Goal: Task Accomplishment & Management: Use online tool/utility

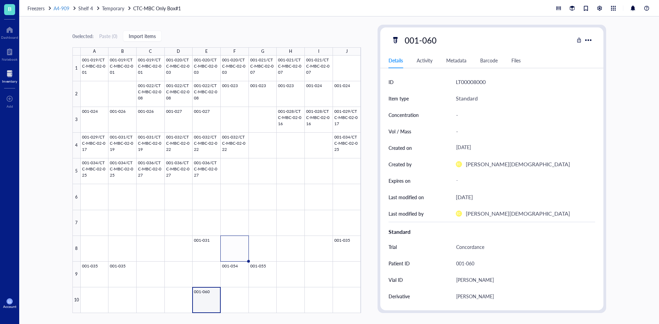
click at [64, 8] on span "A4-909" at bounding box center [62, 8] width 16 height 7
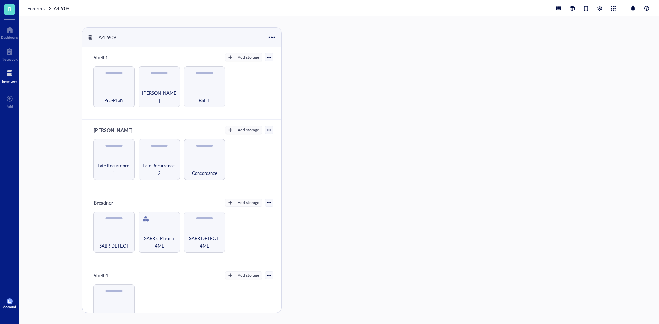
click at [12, 79] on div "Inventory" at bounding box center [9, 81] width 15 height 4
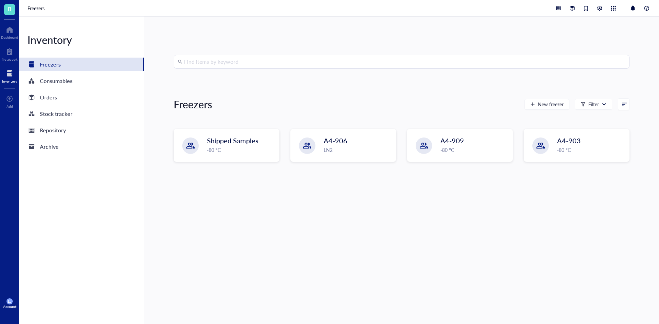
click at [230, 57] on input "search" at bounding box center [404, 61] width 441 height 13
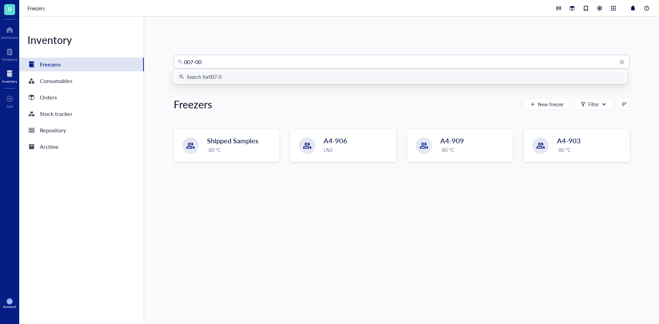
type input "007-002"
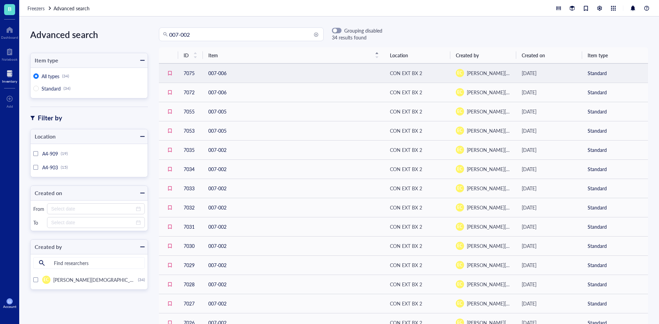
click at [225, 75] on td "007-006" at bounding box center [293, 72] width 181 height 19
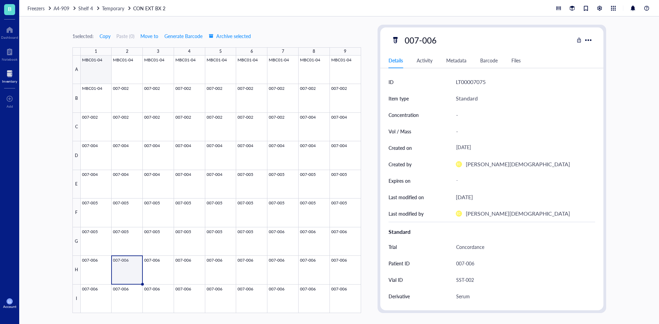
click at [93, 70] on div at bounding box center [221, 185] width 280 height 258
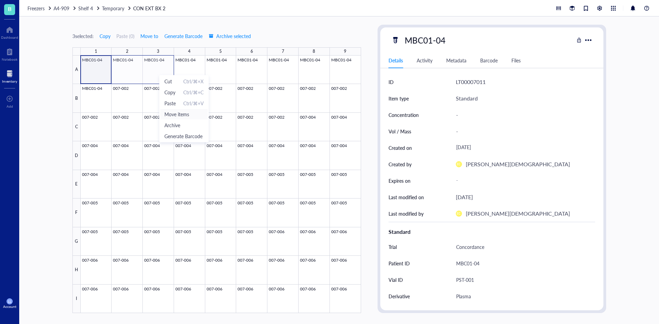
click at [182, 115] on span "Move items" at bounding box center [183, 114] width 39 height 8
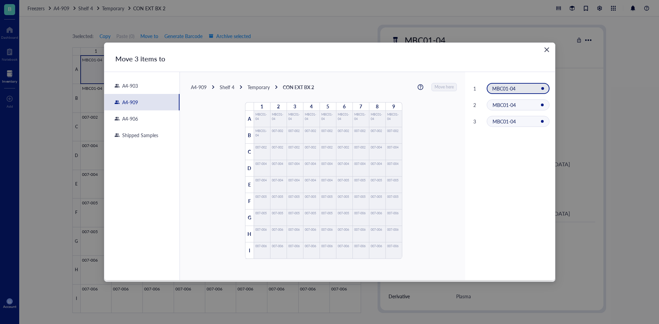
click at [201, 89] on div "A4-909" at bounding box center [199, 87] width 16 height 6
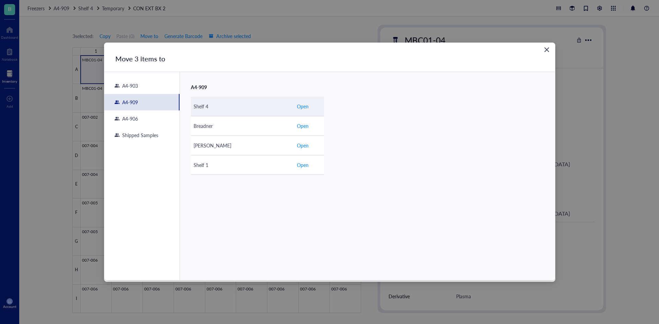
click at [214, 110] on td "Shelf 4" at bounding box center [242, 107] width 103 height 20
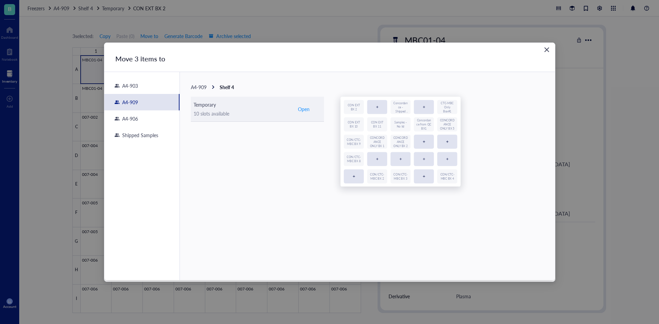
click at [228, 113] on div "10 slots available" at bounding box center [241, 114] width 97 height 8
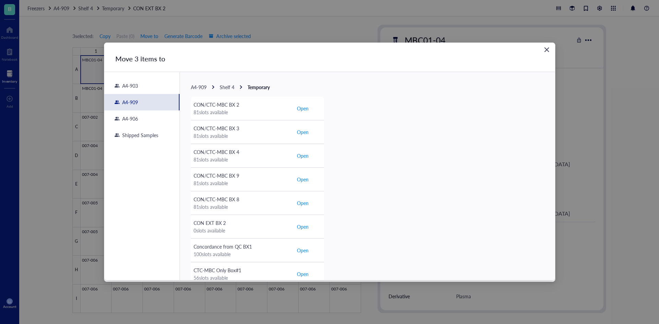
click at [204, 89] on span "A4-909" at bounding box center [199, 87] width 16 height 7
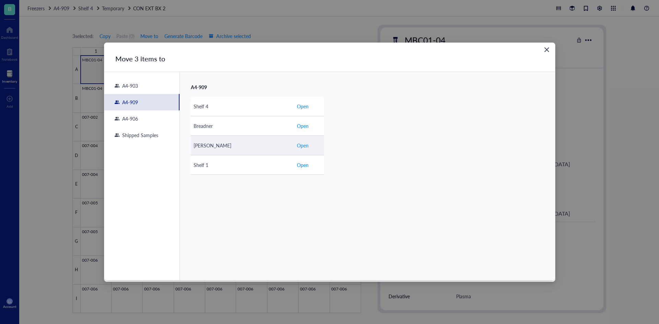
click at [219, 154] on td "[PERSON_NAME]" at bounding box center [242, 146] width 103 height 20
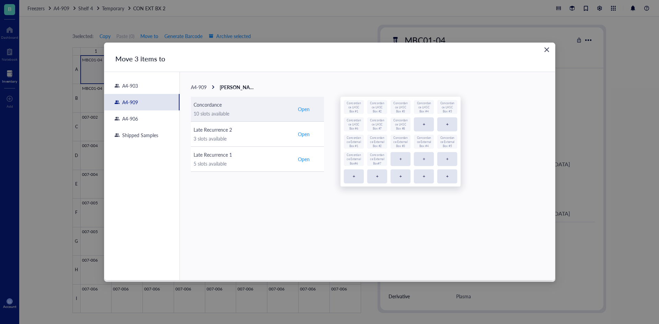
click at [227, 114] on div "10 slots available" at bounding box center [241, 114] width 97 height 8
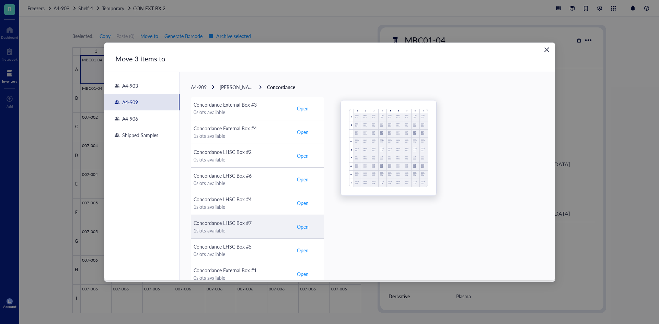
click at [259, 230] on div "1 slots available" at bounding box center [241, 231] width 97 height 8
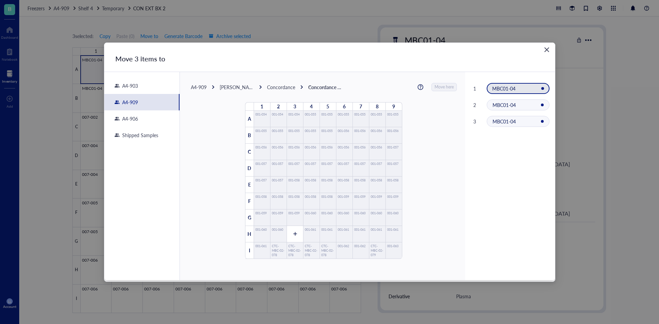
click at [268, 89] on div "Concordance" at bounding box center [281, 87] width 28 height 6
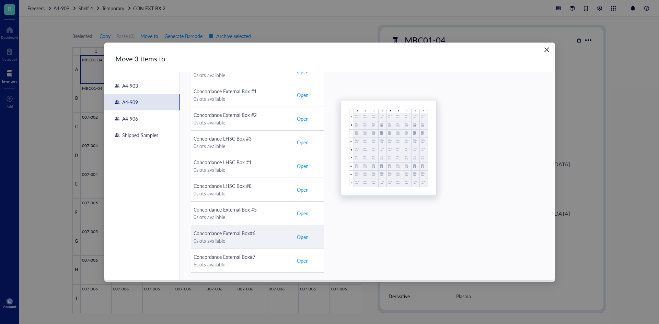
scroll to position [183, 0]
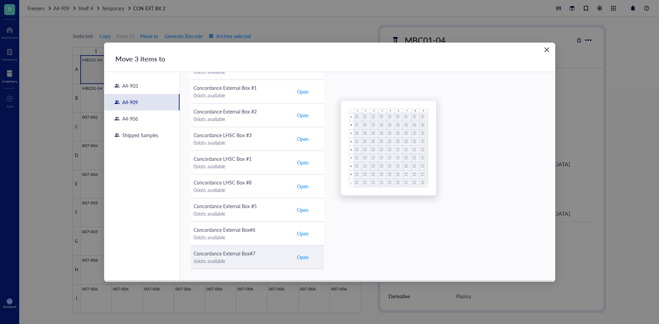
click at [249, 261] on div "6 slots available" at bounding box center [241, 261] width 97 height 8
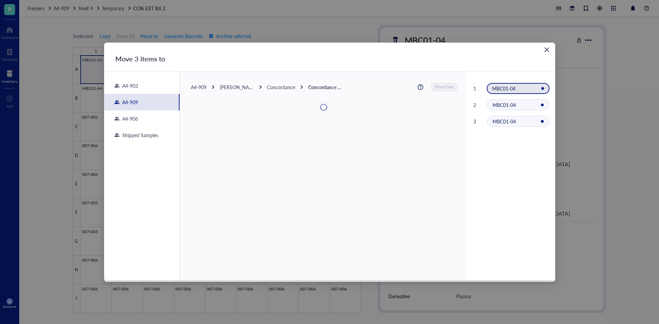
scroll to position [0, 0]
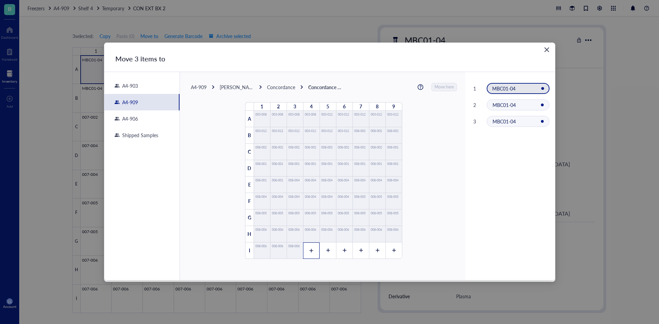
click at [311, 249] on div at bounding box center [311, 251] width 16 height 16
click at [325, 252] on icon at bounding box center [327, 250] width 5 height 5
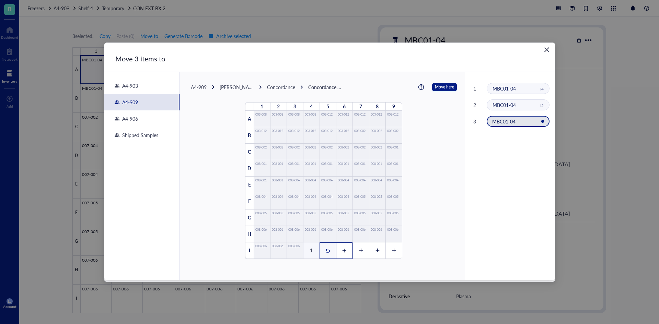
click at [336, 251] on div at bounding box center [344, 251] width 16 height 16
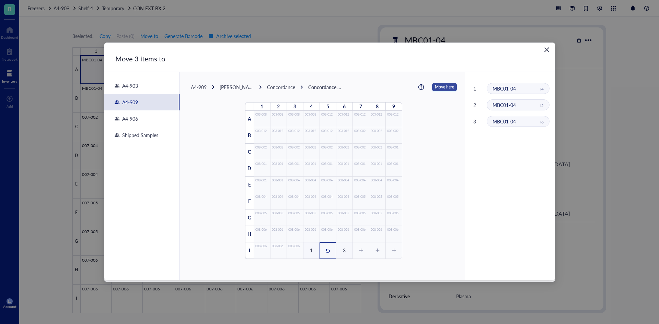
click at [441, 87] on span "Move here" at bounding box center [444, 87] width 19 height 9
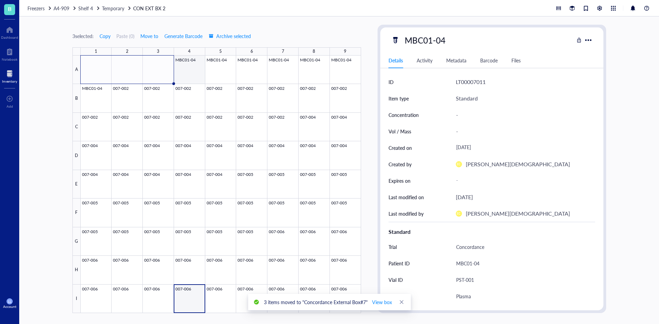
click at [198, 76] on div at bounding box center [221, 185] width 280 height 258
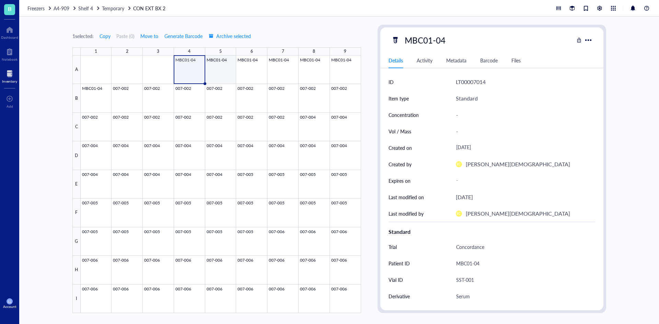
click at [224, 76] on div at bounding box center [221, 185] width 280 height 258
click at [248, 76] on div at bounding box center [221, 185] width 280 height 258
click at [196, 77] on div at bounding box center [221, 185] width 280 height 258
click at [220, 75] on div at bounding box center [221, 185] width 280 height 258
click at [250, 75] on div at bounding box center [221, 185] width 280 height 258
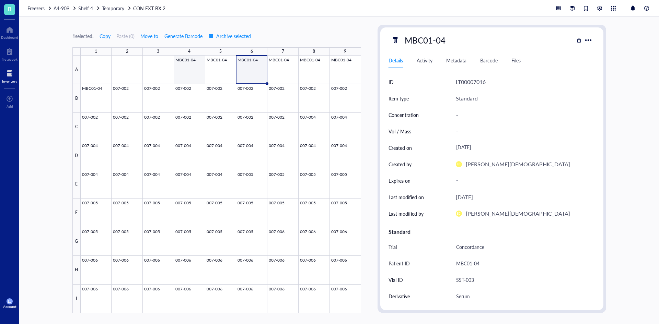
drag, startPoint x: 189, startPoint y: 78, endPoint x: 206, endPoint y: 84, distance: 18.7
click at [189, 78] on div at bounding box center [221, 185] width 280 height 258
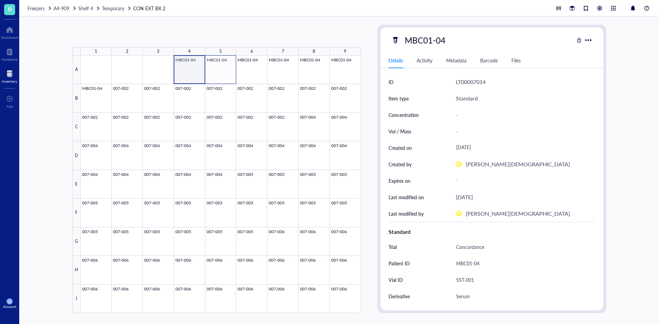
click at [215, 78] on div at bounding box center [221, 185] width 280 height 258
click at [233, 119] on span "Move items" at bounding box center [239, 119] width 39 height 8
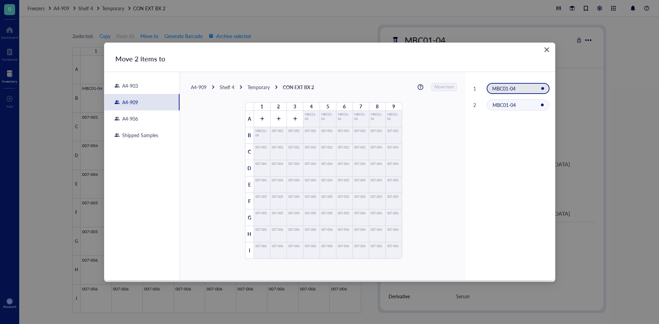
click at [199, 88] on div "A4-909" at bounding box center [199, 87] width 16 height 6
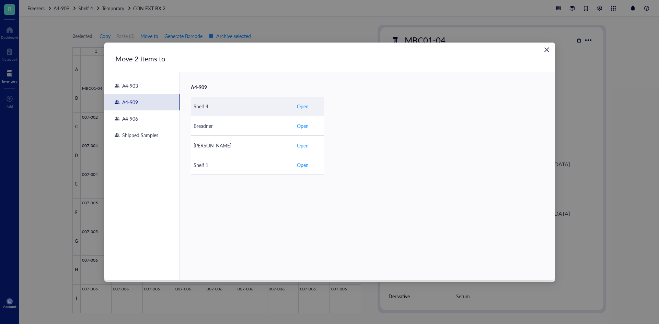
click at [246, 107] on div "Shelf 4" at bounding box center [241, 107] width 97 height 8
click at [266, 117] on div "10 slots available" at bounding box center [241, 114] width 97 height 8
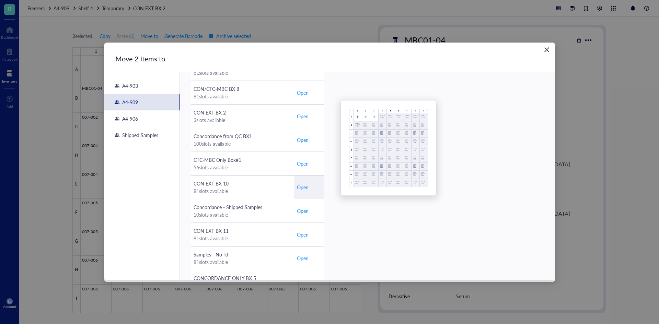
scroll to position [183, 0]
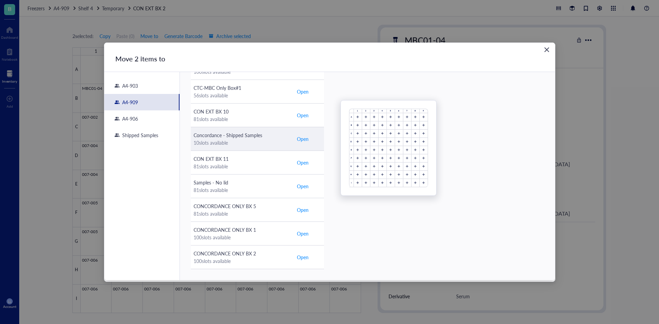
click at [261, 145] on div "10 slots available" at bounding box center [241, 143] width 97 height 8
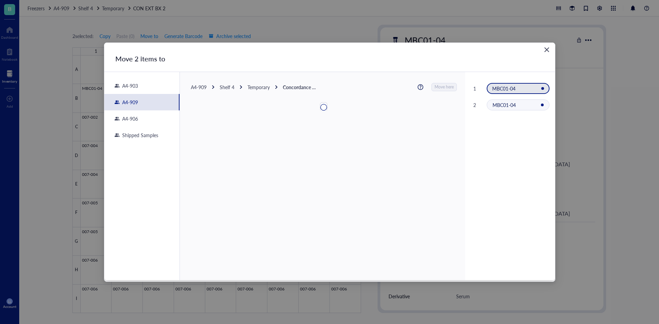
scroll to position [0, 0]
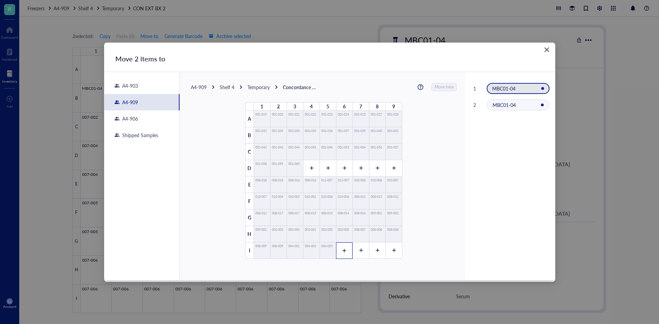
click at [339, 256] on div at bounding box center [344, 251] width 16 height 16
click at [356, 253] on div at bounding box center [360, 251] width 16 height 16
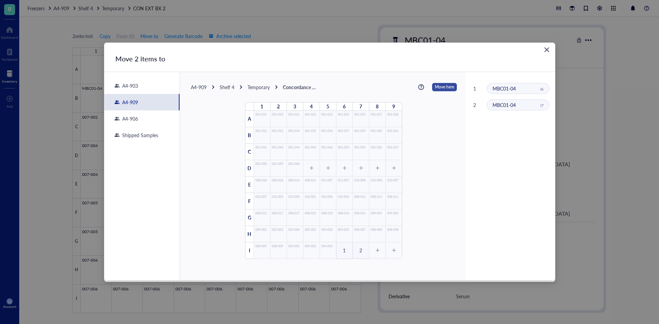
click at [435, 86] on span "Move here" at bounding box center [444, 87] width 19 height 9
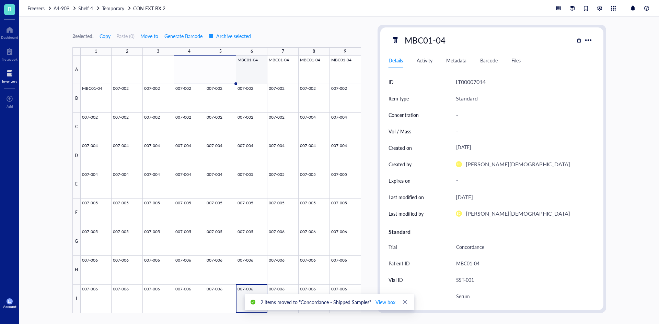
click at [258, 75] on div at bounding box center [221, 185] width 280 height 258
click at [276, 75] on div at bounding box center [221, 185] width 280 height 258
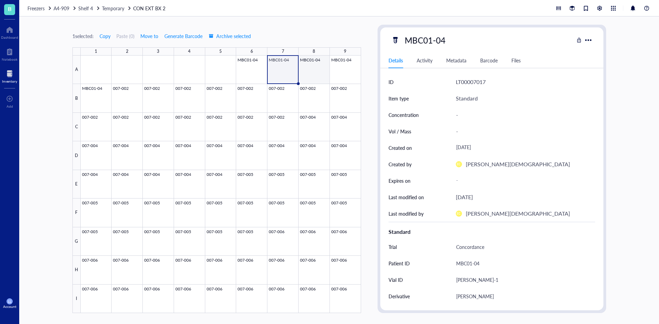
click at [306, 73] on div at bounding box center [221, 185] width 280 height 258
click at [340, 73] on div at bounding box center [221, 185] width 280 height 258
click at [304, 72] on div at bounding box center [221, 185] width 280 height 258
click at [273, 72] on div at bounding box center [221, 185] width 280 height 258
click at [300, 71] on div at bounding box center [221, 185] width 280 height 258
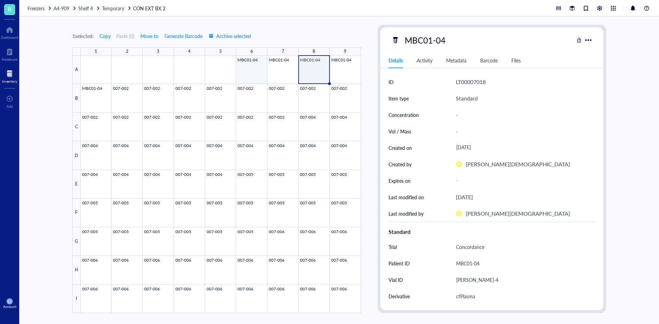
click at [263, 71] on div at bounding box center [221, 185] width 280 height 258
click at [282, 71] on div at bounding box center [221, 185] width 280 height 258
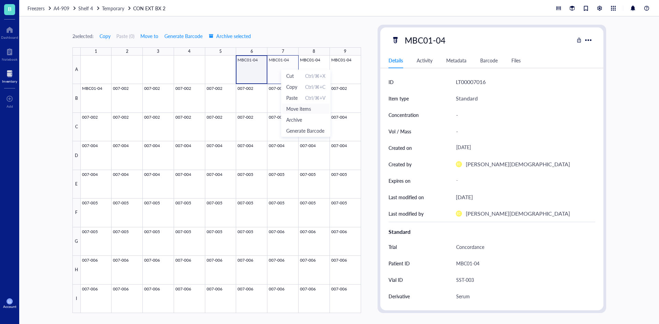
click at [306, 110] on span "Move items" at bounding box center [305, 109] width 39 height 8
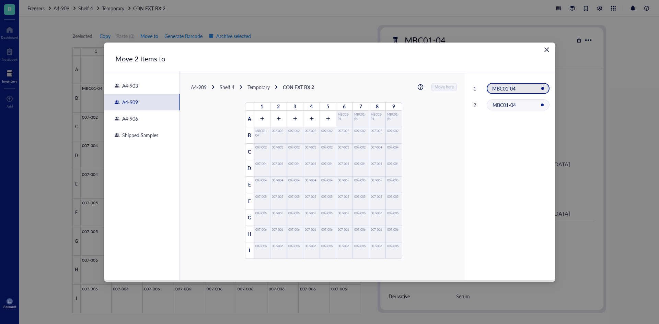
click at [202, 88] on div "A4-909" at bounding box center [199, 87] width 16 height 6
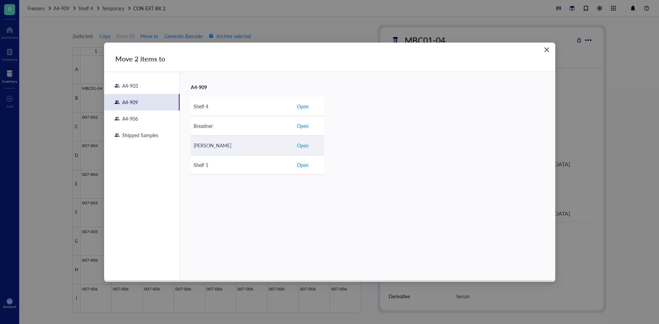
click at [223, 152] on td "[PERSON_NAME]" at bounding box center [242, 146] width 103 height 20
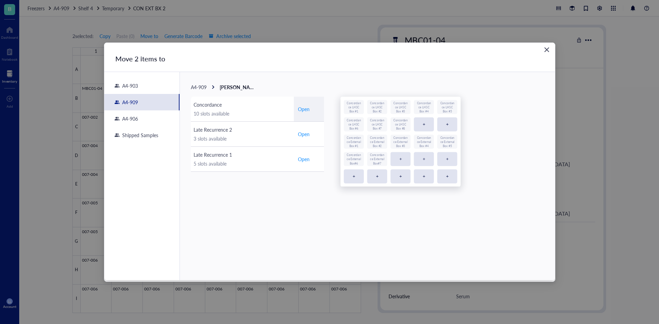
click at [253, 110] on div "10 slots available" at bounding box center [241, 114] width 97 height 8
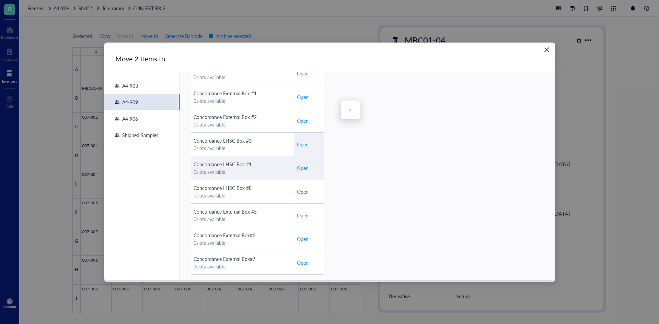
scroll to position [183, 0]
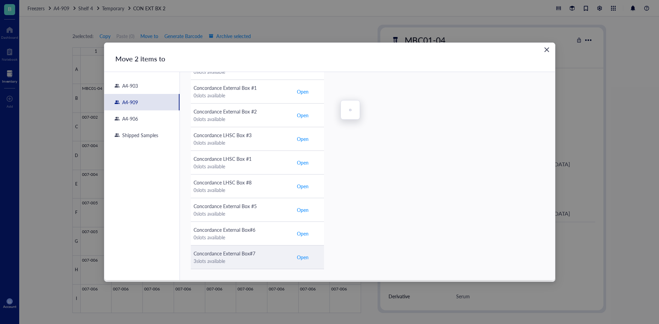
click at [257, 250] on div "Concordance External Box#7" at bounding box center [241, 254] width 97 height 8
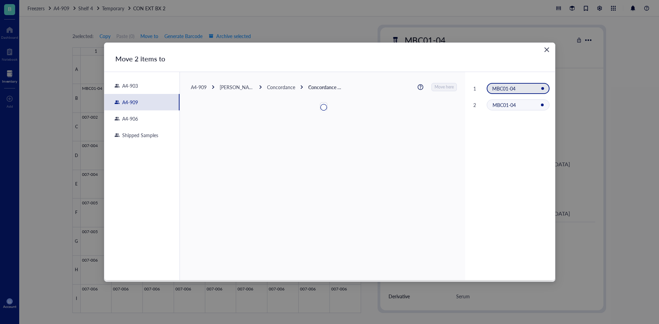
scroll to position [0, 0]
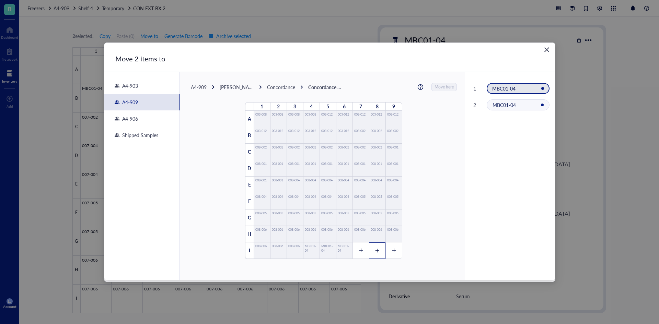
click at [359, 253] on icon at bounding box center [361, 250] width 5 height 5
click at [378, 253] on div at bounding box center [377, 251] width 16 height 16
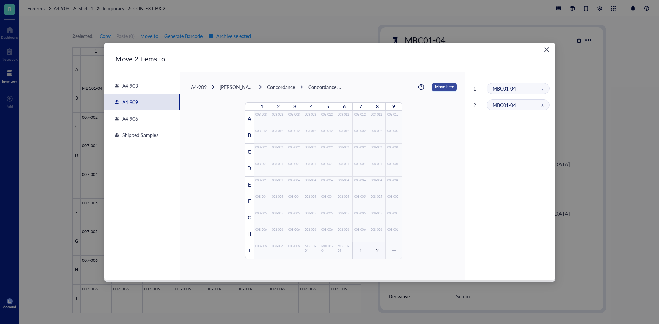
click at [444, 85] on span "Move here" at bounding box center [444, 87] width 19 height 9
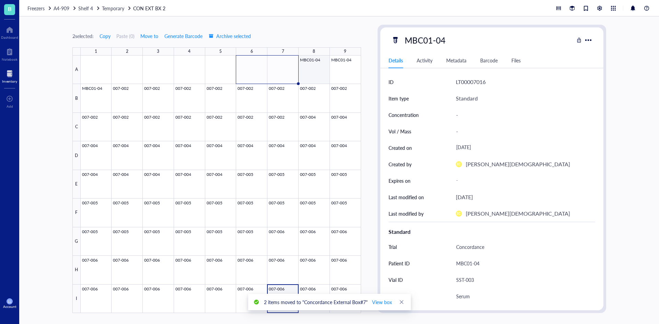
click at [314, 66] on div at bounding box center [221, 185] width 280 height 258
click at [337, 70] on div at bounding box center [221, 185] width 280 height 258
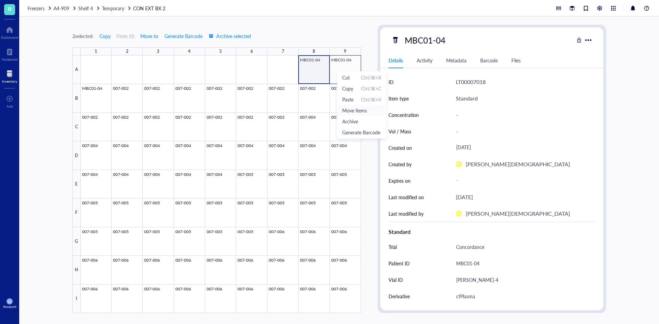
click at [354, 113] on span "Move items" at bounding box center [361, 111] width 39 height 8
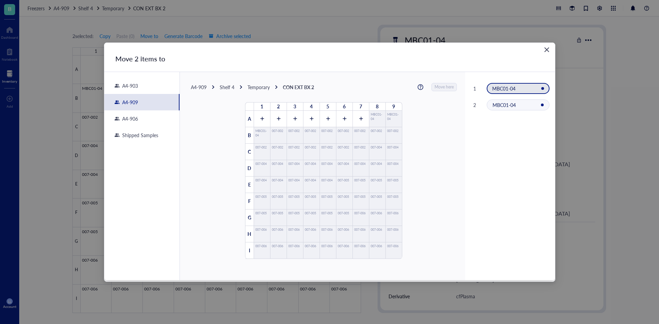
click at [225, 85] on div "Shelf 4" at bounding box center [227, 87] width 15 height 6
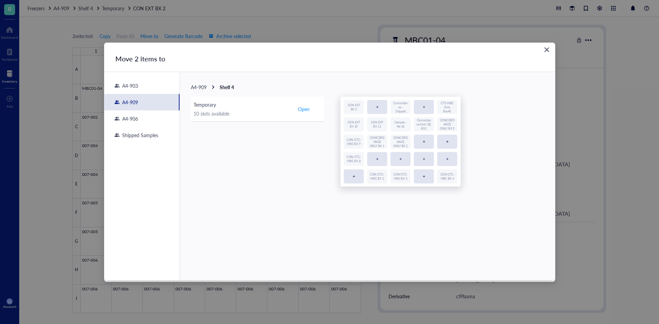
click at [205, 89] on span "A4-909" at bounding box center [199, 87] width 16 height 7
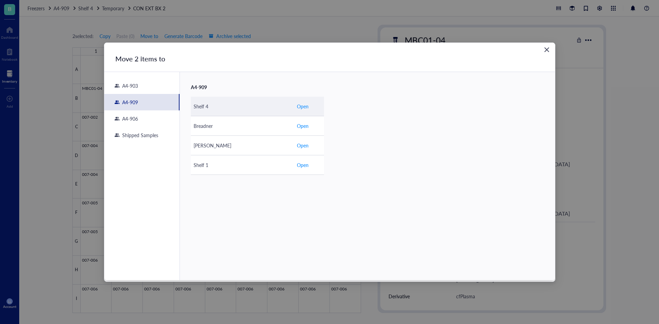
click at [234, 109] on div "Shelf 4" at bounding box center [241, 107] width 97 height 8
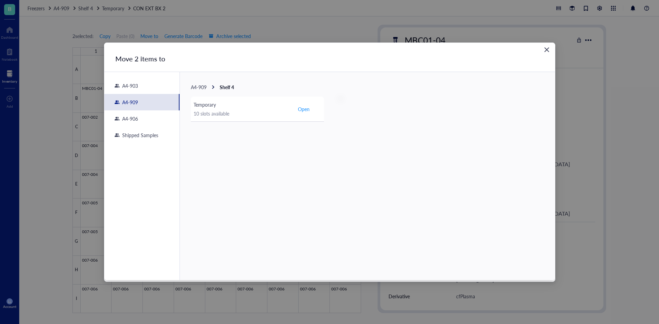
click at [201, 86] on span "A4-909" at bounding box center [199, 87] width 16 height 7
click at [221, 142] on div "[PERSON_NAME]" at bounding box center [241, 146] width 97 height 8
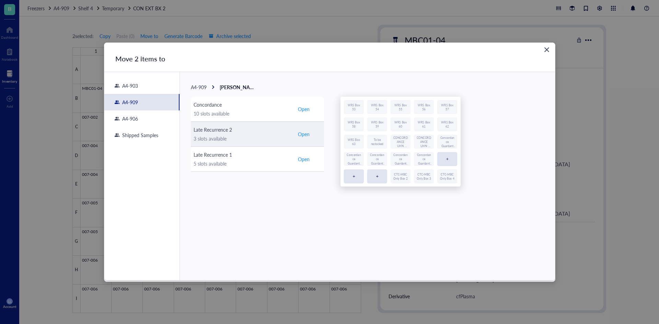
click at [255, 132] on div "Late Recurrence 2" at bounding box center [241, 130] width 97 height 8
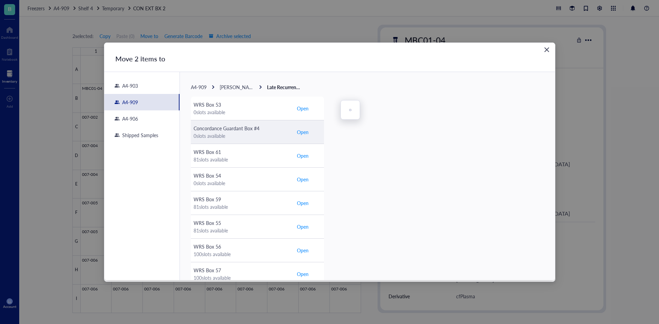
click at [266, 135] on div "0 slots available" at bounding box center [241, 136] width 97 height 8
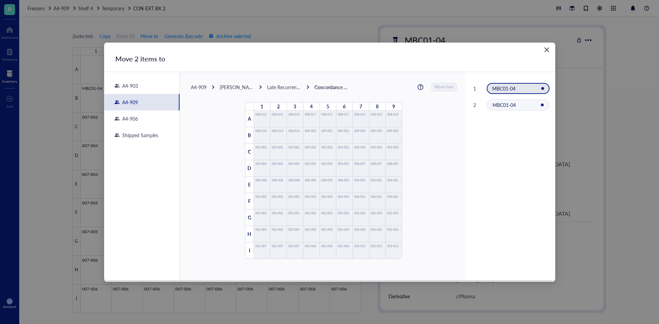
click at [270, 85] on div "Late Recurrence 2" at bounding box center [284, 87] width 34 height 6
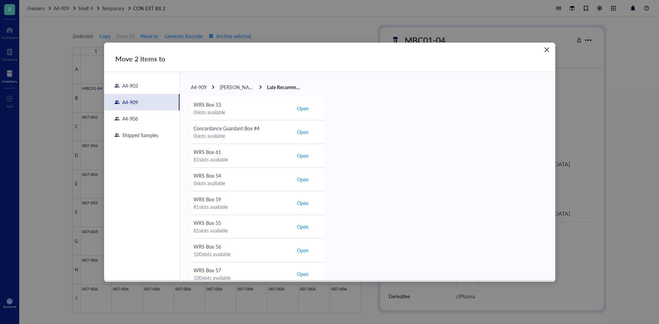
drag, startPoint x: 154, startPoint y: 104, endPoint x: 164, endPoint y: 105, distance: 10.0
click at [154, 104] on div "A4-909" at bounding box center [141, 102] width 75 height 16
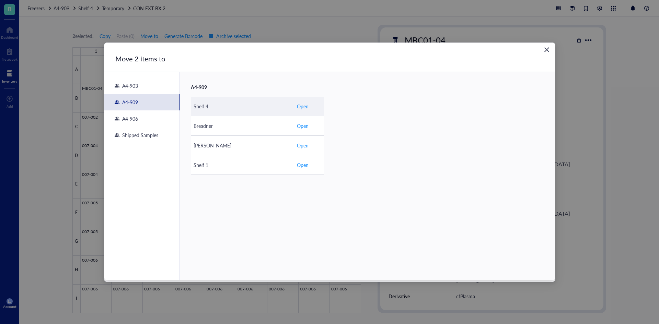
click at [212, 111] on td "Shelf 4" at bounding box center [242, 107] width 103 height 20
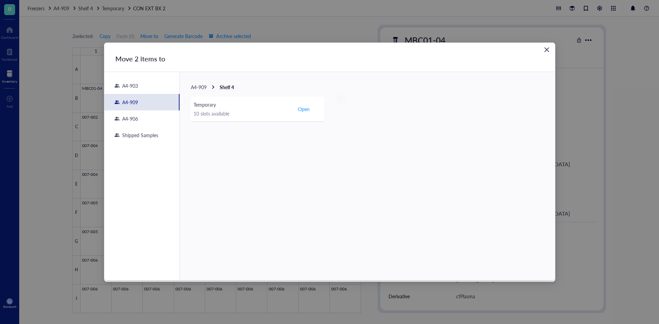
click at [223, 122] on div "A4-909 Shelf 4 Temporary 10 slots available Open" at bounding box center [260, 102] width 161 height 61
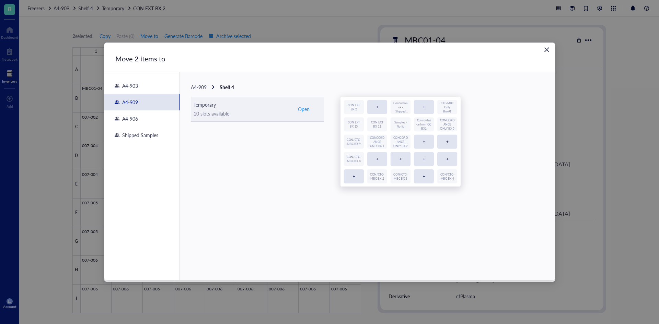
click at [225, 118] on td "Temporary 10 slots available" at bounding box center [242, 109] width 103 height 25
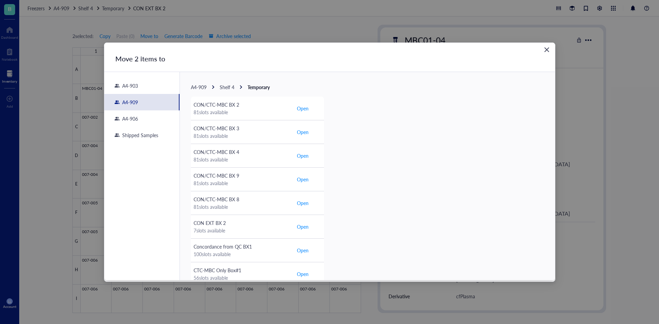
click at [225, 86] on span "Shelf 4" at bounding box center [227, 87] width 15 height 7
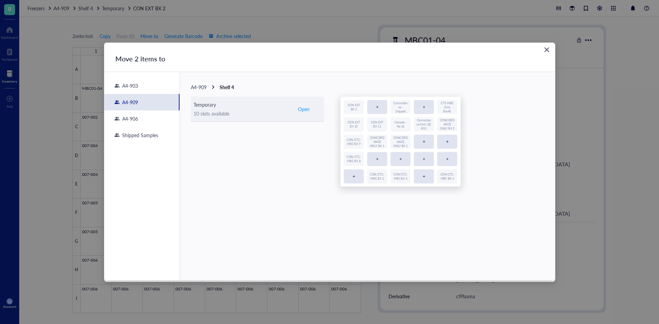
click at [219, 113] on div "10 slots available" at bounding box center [241, 114] width 97 height 8
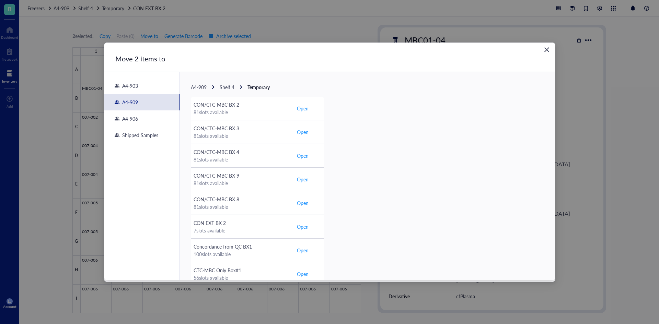
click at [204, 86] on span "A4-909" at bounding box center [199, 87] width 16 height 7
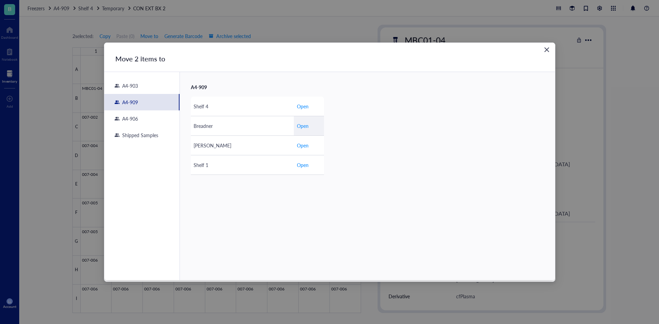
click at [228, 93] on div "A4-909 Shelf 4 Open Breadner Open [PERSON_NAME] Open Shelf 1 Open" at bounding box center [367, 129] width 375 height 114
click at [229, 99] on td "Shelf 4" at bounding box center [242, 107] width 103 height 20
click at [207, 90] on div "A4-909 Shelf 4" at bounding box center [212, 87] width 43 height 6
click at [203, 85] on span "A4-909" at bounding box center [199, 87] width 16 height 7
click at [224, 142] on div "[PERSON_NAME]" at bounding box center [241, 146] width 97 height 8
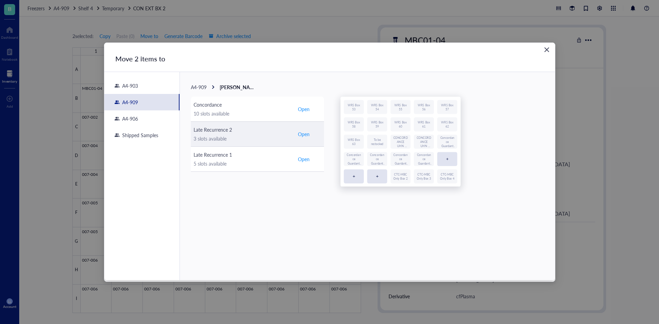
click at [261, 131] on div "Late Recurrence 2" at bounding box center [241, 130] width 97 height 8
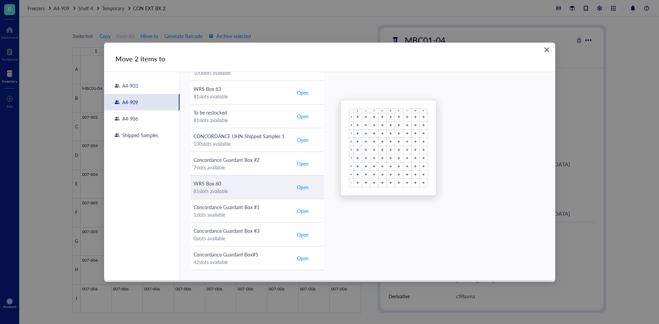
scroll to position [348, 0]
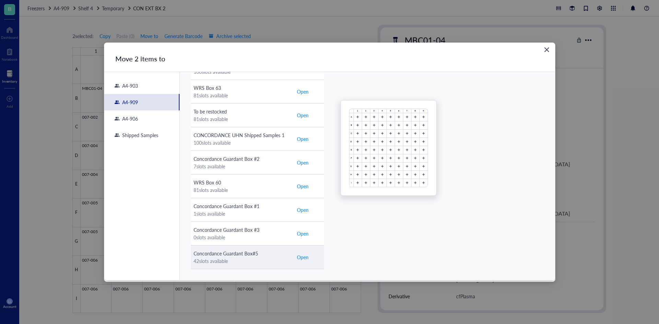
click at [254, 255] on div "Concordance Guardant Box#5" at bounding box center [241, 254] width 97 height 8
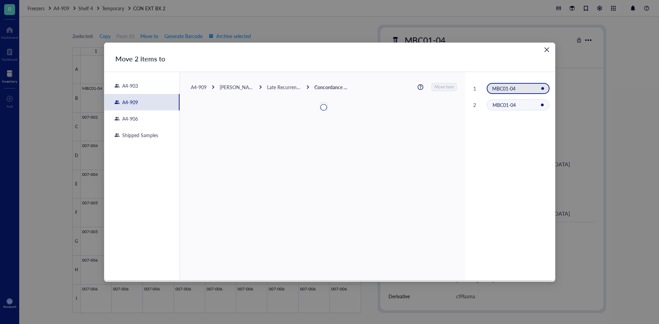
scroll to position [0, 0]
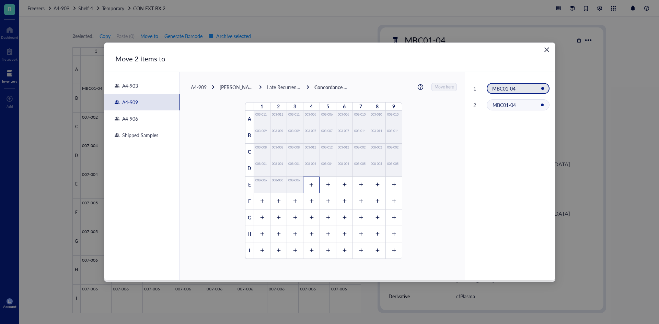
click at [314, 182] on div at bounding box center [311, 185] width 16 height 16
click at [321, 184] on div at bounding box center [327, 185] width 16 height 16
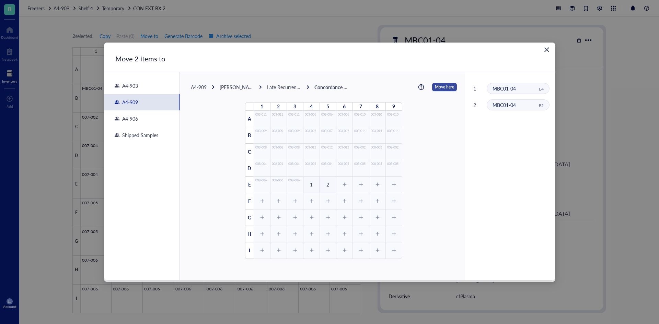
click at [437, 87] on span "Move here" at bounding box center [444, 87] width 19 height 9
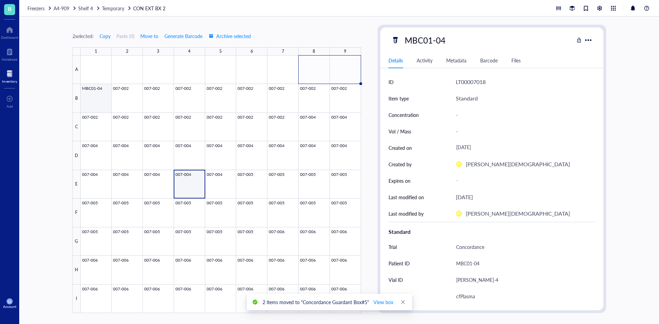
click at [101, 100] on div at bounding box center [221, 185] width 280 height 258
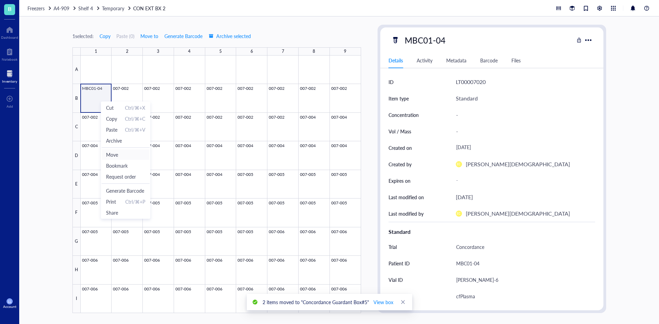
click at [120, 157] on span "Move" at bounding box center [125, 155] width 39 height 8
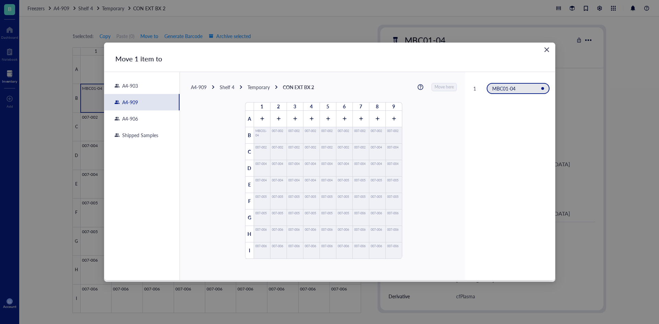
click at [221, 87] on div "Shelf 4" at bounding box center [227, 87] width 15 height 6
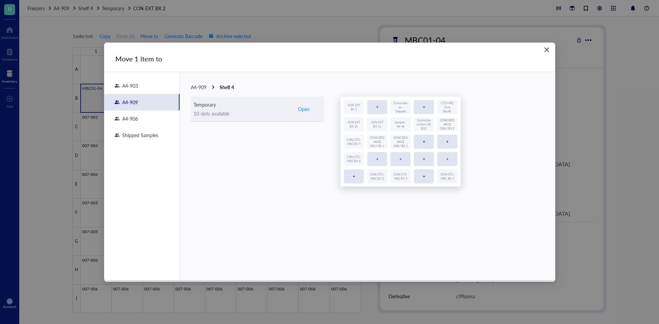
click at [231, 115] on div "10 slots available" at bounding box center [241, 114] width 97 height 8
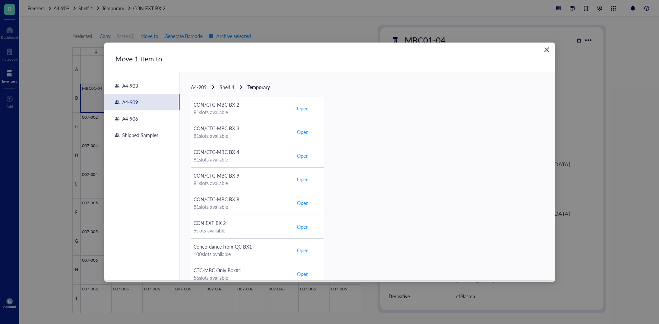
click at [229, 91] on div "A4-909 Shelf 4 Temporary CON/CTC-MBC BX 2 81 slots available Open CON/CTC-MBC B…" at bounding box center [367, 267] width 375 height 391
click at [206, 88] on span "A4-909" at bounding box center [199, 87] width 16 height 7
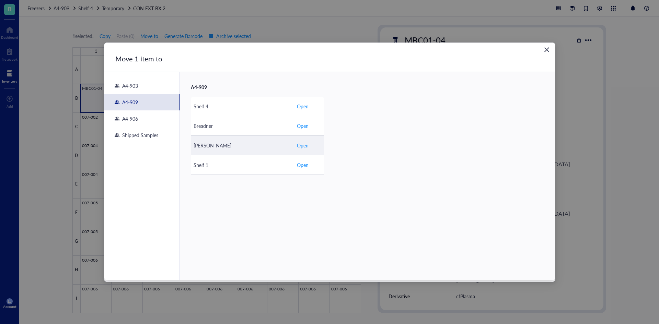
click at [240, 142] on div "[PERSON_NAME]" at bounding box center [241, 146] width 97 height 8
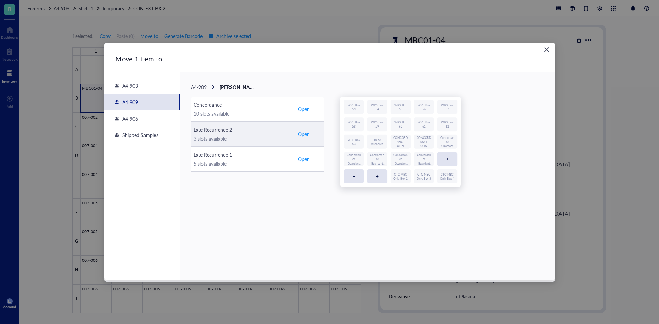
click at [242, 132] on div "Late Recurrence 2" at bounding box center [241, 130] width 97 height 8
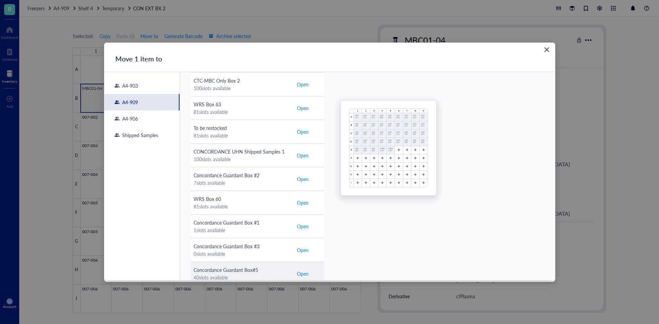
scroll to position [348, 0]
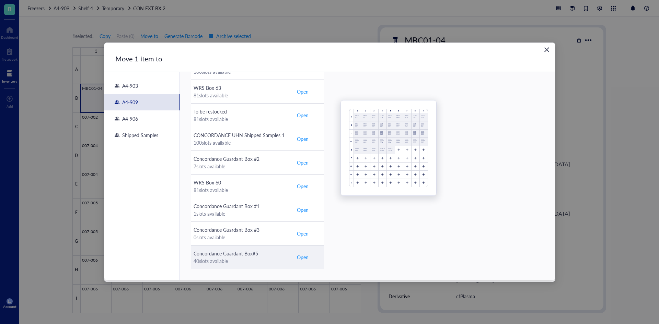
click at [268, 260] on div "40 slots available" at bounding box center [241, 261] width 97 height 8
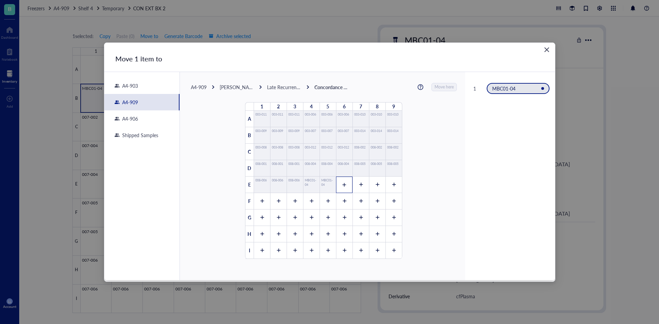
click at [344, 188] on div at bounding box center [344, 185] width 16 height 16
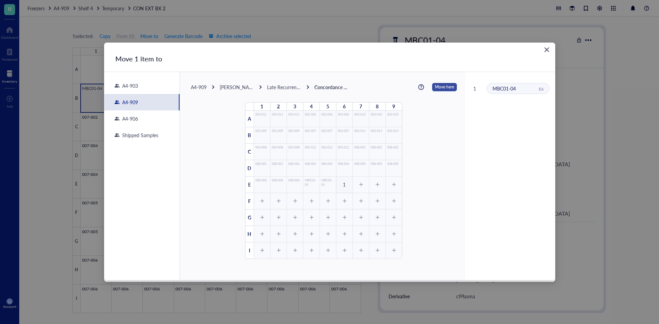
click at [435, 87] on span "Move here" at bounding box center [444, 87] width 19 height 9
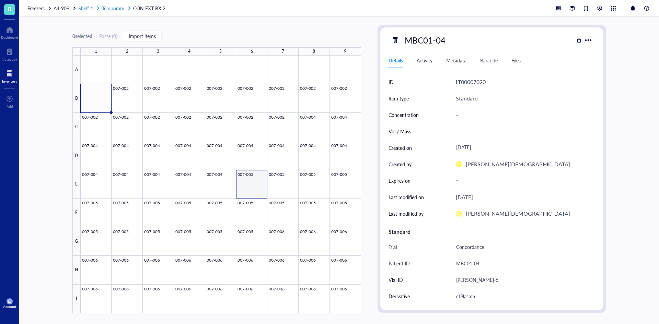
click at [93, 10] on span "Shelf 4" at bounding box center [85, 8] width 15 height 7
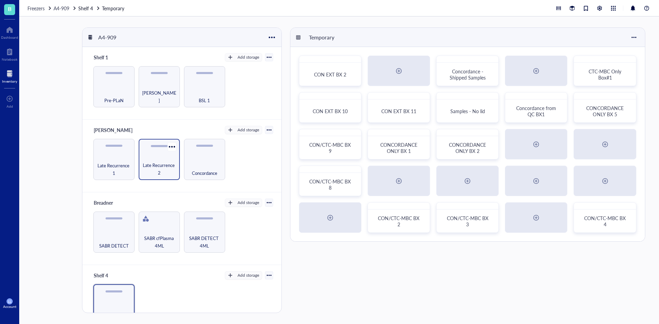
click at [161, 162] on span "Late Recurrence 2" at bounding box center [159, 169] width 34 height 15
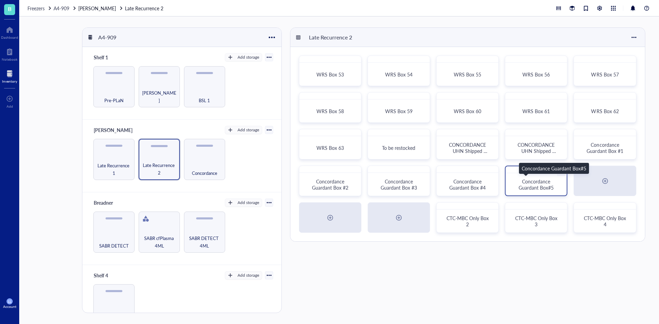
click at [541, 190] on span "Concordance Guardant Box#5" at bounding box center [535, 184] width 35 height 13
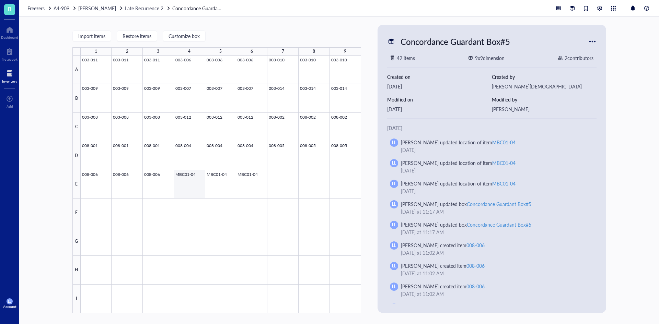
click at [178, 181] on div at bounding box center [221, 185] width 280 height 258
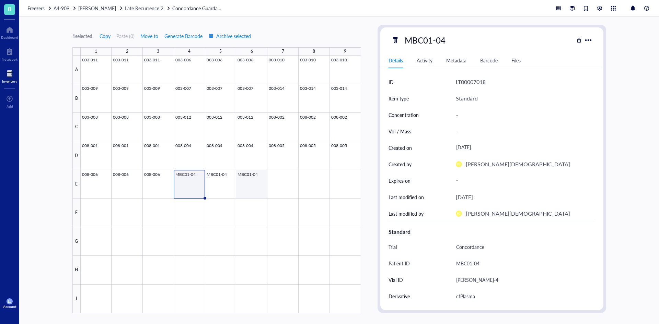
click at [249, 184] on div at bounding box center [221, 185] width 280 height 258
click at [274, 224] on span "Move items" at bounding box center [274, 225] width 39 height 8
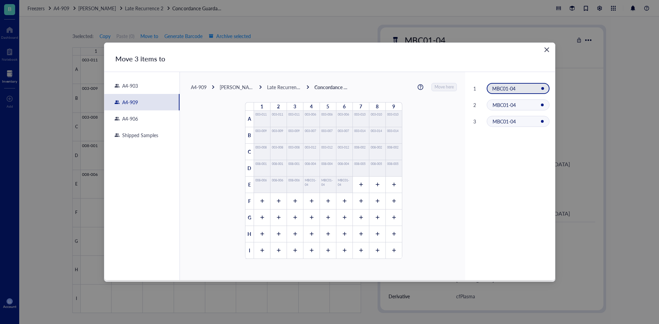
click at [206, 88] on div "A4-909" at bounding box center [199, 87] width 16 height 6
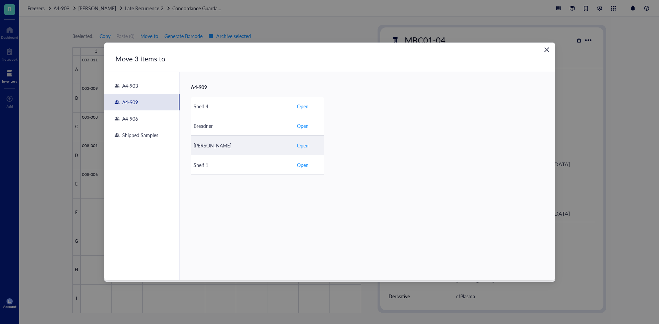
click at [238, 148] on div "[PERSON_NAME]" at bounding box center [241, 146] width 97 height 8
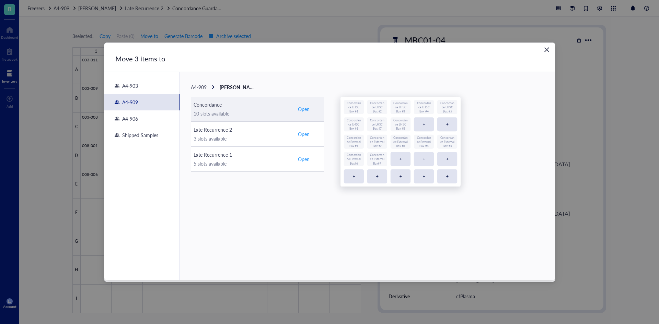
click at [240, 111] on div "10 slots available" at bounding box center [241, 114] width 97 height 8
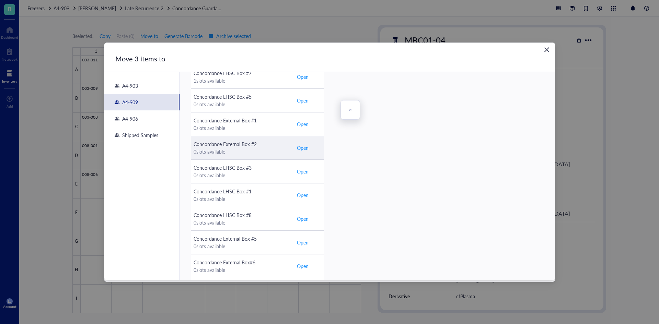
scroll to position [183, 0]
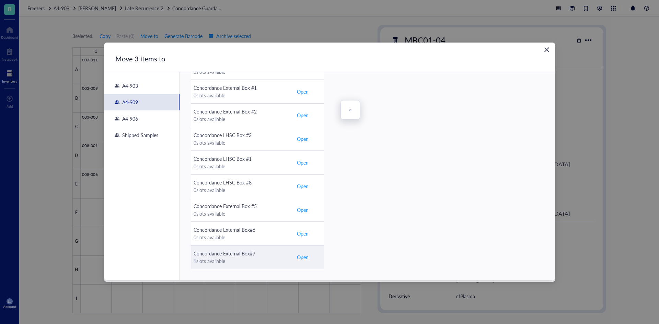
click at [268, 259] on div "1 slots available" at bounding box center [241, 261] width 97 height 8
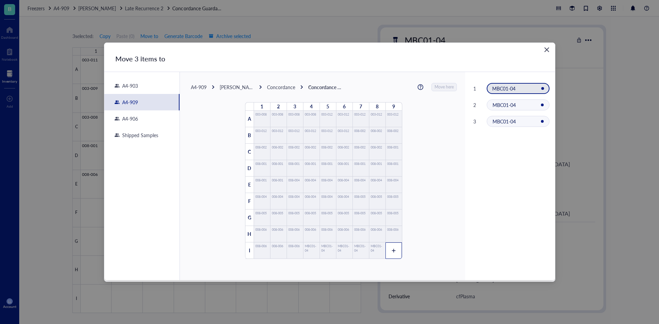
click at [392, 254] on div at bounding box center [393, 251] width 16 height 16
click at [445, 87] on span "Move here" at bounding box center [444, 87] width 19 height 9
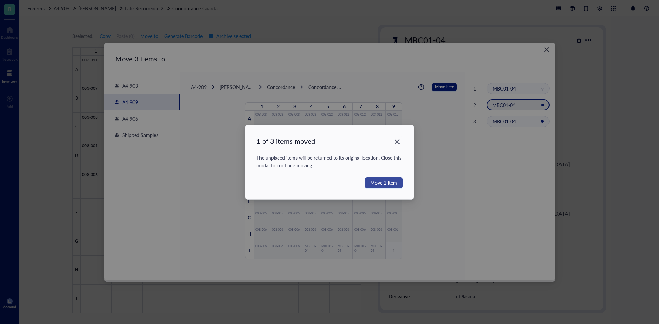
click at [392, 186] on span "Move 1 item" at bounding box center [383, 183] width 27 height 8
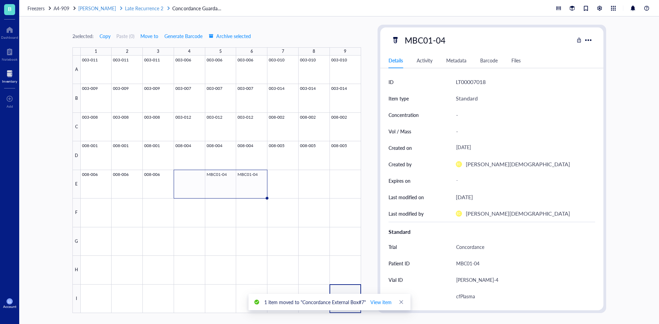
click at [128, 6] on span "Late Recurrence 2" at bounding box center [144, 8] width 38 height 7
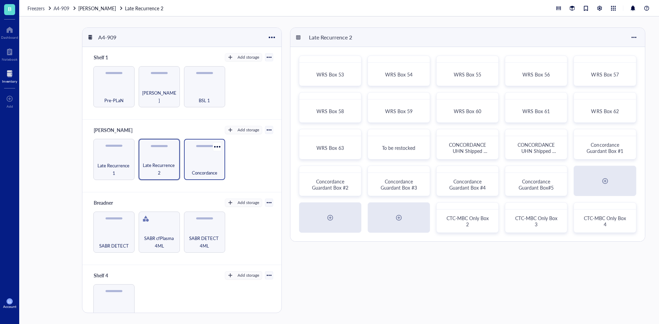
click at [210, 173] on span "Concordance" at bounding box center [204, 173] width 25 height 8
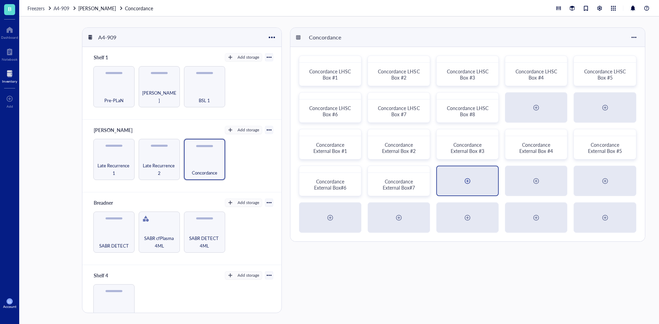
click at [467, 184] on div at bounding box center [467, 181] width 11 height 11
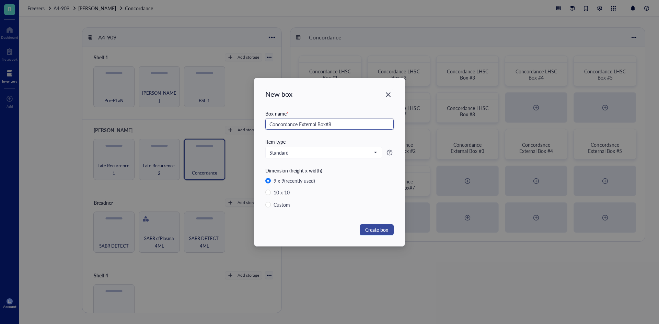
type input "Concordance External Box#8"
click at [383, 229] on span "Create box" at bounding box center [376, 230] width 23 height 8
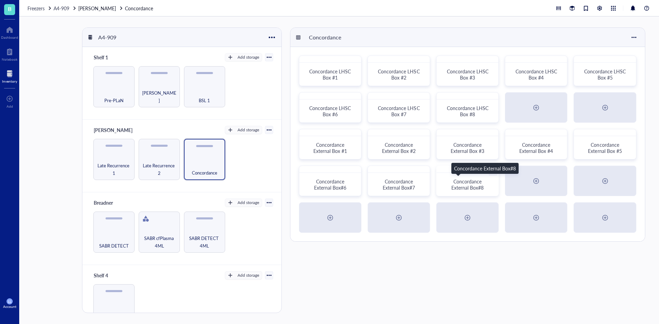
click at [475, 179] on span "Concordance External Box#8" at bounding box center [467, 184] width 32 height 13
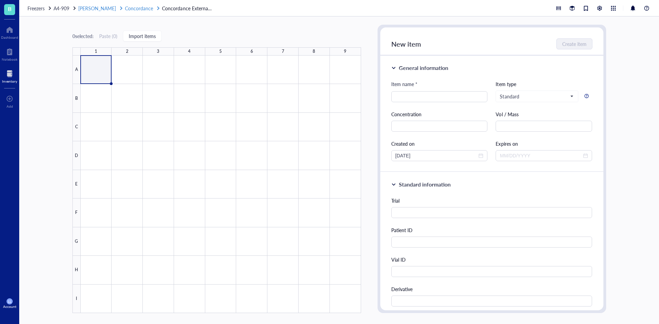
click at [92, 8] on span "[PERSON_NAME]" at bounding box center [97, 8] width 38 height 7
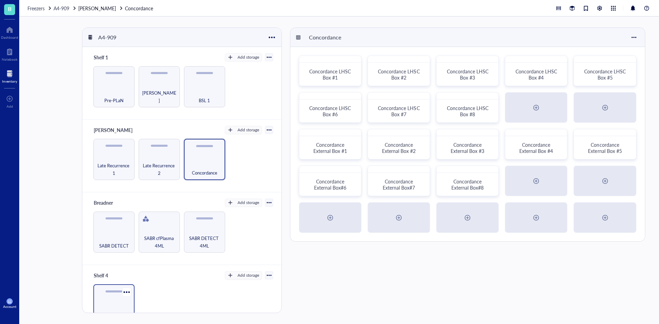
click at [115, 299] on div "Temporary" at bounding box center [113, 304] width 41 height 41
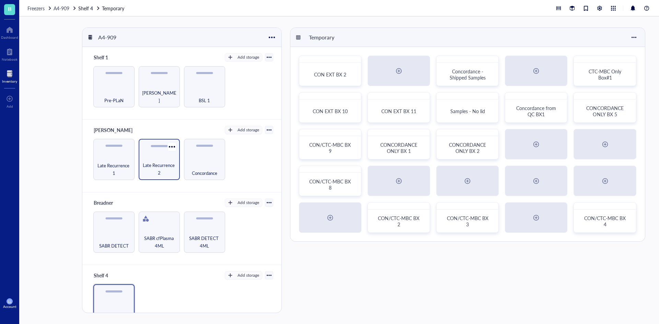
click at [154, 169] on span "Late Recurrence 2" at bounding box center [159, 169] width 34 height 15
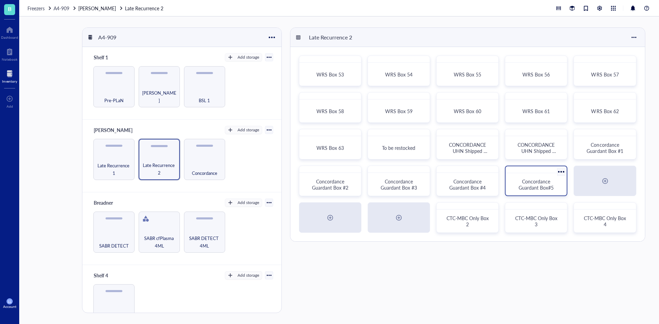
click at [528, 191] on div "Concordance Guardant Box#5" at bounding box center [536, 184] width 56 height 17
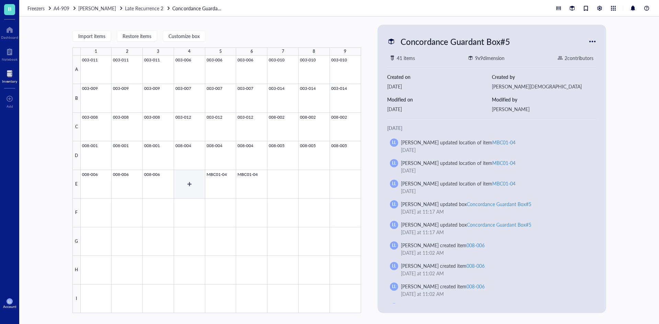
click at [214, 185] on div at bounding box center [221, 185] width 280 height 258
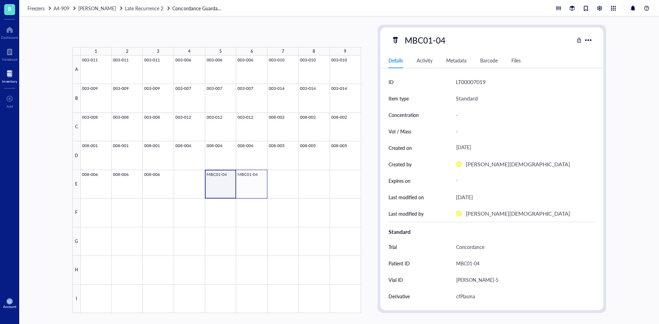
click at [260, 185] on div at bounding box center [221, 185] width 280 height 258
click at [273, 226] on span "Move items" at bounding box center [284, 226] width 39 height 8
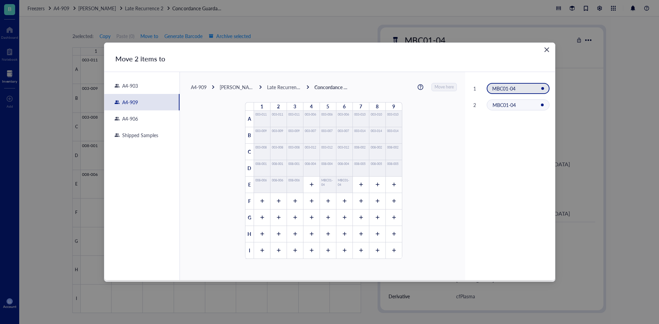
click at [229, 86] on div "[PERSON_NAME]" at bounding box center [237, 87] width 34 height 6
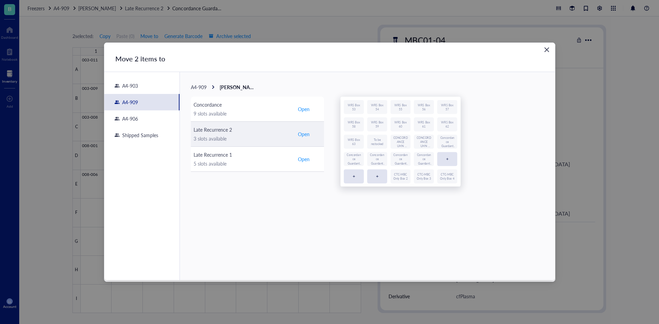
click at [243, 132] on div "Late Recurrence 2" at bounding box center [241, 130] width 97 height 8
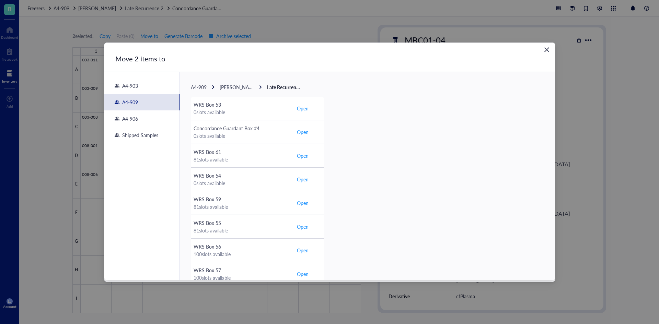
click at [225, 87] on span "[PERSON_NAME]" at bounding box center [239, 87] width 38 height 7
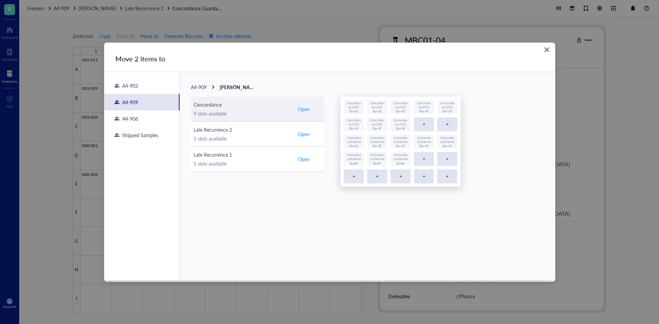
click at [237, 113] on div "9 slots available" at bounding box center [241, 114] width 97 height 8
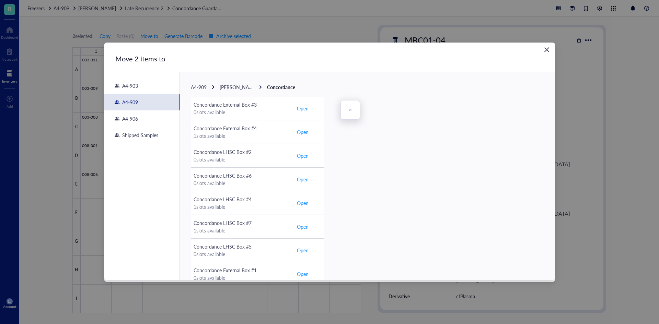
scroll to position [206, 0]
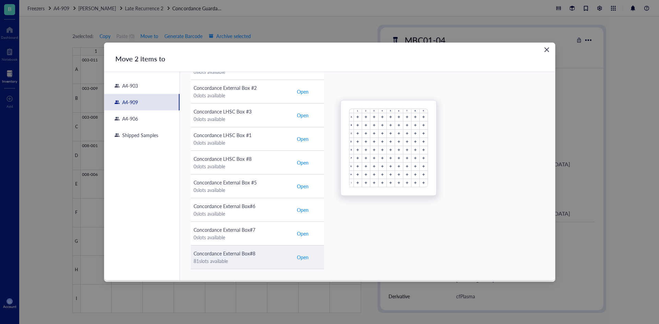
click at [266, 257] on div "Concordance External Box#8" at bounding box center [241, 254] width 97 height 8
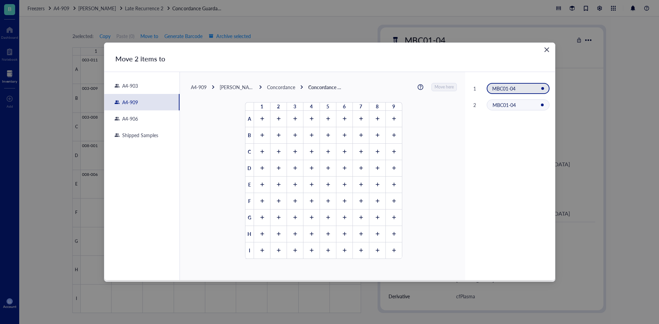
scroll to position [0, 0]
click at [277, 123] on div at bounding box center [278, 119] width 16 height 16
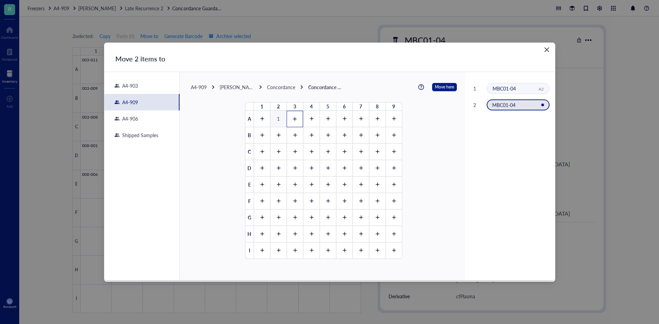
click at [291, 123] on div at bounding box center [294, 119] width 16 height 16
click at [438, 87] on span "Move here" at bounding box center [444, 87] width 19 height 9
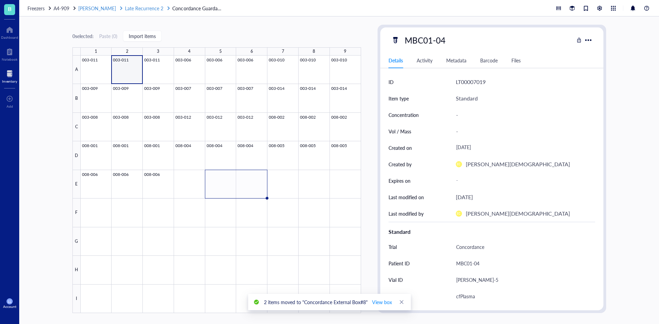
click at [129, 8] on span "Late Recurrence 2" at bounding box center [144, 8] width 38 height 7
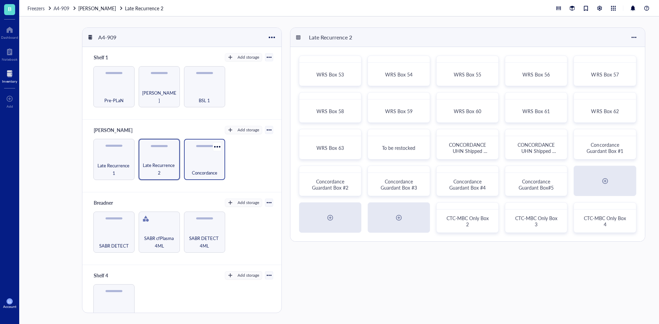
click at [207, 163] on div "Concordance" at bounding box center [204, 169] width 34 height 15
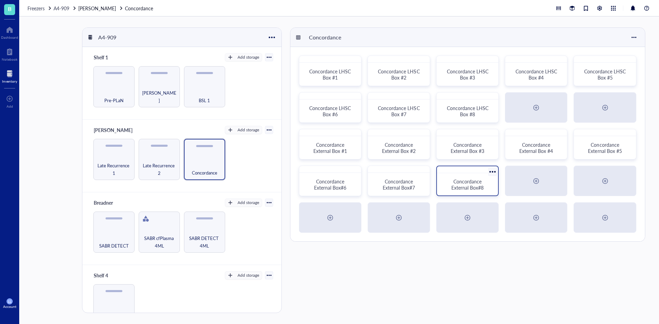
click at [460, 188] on span "Concordance External Box#8" at bounding box center [467, 184] width 32 height 13
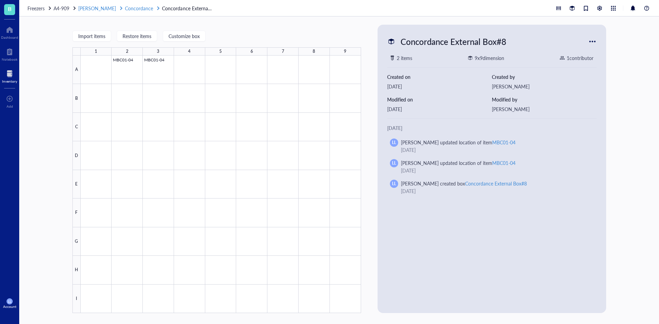
click at [125, 10] on span "Concordance" at bounding box center [139, 8] width 28 height 7
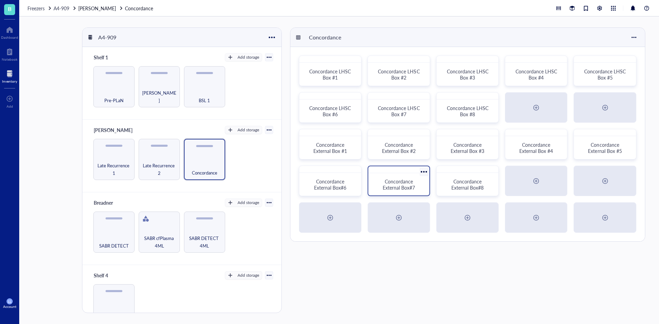
click at [403, 184] on span "Concordance External Box#7" at bounding box center [399, 184] width 32 height 13
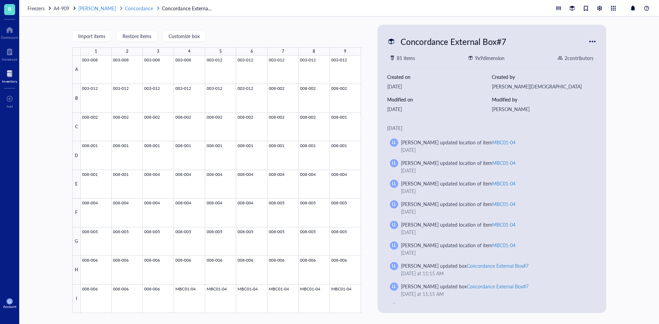
click at [129, 10] on span "Concordance" at bounding box center [139, 8] width 28 height 7
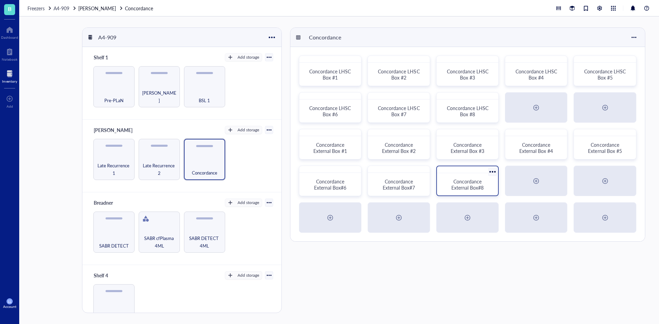
click at [462, 188] on span "Concordance External Box#8" at bounding box center [467, 184] width 32 height 13
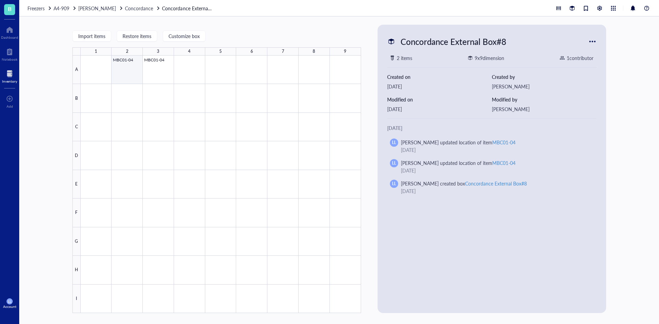
click at [156, 72] on div at bounding box center [221, 185] width 280 height 258
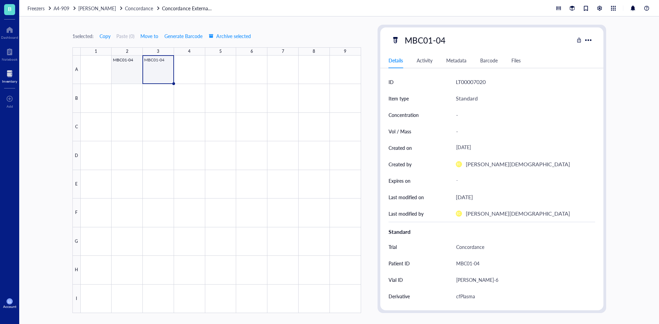
click at [133, 72] on div at bounding box center [221, 185] width 280 height 258
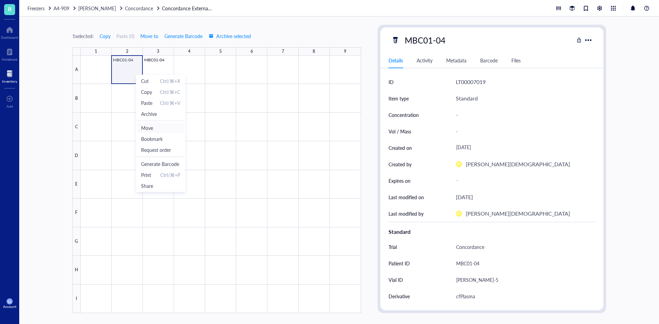
click at [154, 128] on span "Move" at bounding box center [160, 128] width 39 height 8
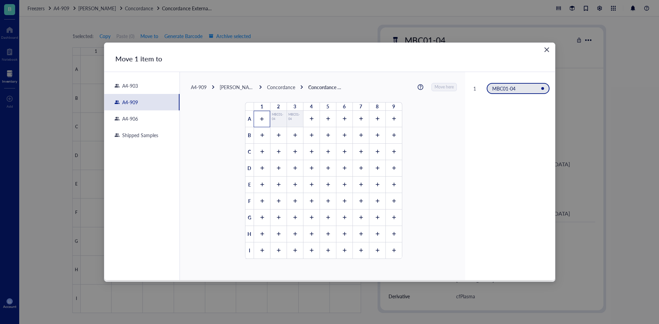
click at [254, 119] on div at bounding box center [262, 119] width 16 height 16
click at [435, 89] on span "Move here" at bounding box center [444, 87] width 19 height 9
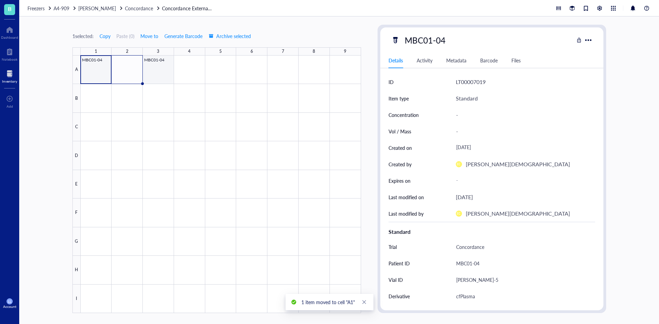
click at [163, 71] on div at bounding box center [221, 185] width 280 height 258
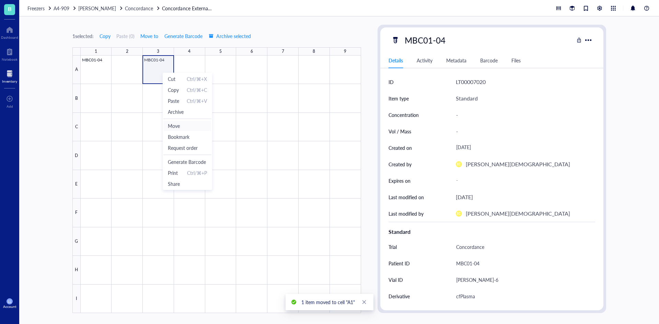
click at [181, 126] on span "Move" at bounding box center [187, 126] width 39 height 8
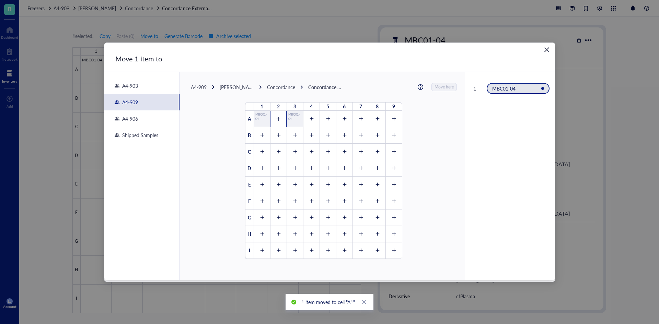
click at [277, 124] on div at bounding box center [278, 119] width 16 height 16
click at [445, 88] on span "Move here" at bounding box center [444, 87] width 19 height 9
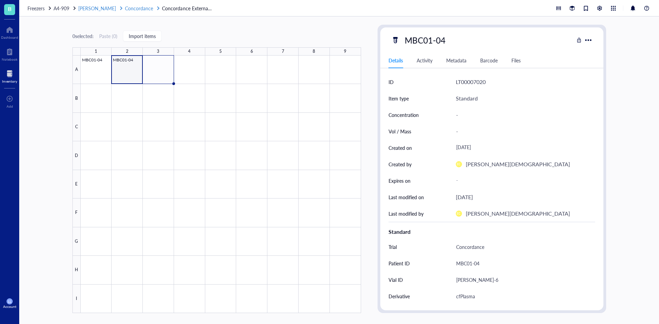
click at [135, 8] on span "Concordance" at bounding box center [139, 8] width 28 height 7
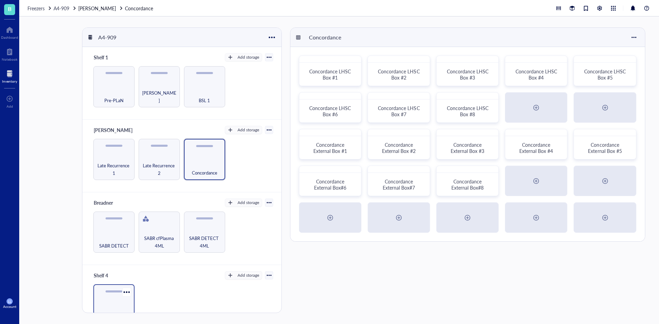
click at [120, 299] on div "Temporary" at bounding box center [113, 304] width 41 height 41
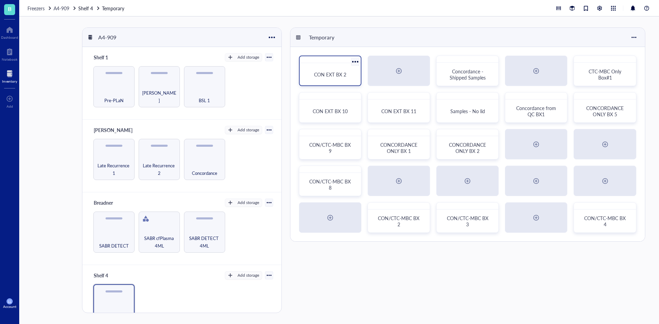
click at [333, 67] on div "CON EXT BX 2" at bounding box center [330, 74] width 56 height 17
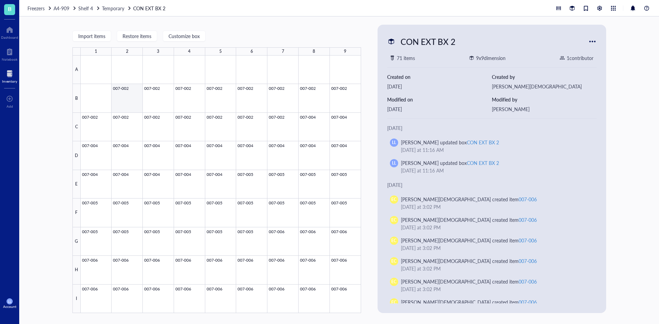
click at [125, 98] on div at bounding box center [221, 185] width 280 height 258
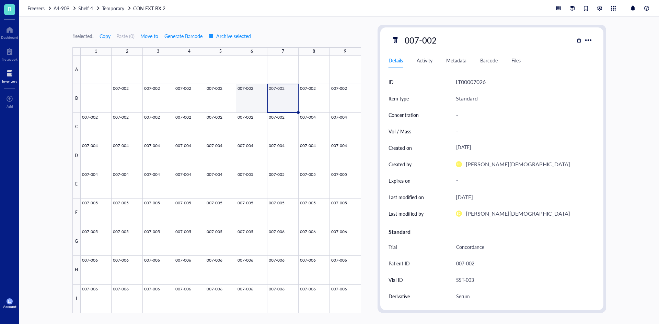
click at [232, 100] on div at bounding box center [221, 185] width 280 height 258
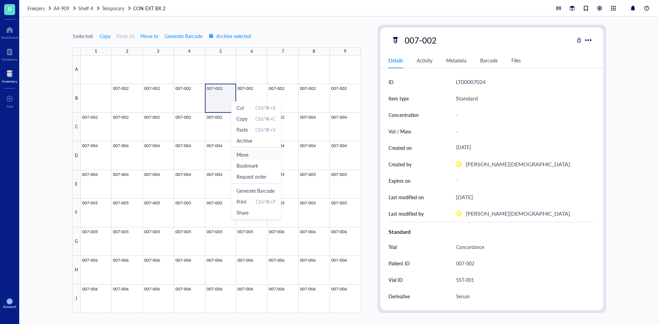
click at [250, 158] on span "Move" at bounding box center [255, 155] width 39 height 8
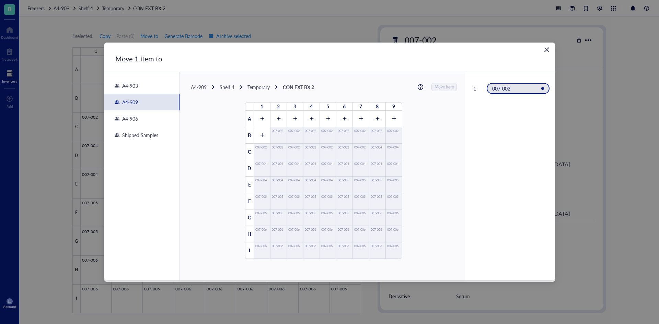
click at [202, 88] on div "A4-909" at bounding box center [199, 87] width 16 height 6
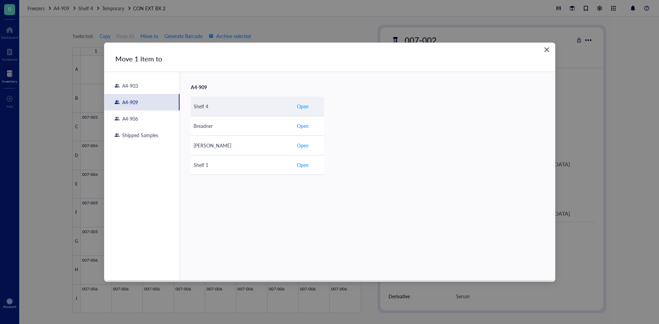
click at [227, 109] on div "Shelf 4" at bounding box center [241, 107] width 97 height 8
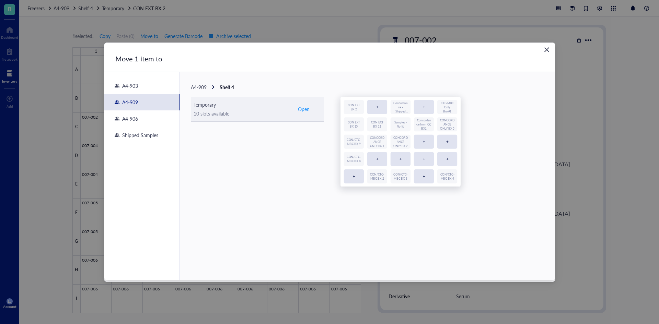
click at [233, 113] on div "10 slots available" at bounding box center [241, 114] width 97 height 8
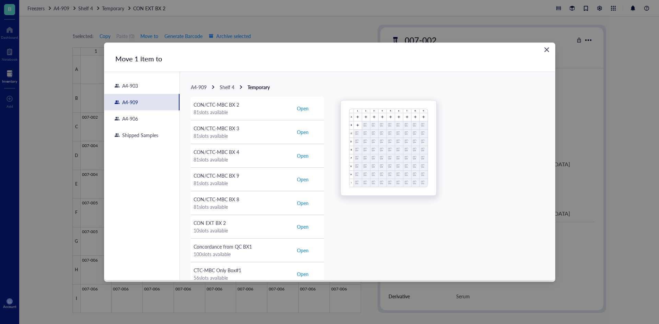
scroll to position [183, 0]
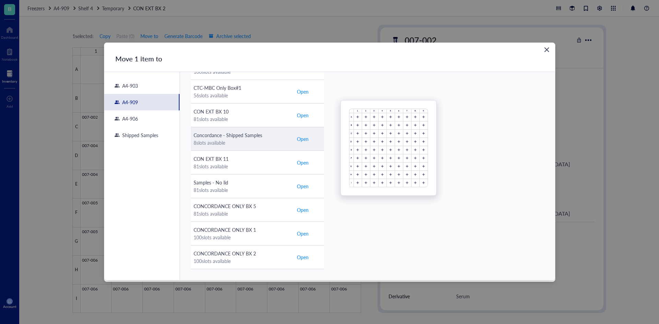
click at [244, 142] on div "8 slots available" at bounding box center [241, 143] width 97 height 8
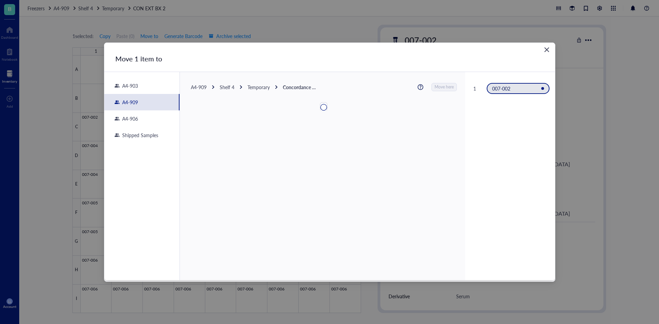
scroll to position [0, 0]
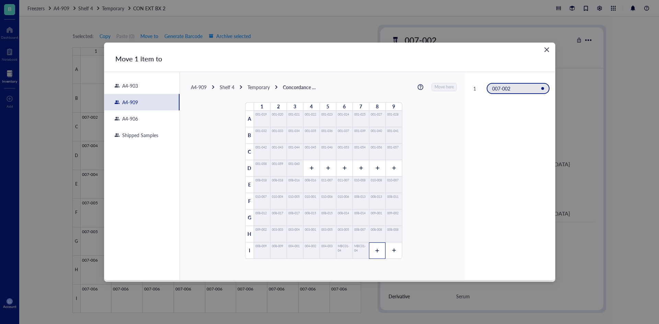
click at [374, 254] on div at bounding box center [377, 251] width 16 height 16
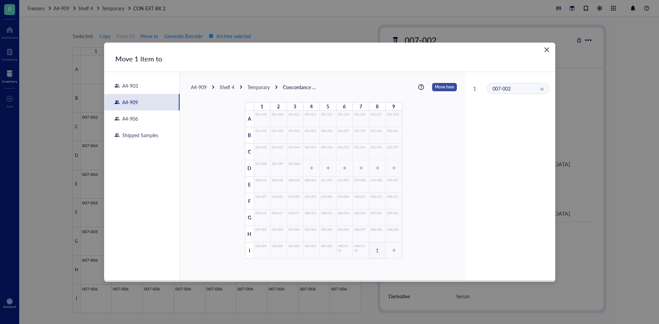
click at [436, 87] on span "Move here" at bounding box center [444, 87] width 19 height 9
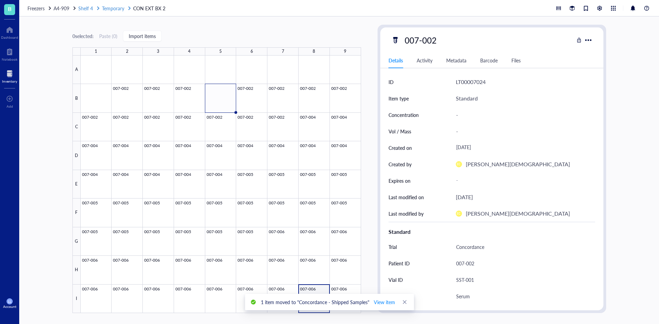
click at [106, 7] on span "Temporary" at bounding box center [113, 8] width 22 height 7
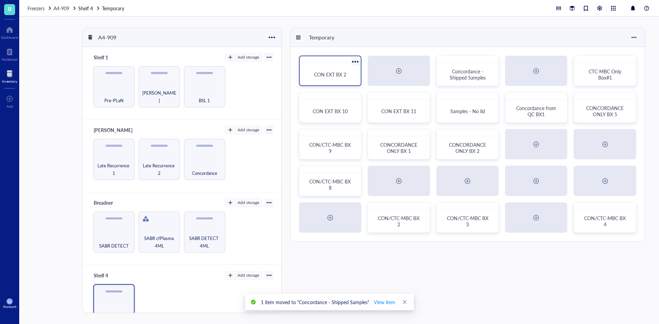
click at [336, 74] on span "CON EXT BX 2" at bounding box center [330, 74] width 32 height 7
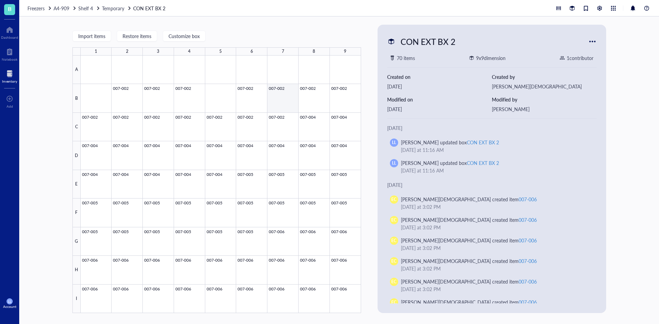
click at [282, 98] on div at bounding box center [221, 185] width 280 height 258
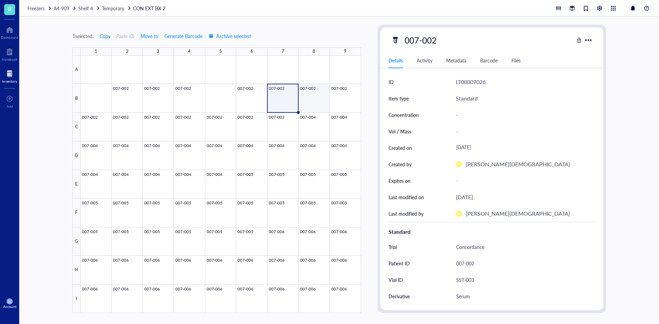
click at [313, 98] on div at bounding box center [221, 185] width 280 height 258
click at [340, 106] on div at bounding box center [221, 185] width 280 height 258
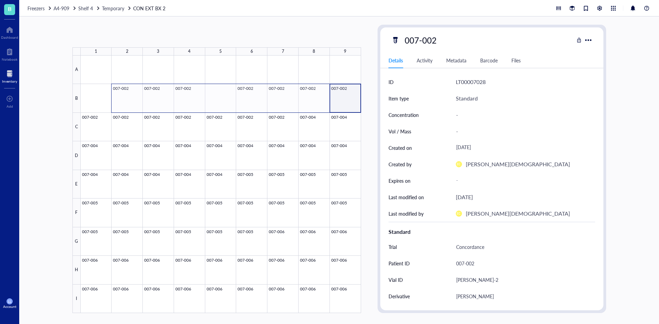
click at [122, 103] on div at bounding box center [221, 185] width 280 height 258
click at [149, 145] on span "Move items" at bounding box center [147, 143] width 39 height 8
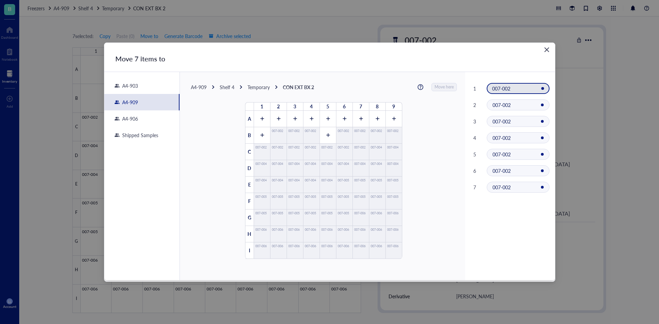
click at [227, 88] on div "Shelf 4" at bounding box center [227, 87] width 15 height 6
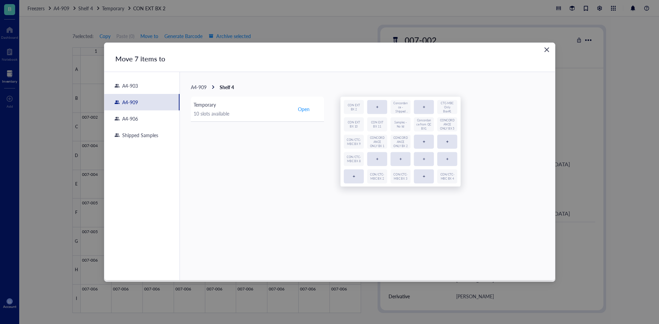
click at [208, 88] on div "A4-909 Shelf 4" at bounding box center [212, 87] width 43 height 6
click at [207, 88] on div "A4-909 Shelf 4" at bounding box center [212, 87] width 43 height 6
click at [203, 88] on span "A4-909" at bounding box center [199, 87] width 16 height 7
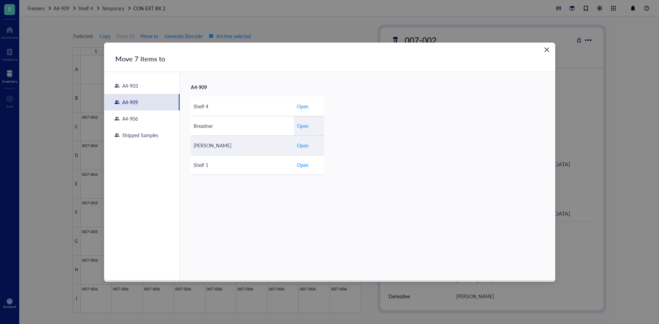
click at [224, 142] on div "[PERSON_NAME]" at bounding box center [241, 146] width 97 height 8
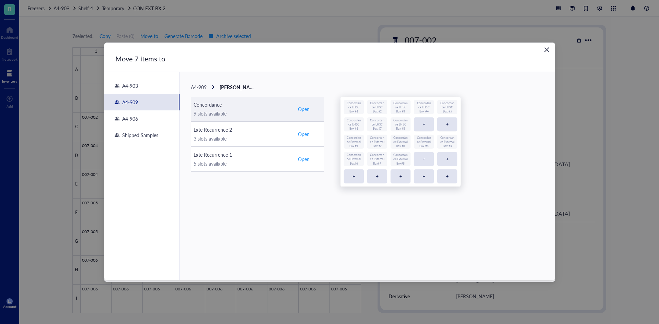
click at [267, 116] on div "9 slots available" at bounding box center [241, 114] width 97 height 8
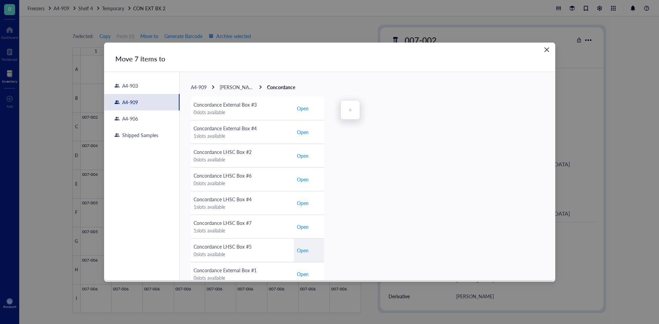
scroll to position [206, 0]
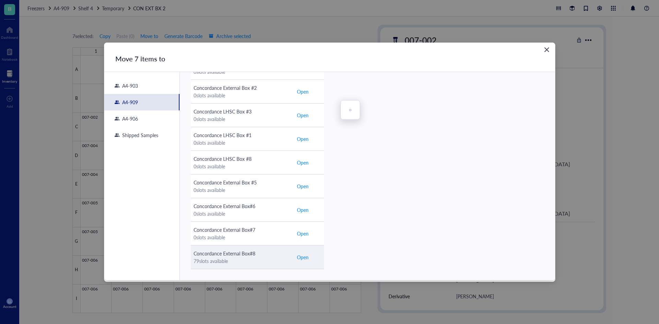
click at [257, 260] on div "79 slots available" at bounding box center [241, 261] width 97 height 8
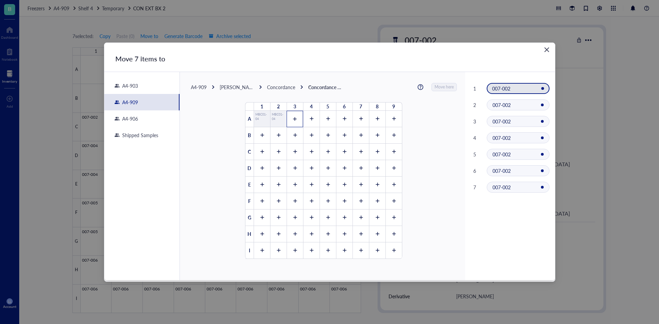
click at [293, 121] on icon at bounding box center [294, 119] width 5 height 5
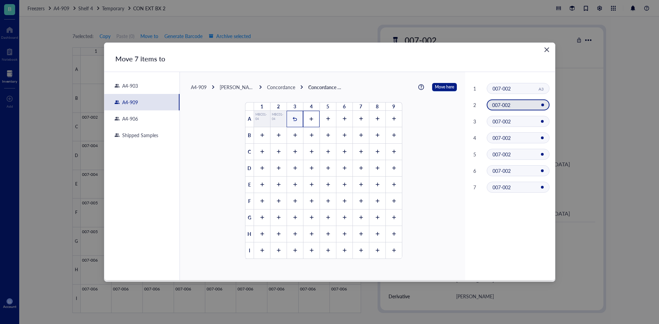
click at [306, 121] on div at bounding box center [311, 119] width 16 height 16
click at [326, 121] on icon at bounding box center [327, 119] width 5 height 5
click at [342, 121] on icon at bounding box center [344, 119] width 5 height 5
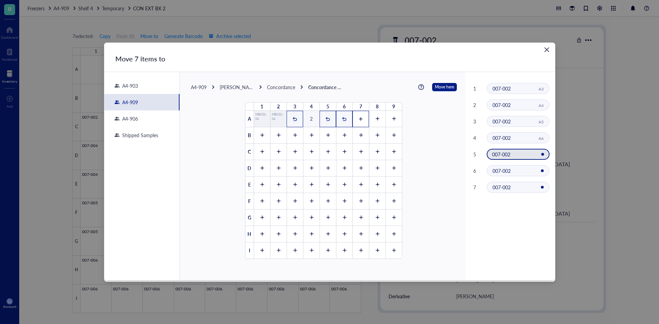
click at [364, 120] on div at bounding box center [360, 119] width 16 height 16
click at [375, 120] on icon at bounding box center [377, 119] width 5 height 5
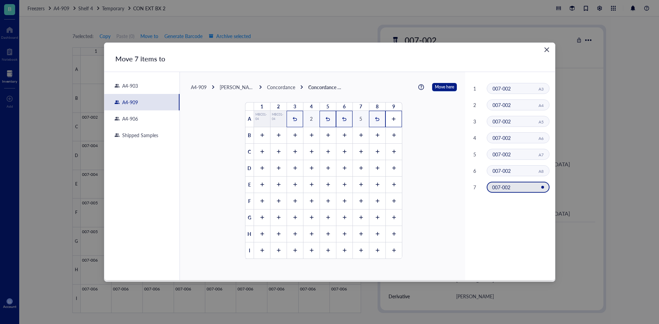
click at [392, 118] on icon at bounding box center [393, 119] width 5 height 5
click at [438, 88] on span "Move here" at bounding box center [444, 87] width 19 height 9
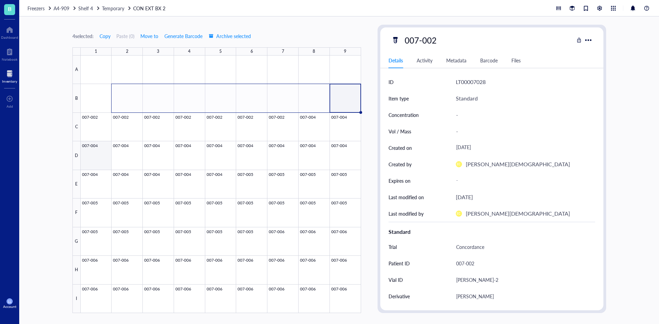
click at [96, 140] on div at bounding box center [221, 185] width 280 height 258
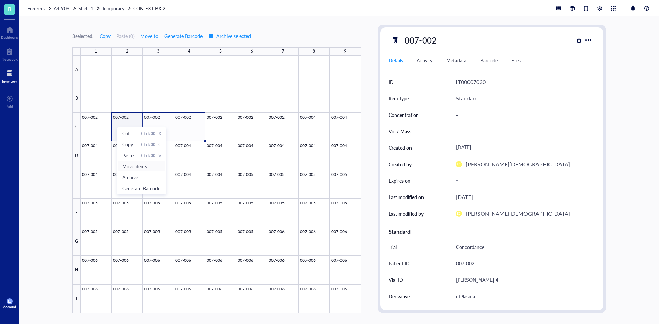
click at [163, 164] on li "Move items" at bounding box center [142, 166] width 48 height 11
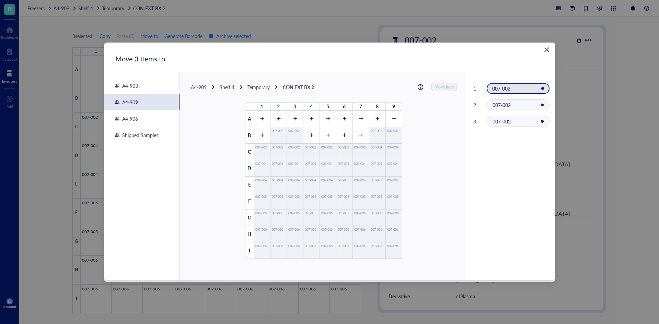
click at [231, 86] on div "Shelf 4" at bounding box center [227, 87] width 15 height 6
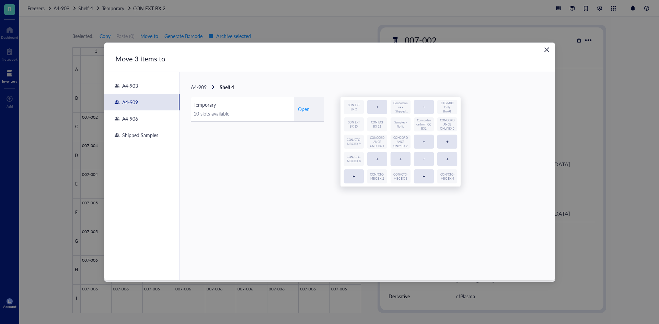
click at [240, 104] on div "Temporary" at bounding box center [241, 105] width 97 height 8
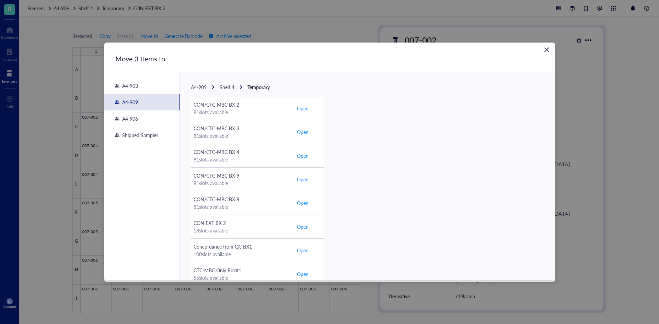
click at [201, 89] on span "A4-909" at bounding box center [199, 87] width 16 height 7
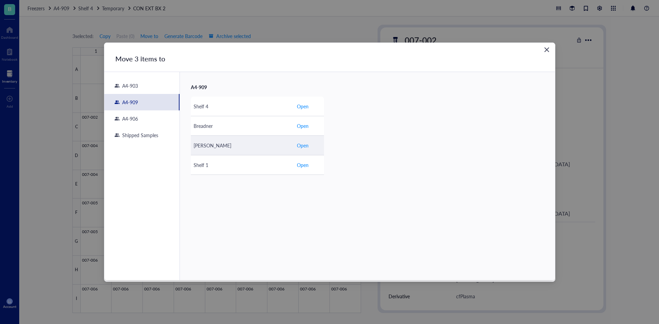
click at [226, 142] on div "[PERSON_NAME]" at bounding box center [241, 146] width 97 height 8
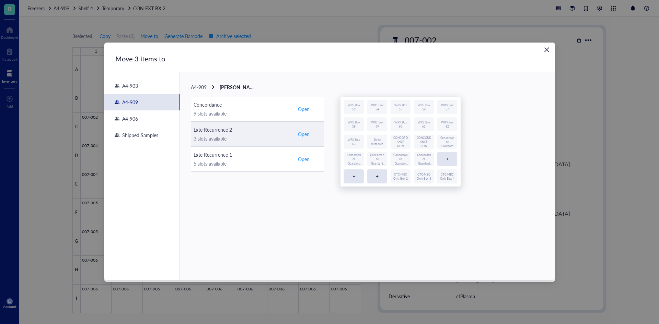
click at [257, 136] on div "3 slots available" at bounding box center [241, 139] width 97 height 8
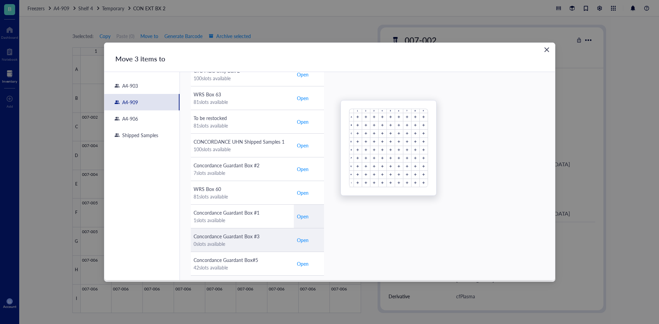
scroll to position [348, 0]
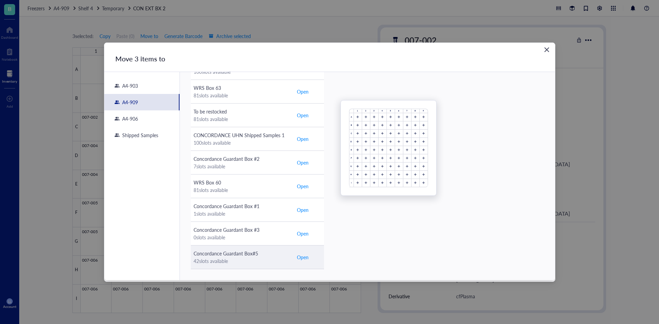
click at [268, 253] on div "Concordance Guardant Box#5" at bounding box center [241, 254] width 97 height 8
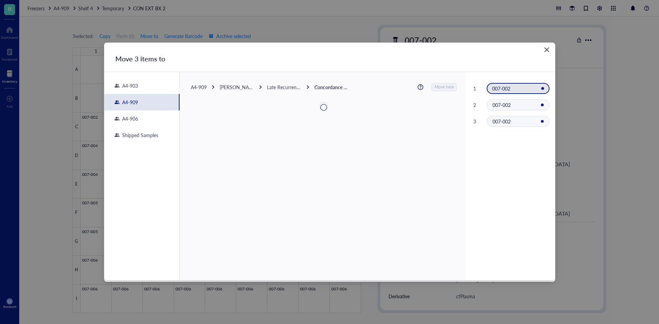
scroll to position [0, 0]
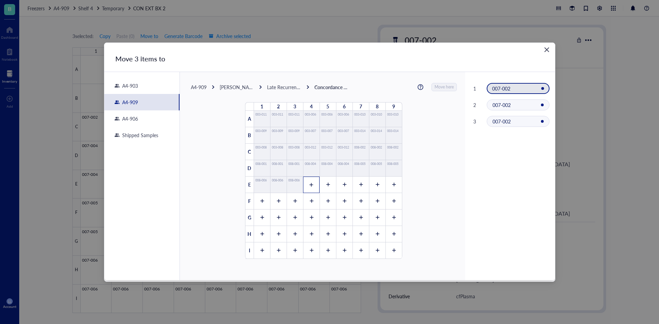
click at [306, 180] on div at bounding box center [311, 185] width 16 height 16
click at [326, 184] on icon at bounding box center [327, 185] width 5 height 5
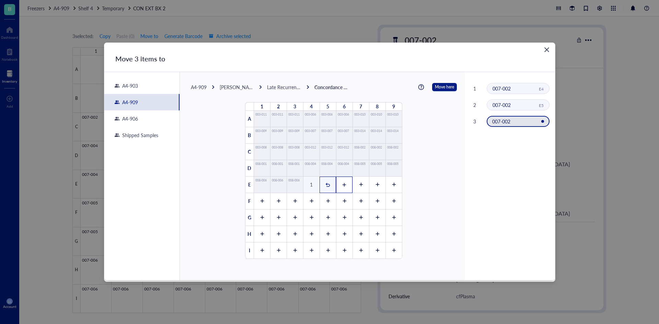
click at [343, 184] on icon at bounding box center [344, 185] width 5 height 5
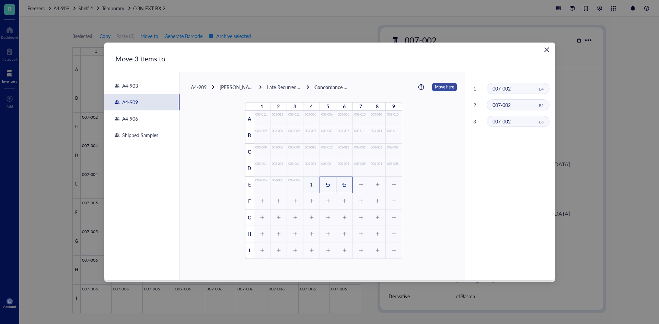
click at [442, 87] on span "Move here" at bounding box center [444, 87] width 19 height 9
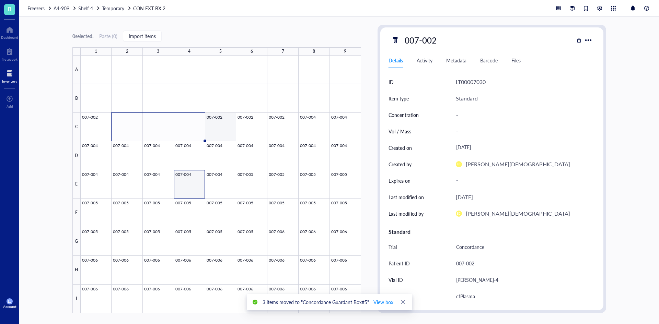
click at [214, 131] on div at bounding box center [221, 185] width 280 height 258
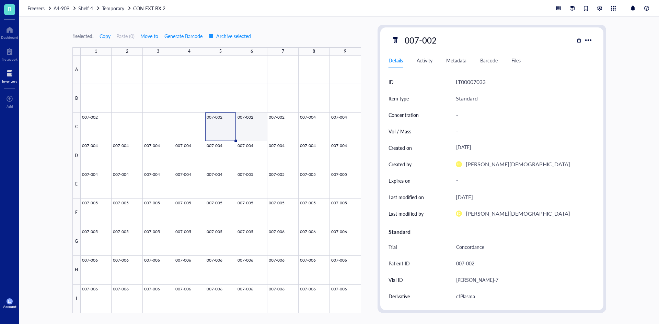
click at [243, 131] on div at bounding box center [221, 185] width 280 height 258
click at [277, 131] on div at bounding box center [221, 185] width 280 height 258
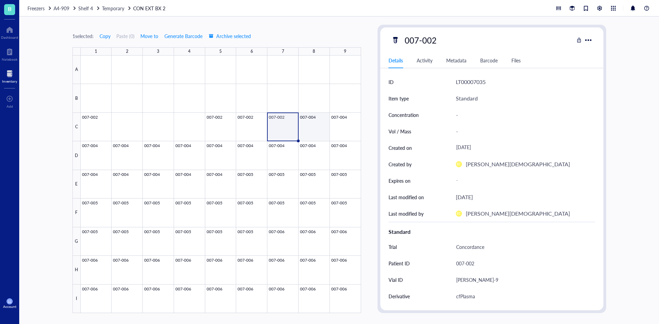
click at [306, 130] on div at bounding box center [221, 185] width 280 height 258
click at [341, 130] on div at bounding box center [221, 185] width 280 height 258
click at [315, 130] on div at bounding box center [221, 185] width 280 height 258
click at [284, 130] on div at bounding box center [221, 185] width 280 height 258
click at [333, 127] on div at bounding box center [221, 185] width 280 height 258
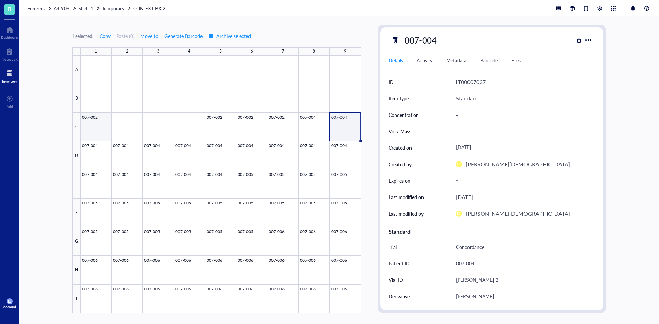
click at [90, 123] on div at bounding box center [221, 185] width 280 height 258
click at [116, 166] on span "Move items" at bounding box center [114, 164] width 39 height 8
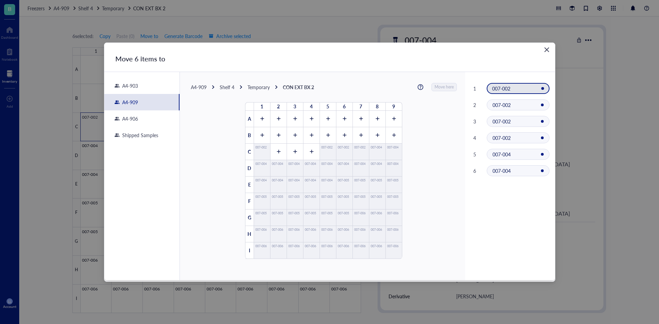
click at [204, 88] on div "A4-909" at bounding box center [199, 87] width 16 height 6
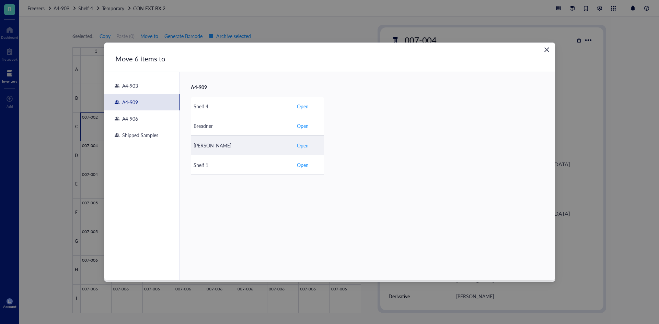
click at [226, 140] on td "[PERSON_NAME]" at bounding box center [242, 146] width 103 height 20
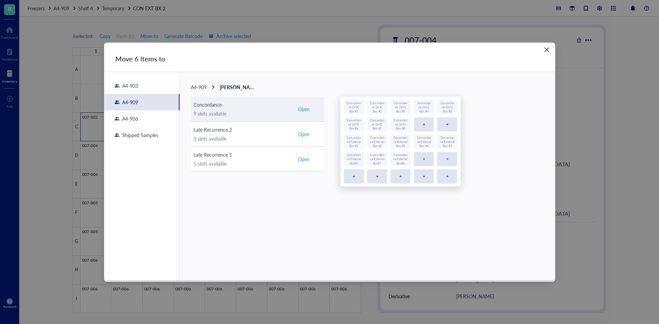
click at [257, 115] on div "9 slots available" at bounding box center [241, 114] width 97 height 8
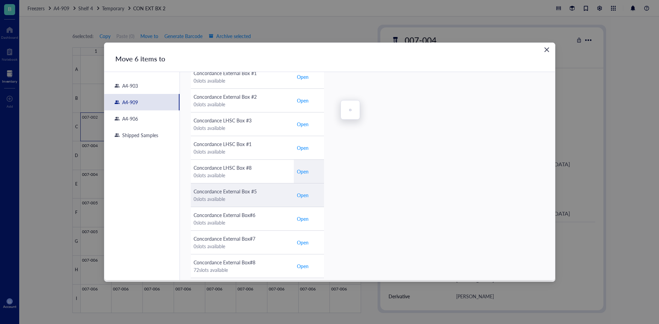
scroll to position [206, 0]
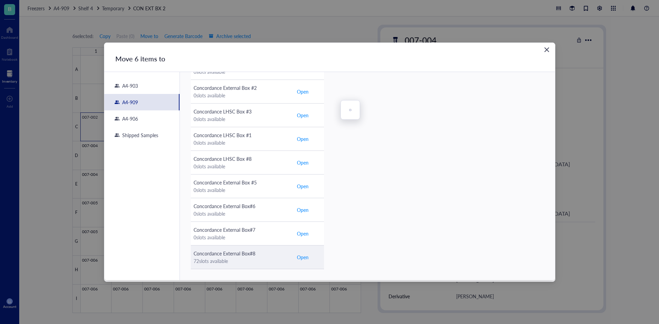
click at [245, 253] on div "Concordance External Box#8" at bounding box center [241, 254] width 97 height 8
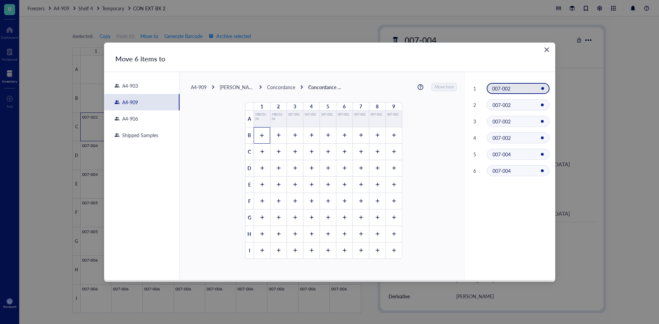
click at [263, 136] on div at bounding box center [262, 135] width 16 height 16
click at [276, 137] on icon at bounding box center [278, 135] width 5 height 5
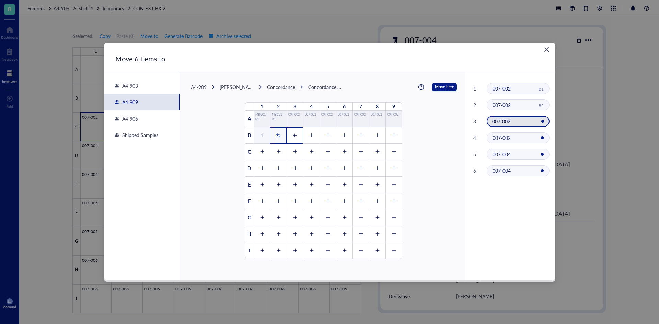
click at [293, 135] on icon at bounding box center [295, 135] width 4 height 4
click at [311, 135] on div at bounding box center [311, 135] width 16 height 16
click at [326, 135] on icon at bounding box center [327, 135] width 5 height 5
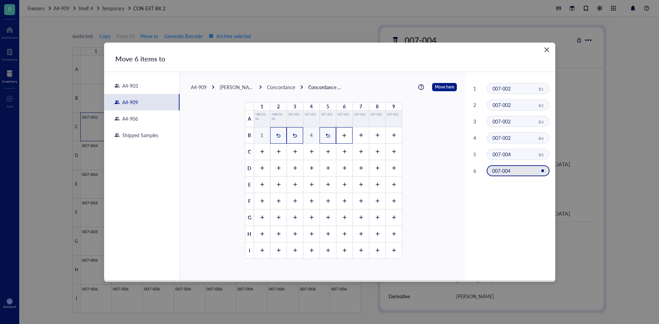
click at [346, 135] on div at bounding box center [344, 135] width 16 height 16
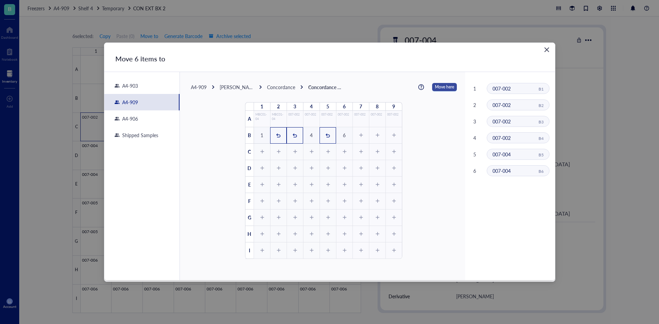
click at [448, 88] on span "Move here" at bounding box center [444, 87] width 19 height 9
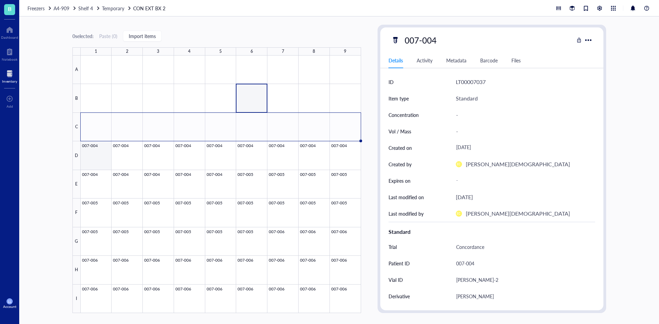
click at [95, 157] on div at bounding box center [221, 185] width 280 height 258
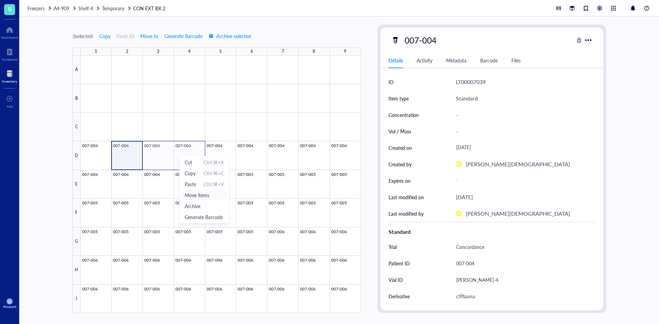
click at [200, 198] on span "Move items" at bounding box center [204, 195] width 39 height 8
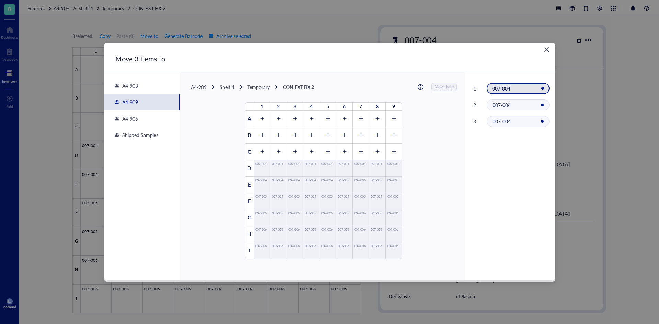
click at [226, 87] on div "Shelf 4" at bounding box center [227, 87] width 15 height 6
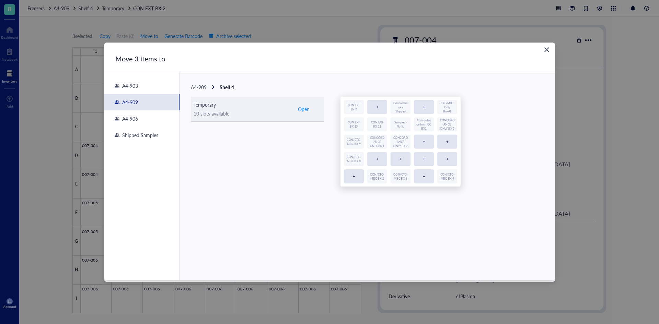
click at [240, 107] on div "Temporary" at bounding box center [241, 105] width 97 height 8
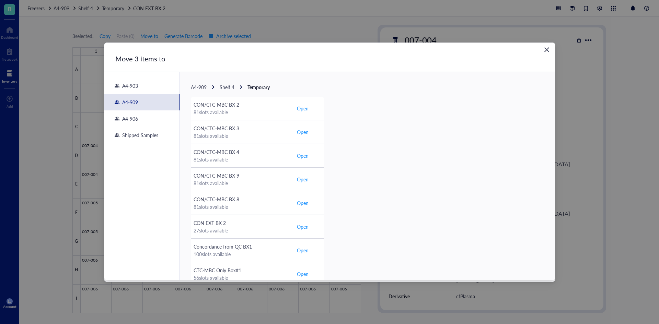
click at [203, 87] on span "A4-909" at bounding box center [199, 87] width 16 height 7
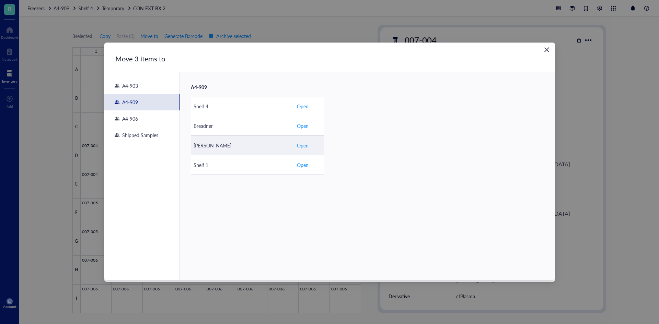
click at [226, 144] on div "[PERSON_NAME]" at bounding box center [241, 146] width 97 height 8
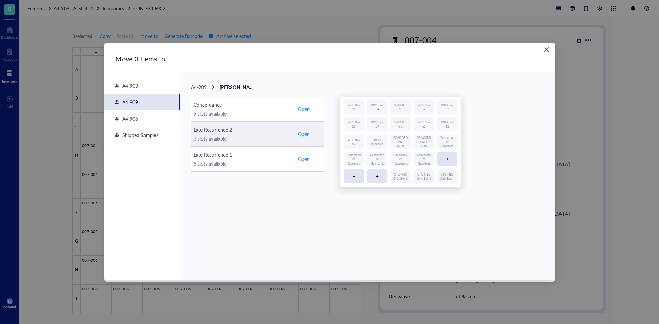
click at [274, 133] on div "Late Recurrence 2" at bounding box center [241, 130] width 97 height 8
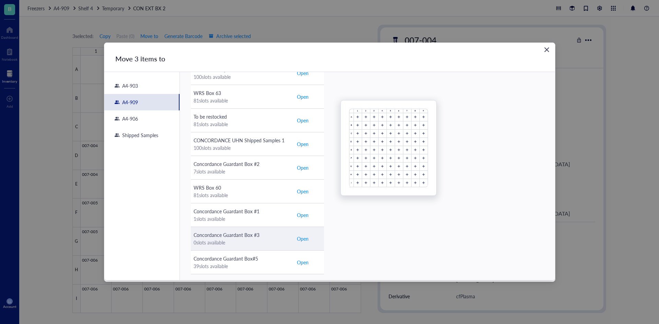
scroll to position [348, 0]
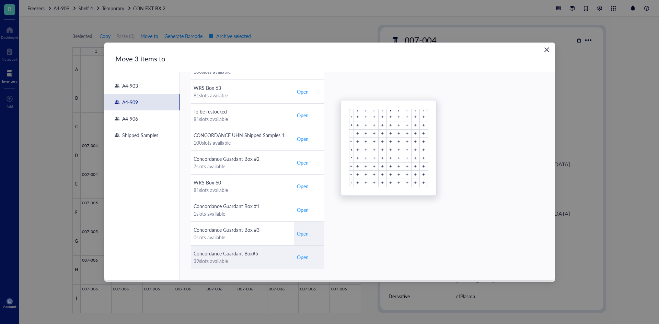
click at [266, 250] on div "Concordance Guardant Box#5" at bounding box center [241, 254] width 97 height 8
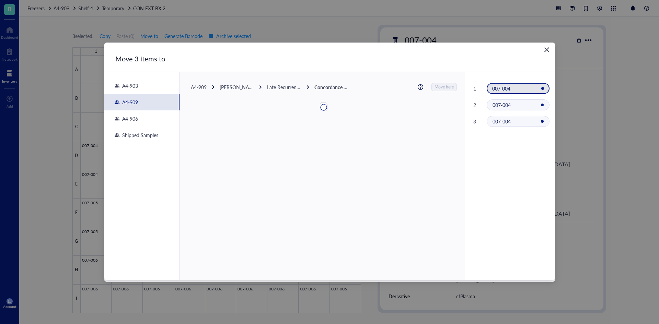
scroll to position [0, 0]
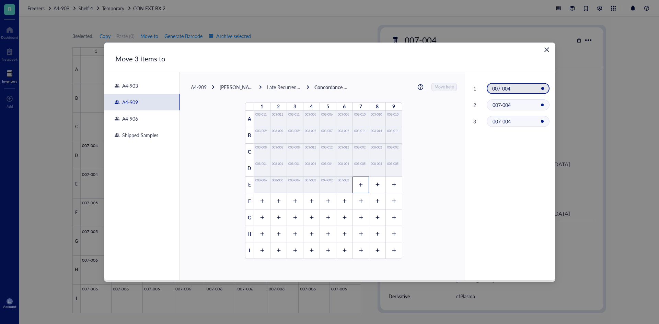
click at [354, 185] on div at bounding box center [360, 185] width 16 height 16
click at [375, 187] on icon at bounding box center [377, 185] width 5 height 5
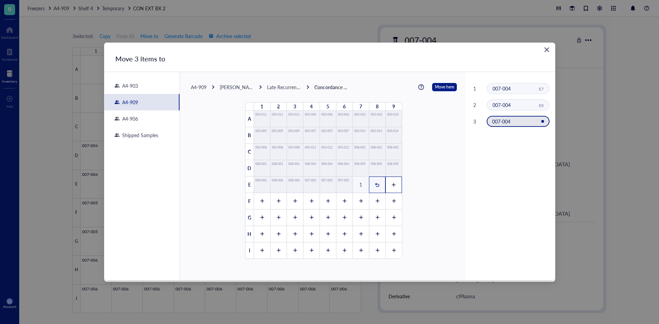
click at [392, 185] on icon at bounding box center [394, 185] width 4 height 4
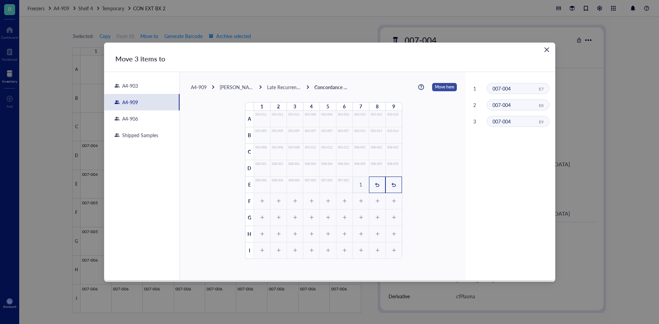
click at [439, 85] on span "Move here" at bounding box center [444, 87] width 19 height 9
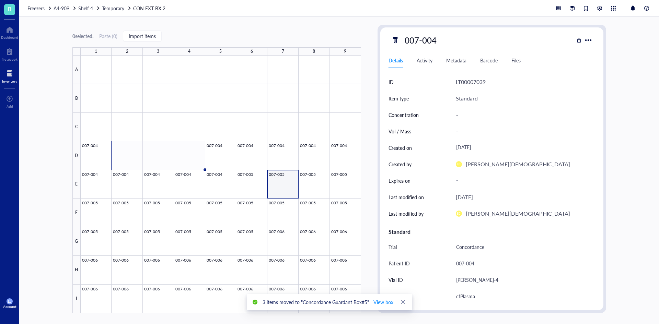
click at [345, 158] on div at bounding box center [221, 185] width 280 height 258
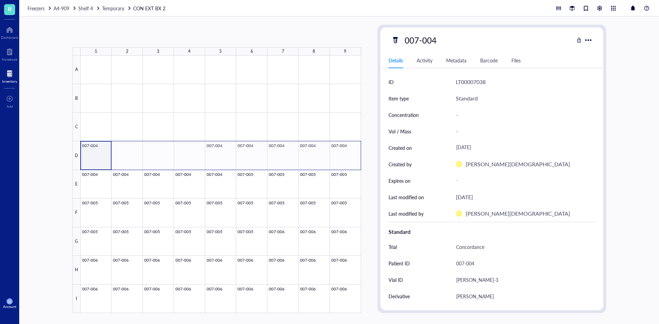
click at [345, 158] on div at bounding box center [221, 185] width 280 height 258
click at [364, 198] on span "Move items" at bounding box center [370, 199] width 39 height 8
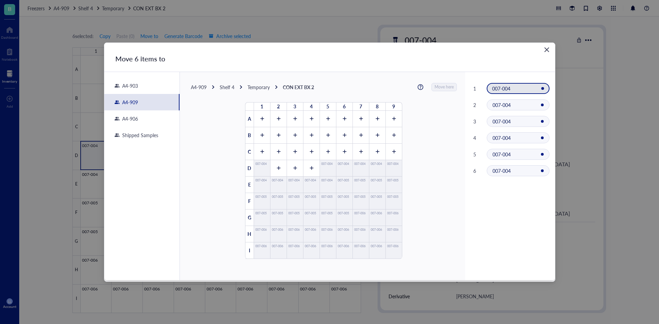
click at [203, 89] on div "A4-909" at bounding box center [199, 87] width 16 height 6
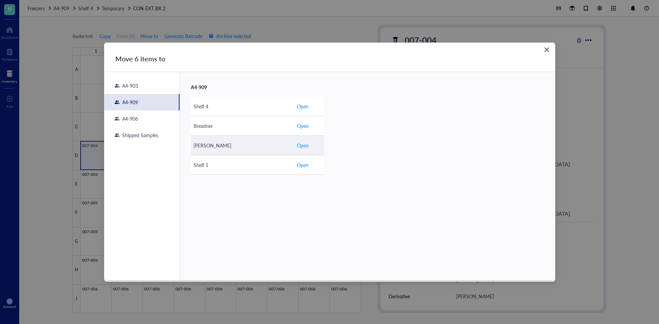
click at [227, 149] on div "[PERSON_NAME]" at bounding box center [241, 146] width 97 height 8
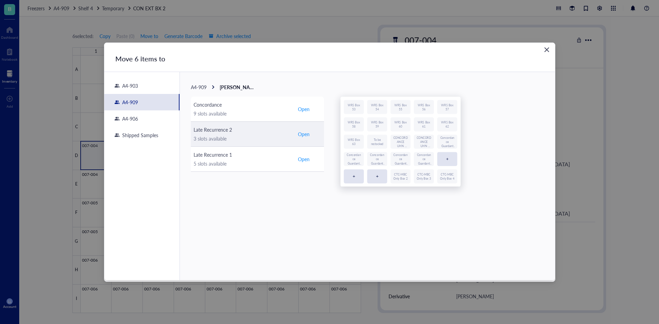
click at [258, 137] on div "3 slots available" at bounding box center [241, 139] width 97 height 8
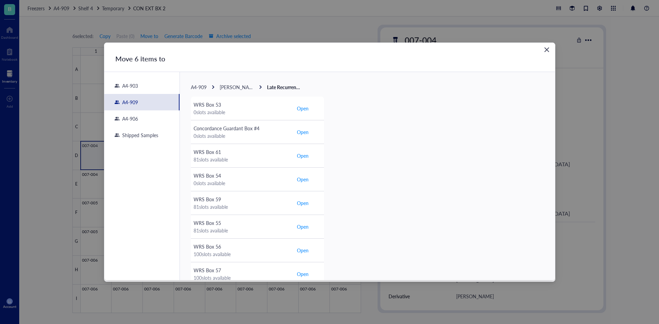
click at [226, 85] on span "[PERSON_NAME]" at bounding box center [239, 87] width 38 height 7
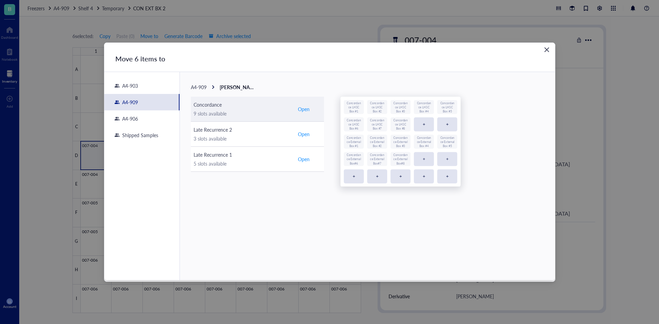
click at [216, 114] on div "9 slots available" at bounding box center [241, 114] width 97 height 8
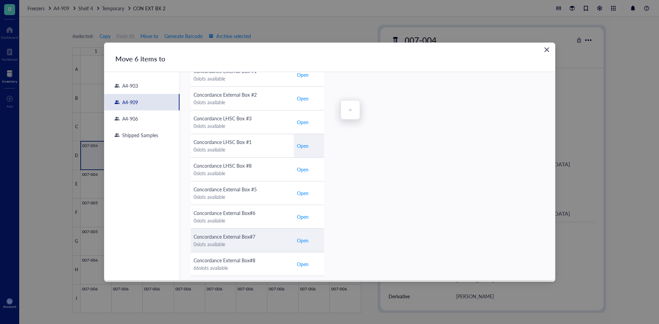
scroll to position [206, 0]
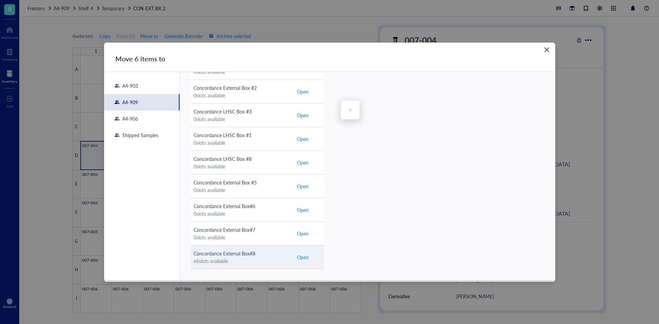
click at [277, 265] on td "Concordance External Box#8 66 slots available" at bounding box center [242, 257] width 103 height 24
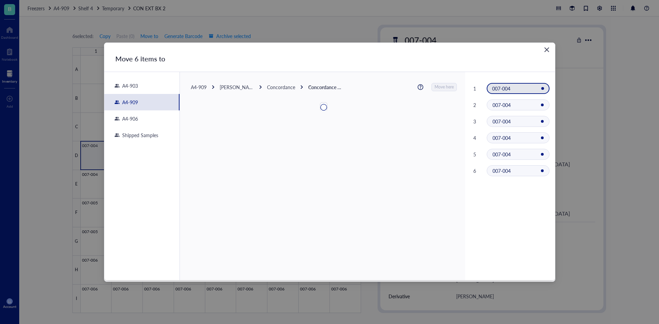
scroll to position [0, 0]
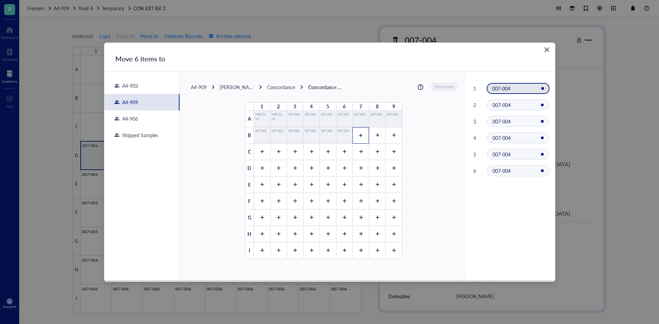
click at [357, 141] on div at bounding box center [360, 135] width 16 height 16
click at [371, 139] on div at bounding box center [377, 135] width 16 height 16
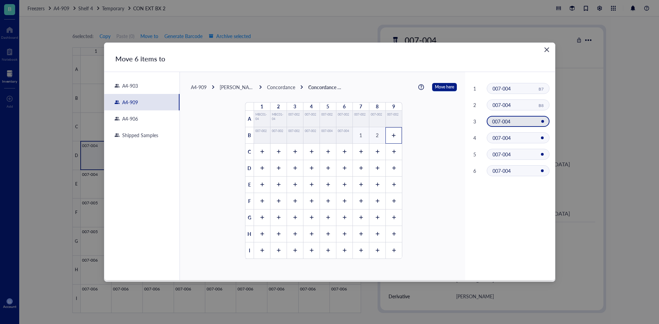
click at [389, 139] on div at bounding box center [393, 135] width 16 height 16
click at [260, 156] on div at bounding box center [262, 152] width 16 height 16
click at [272, 156] on div at bounding box center [278, 152] width 16 height 16
click at [289, 156] on div at bounding box center [294, 152] width 16 height 16
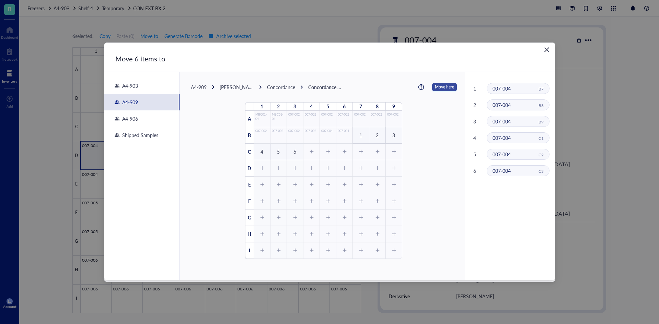
click at [435, 90] on span "Move here" at bounding box center [444, 87] width 19 height 9
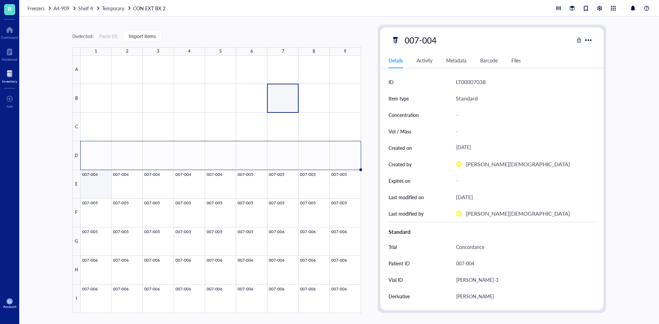
click at [98, 182] on div at bounding box center [221, 185] width 280 height 258
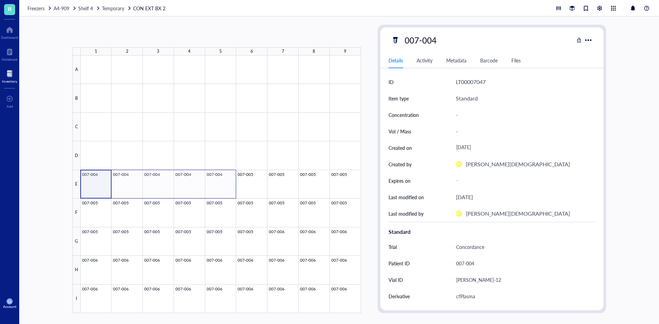
click at [214, 187] on div at bounding box center [221, 185] width 280 height 258
click at [259, 186] on div at bounding box center [221, 185] width 280 height 258
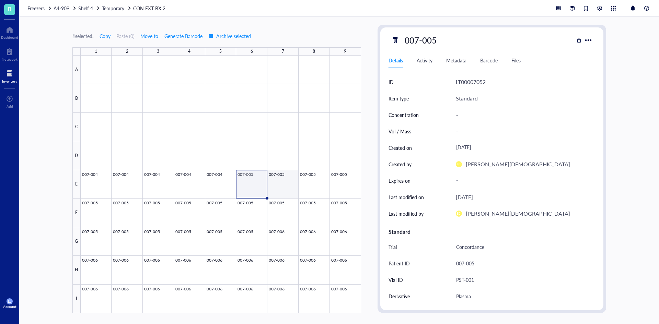
click at [279, 185] on div at bounding box center [221, 185] width 280 height 258
click at [318, 186] on div at bounding box center [221, 185] width 280 height 258
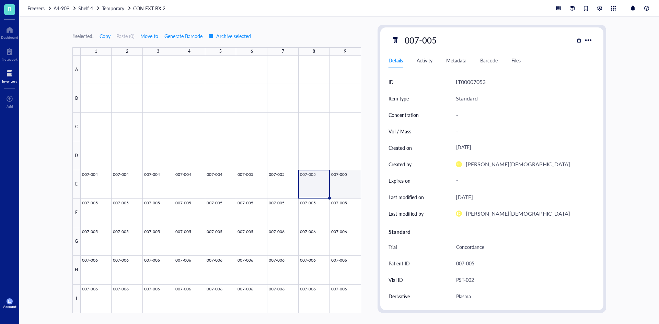
click at [352, 186] on div at bounding box center [221, 185] width 280 height 258
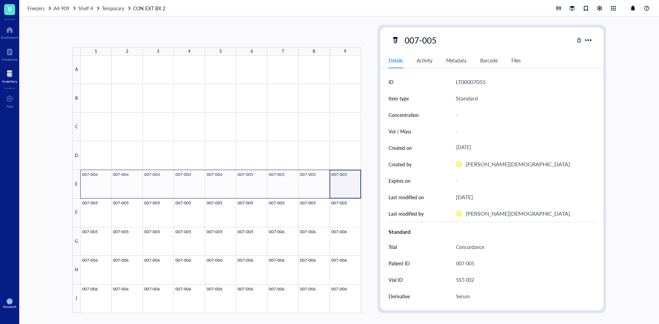
click at [93, 183] on div at bounding box center [221, 185] width 280 height 258
click at [350, 187] on div at bounding box center [221, 185] width 280 height 258
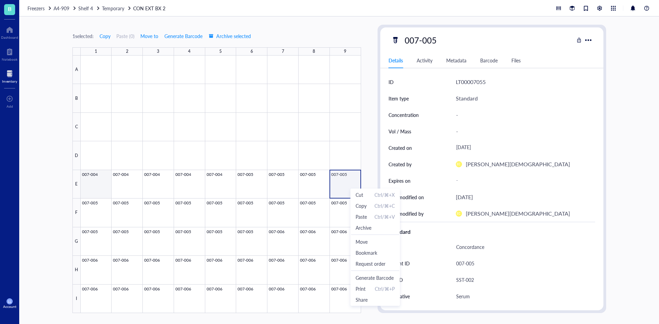
click at [89, 204] on div at bounding box center [221, 185] width 280 height 258
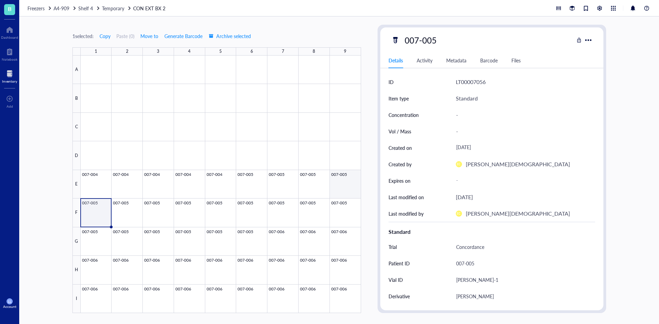
click at [350, 186] on div at bounding box center [221, 185] width 280 height 258
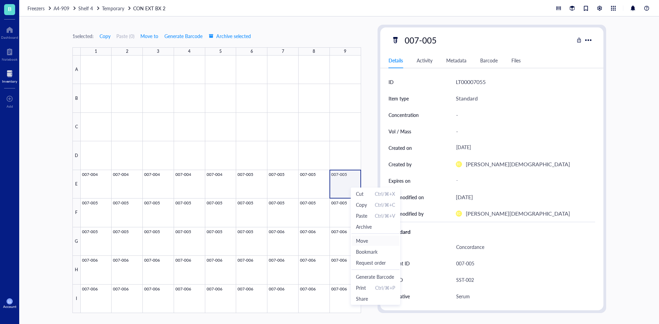
click at [373, 243] on span "Move" at bounding box center [375, 241] width 39 height 8
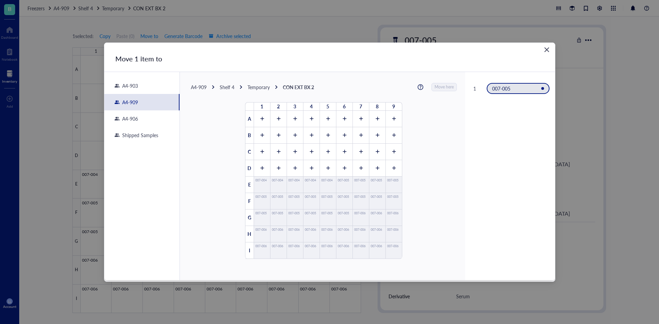
click at [228, 84] on div "Shelf 4" at bounding box center [227, 87] width 15 height 6
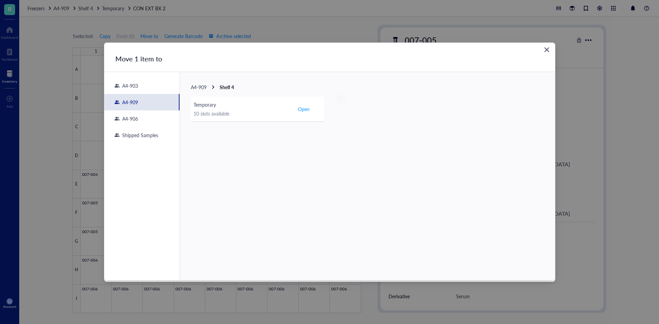
click at [210, 88] on div "A4-909 Shelf 4" at bounding box center [212, 87] width 43 height 6
click at [198, 87] on span "A4-909" at bounding box center [199, 87] width 16 height 7
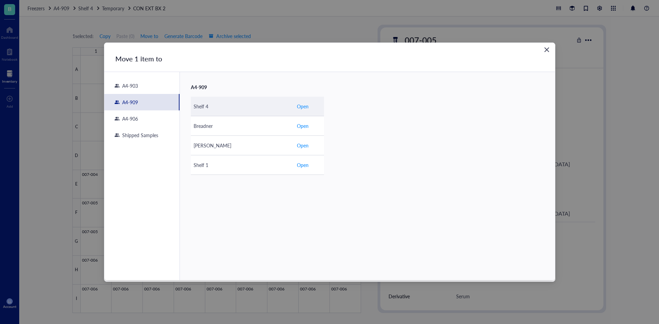
click at [247, 107] on div "Shelf 4" at bounding box center [241, 107] width 97 height 8
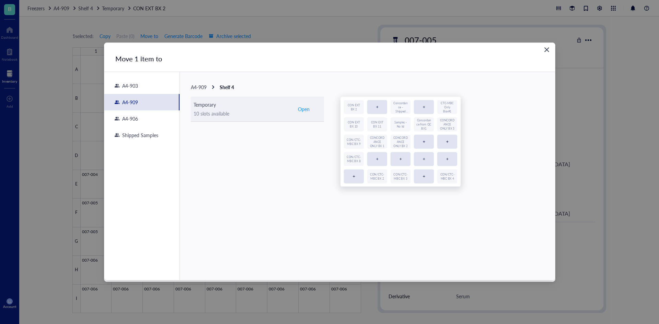
click at [266, 119] on td "Temporary 10 slots available" at bounding box center [242, 109] width 103 height 25
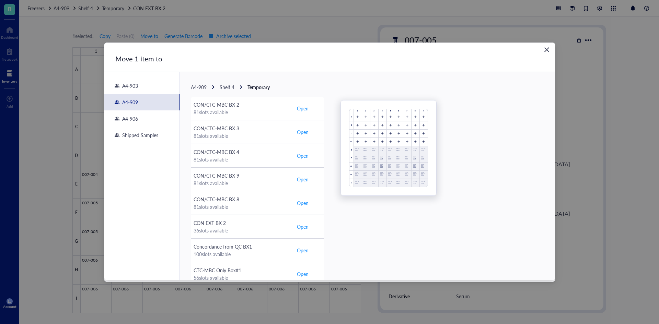
scroll to position [183, 0]
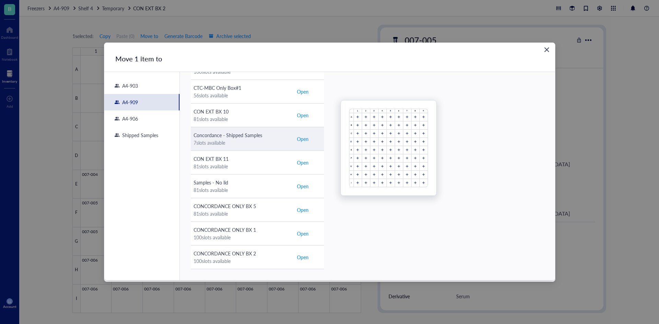
click at [253, 138] on div "Concordance - Shipped Samples" at bounding box center [241, 135] width 97 height 8
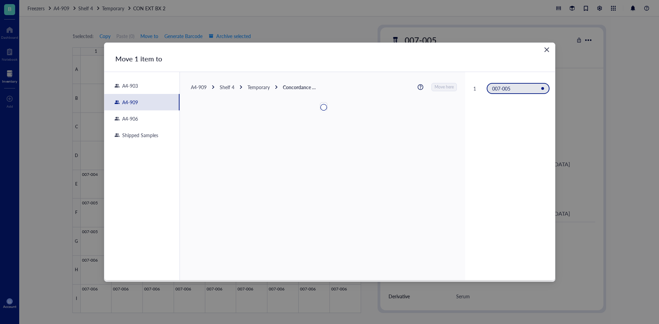
scroll to position [0, 0]
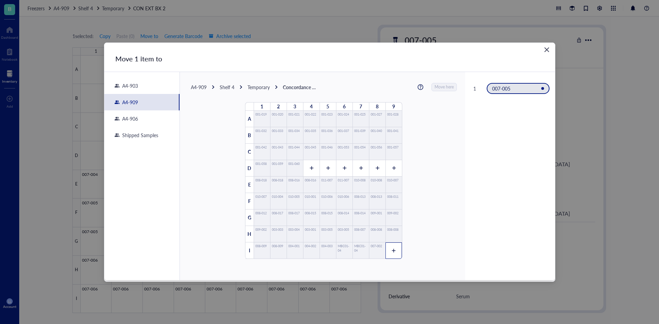
click at [393, 249] on icon at bounding box center [393, 250] width 5 height 5
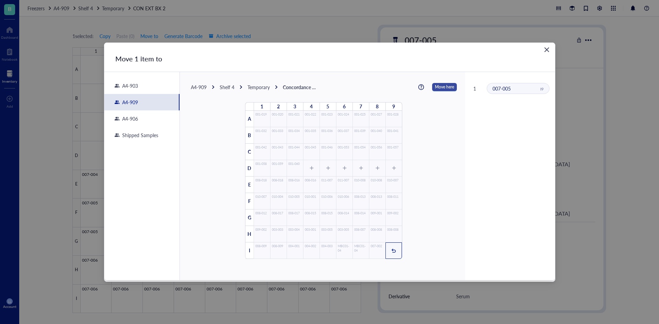
click at [442, 87] on span "Move here" at bounding box center [444, 87] width 19 height 9
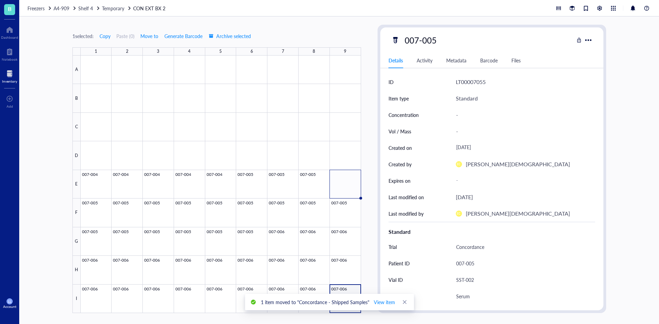
click at [89, 186] on div at bounding box center [221, 185] width 280 height 258
click at [333, 183] on div at bounding box center [221, 185] width 280 height 258
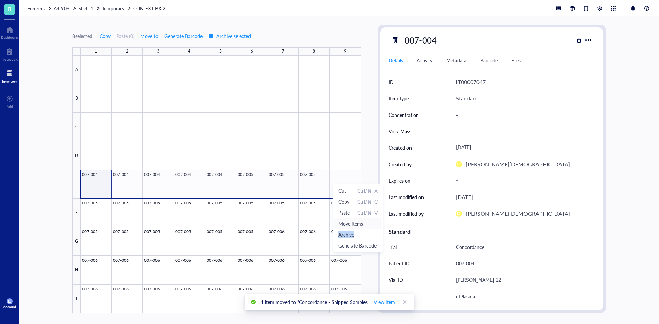
drag, startPoint x: 363, startPoint y: 230, endPoint x: 363, endPoint y: 225, distance: 4.8
click at [363, 225] on ul "Cut Ctrl/⌘+X Copy Ctrl/⌘+C Paste Ctrl/⌘+V Move items Archive Generate Barcode" at bounding box center [357, 218] width 49 height 67
click at [363, 225] on span "Move items" at bounding box center [357, 224] width 39 height 8
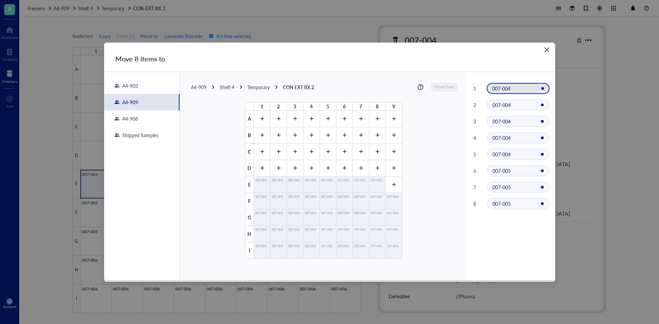
click at [208, 84] on div "A4-909 Shelf 4 Temporary CON EXT BX 2" at bounding box center [252, 87] width 123 height 6
click at [204, 86] on div "A4-909" at bounding box center [199, 87] width 16 height 6
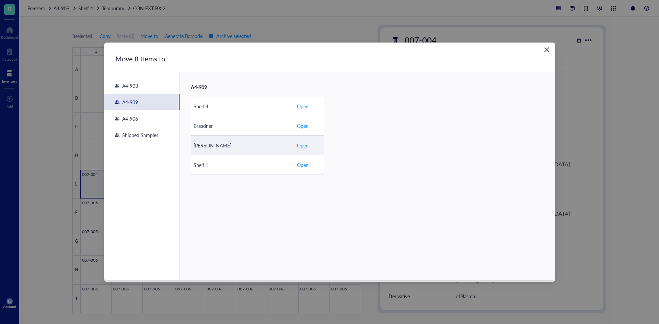
click at [225, 144] on div "[PERSON_NAME]" at bounding box center [241, 146] width 97 height 8
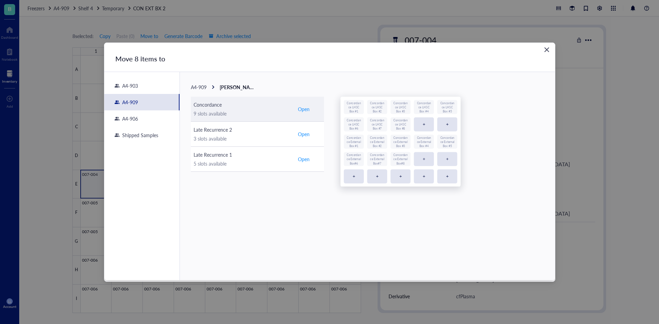
click at [272, 110] on div "9 slots available" at bounding box center [241, 114] width 97 height 8
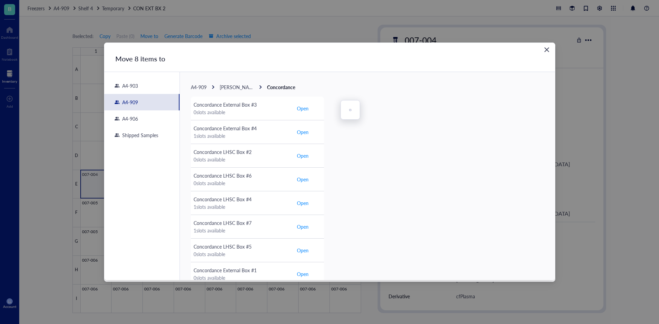
scroll to position [206, 0]
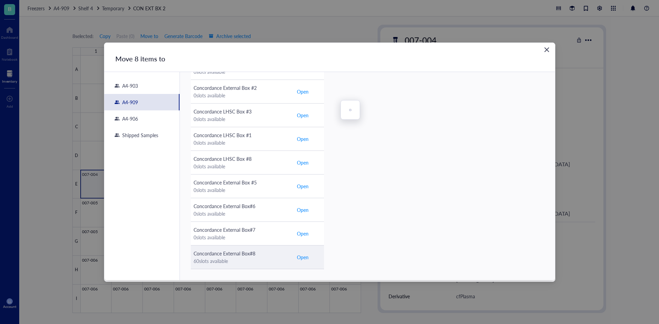
click at [253, 263] on div "60 slots available" at bounding box center [241, 261] width 97 height 8
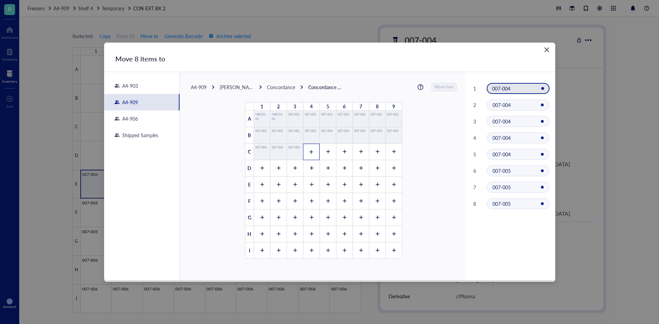
click at [315, 155] on div at bounding box center [311, 152] width 16 height 16
click at [325, 155] on div at bounding box center [327, 152] width 16 height 16
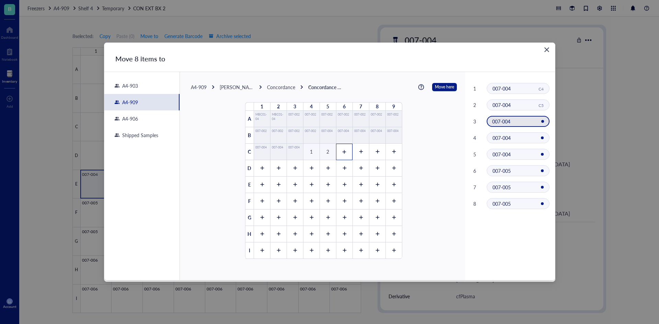
click at [337, 154] on div at bounding box center [344, 152] width 16 height 16
click at [360, 154] on icon at bounding box center [360, 152] width 5 height 5
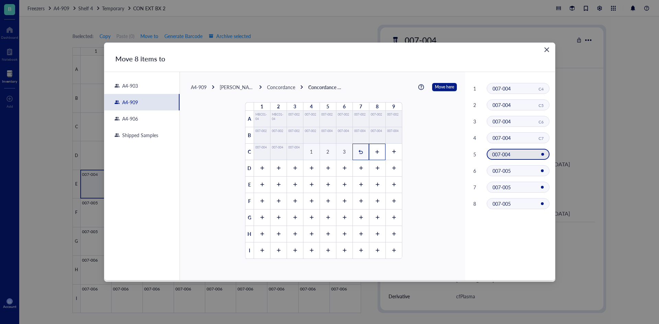
click at [371, 153] on div at bounding box center [377, 152] width 16 height 16
click at [391, 153] on icon at bounding box center [393, 152] width 5 height 5
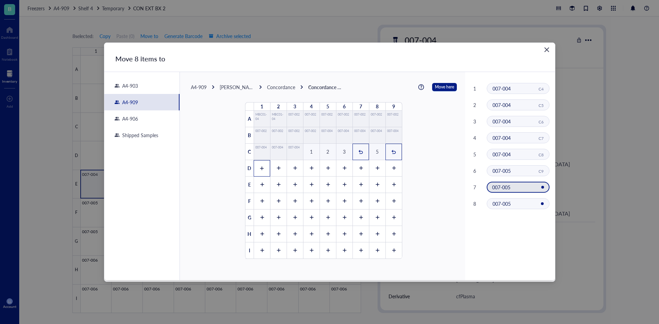
click at [263, 168] on div at bounding box center [262, 168] width 16 height 16
click at [278, 168] on icon at bounding box center [278, 168] width 5 height 5
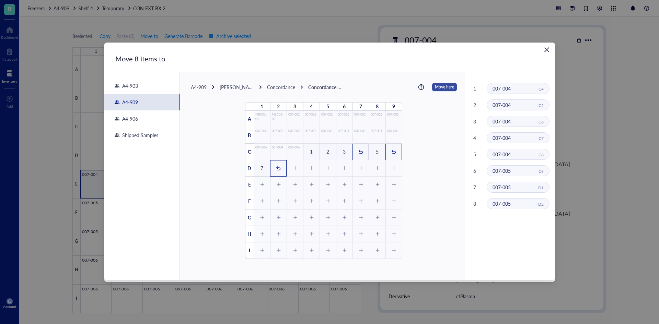
click at [445, 85] on span "Move here" at bounding box center [444, 87] width 19 height 9
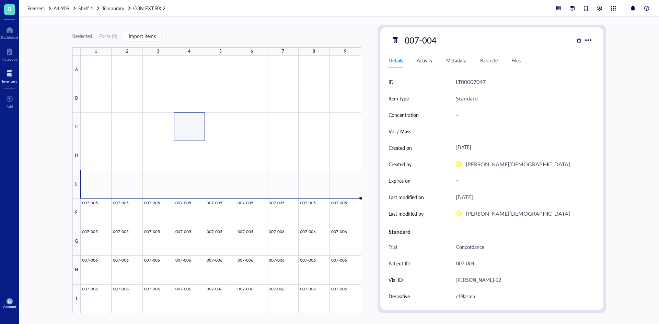
click at [69, 12] on div "Freezers A4-909 Shelf 4 Temporary CON EXT BX 2" at bounding box center [338, 8] width 639 height 16
click at [69, 12] on div "A4-909" at bounding box center [62, 8] width 16 height 8
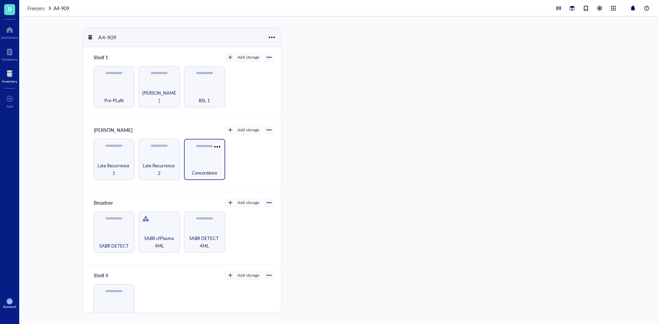
click at [213, 178] on div "Concordance" at bounding box center [204, 159] width 41 height 41
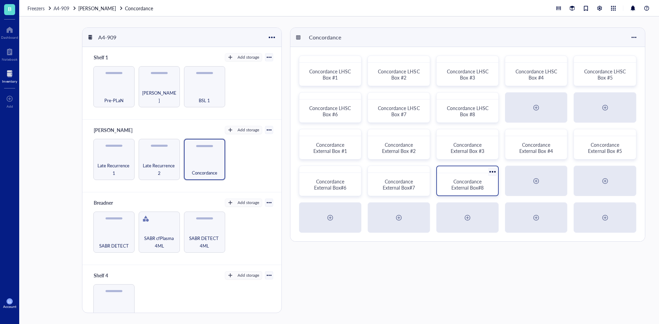
click at [466, 194] on div "Concordance External Box#8" at bounding box center [467, 181] width 62 height 31
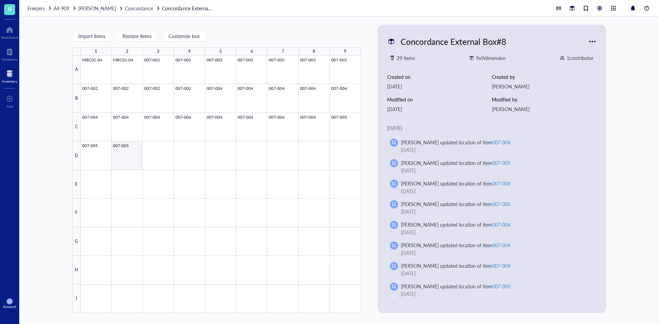
click at [125, 163] on div at bounding box center [221, 185] width 280 height 258
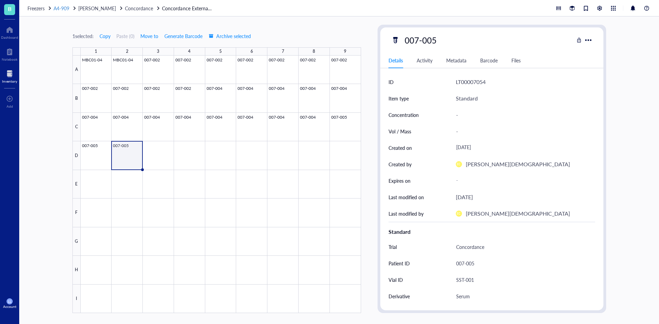
click at [65, 10] on span "A4-909" at bounding box center [62, 8] width 16 height 7
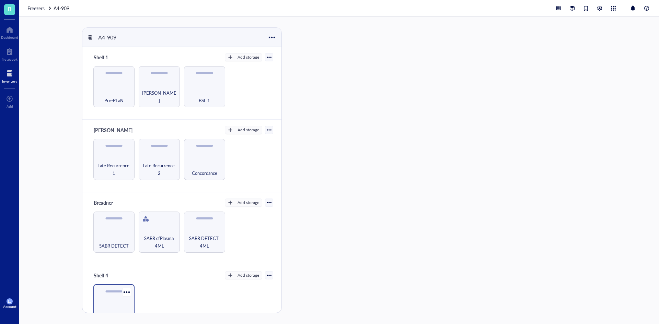
click at [117, 312] on div "Temporary" at bounding box center [114, 314] width 34 height 15
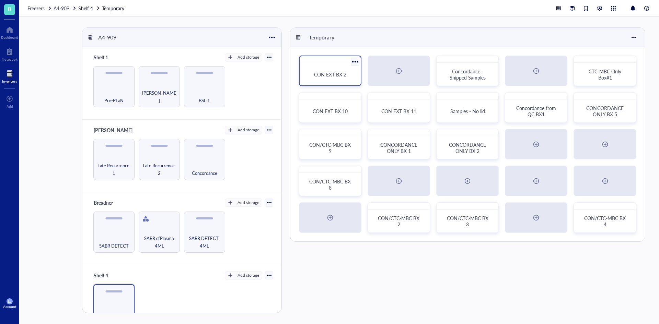
click at [325, 67] on div "CON EXT BX 2" at bounding box center [330, 74] width 56 height 17
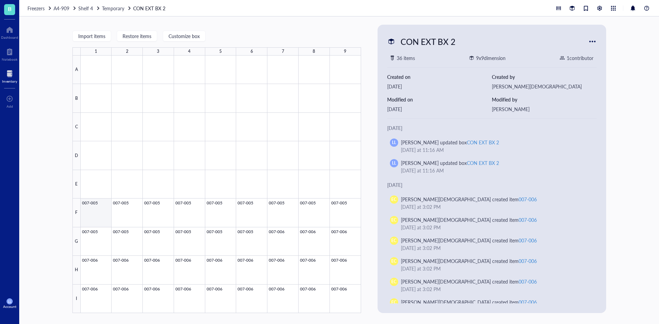
click at [83, 216] on div at bounding box center [221, 185] width 280 height 258
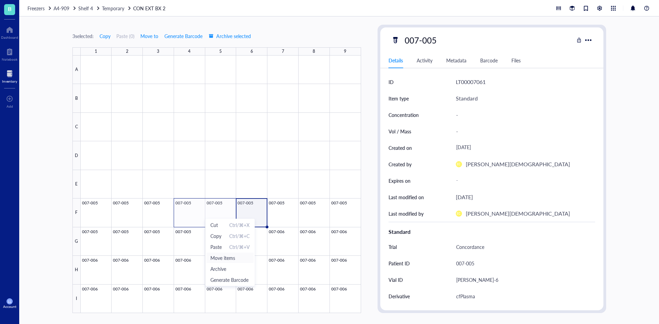
click at [232, 258] on span "Move items" at bounding box center [229, 258] width 39 height 8
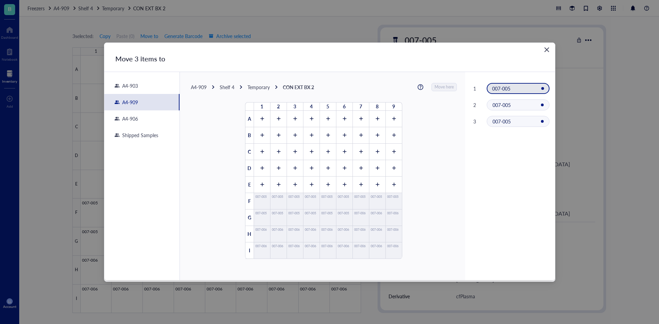
click at [196, 91] on div "A4-909 Shelf 4 Temporary CON EXT BX 2 Move here" at bounding box center [324, 87] width 266 height 8
click at [199, 90] on div "A4-909" at bounding box center [199, 87] width 16 height 6
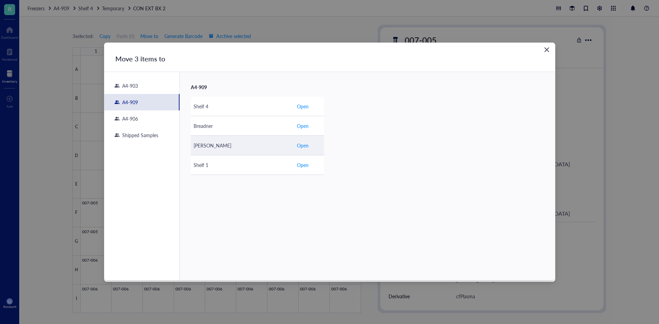
click at [238, 151] on td "[PERSON_NAME]" at bounding box center [242, 146] width 103 height 20
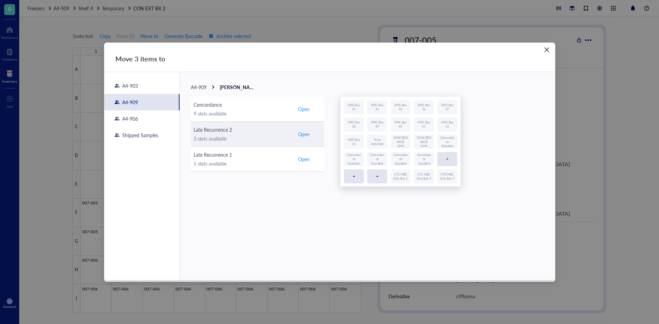
click at [222, 133] on div "Late Recurrence 2 3 slots available" at bounding box center [241, 134] width 97 height 16
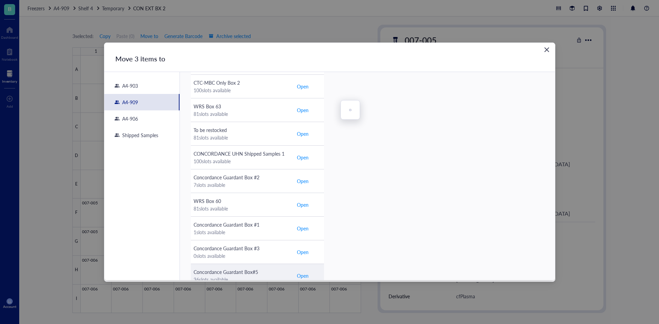
scroll to position [348, 0]
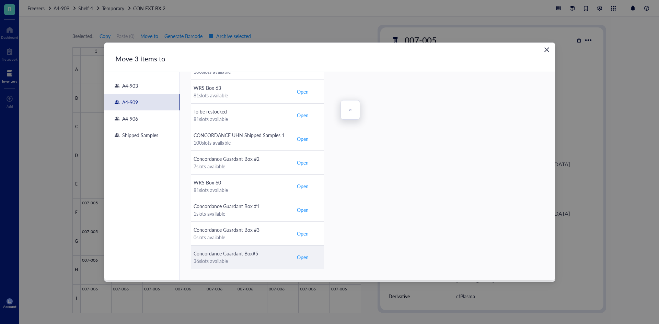
click at [255, 260] on div "36 slots available" at bounding box center [241, 261] width 97 height 8
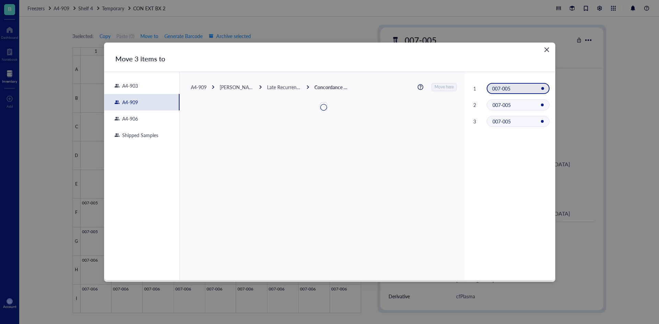
scroll to position [0, 0]
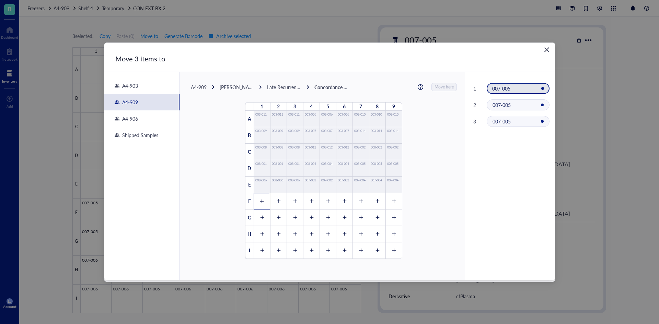
click at [259, 200] on icon at bounding box center [261, 201] width 5 height 5
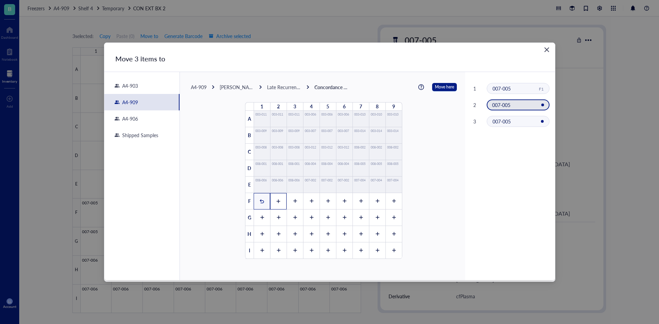
click at [272, 200] on div at bounding box center [278, 201] width 16 height 16
click at [293, 202] on icon at bounding box center [294, 201] width 5 height 5
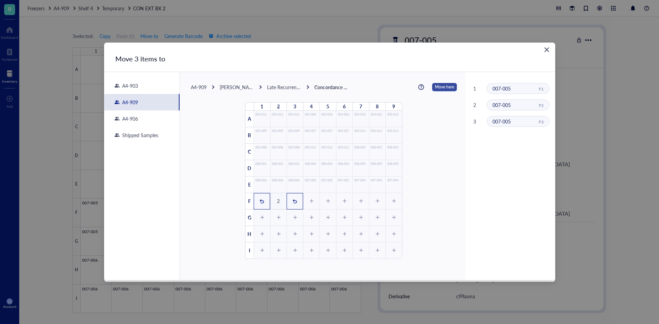
click at [440, 85] on span "Move here" at bounding box center [444, 87] width 19 height 9
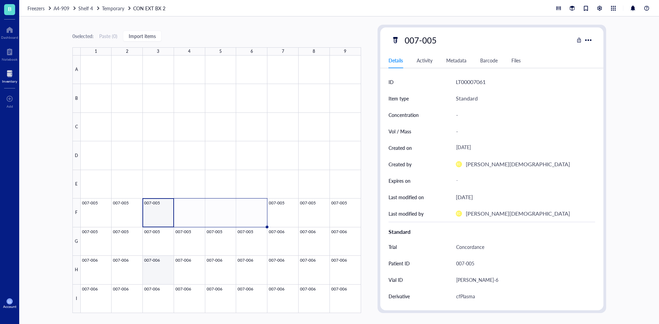
click at [158, 271] on div at bounding box center [221, 185] width 280 height 258
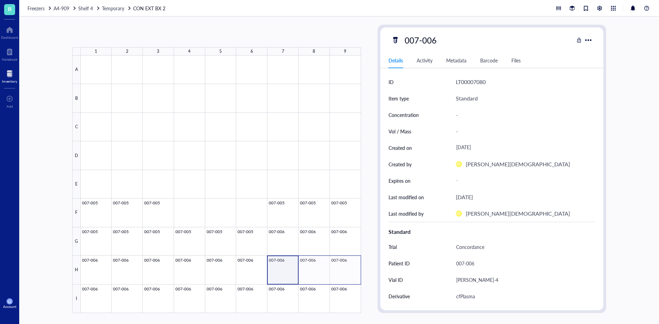
click at [333, 266] on div at bounding box center [221, 185] width 280 height 258
click at [347, 234] on span "Move items" at bounding box center [358, 236] width 39 height 8
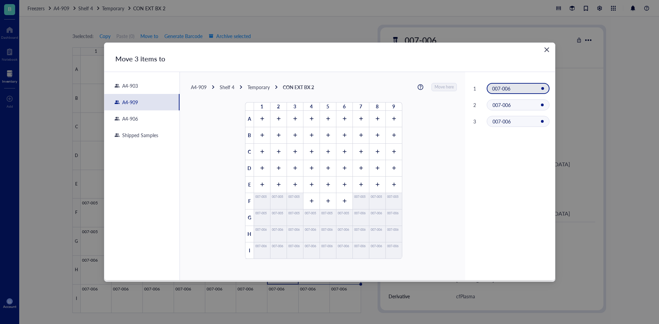
click at [205, 88] on div "A4-909" at bounding box center [199, 87] width 16 height 6
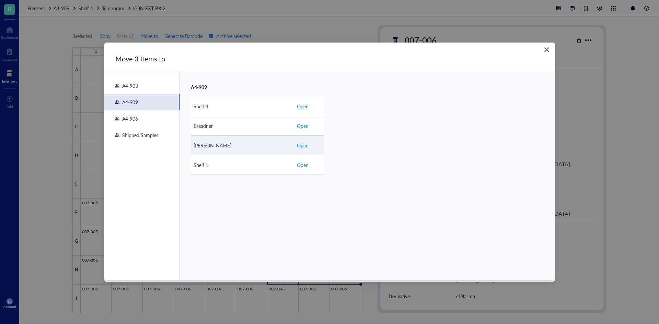
click at [222, 142] on div "[PERSON_NAME]" at bounding box center [241, 146] width 97 height 8
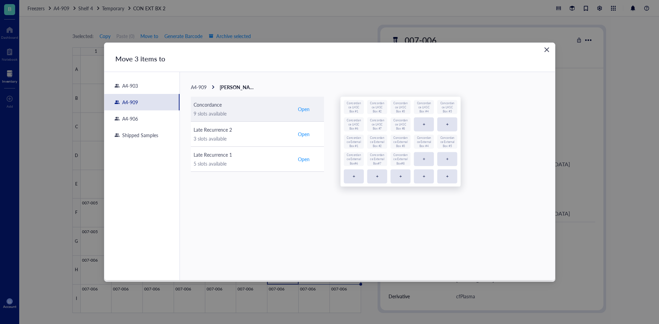
click at [255, 117] on div "9 slots available" at bounding box center [241, 114] width 97 height 8
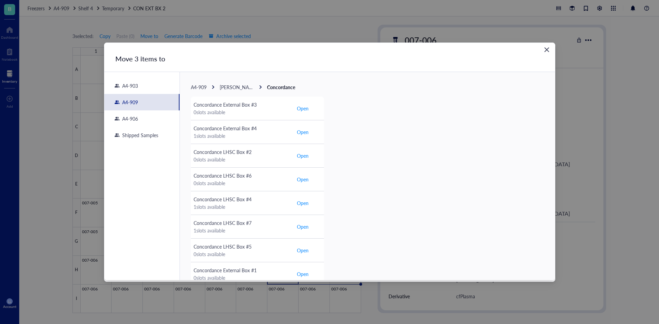
click at [232, 86] on span "[PERSON_NAME]" at bounding box center [239, 87] width 38 height 7
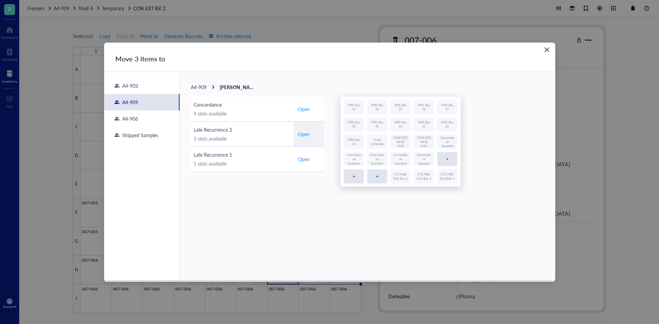
click at [245, 138] on div "3 slots available" at bounding box center [241, 139] width 97 height 8
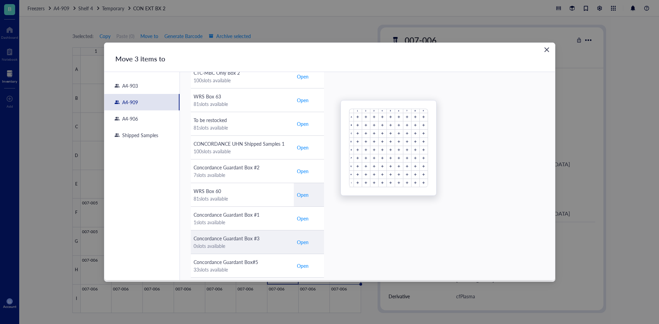
scroll to position [348, 0]
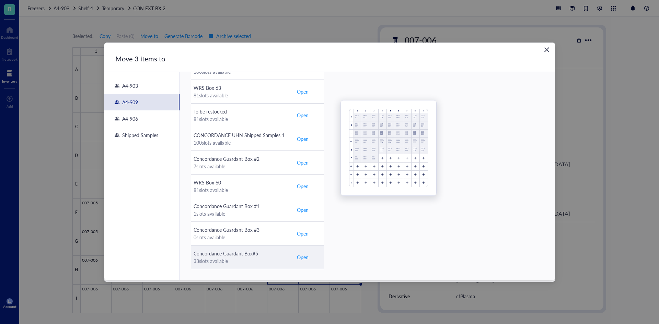
click at [251, 247] on td "Concordance Guardant Box#5 33 slots available" at bounding box center [242, 257] width 103 height 24
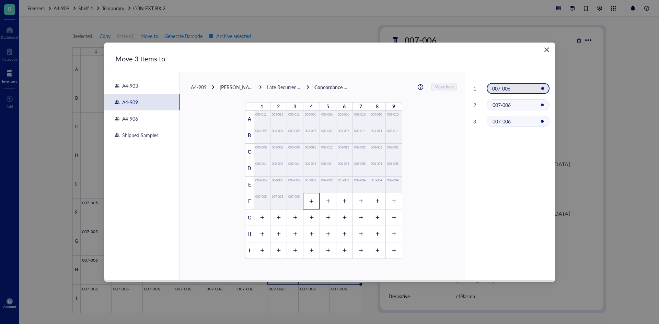
click at [309, 206] on div at bounding box center [311, 201] width 16 height 16
click at [319, 205] on div at bounding box center [327, 201] width 16 height 16
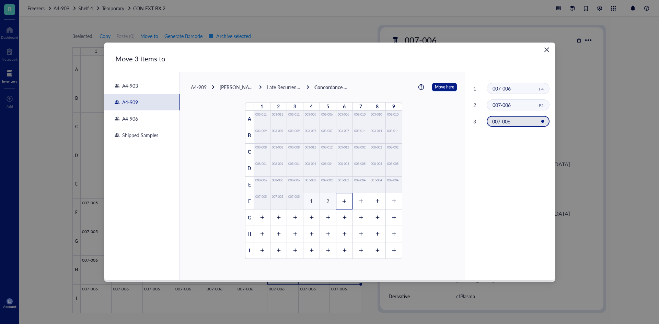
click at [342, 205] on div at bounding box center [344, 201] width 16 height 16
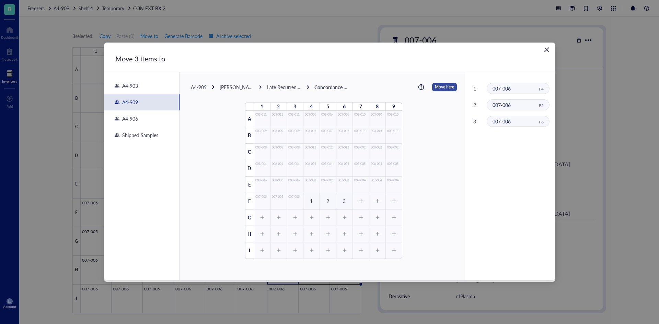
click at [435, 87] on span "Move here" at bounding box center [444, 87] width 19 height 9
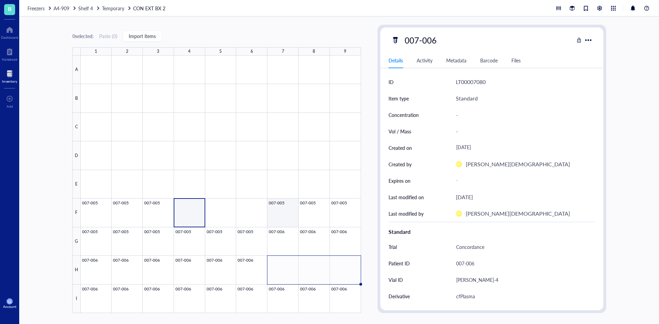
click at [292, 217] on div at bounding box center [221, 185] width 280 height 258
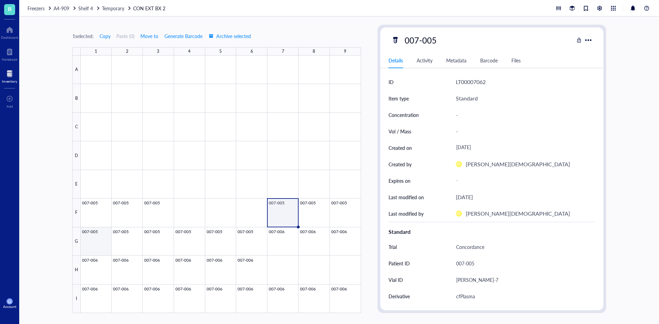
click at [87, 244] on div at bounding box center [221, 185] width 280 height 258
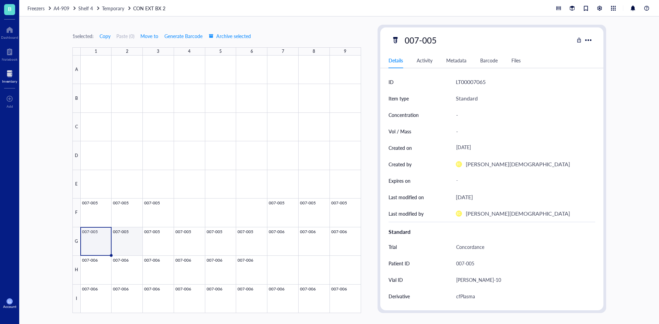
click at [123, 242] on div at bounding box center [221, 185] width 280 height 258
click at [159, 242] on div at bounding box center [221, 185] width 280 height 258
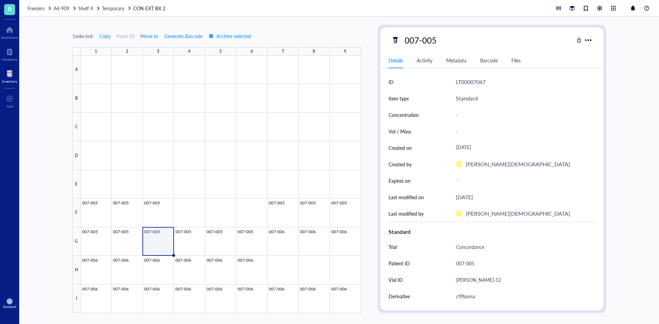
click at [180, 241] on div at bounding box center [221, 185] width 280 height 258
click at [227, 241] on div at bounding box center [221, 185] width 280 height 258
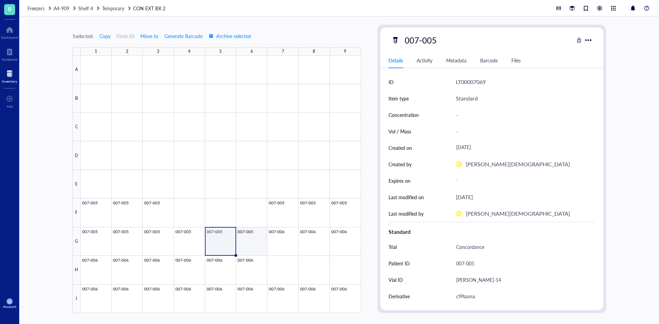
click at [252, 241] on div at bounding box center [221, 185] width 280 height 258
click at [284, 241] on div at bounding box center [221, 185] width 280 height 258
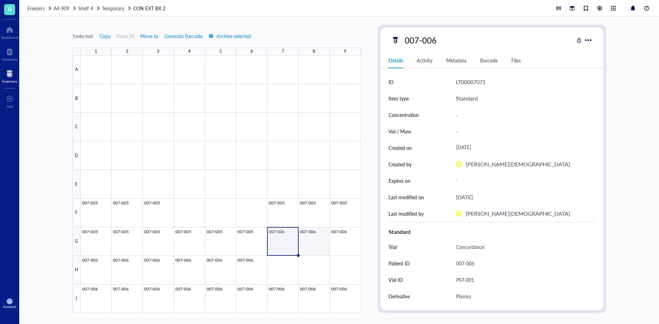
click at [313, 241] on div at bounding box center [221, 185] width 280 height 258
click at [340, 241] on div at bounding box center [221, 185] width 280 height 258
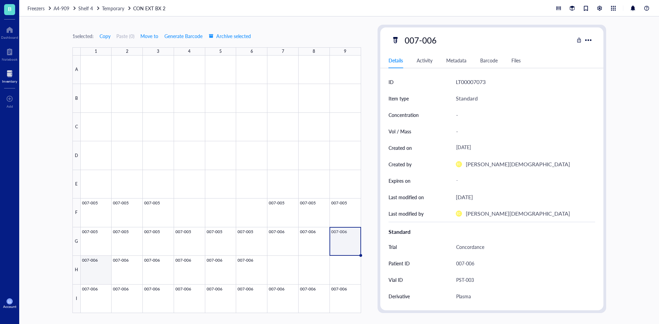
click at [96, 262] on div at bounding box center [221, 185] width 280 height 258
drag, startPoint x: 130, startPoint y: 265, endPoint x: 151, endPoint y: 264, distance: 21.3
click at [130, 265] on div at bounding box center [221, 185] width 280 height 258
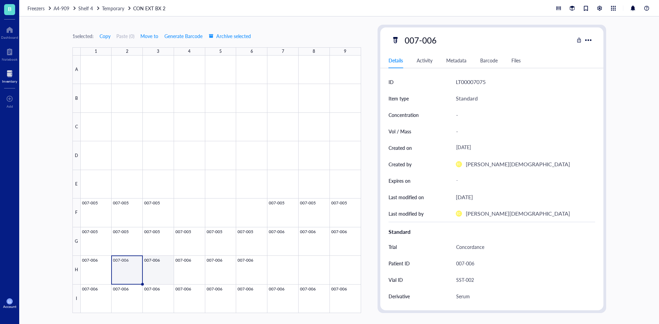
click at [163, 264] on div at bounding box center [221, 185] width 280 height 258
click at [134, 275] on div at bounding box center [221, 185] width 280 height 258
click at [90, 268] on div at bounding box center [221, 185] width 280 height 258
click at [92, 273] on div at bounding box center [221, 185] width 280 height 258
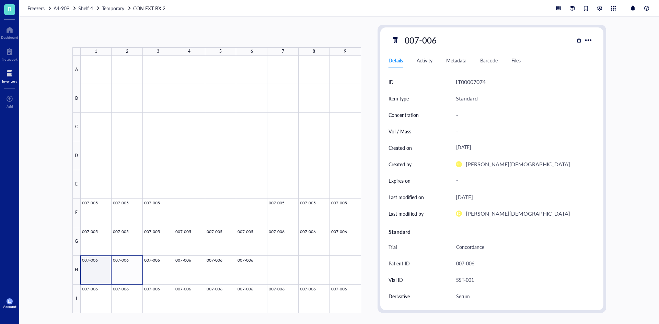
click at [124, 270] on div at bounding box center [221, 185] width 280 height 258
click at [150, 239] on span "Move items" at bounding box center [148, 241] width 39 height 8
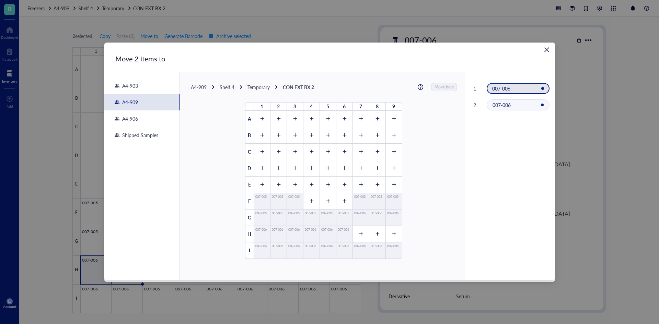
click at [202, 86] on div "A4-909" at bounding box center [199, 87] width 16 height 6
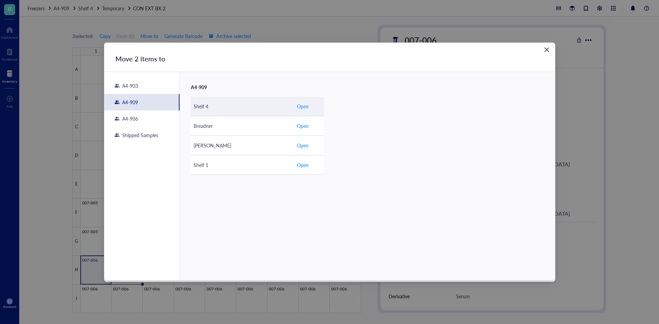
click at [218, 108] on div "Shelf 4" at bounding box center [241, 107] width 97 height 8
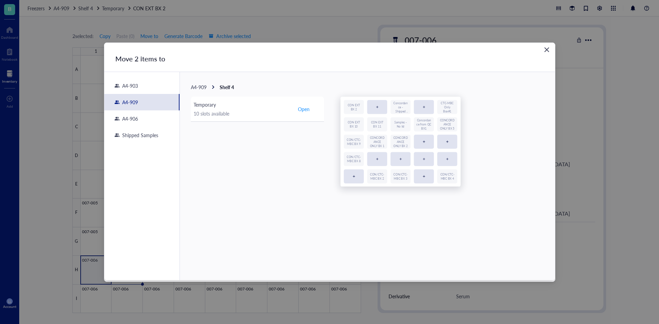
click at [223, 81] on div "A4-909 Shelf 4 Temporary 10 slots available Open" at bounding box center [260, 129] width 161 height 115
click at [226, 97] on td "Temporary 10 slots available" at bounding box center [242, 109] width 103 height 25
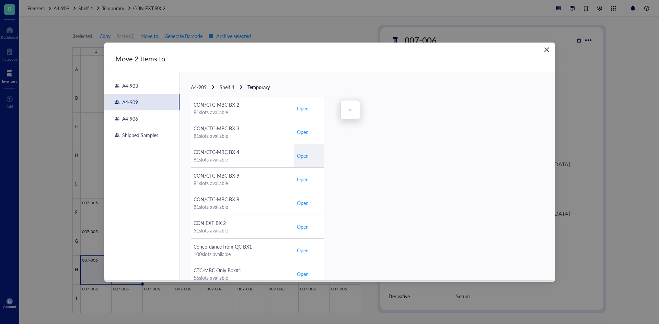
scroll to position [183, 0]
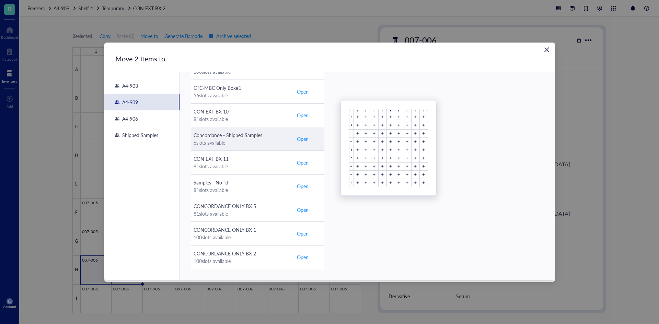
click at [243, 146] on td "Concordance - Shipped Samples 6 slots available" at bounding box center [242, 139] width 103 height 24
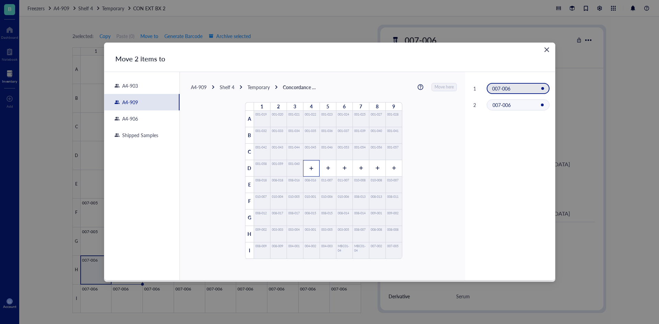
click at [316, 174] on div at bounding box center [311, 168] width 16 height 16
click at [312, 173] on div "1" at bounding box center [311, 168] width 16 height 16
click at [345, 172] on div at bounding box center [344, 168] width 16 height 16
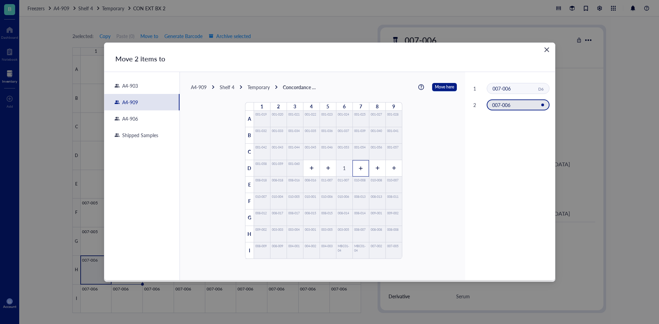
click at [355, 170] on div at bounding box center [360, 168] width 16 height 16
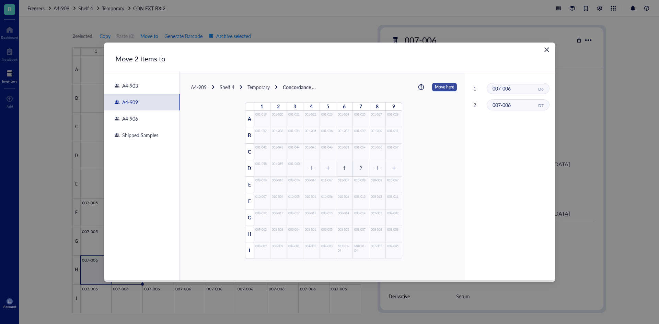
click at [435, 87] on span "Move here" at bounding box center [444, 87] width 19 height 9
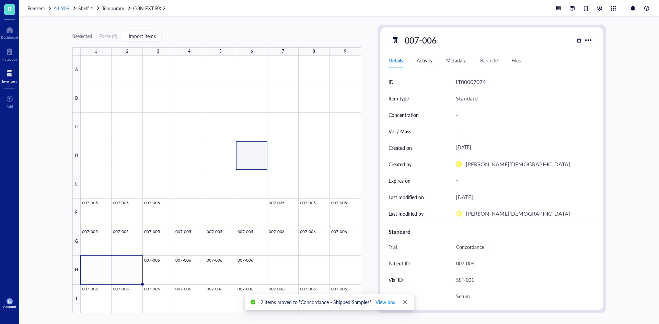
click at [68, 8] on span "A4-909" at bounding box center [62, 8] width 16 height 7
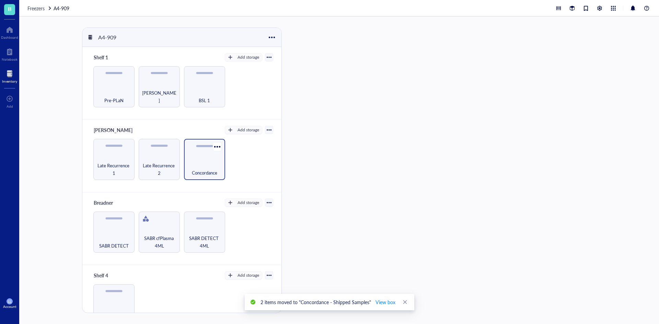
click at [194, 169] on span "Concordance" at bounding box center [204, 173] width 25 height 8
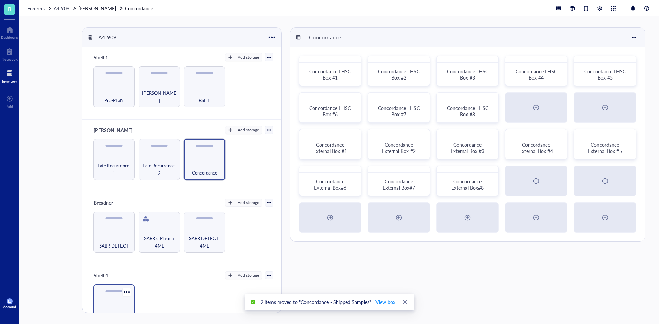
click at [127, 298] on div "Temporary" at bounding box center [113, 304] width 41 height 41
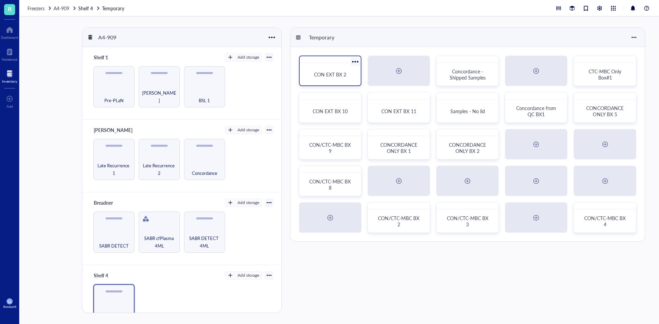
click at [334, 79] on div "CON EXT BX 2" at bounding box center [330, 74] width 56 height 17
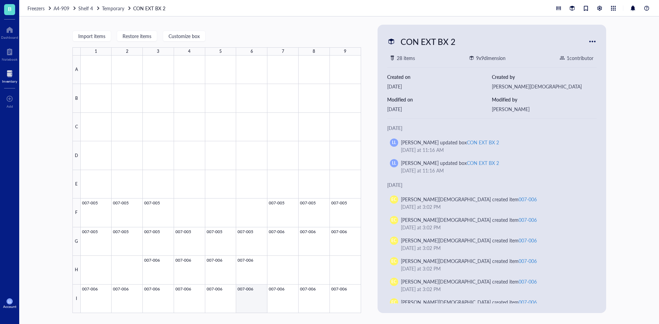
click at [233, 298] on div at bounding box center [221, 185] width 280 height 258
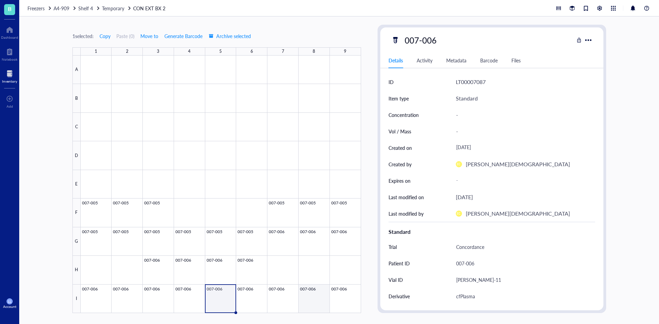
click at [338, 294] on div at bounding box center [221, 185] width 280 height 258
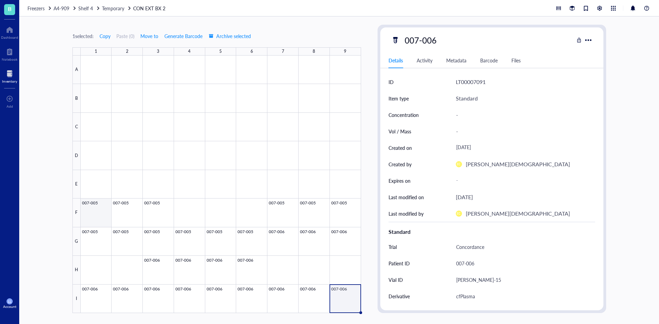
click at [96, 210] on div at bounding box center [221, 185] width 280 height 258
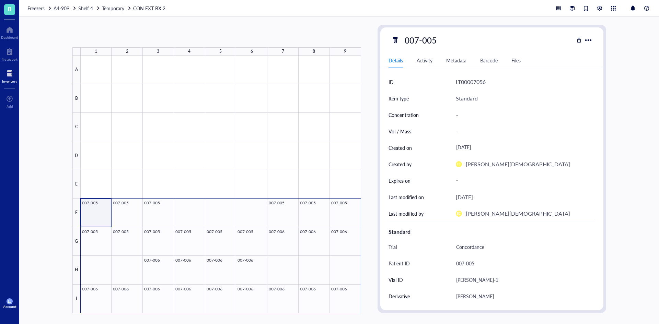
click at [348, 295] on div at bounding box center [221, 185] width 280 height 258
click at [368, 264] on span "Move items" at bounding box center [372, 266] width 39 height 8
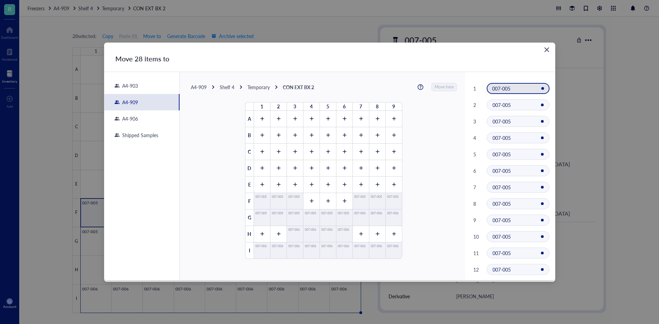
click at [206, 89] on div "A4-909" at bounding box center [199, 87] width 16 height 6
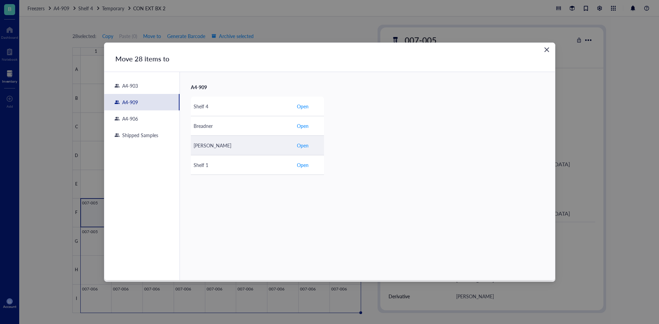
click at [220, 147] on div "[PERSON_NAME]" at bounding box center [241, 146] width 97 height 8
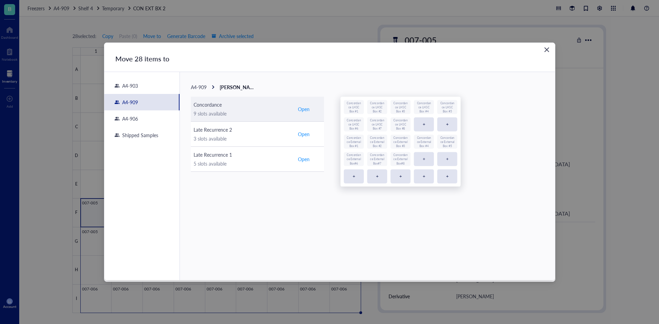
click at [257, 114] on div "9 slots available" at bounding box center [241, 114] width 97 height 8
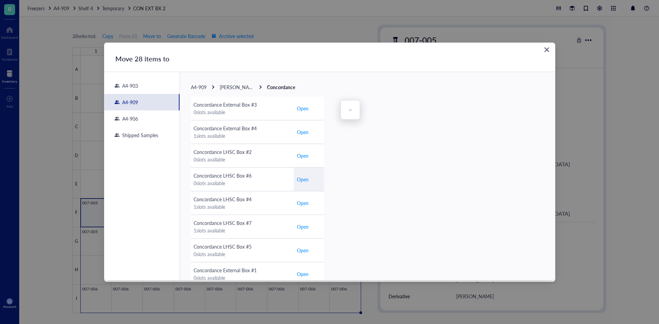
scroll to position [206, 0]
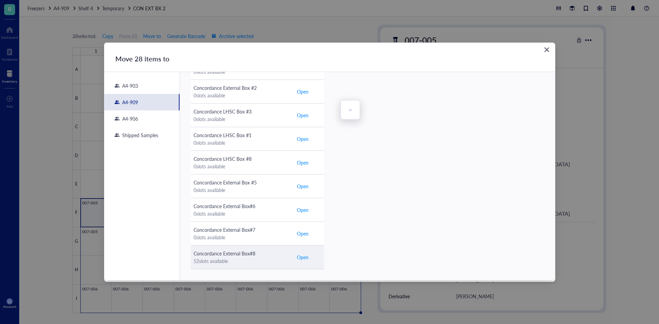
click at [261, 254] on div "Concordance External Box#8" at bounding box center [241, 254] width 97 height 8
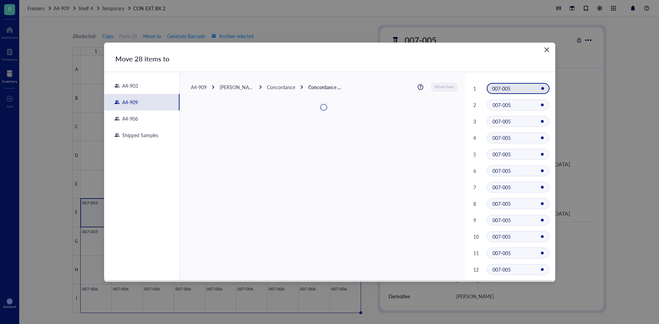
scroll to position [0, 0]
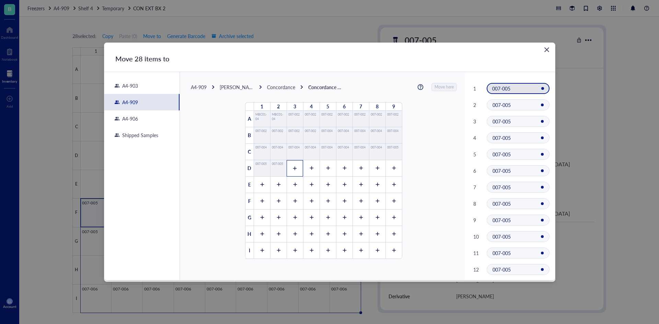
click at [289, 170] on div at bounding box center [294, 168] width 16 height 16
click at [310, 168] on icon at bounding box center [311, 168] width 4 height 4
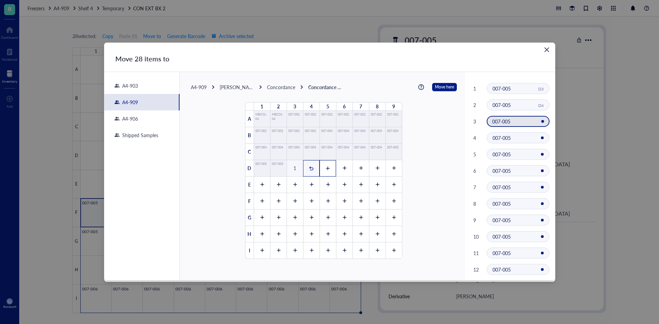
click at [326, 168] on icon at bounding box center [328, 168] width 4 height 4
click at [342, 170] on icon at bounding box center [344, 168] width 5 height 5
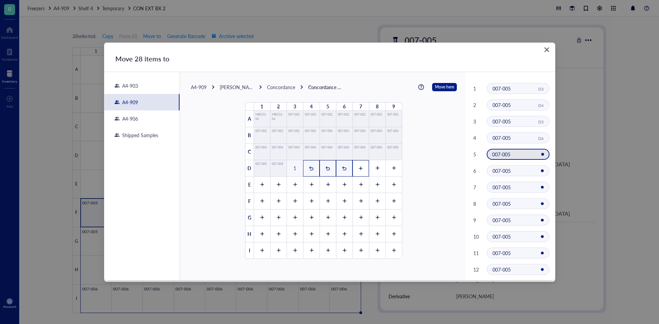
click at [362, 170] on div at bounding box center [360, 168] width 16 height 16
drag, startPoint x: 376, startPoint y: 170, endPoint x: 391, endPoint y: 170, distance: 15.8
click at [376, 170] on icon at bounding box center [377, 168] width 5 height 5
click at [395, 170] on div at bounding box center [393, 168] width 16 height 16
click at [264, 187] on div at bounding box center [262, 185] width 16 height 16
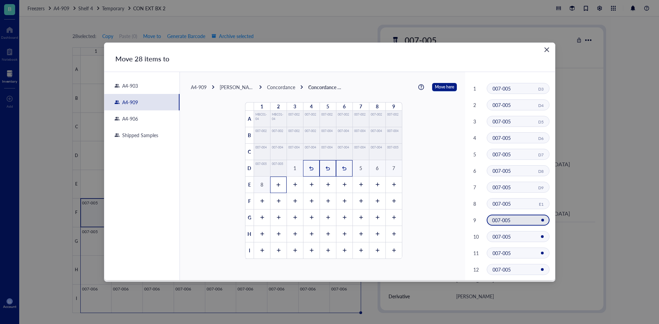
click at [276, 187] on icon at bounding box center [278, 185] width 5 height 5
click at [294, 187] on icon at bounding box center [294, 185] width 5 height 5
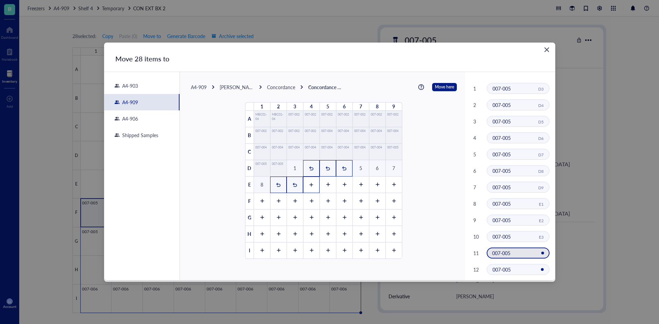
click at [309, 187] on icon at bounding box center [311, 185] width 5 height 5
click at [327, 187] on icon at bounding box center [327, 185] width 5 height 5
click at [342, 187] on icon at bounding box center [344, 185] width 5 height 5
click at [360, 187] on icon at bounding box center [360, 185] width 5 height 5
click at [377, 188] on div at bounding box center [377, 185] width 16 height 16
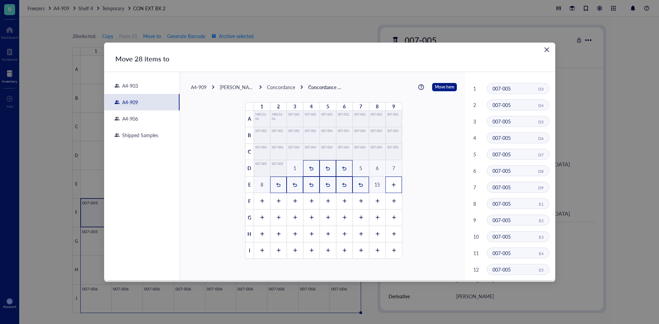
click at [393, 188] on div at bounding box center [393, 185] width 16 height 16
click at [263, 201] on div at bounding box center [262, 201] width 16 height 16
click at [277, 201] on icon at bounding box center [279, 201] width 4 height 4
click at [287, 201] on div at bounding box center [294, 201] width 16 height 16
click at [312, 202] on div at bounding box center [311, 201] width 16 height 16
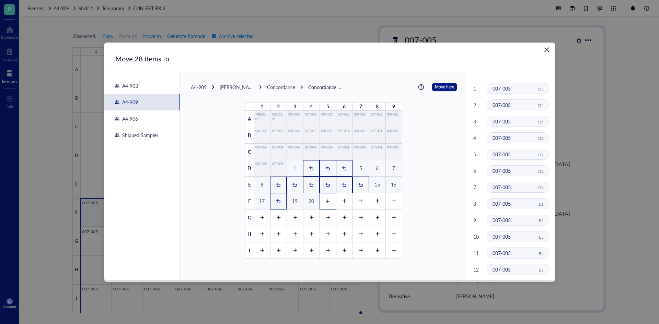
click at [326, 202] on icon at bounding box center [327, 201] width 5 height 5
click at [348, 203] on div at bounding box center [344, 201] width 16 height 16
click at [358, 203] on icon at bounding box center [360, 201] width 5 height 5
click at [375, 203] on icon at bounding box center [377, 201] width 5 height 5
click at [391, 203] on icon at bounding box center [393, 201] width 5 height 5
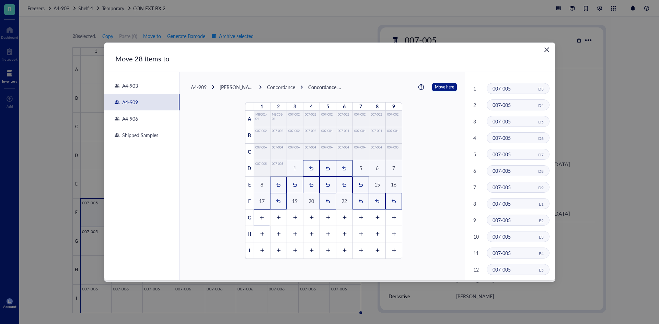
click at [258, 220] on div at bounding box center [262, 218] width 16 height 16
click at [274, 220] on div at bounding box center [278, 218] width 16 height 16
click at [293, 221] on div at bounding box center [294, 218] width 16 height 16
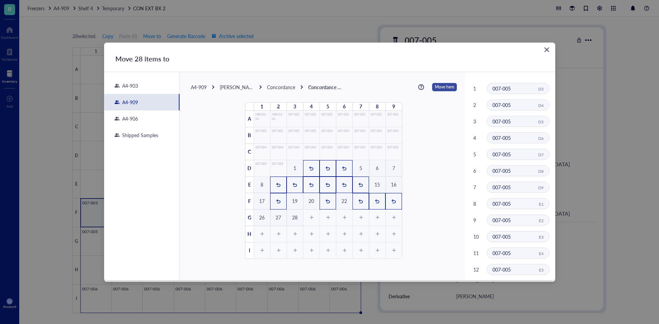
click at [441, 87] on span "Move here" at bounding box center [444, 87] width 19 height 9
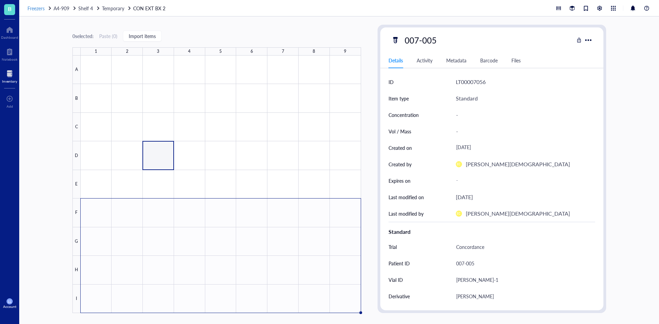
click at [35, 9] on span "Freezers" at bounding box center [35, 8] width 17 height 7
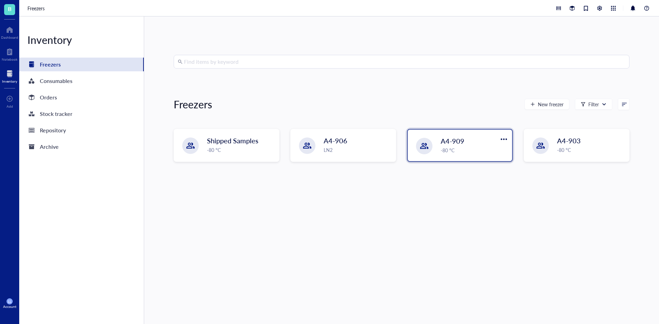
click at [432, 153] on div "A4-909 -80 °C" at bounding box center [460, 146] width 104 height 32
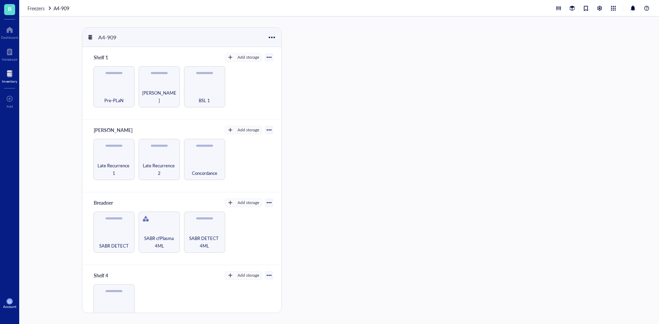
click at [91, 167] on div "Late Recurrence 1 Late Recurrence 2 Concordance" at bounding box center [182, 159] width 182 height 41
click at [101, 167] on span "Late Recurrence 1" at bounding box center [114, 169] width 34 height 15
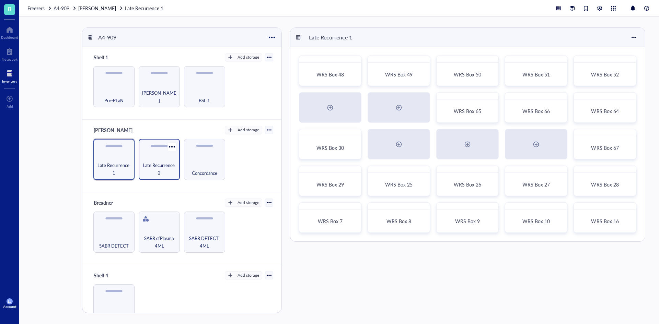
click at [163, 167] on span "Late Recurrence 2" at bounding box center [159, 169] width 34 height 15
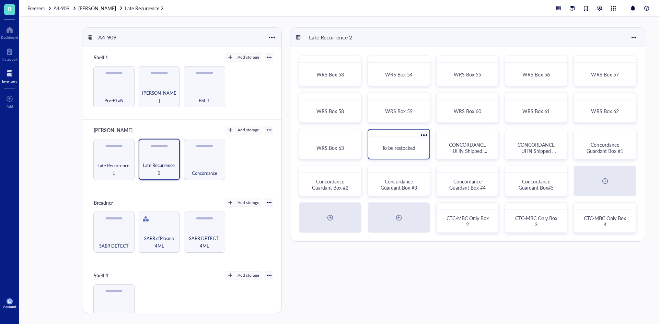
click at [381, 147] on div "To be restocked" at bounding box center [398, 148] width 45 height 6
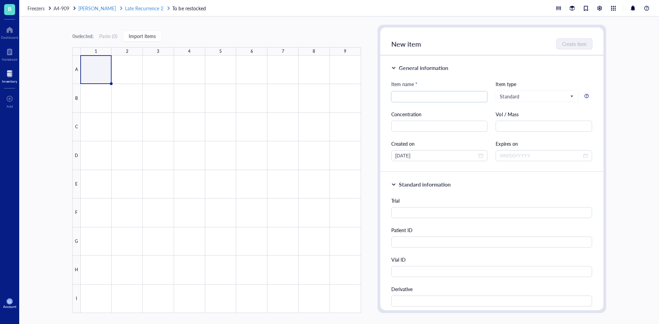
click at [89, 11] on span "[PERSON_NAME]" at bounding box center [97, 8] width 38 height 7
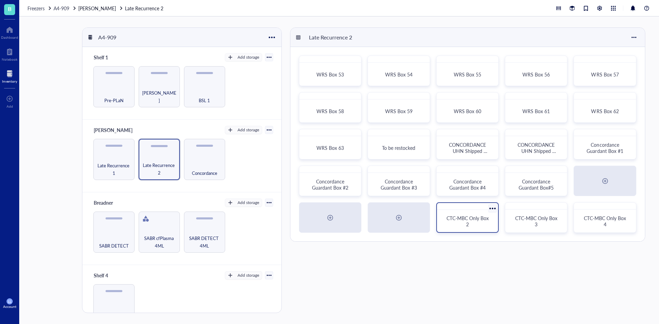
click at [458, 229] on div "CTC-MBC Only Box 2" at bounding box center [467, 221] width 56 height 17
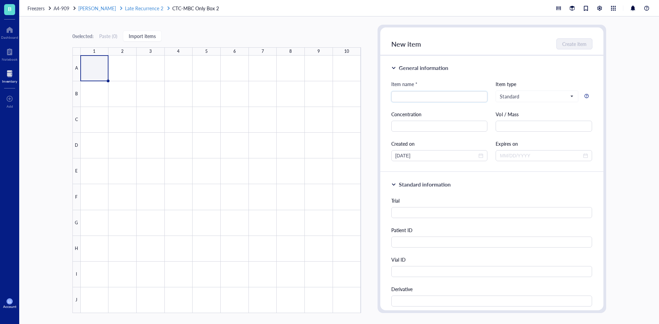
click at [125, 11] on span "Late Recurrence 2" at bounding box center [144, 8] width 38 height 7
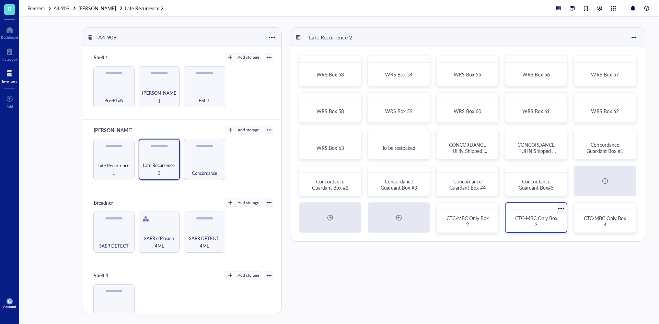
click at [540, 222] on div "CTC-MBC Only Box 3" at bounding box center [536, 221] width 45 height 12
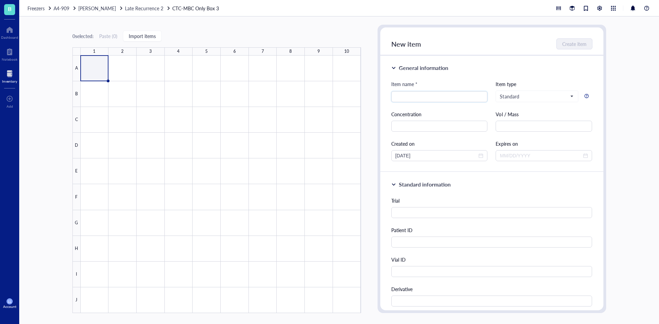
click at [172, 11] on link "CTC-MBC Only Box 3" at bounding box center [196, 8] width 48 height 8
click at [136, 10] on span "Late Recurrence 2" at bounding box center [144, 8] width 38 height 7
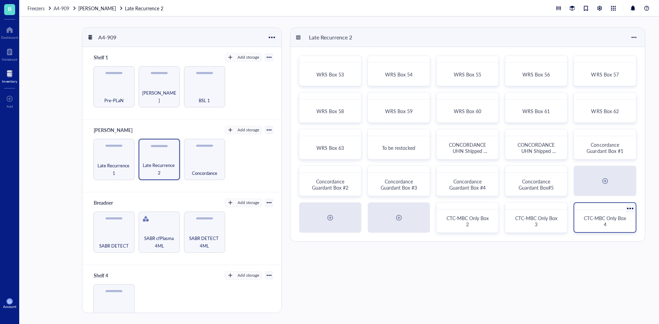
click at [601, 228] on div "CTC-MBC Only Box 4" at bounding box center [605, 221] width 56 height 17
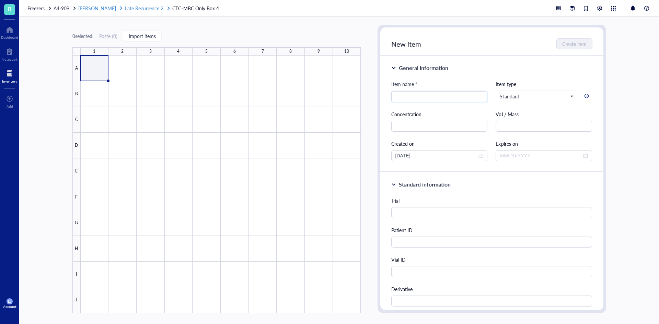
click at [125, 9] on span "Late Recurrence 2" at bounding box center [144, 8] width 38 height 7
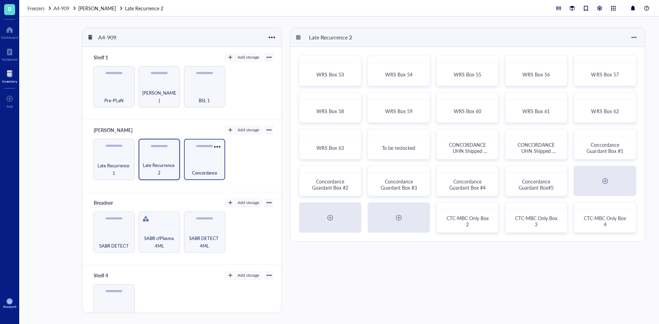
click at [213, 166] on div "Concordance" at bounding box center [204, 169] width 34 height 15
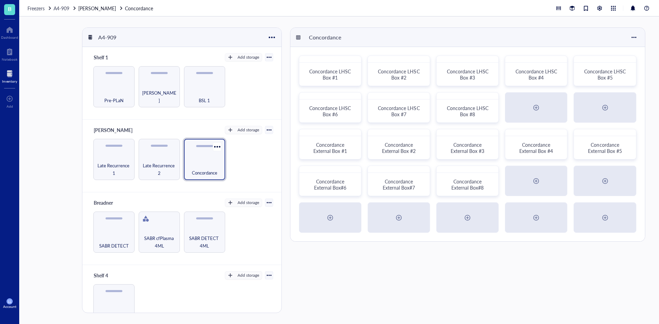
drag, startPoint x: 141, startPoint y: 161, endPoint x: 195, endPoint y: 159, distance: 53.6
click at [141, 161] on div "Late Recurrence 2" at bounding box center [159, 159] width 41 height 41
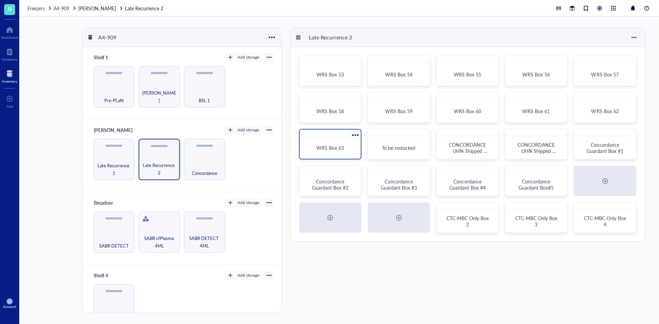
click at [333, 148] on span "WRS Box 63" at bounding box center [329, 147] width 27 height 7
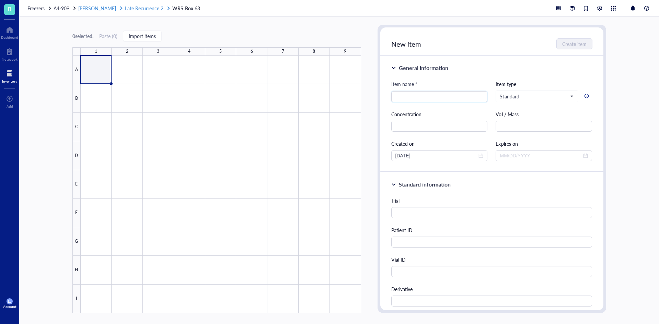
click at [91, 9] on span "[PERSON_NAME]" at bounding box center [97, 8] width 38 height 7
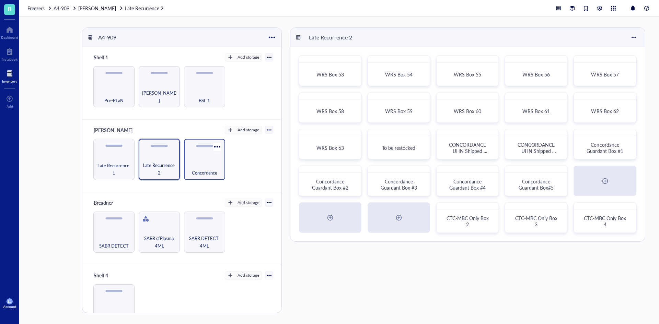
click at [206, 147] on div "Concordance" at bounding box center [204, 159] width 41 height 41
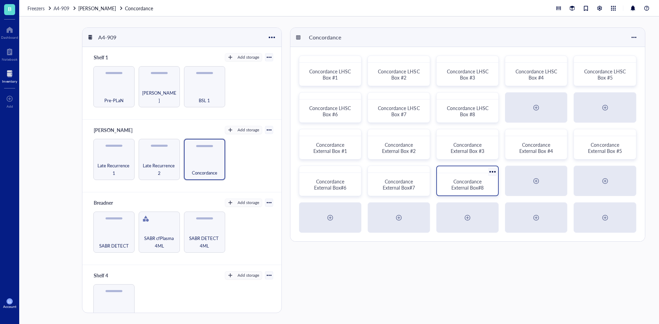
click at [480, 192] on div "Concordance External Box#8" at bounding box center [467, 184] width 56 height 17
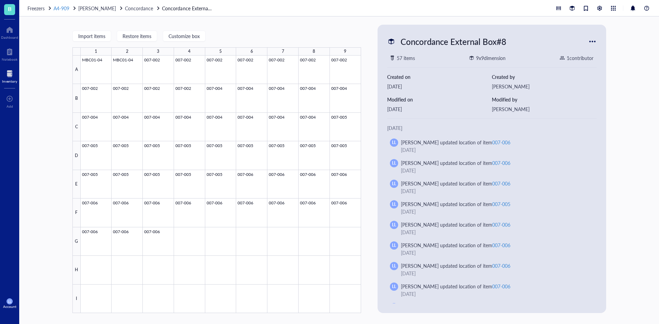
click at [65, 9] on span "A4-909" at bounding box center [62, 8] width 16 height 7
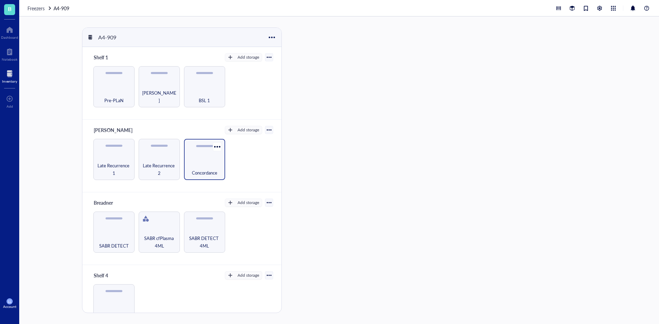
click at [213, 167] on div "Concordance" at bounding box center [204, 169] width 34 height 15
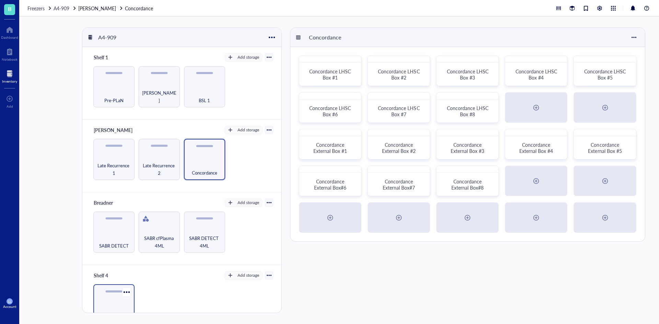
click at [115, 294] on div "Temporary" at bounding box center [113, 304] width 41 height 41
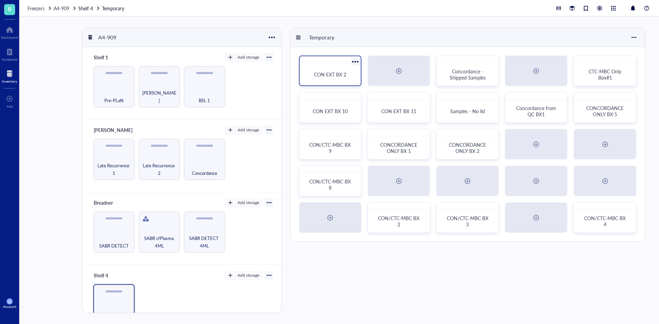
click at [341, 75] on span "CON EXT BX 2" at bounding box center [330, 74] width 32 height 7
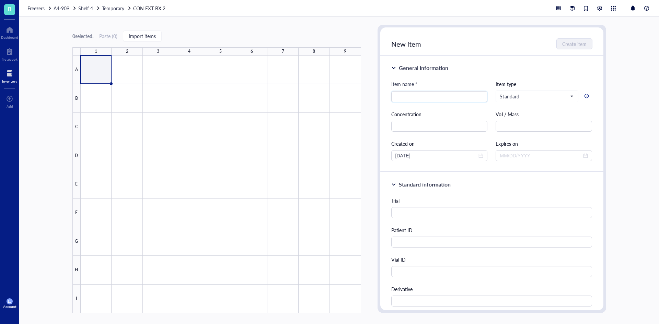
click at [117, 10] on span "Temporary" at bounding box center [113, 8] width 22 height 7
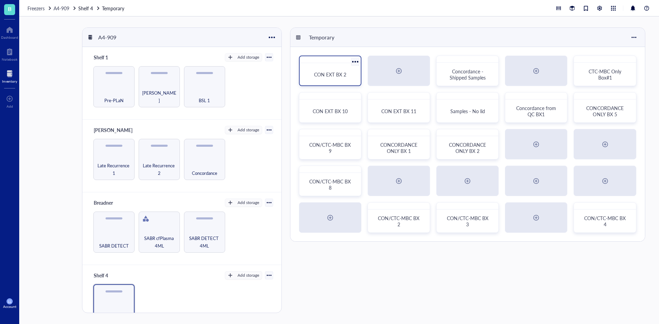
click at [355, 61] on div at bounding box center [355, 62] width 10 height 10
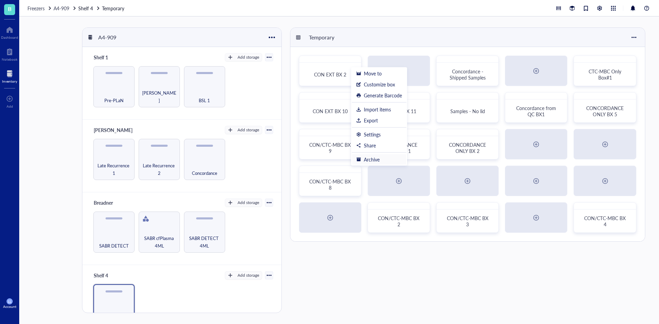
click at [361, 157] on div "Archive" at bounding box center [379, 159] width 46 height 6
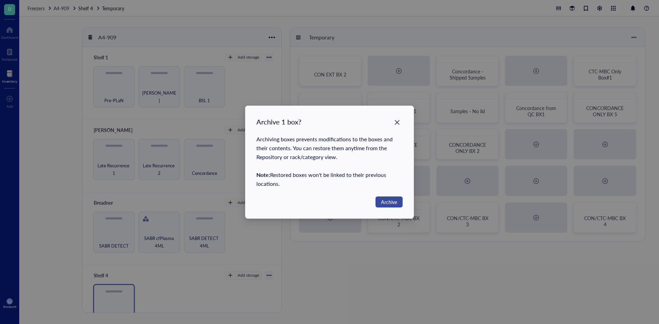
click at [388, 202] on span "Archive" at bounding box center [389, 202] width 16 height 8
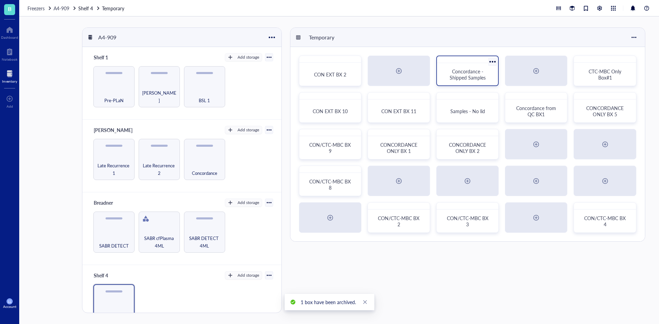
click at [470, 80] on span "Concordance - Shipped Samples" at bounding box center [467, 74] width 36 height 13
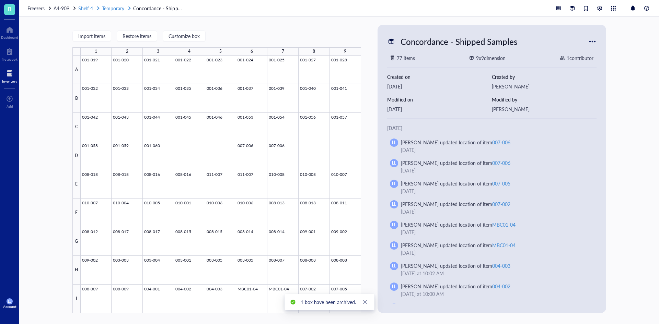
click at [85, 10] on span "Shelf 4" at bounding box center [85, 8] width 15 height 7
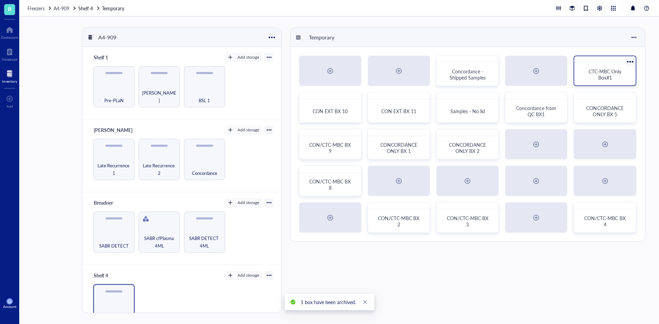
click at [585, 75] on div "CTC-MBC Only Box#1" at bounding box center [604, 74] width 45 height 12
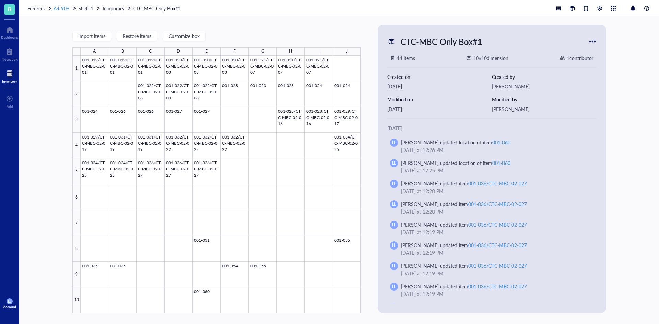
click at [71, 9] on div "A4-909" at bounding box center [65, 8] width 23 height 8
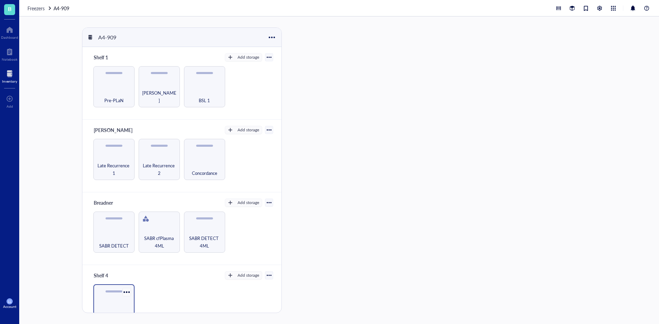
click at [123, 297] on div at bounding box center [126, 292] width 10 height 10
click at [120, 302] on div "Temporary" at bounding box center [113, 304] width 41 height 41
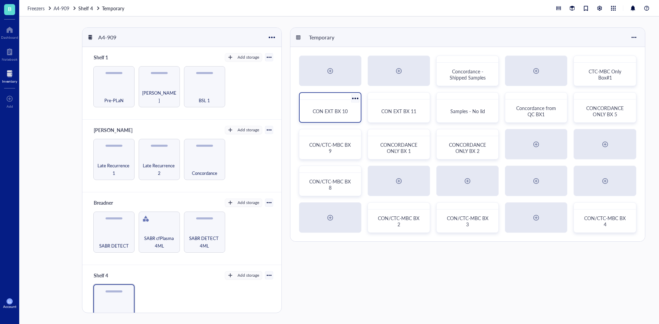
click at [336, 111] on span "CON EXT BX 10" at bounding box center [330, 111] width 35 height 7
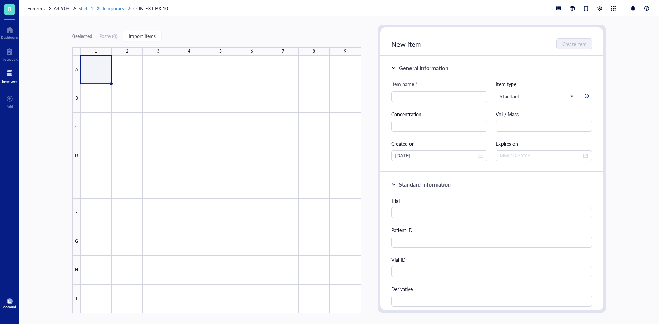
click at [111, 10] on span "Temporary" at bounding box center [113, 8] width 22 height 7
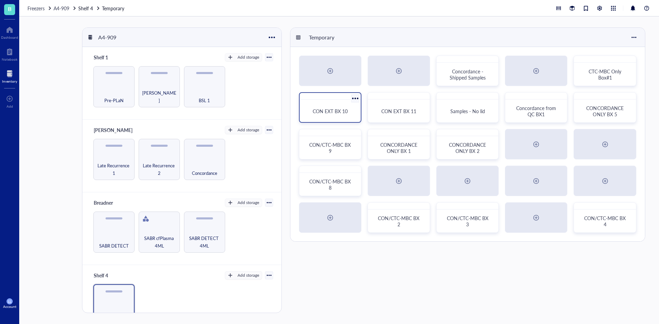
click at [354, 99] on div at bounding box center [355, 98] width 10 height 10
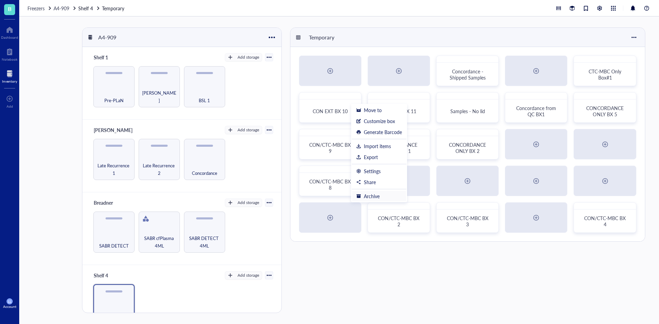
click at [379, 200] on li "Archive" at bounding box center [379, 196] width 55 height 11
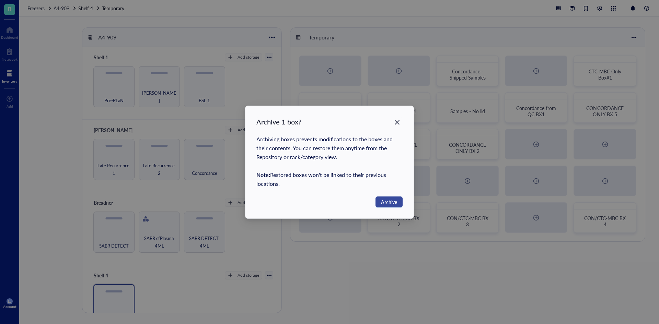
click at [383, 205] on span "Archive" at bounding box center [389, 202] width 16 height 8
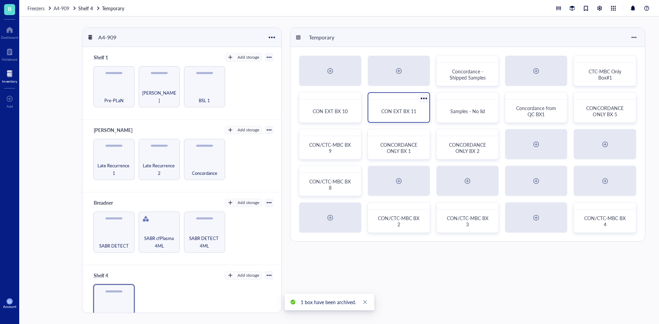
click at [399, 110] on span "CON EXT BX 11" at bounding box center [398, 111] width 35 height 7
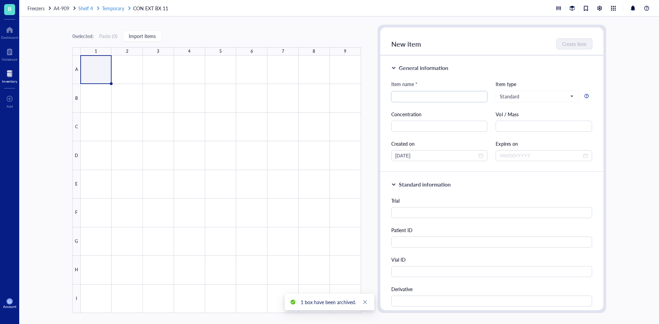
click at [114, 10] on span "Temporary" at bounding box center [113, 8] width 22 height 7
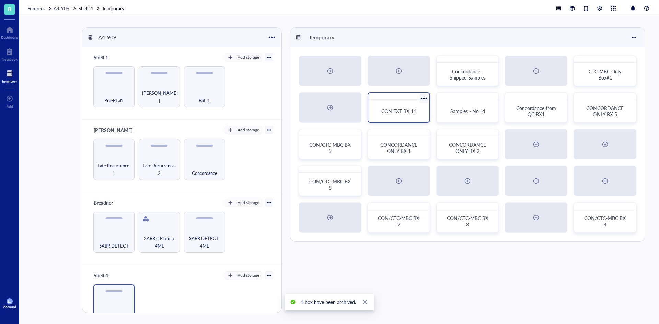
click at [422, 97] on div at bounding box center [424, 98] width 10 height 10
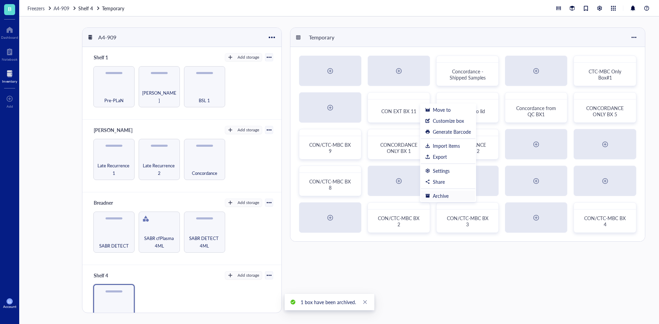
click at [430, 193] on div "Archive" at bounding box center [448, 196] width 46 height 6
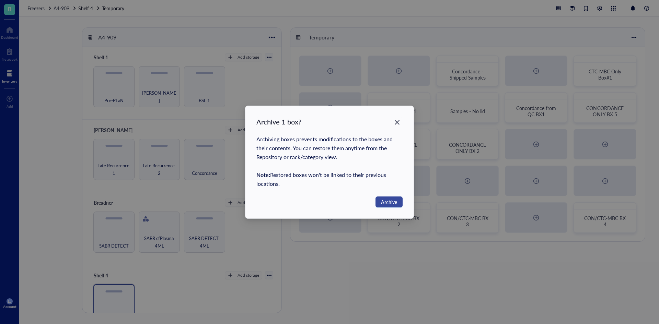
click at [394, 204] on span "Archive" at bounding box center [389, 202] width 16 height 8
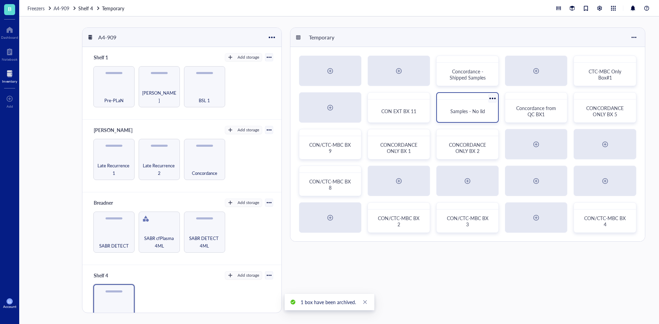
click at [467, 111] on span "Samples - No lid" at bounding box center [467, 111] width 35 height 7
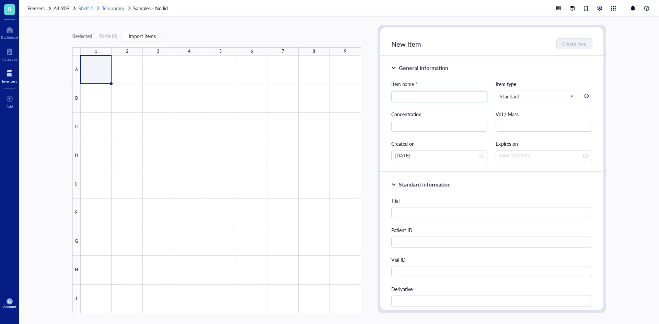
click at [113, 11] on span "Temporary" at bounding box center [113, 8] width 22 height 7
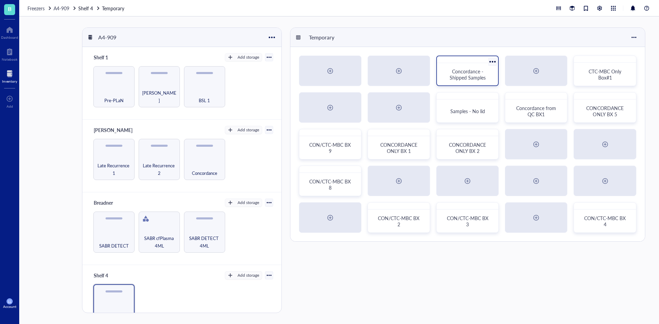
click at [460, 74] on span "Concordance - Shipped Samples" at bounding box center [467, 74] width 36 height 13
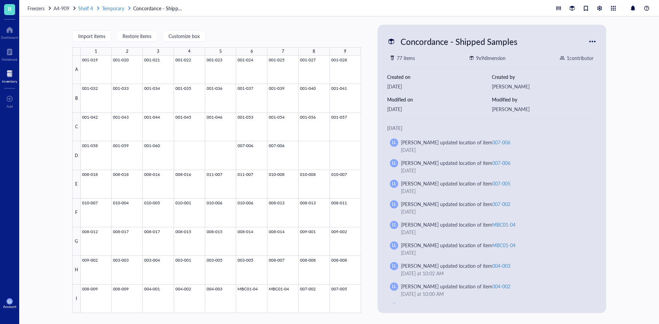
click at [107, 11] on span "Temporary" at bounding box center [113, 8] width 22 height 7
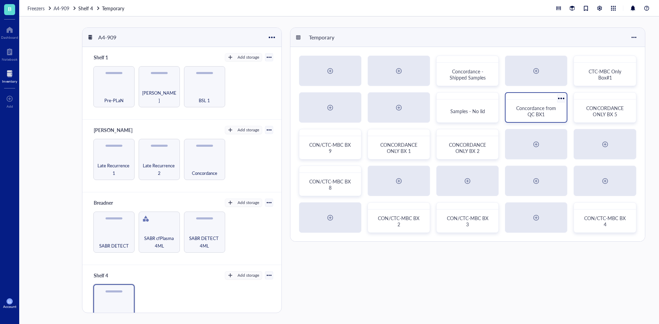
click at [528, 111] on span "Concordance from QC BX1" at bounding box center [536, 111] width 41 height 13
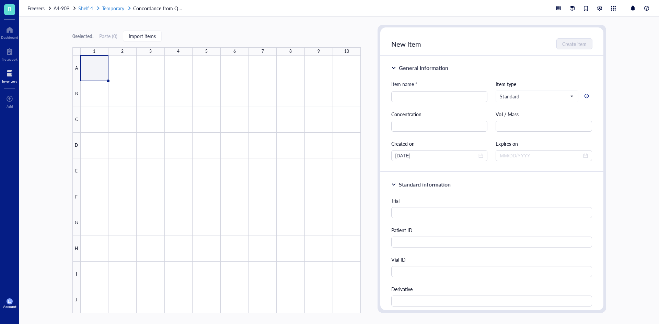
click at [118, 8] on span "Temporary" at bounding box center [113, 8] width 22 height 7
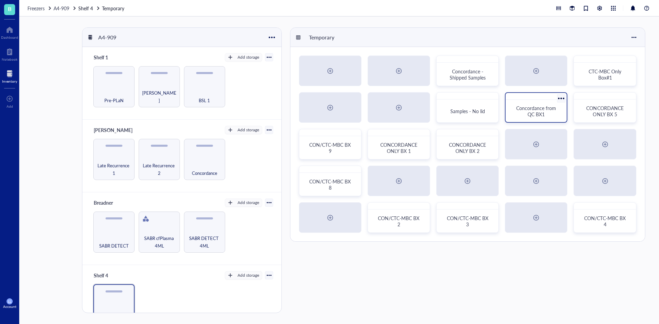
click at [561, 101] on div at bounding box center [561, 98] width 10 height 10
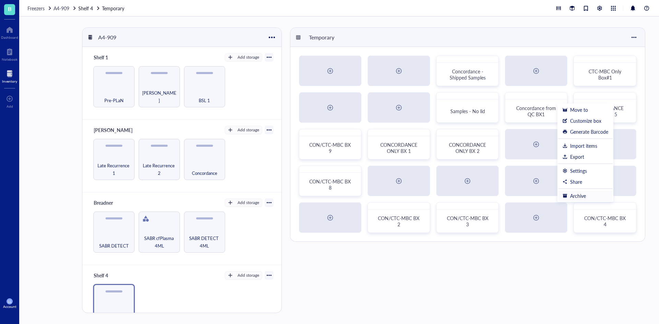
click at [578, 197] on div "Archive" at bounding box center [578, 196] width 16 height 6
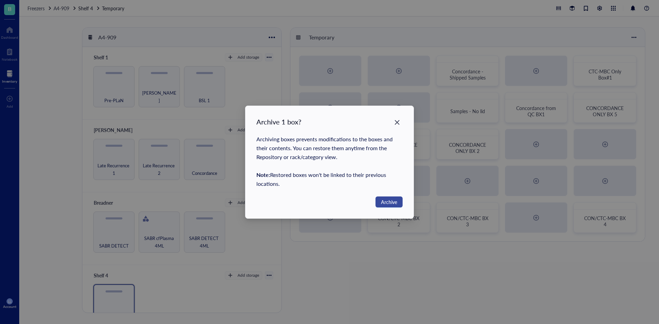
click at [381, 203] on span "Archive" at bounding box center [389, 202] width 16 height 8
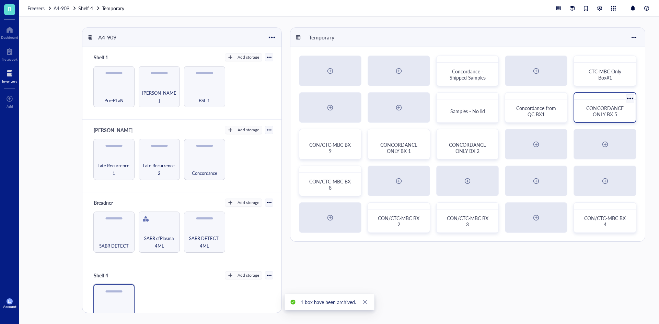
click at [602, 112] on span "CONCORDANCE ONLY BX 5" at bounding box center [605, 111] width 38 height 13
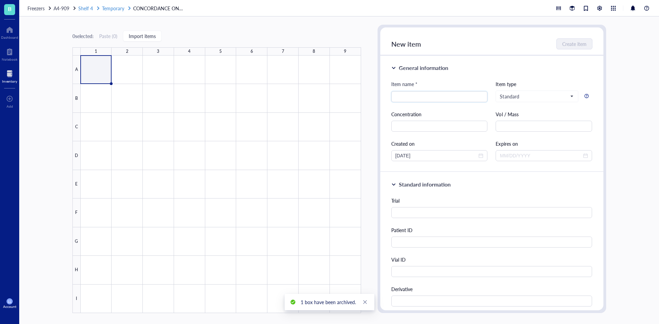
click at [109, 11] on span "Temporary" at bounding box center [113, 8] width 22 height 7
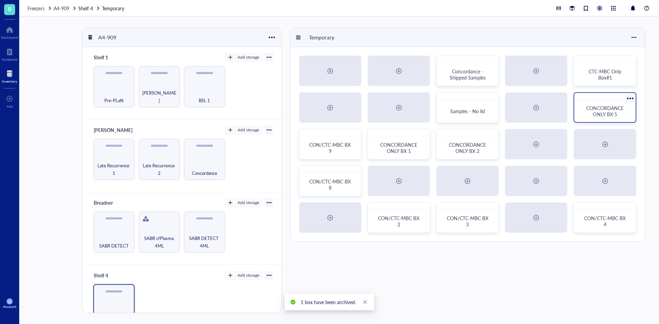
click at [635, 100] on div at bounding box center [604, 96] width 61 height 7
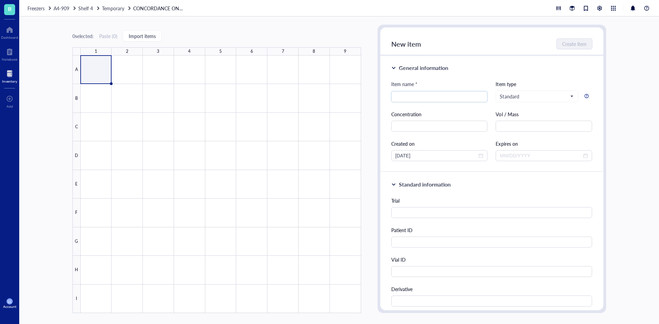
click at [108, 12] on div "Freezers A4-909 Shelf 4 Temporary CONCORDANCE ONLY BX 5" at bounding box center [338, 8] width 639 height 16
click at [109, 9] on span "Temporary" at bounding box center [113, 8] width 22 height 7
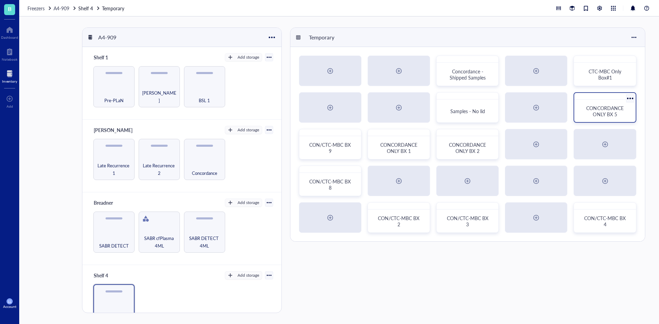
click at [632, 98] on div at bounding box center [630, 98] width 10 height 10
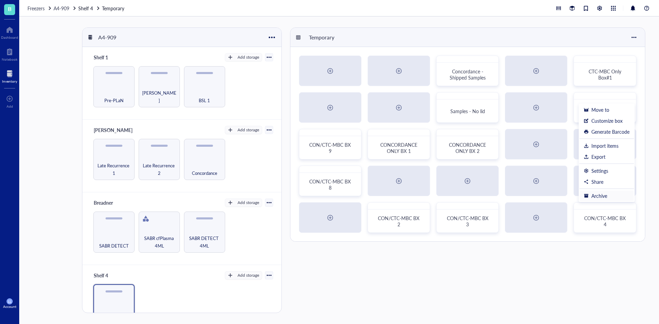
click at [609, 196] on div "Archive" at bounding box center [607, 196] width 46 height 6
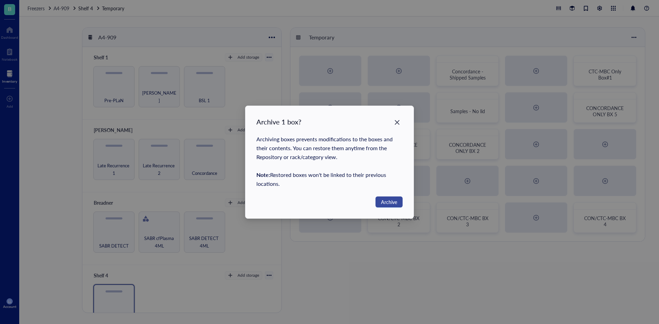
click at [382, 200] on span "Archive" at bounding box center [389, 202] width 16 height 8
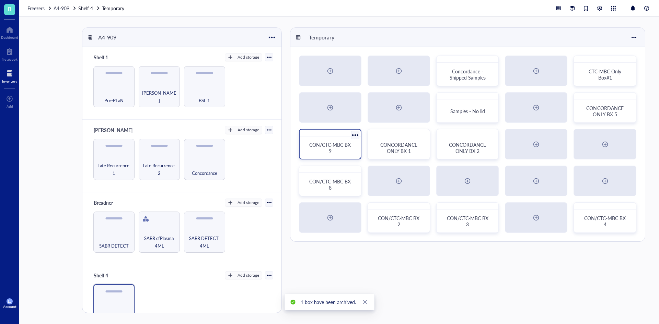
click at [312, 153] on div "CON/CTC-MBC BX 9" at bounding box center [330, 148] width 45 height 12
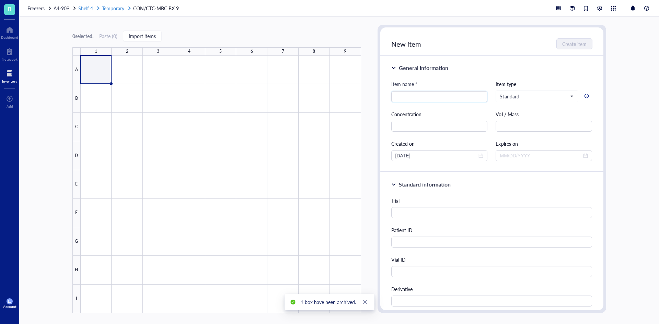
click at [123, 10] on span "Temporary" at bounding box center [113, 8] width 22 height 7
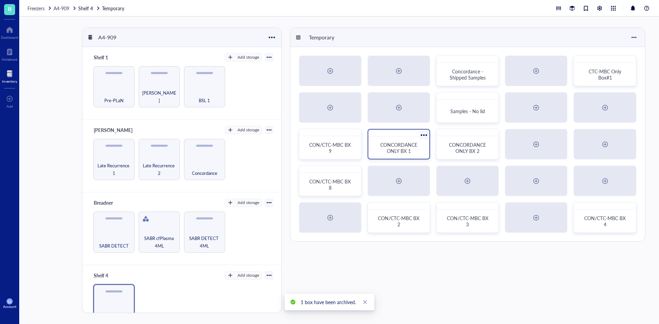
click at [394, 149] on span "CONCORDANCE ONLY BX 1" at bounding box center [399, 147] width 38 height 13
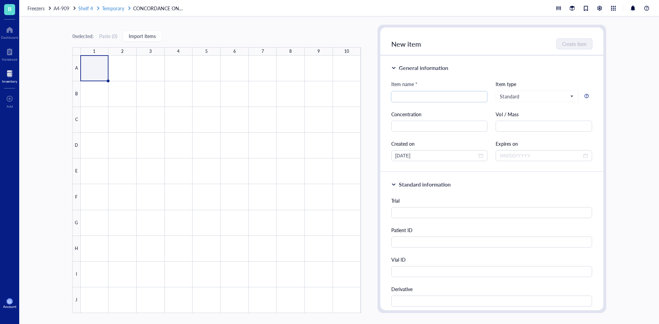
click at [121, 8] on span "Temporary" at bounding box center [113, 8] width 22 height 7
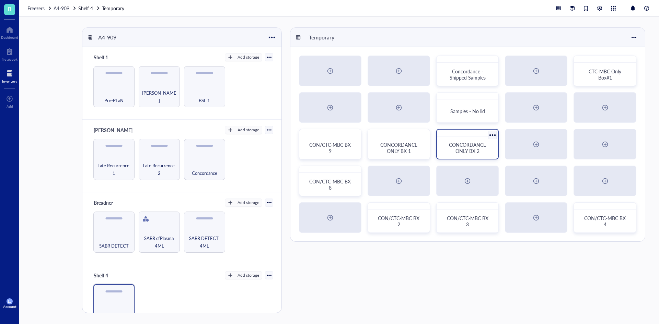
click at [465, 149] on span "CONCORDANCE ONLY BX 2" at bounding box center [468, 147] width 38 height 13
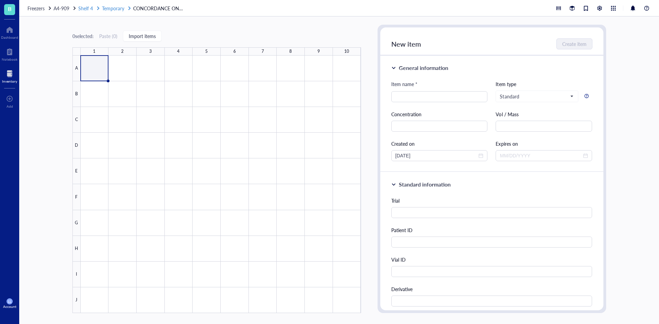
click at [120, 11] on span "Temporary" at bounding box center [113, 8] width 22 height 7
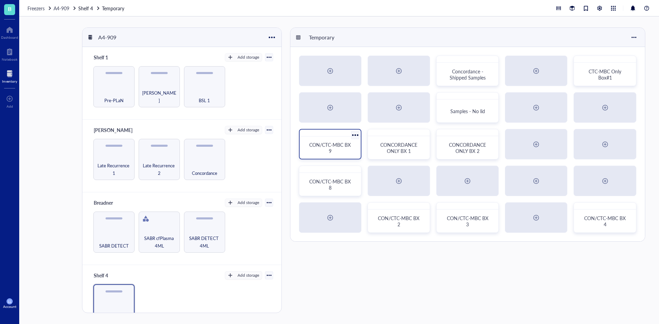
click at [354, 134] on div at bounding box center [355, 135] width 10 height 10
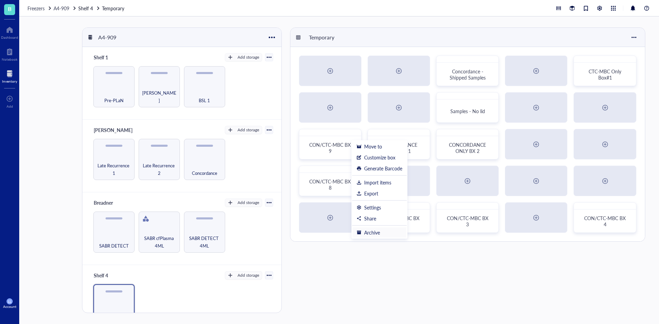
click at [373, 230] on div "Archive" at bounding box center [372, 233] width 16 height 6
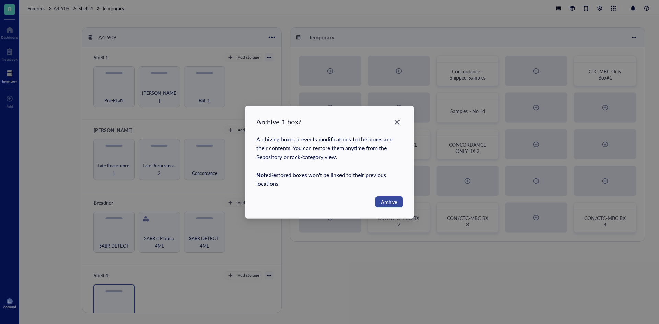
click at [391, 202] on span "Archive" at bounding box center [389, 202] width 16 height 8
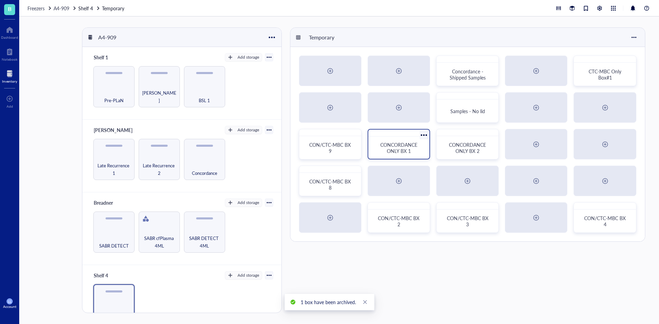
click at [399, 145] on span "CONCORDANCE ONLY BX 1" at bounding box center [399, 147] width 38 height 13
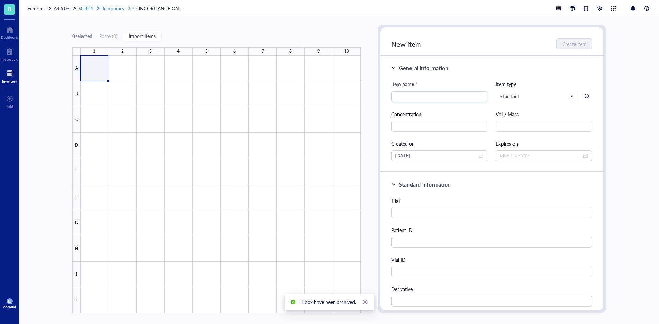
click at [113, 9] on span "Temporary" at bounding box center [113, 8] width 22 height 7
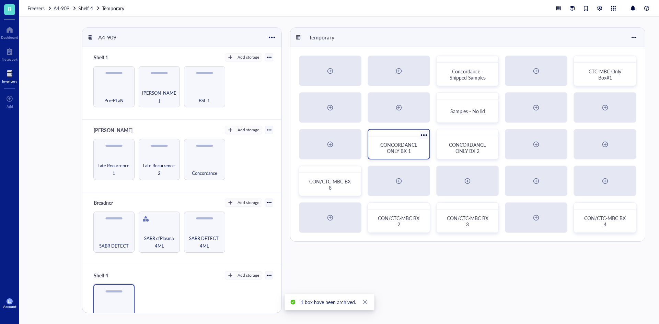
click at [421, 137] on div at bounding box center [424, 135] width 10 height 10
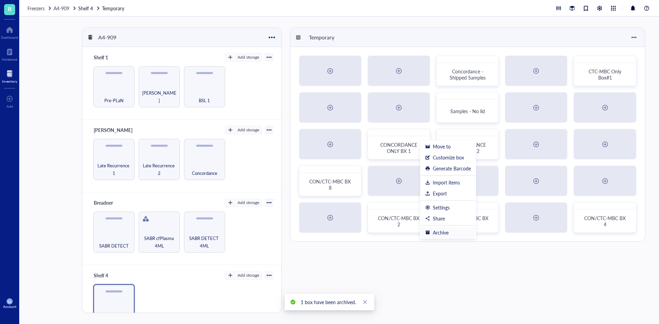
click at [437, 232] on div "Archive" at bounding box center [441, 233] width 16 height 6
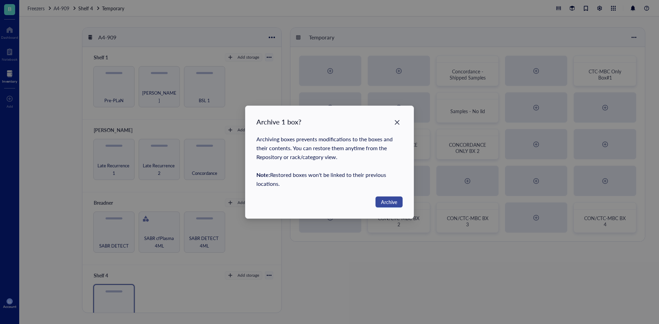
click at [398, 204] on button "Archive" at bounding box center [388, 202] width 27 height 11
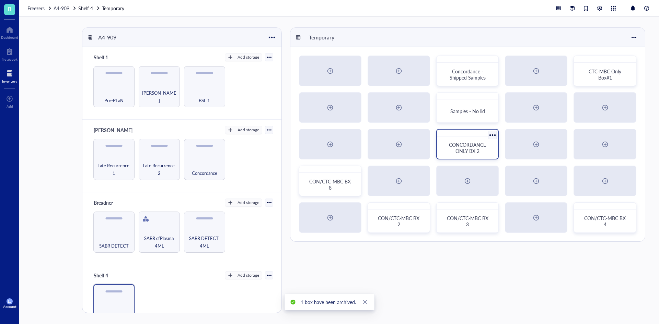
click at [466, 147] on span "CONCORDANCE ONLY BX 2" at bounding box center [468, 147] width 38 height 13
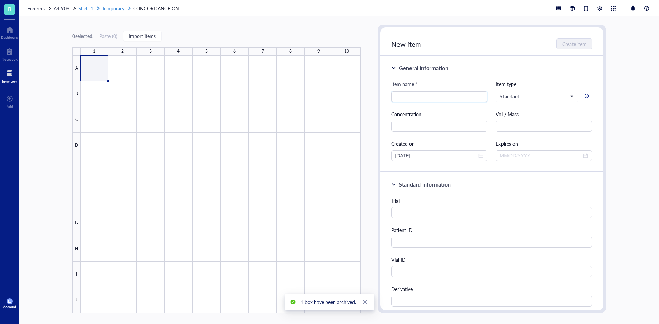
click at [116, 10] on span "Temporary" at bounding box center [113, 8] width 22 height 7
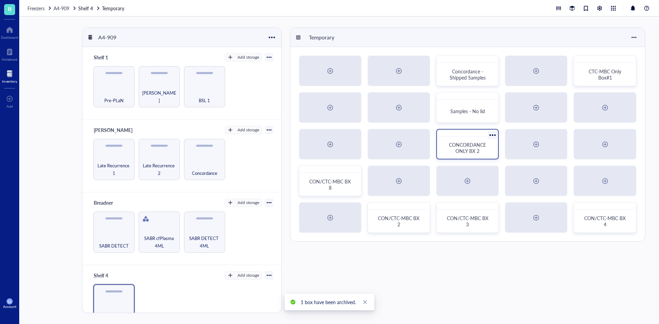
click at [493, 132] on div at bounding box center [493, 135] width 10 height 10
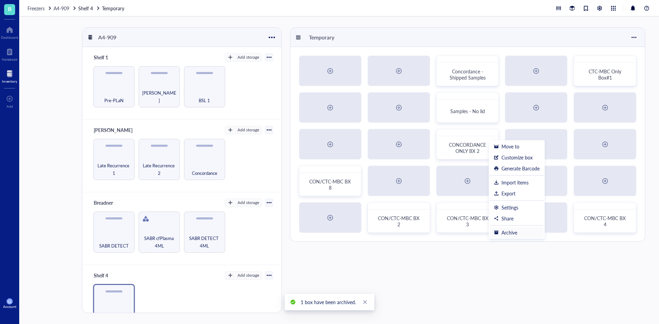
click at [505, 233] on div "Archive" at bounding box center [509, 233] width 16 height 6
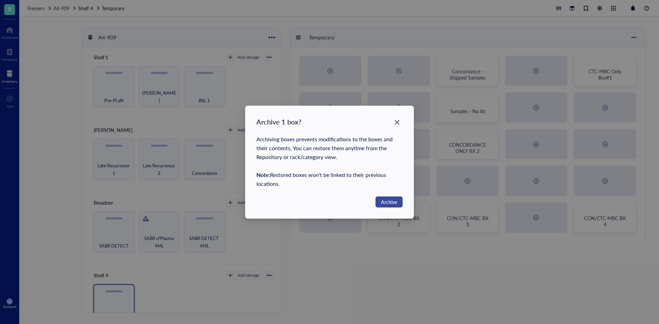
click at [391, 206] on button "Archive" at bounding box center [388, 202] width 27 height 11
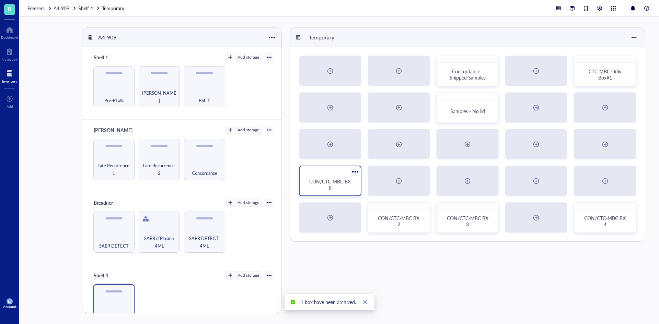
click at [342, 190] on div "CON/CTC-MBC BX 8" at bounding box center [330, 184] width 45 height 12
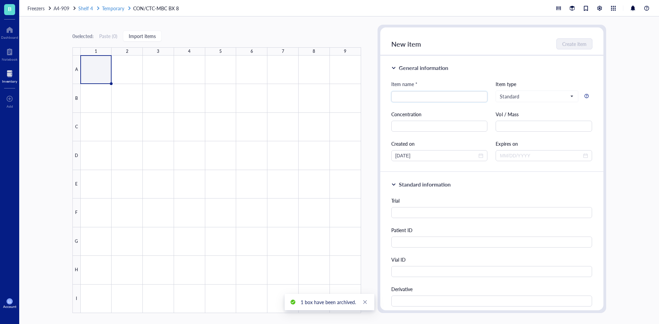
click at [119, 4] on div "Freezers A4-909 Shelf 4 Temporary CON/CTC-MBC BX 8" at bounding box center [338, 8] width 639 height 16
click at [122, 8] on span "Temporary" at bounding box center [113, 8] width 22 height 7
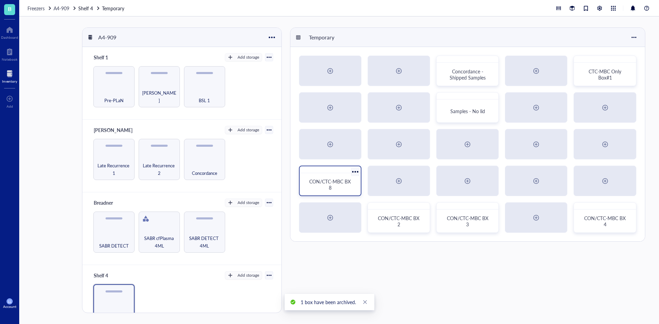
click at [355, 171] on div at bounding box center [355, 172] width 10 height 10
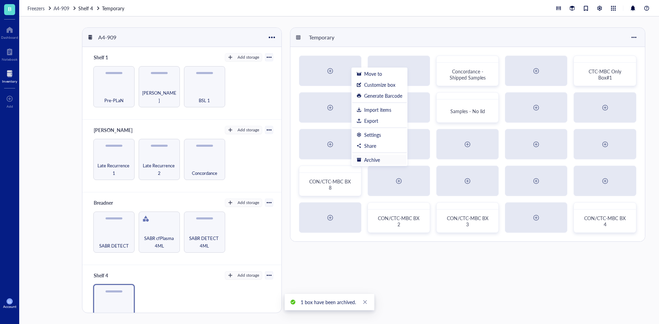
click at [368, 160] on div "Archive" at bounding box center [372, 160] width 16 height 6
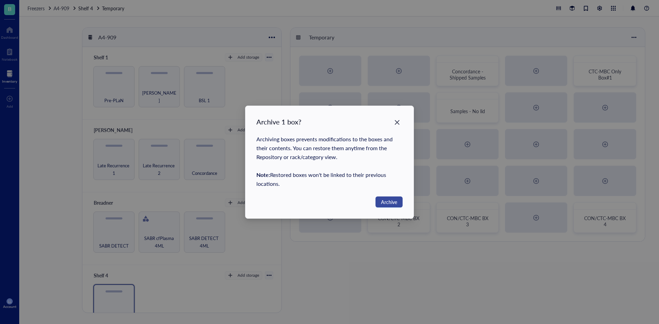
click at [399, 200] on button "Archive" at bounding box center [388, 202] width 27 height 11
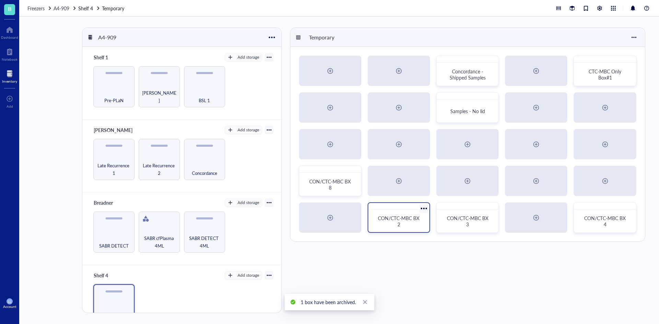
click at [403, 221] on span "CON/CTC-MBC BX 2" at bounding box center [399, 221] width 43 height 13
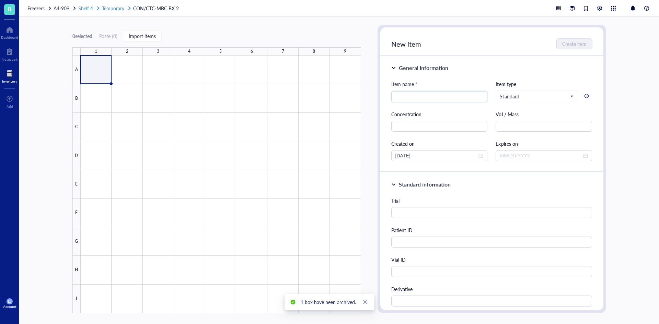
click at [117, 11] on span "Temporary" at bounding box center [113, 8] width 22 height 7
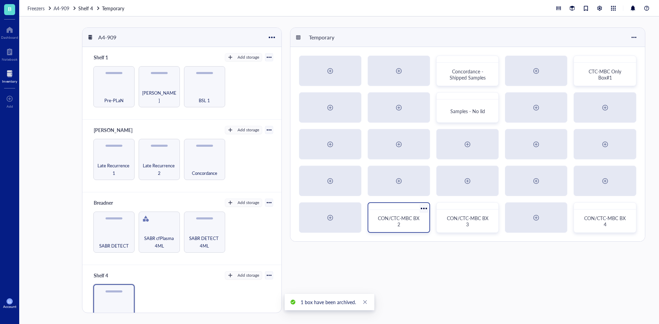
click at [425, 209] on div at bounding box center [424, 209] width 10 height 10
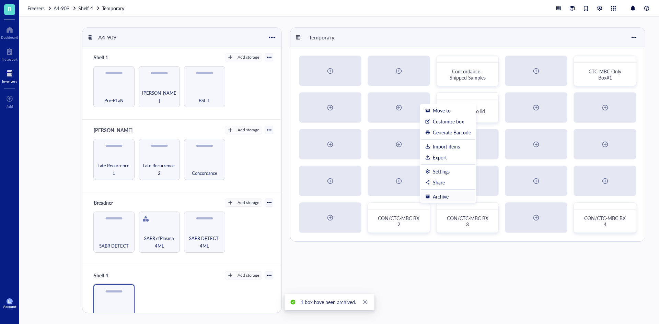
click at [445, 198] on div "Archive" at bounding box center [441, 196] width 16 height 6
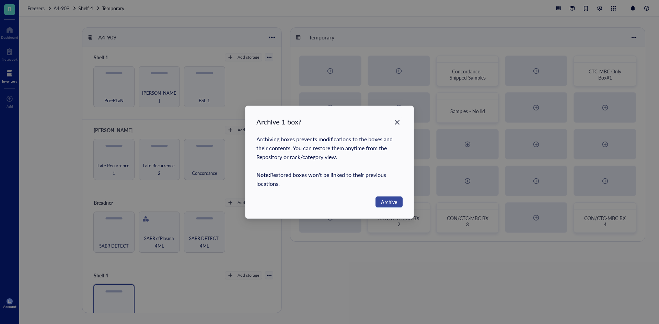
click at [394, 203] on span "Archive" at bounding box center [389, 202] width 16 height 8
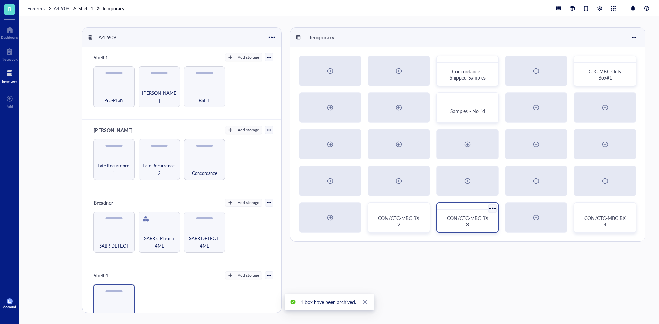
click at [469, 214] on div "CON/CTC-MBC BX 3" at bounding box center [467, 221] width 56 height 17
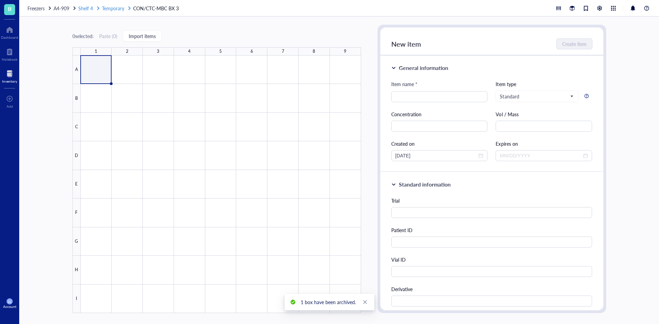
click at [116, 8] on span "Temporary" at bounding box center [113, 8] width 22 height 7
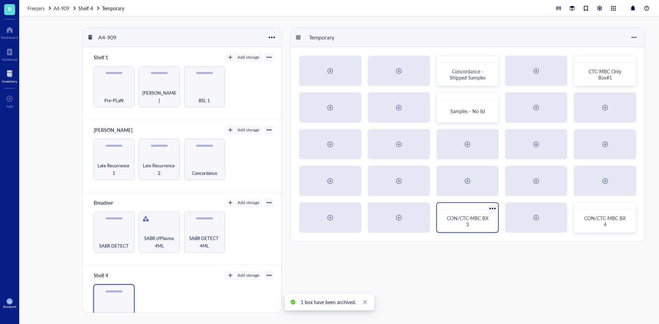
click at [492, 211] on div at bounding box center [493, 209] width 10 height 10
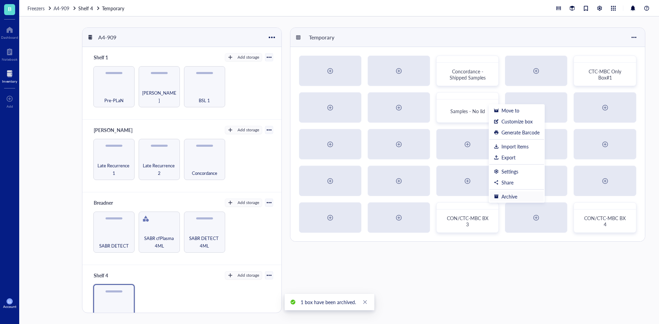
click at [505, 197] on div "Archive" at bounding box center [509, 196] width 16 height 6
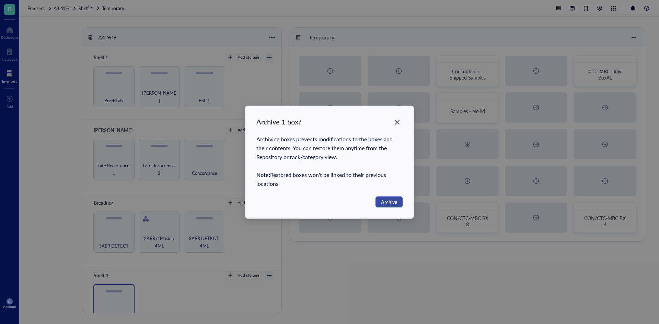
click at [389, 200] on span "Archive" at bounding box center [389, 202] width 16 height 8
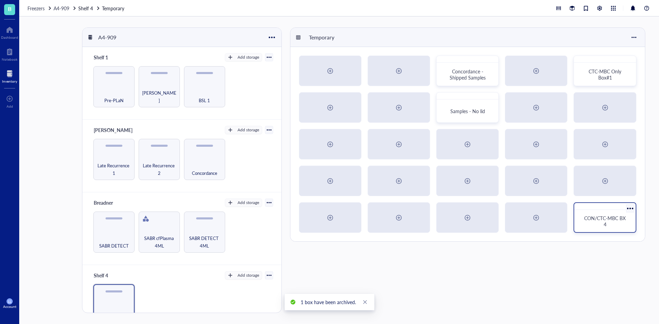
click at [627, 211] on div at bounding box center [630, 209] width 10 height 10
click at [605, 219] on span "CON/CTC-MBC BX 4" at bounding box center [605, 221] width 43 height 13
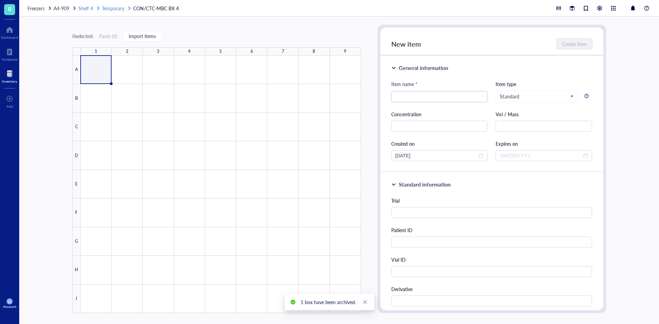
click at [122, 11] on span "Temporary" at bounding box center [113, 8] width 22 height 7
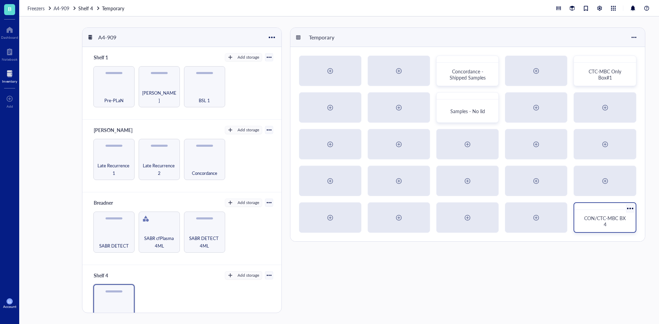
click at [599, 213] on div "CON/CTC-MBC BX 4" at bounding box center [605, 221] width 56 height 17
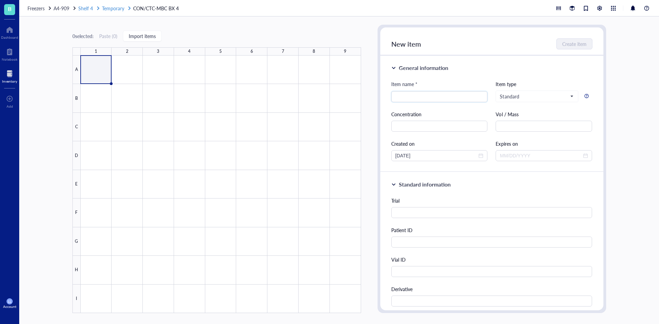
click at [120, 9] on span "Temporary" at bounding box center [113, 8] width 22 height 7
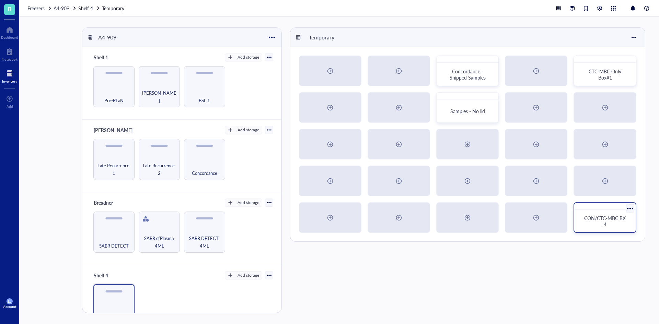
click at [627, 208] on div at bounding box center [630, 209] width 10 height 10
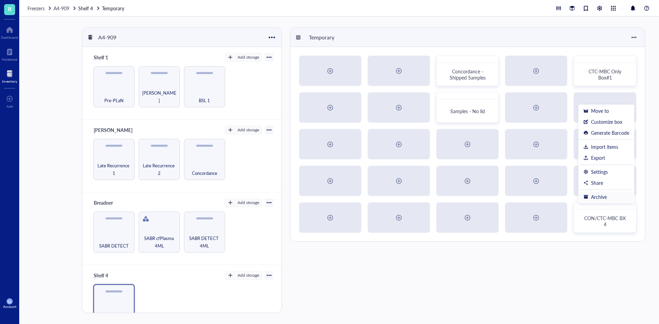
click at [619, 198] on div "Archive" at bounding box center [606, 197] width 46 height 6
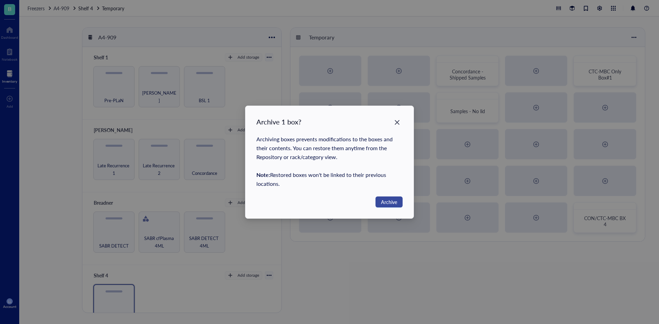
click at [390, 200] on span "Archive" at bounding box center [389, 202] width 16 height 8
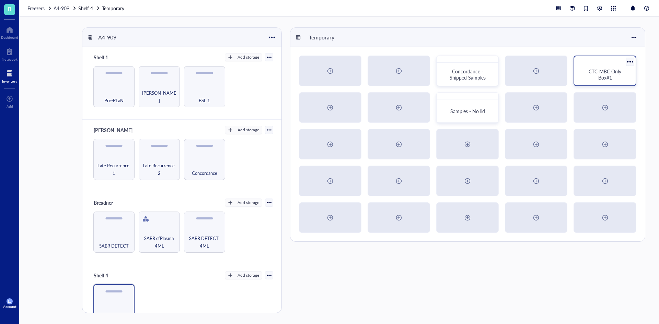
click at [603, 82] on div "CTC-MBC Only Box#1" at bounding box center [605, 74] width 56 height 17
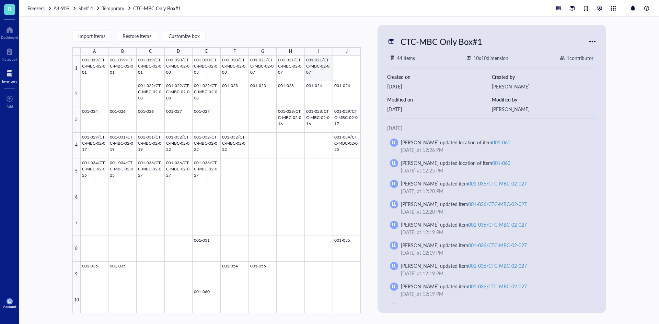
click at [306, 73] on div at bounding box center [221, 185] width 280 height 258
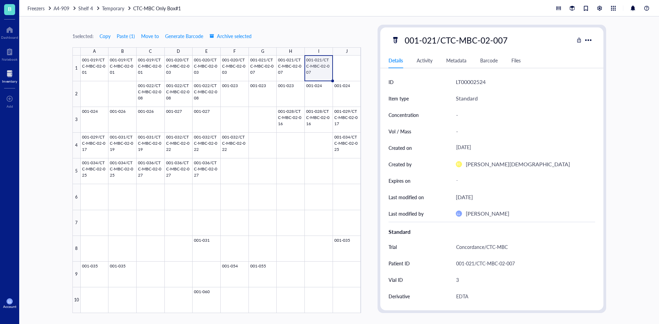
click at [341, 69] on div at bounding box center [221, 185] width 280 height 258
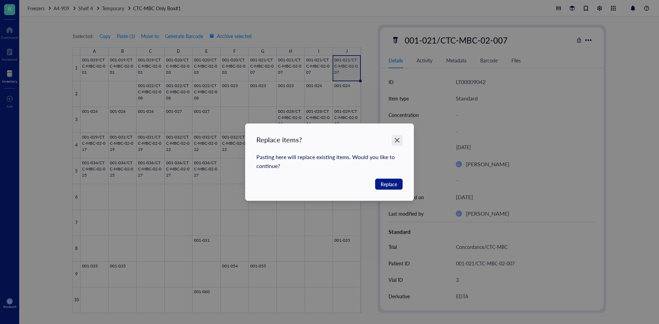
click at [396, 144] on div "Close" at bounding box center [396, 140] width 11 height 11
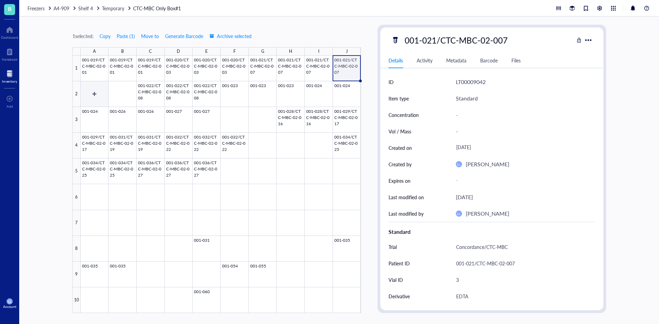
click at [95, 100] on div at bounding box center [221, 185] width 280 height 258
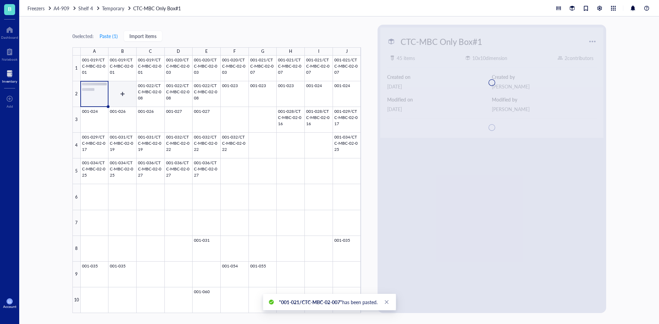
click at [124, 98] on div at bounding box center [221, 185] width 280 height 258
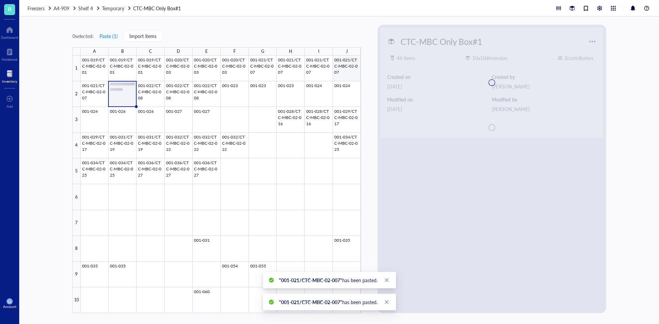
click at [346, 70] on div at bounding box center [221, 185] width 280 height 258
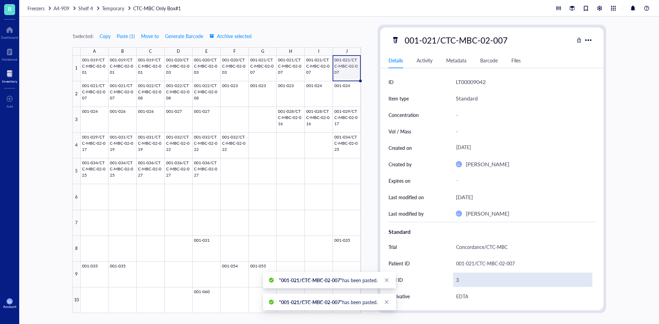
click at [463, 279] on div "3" at bounding box center [522, 280] width 139 height 14
type input "4"
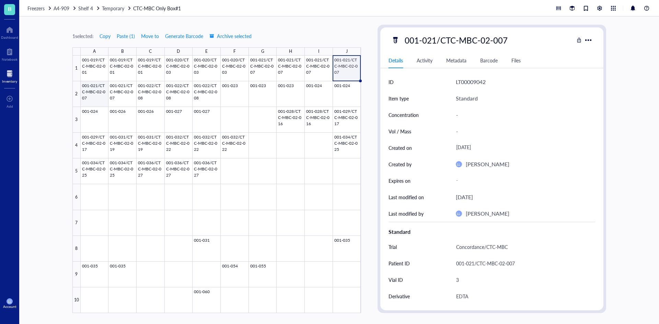
click at [96, 93] on div at bounding box center [221, 185] width 280 height 258
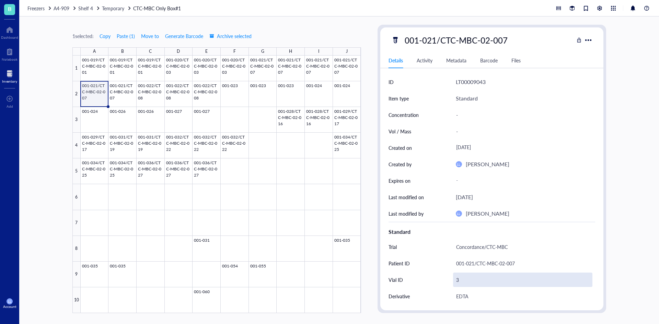
click at [461, 281] on div "3" at bounding box center [522, 280] width 139 height 14
type input "5"
click at [119, 96] on div at bounding box center [221, 185] width 280 height 258
click at [463, 281] on div "3" at bounding box center [522, 280] width 139 height 14
type input "6"
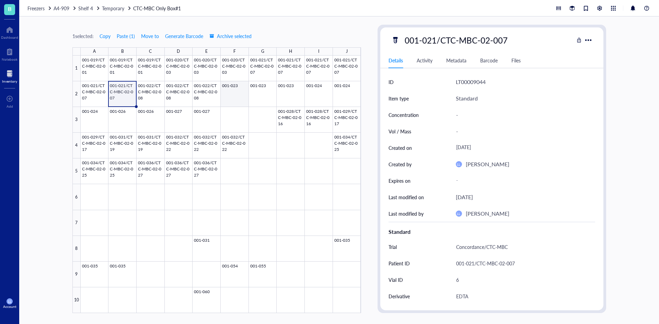
click at [224, 97] on div at bounding box center [221, 185] width 280 height 258
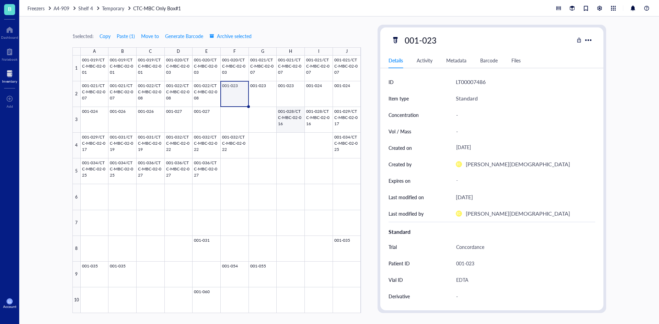
click at [295, 117] on div at bounding box center [221, 185] width 280 height 258
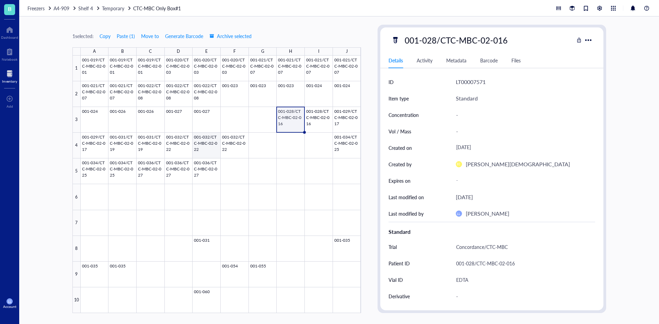
click at [226, 147] on div at bounding box center [221, 185] width 280 height 258
click at [260, 148] on div at bounding box center [221, 185] width 280 height 258
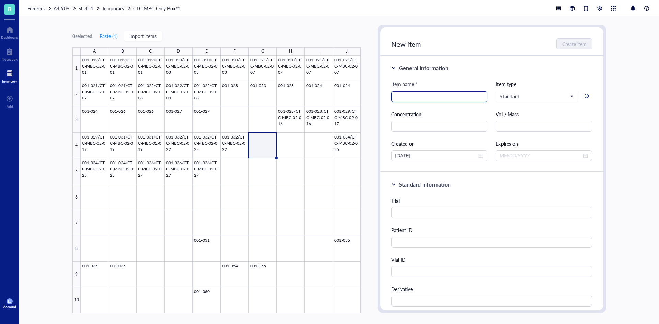
click at [446, 96] on input "search" at bounding box center [439, 97] width 88 height 10
type input "001-033/CTC-MBC-02-024"
click at [426, 40] on div "New item Create item" at bounding box center [491, 41] width 223 height 28
click at [417, 44] on span "New item" at bounding box center [406, 44] width 30 height 10
click at [407, 45] on span "New item" at bounding box center [406, 44] width 30 height 10
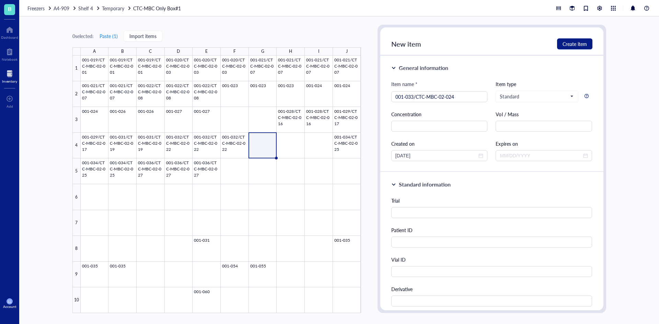
click at [484, 47] on div "New item Create item" at bounding box center [491, 41] width 223 height 28
click at [444, 126] on input "text" at bounding box center [439, 126] width 96 height 11
click at [415, 45] on span "New item" at bounding box center [406, 44] width 30 height 10
click at [414, 45] on span "New item" at bounding box center [406, 44] width 30 height 10
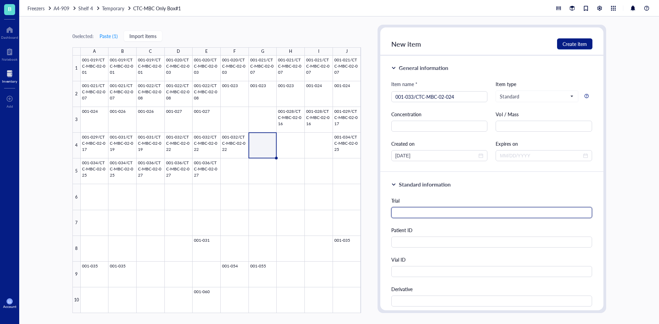
click at [411, 213] on input "text" at bounding box center [491, 212] width 201 height 11
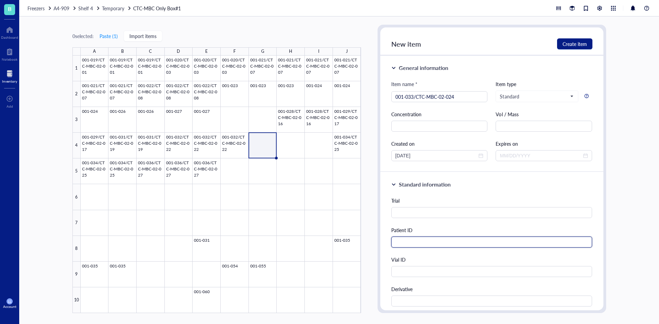
click at [410, 238] on input "text" at bounding box center [491, 242] width 201 height 11
paste input "001-033/CTC-MBC-02-024"
type input "001-033/CTC-MBC-02-024"
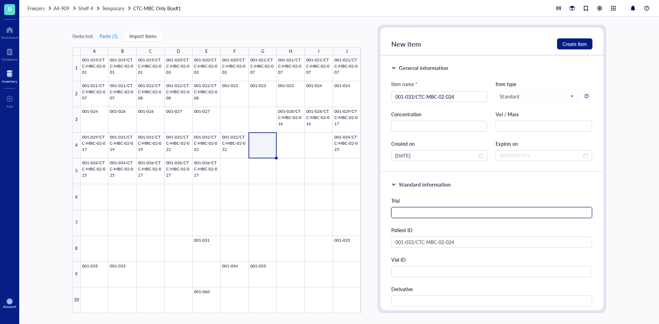
click at [430, 215] on input "text" at bounding box center [491, 212] width 201 height 11
type input "Concordance/CTC-MBC"
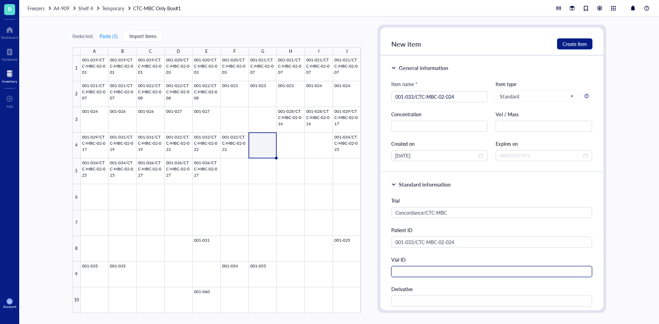
click at [418, 274] on input "text" at bounding box center [491, 271] width 201 height 11
type input "1"
type input "W"
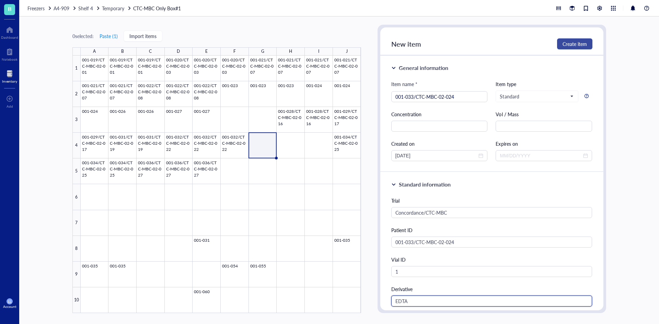
type input "EDTA"
click at [577, 44] on span "Create item" at bounding box center [574, 43] width 24 height 5
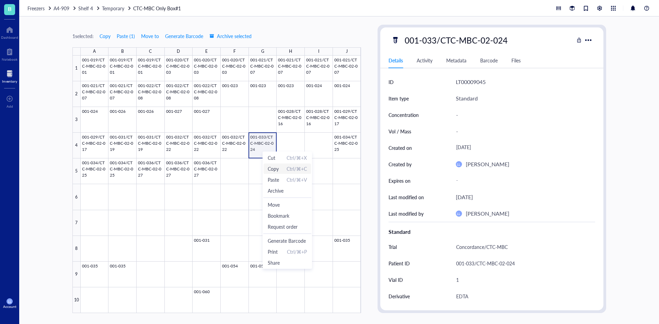
click at [279, 169] on span "Copy Ctrl/⌘+C" at bounding box center [287, 169] width 39 height 8
click at [290, 144] on div at bounding box center [221, 185] width 280 height 258
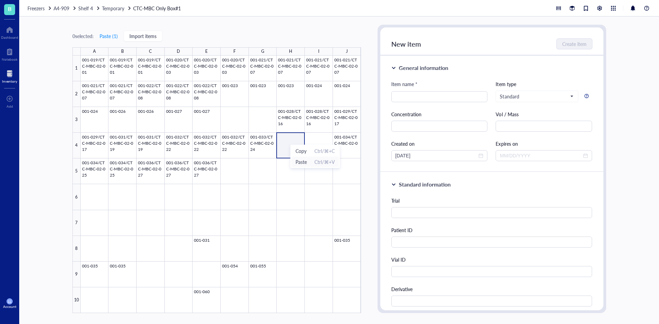
click at [303, 164] on span "Paste" at bounding box center [300, 162] width 11 height 8
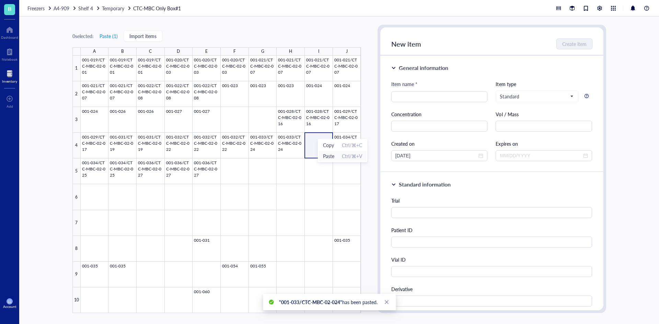
click at [330, 156] on span "Paste" at bounding box center [328, 156] width 11 height 8
click at [289, 155] on div at bounding box center [221, 185] width 280 height 258
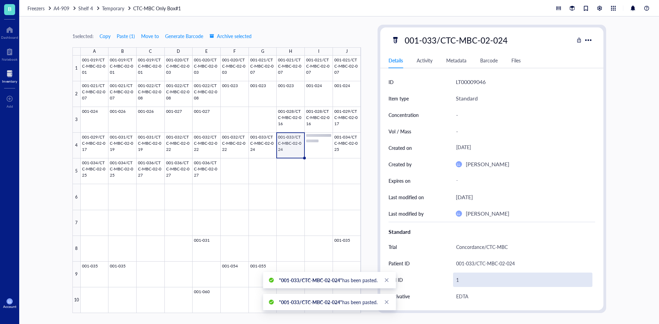
click at [461, 279] on div "1" at bounding box center [522, 280] width 139 height 14
type input "2"
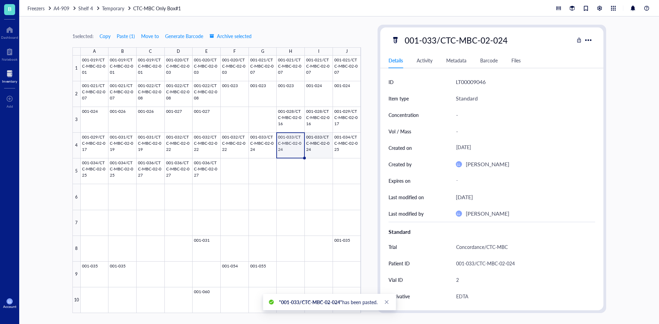
click at [327, 153] on div at bounding box center [221, 185] width 280 height 258
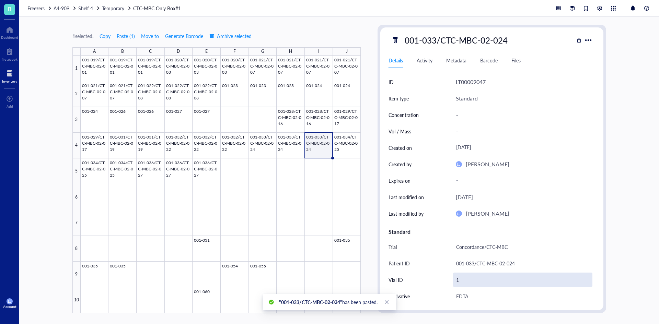
click at [467, 279] on div "1" at bounding box center [522, 280] width 139 height 14
type input "3"
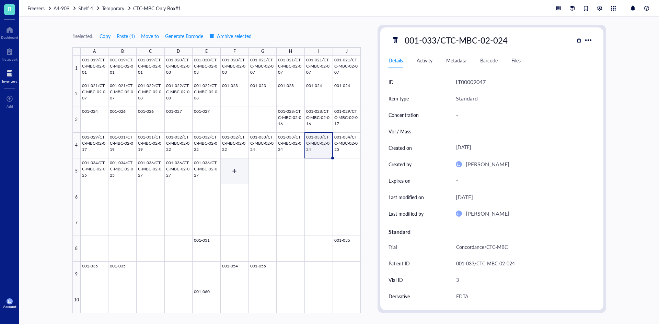
click at [238, 179] on div at bounding box center [221, 185] width 280 height 258
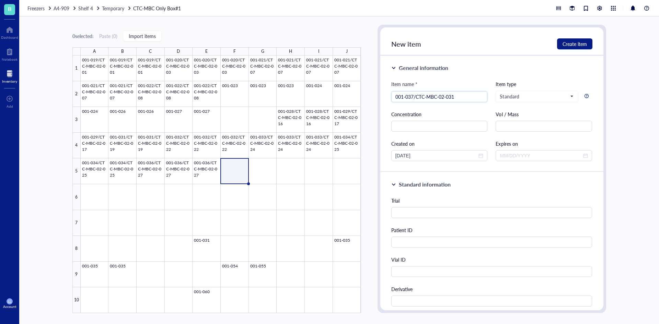
type input "001-037/CTC-MBC-02-031"
click at [438, 244] on input "text" at bounding box center [491, 242] width 201 height 11
paste input "001-037/CTC-MBC-02-031"
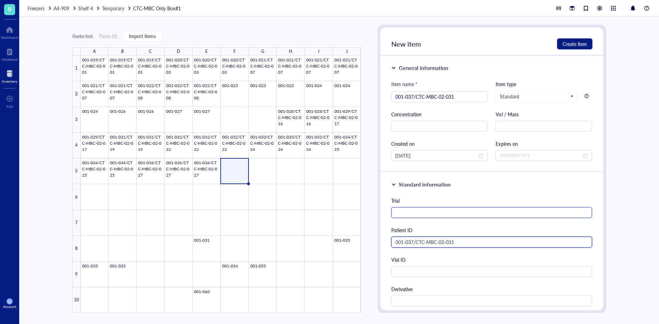
type input "001-037/CTC-MBC-02-031"
click at [413, 212] on input "text" at bounding box center [491, 212] width 201 height 11
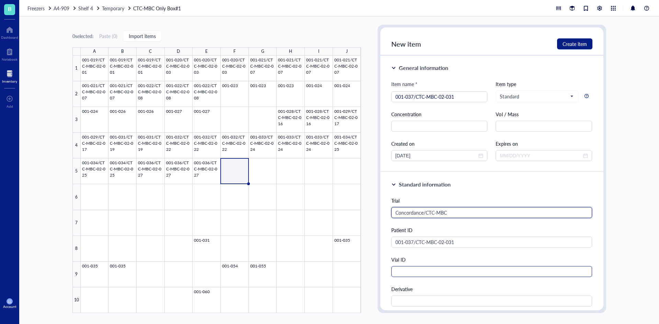
type input "Concordance/CTC-MBC"
click at [450, 271] on input "text" at bounding box center [491, 271] width 201 height 11
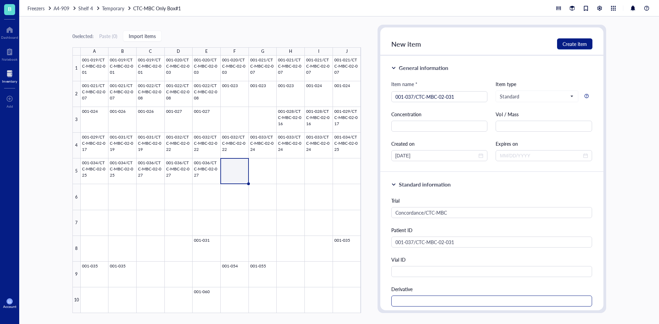
click at [435, 296] on div "Derivative" at bounding box center [491, 295] width 201 height 21
drag, startPoint x: 436, startPoint y: 297, endPoint x: 442, endPoint y: 298, distance: 6.2
click at [442, 298] on input "text" at bounding box center [491, 301] width 201 height 11
type input "EDTA"
click at [582, 46] on span "Create item" at bounding box center [574, 43] width 24 height 5
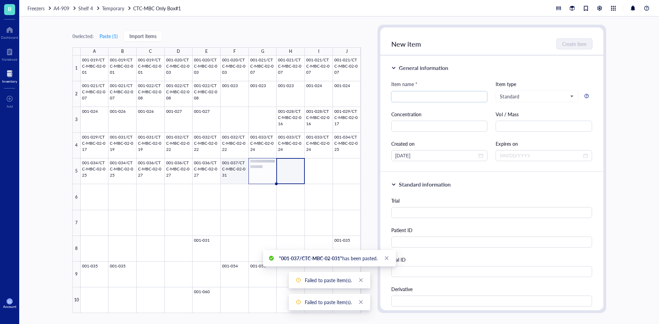
click at [232, 164] on div at bounding box center [221, 185] width 280 height 258
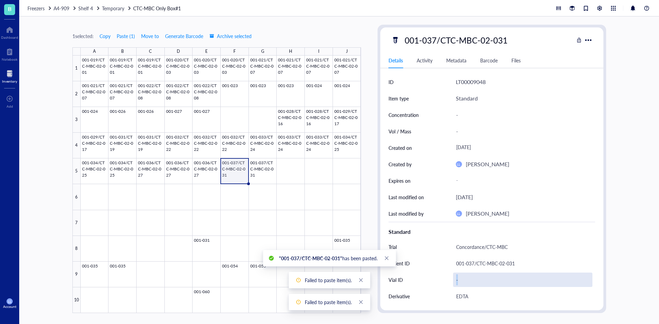
click at [457, 282] on div "-" at bounding box center [522, 280] width 139 height 14
type input "1"
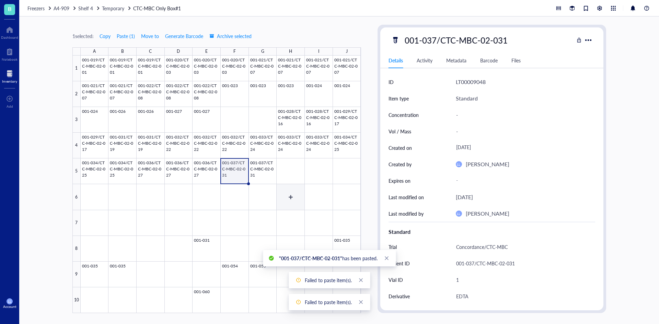
click at [254, 173] on div at bounding box center [221, 185] width 280 height 258
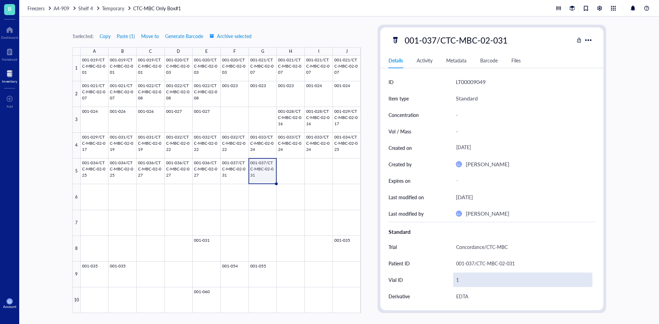
click at [457, 281] on div "1" at bounding box center [522, 280] width 139 height 14
type input "2"
click at [294, 176] on div at bounding box center [221, 185] width 280 height 258
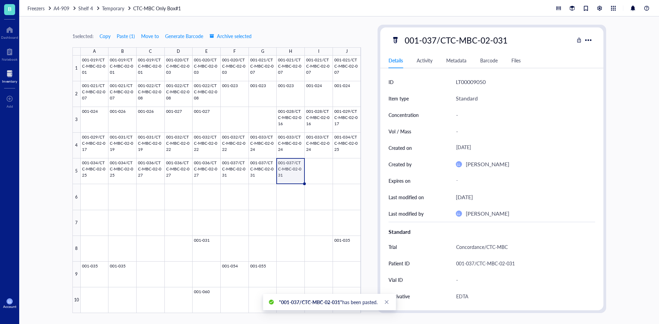
click at [451, 271] on div "Patient ID [MEDICAL_RECORD_NUMBER]/CTC-MBC-02-031" at bounding box center [491, 263] width 207 height 16
click at [459, 278] on div "-" at bounding box center [522, 280] width 139 height 14
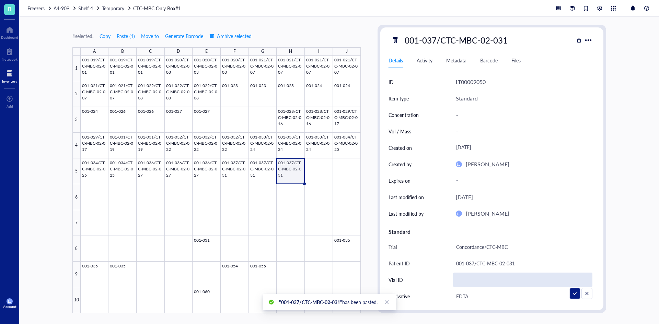
type input "3"
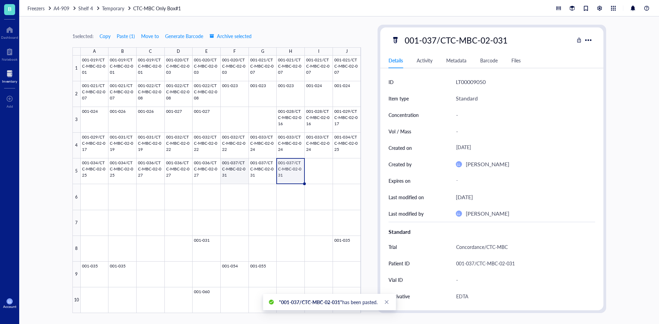
click at [234, 172] on div at bounding box center [221, 185] width 280 height 258
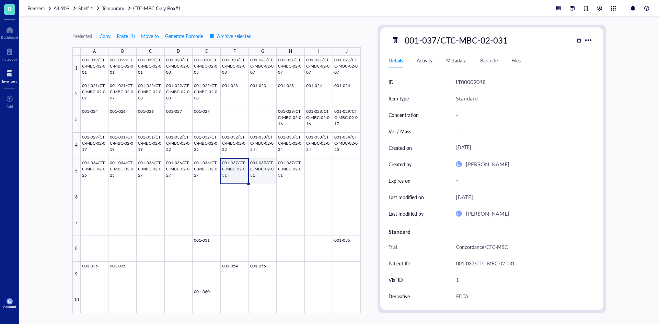
click at [255, 172] on div at bounding box center [221, 185] width 280 height 258
click at [283, 172] on div at bounding box center [221, 185] width 280 height 258
click at [227, 171] on div at bounding box center [221, 185] width 280 height 258
drag, startPoint x: 212, startPoint y: 173, endPoint x: 215, endPoint y: 172, distance: 4.0
click at [213, 173] on div at bounding box center [221, 185] width 280 height 258
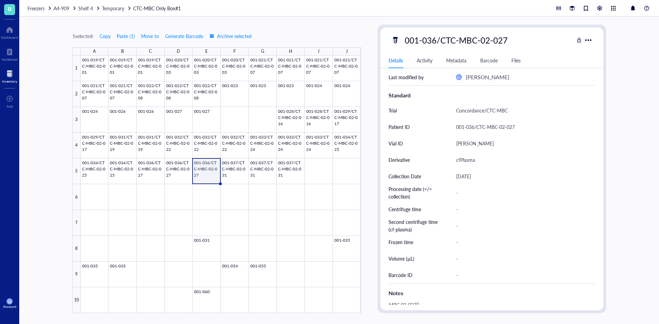
scroll to position [137, 0]
click at [189, 174] on div at bounding box center [221, 185] width 280 height 258
click at [150, 174] on div at bounding box center [221, 185] width 280 height 258
click at [208, 177] on div at bounding box center [221, 185] width 280 height 258
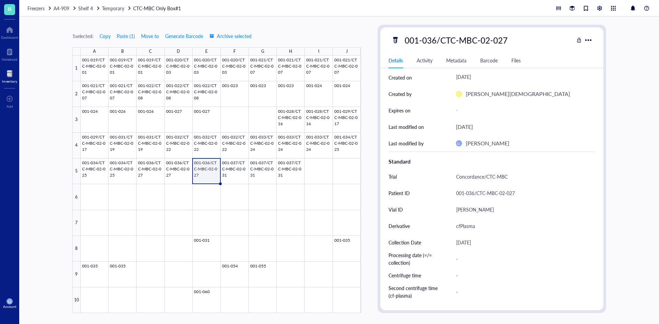
scroll to position [45, 0]
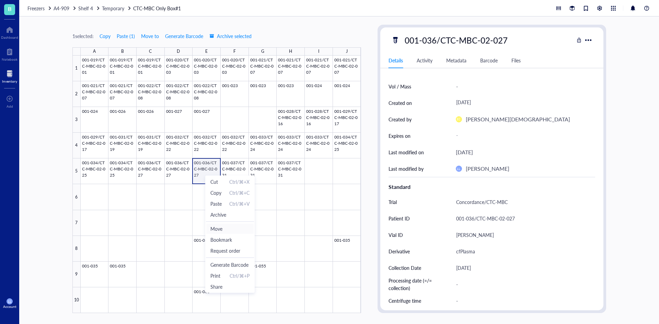
click at [225, 225] on span "Move" at bounding box center [229, 229] width 39 height 8
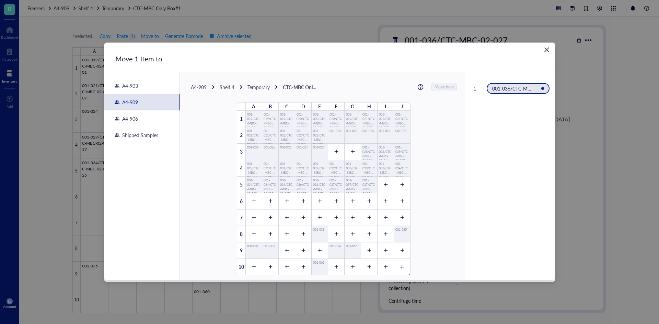
click at [404, 267] on div at bounding box center [402, 267] width 16 height 16
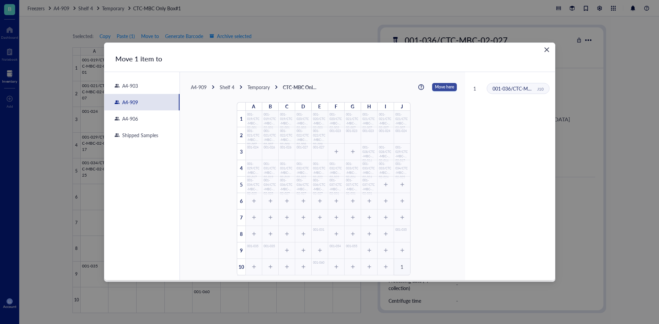
click at [443, 89] on span "Move here" at bounding box center [444, 87] width 19 height 9
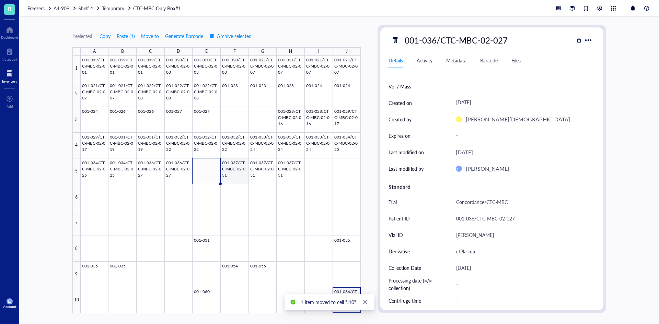
click at [234, 176] on div at bounding box center [221, 185] width 280 height 258
click at [296, 176] on div at bounding box center [221, 185] width 280 height 258
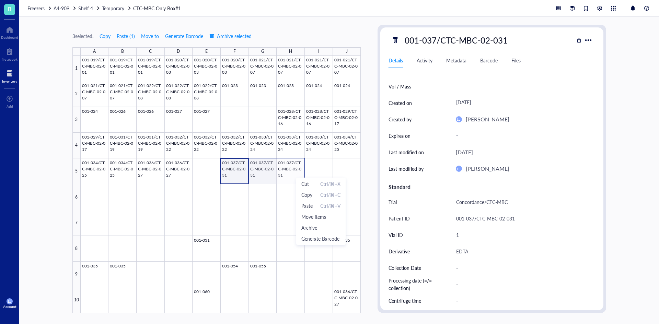
click at [241, 176] on div at bounding box center [221, 185] width 280 height 258
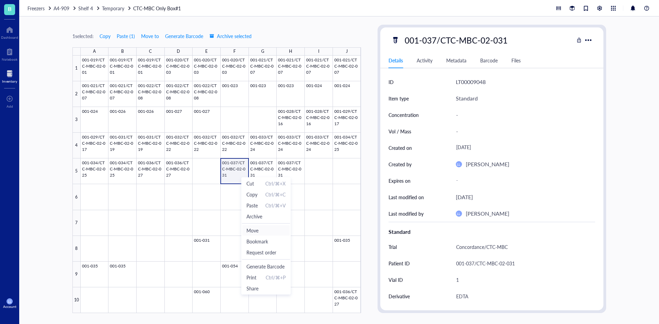
click at [268, 230] on span "Move" at bounding box center [265, 231] width 39 height 8
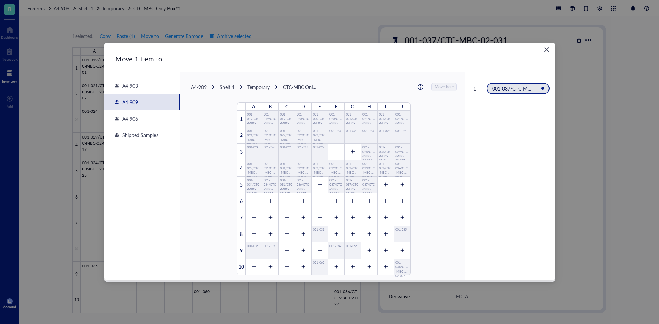
click at [336, 155] on div at bounding box center [336, 152] width 16 height 16
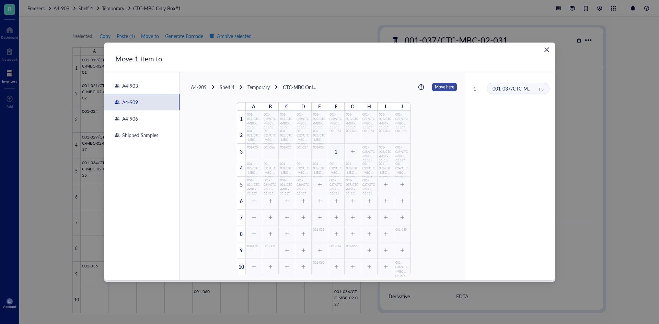
click at [435, 87] on span "Move here" at bounding box center [444, 87] width 19 height 9
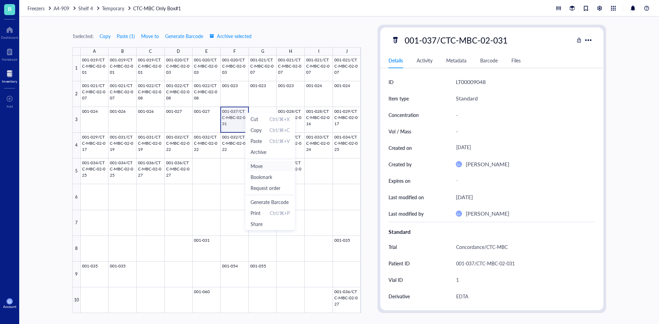
click at [260, 162] on span "Move" at bounding box center [269, 166] width 39 height 8
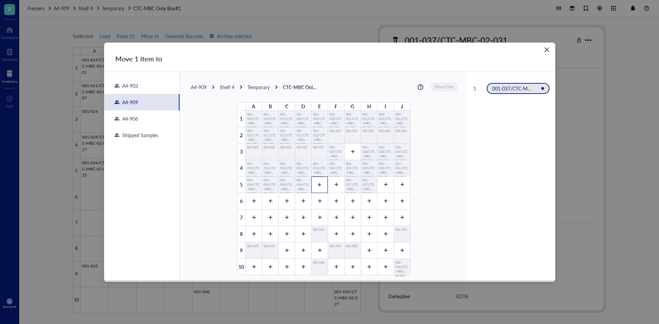
click at [320, 185] on div at bounding box center [319, 185] width 16 height 16
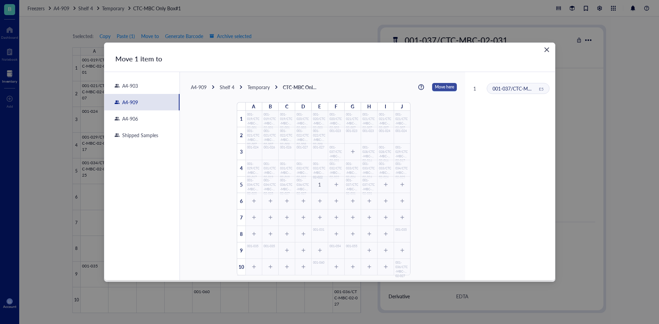
click at [435, 89] on span "Move here" at bounding box center [444, 87] width 19 height 9
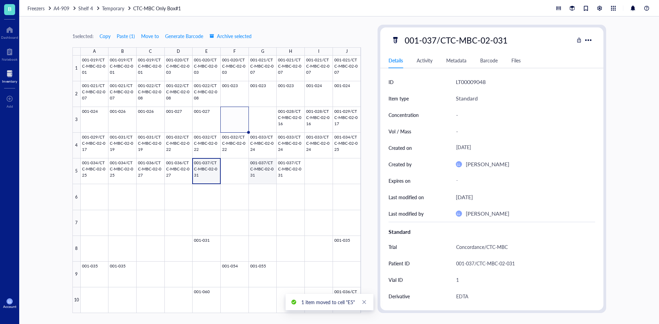
click at [264, 175] on div at bounding box center [221, 185] width 280 height 258
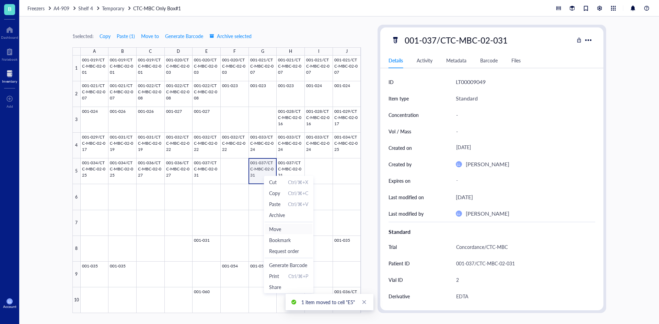
click at [280, 229] on span "Move" at bounding box center [288, 229] width 39 height 8
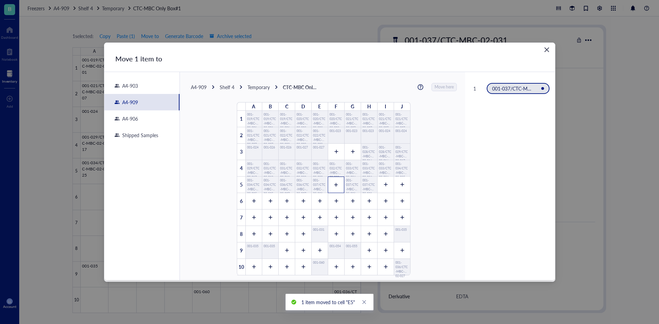
click at [333, 190] on div at bounding box center [336, 185] width 16 height 16
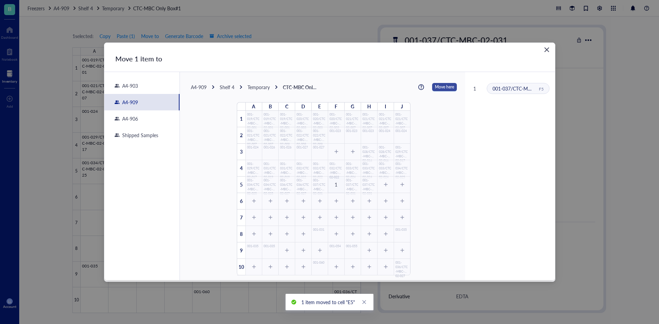
click at [435, 90] on span "Move here" at bounding box center [444, 87] width 19 height 9
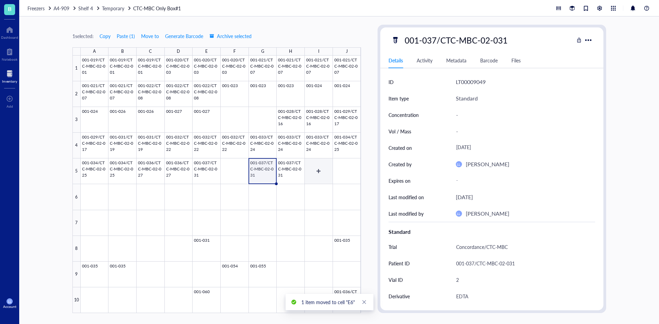
click at [298, 175] on div at bounding box center [221, 185] width 280 height 258
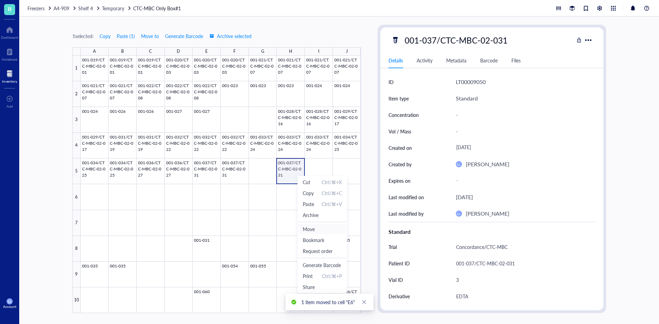
click at [319, 226] on span "Move" at bounding box center [322, 229] width 39 height 8
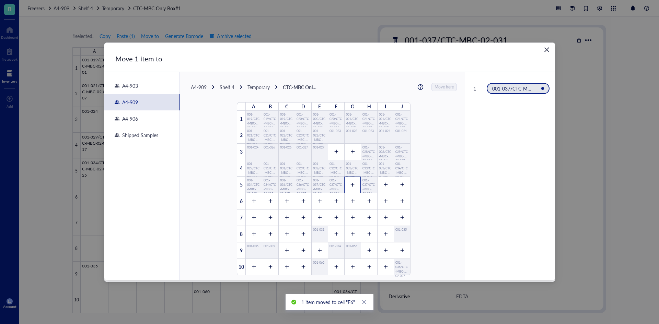
click at [345, 190] on div at bounding box center [352, 185] width 16 height 16
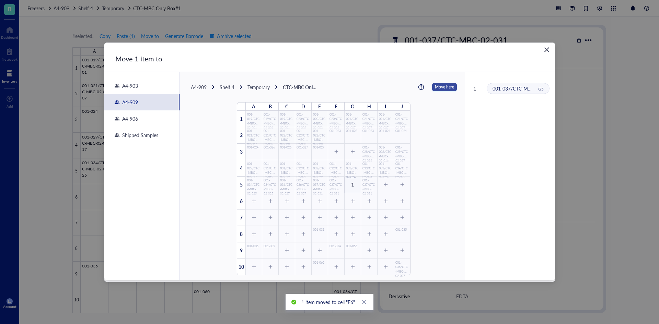
click at [437, 87] on span "Move here" at bounding box center [444, 87] width 19 height 9
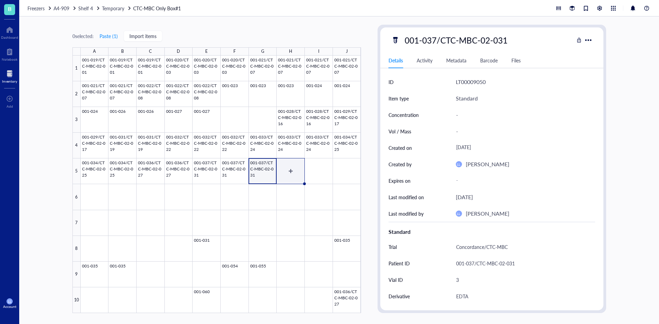
click at [290, 177] on div at bounding box center [221, 185] width 280 height 258
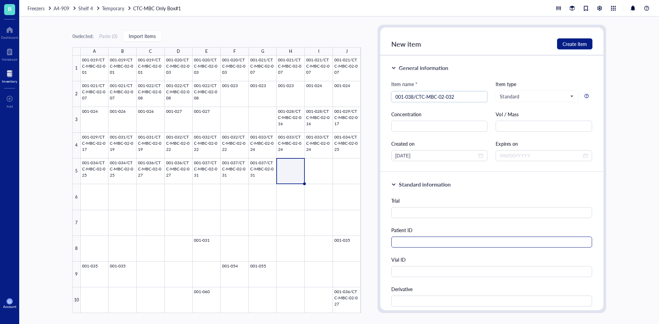
type input "001-038/CTC-MBC-02-032"
click at [411, 244] on input "text" at bounding box center [491, 242] width 201 height 11
paste input "001-038/CTC-MBC-02-032"
type input "001-038/CTC-MBC-02-032"
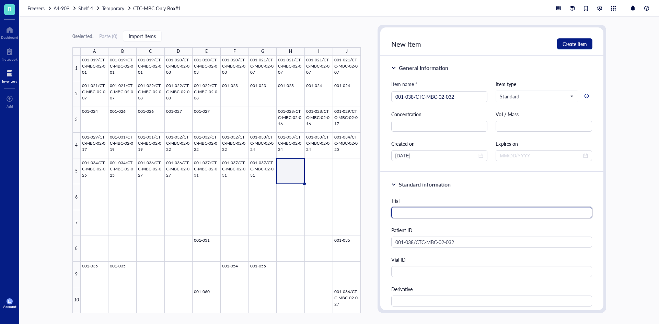
click at [418, 214] on input "text" at bounding box center [491, 212] width 201 height 11
type input "Concordance/CTC-MBC"
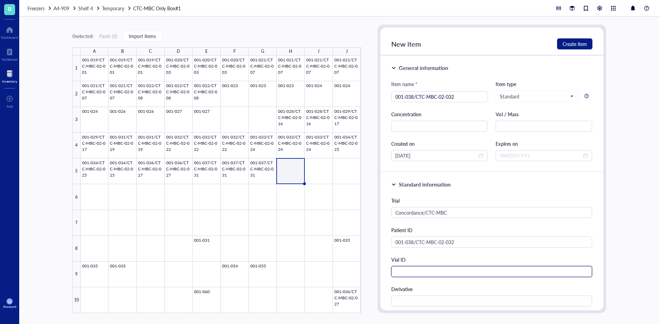
click at [413, 272] on input "text" at bounding box center [491, 271] width 201 height 11
type input "1"
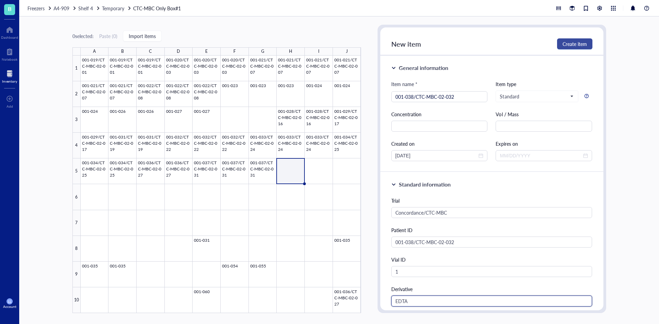
type input "EDTA"
click at [573, 41] on span "Create item" at bounding box center [574, 43] width 24 height 5
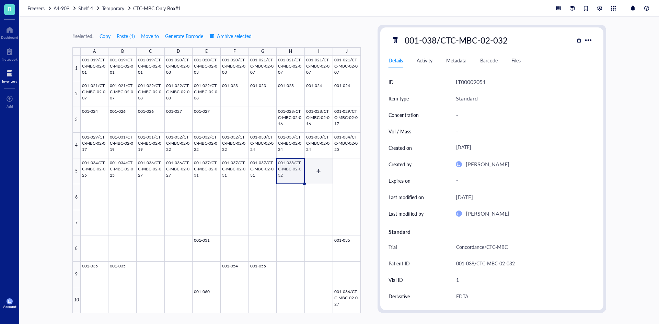
click at [312, 172] on div at bounding box center [221, 185] width 280 height 258
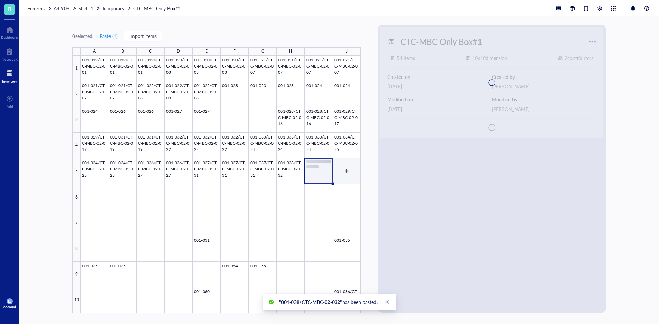
click at [338, 175] on div at bounding box center [221, 185] width 280 height 258
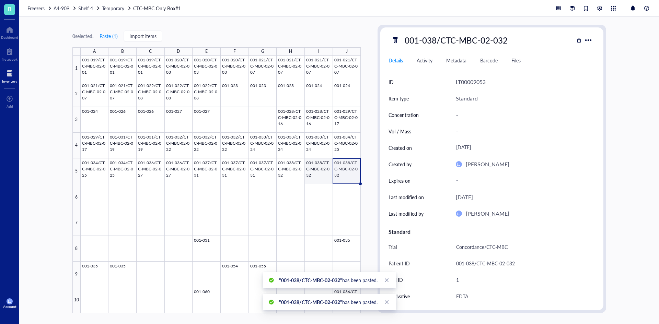
click at [319, 177] on div at bounding box center [221, 185] width 280 height 258
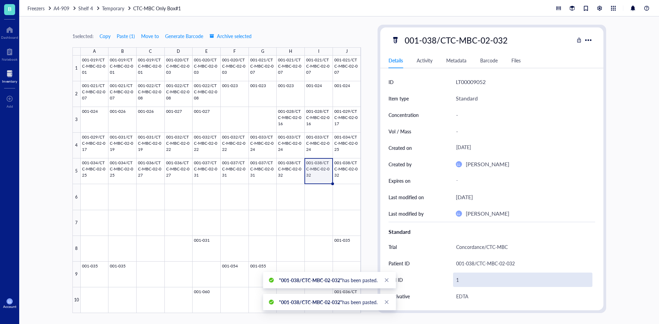
click at [466, 281] on div "1" at bounding box center [522, 280] width 139 height 14
type input "2"
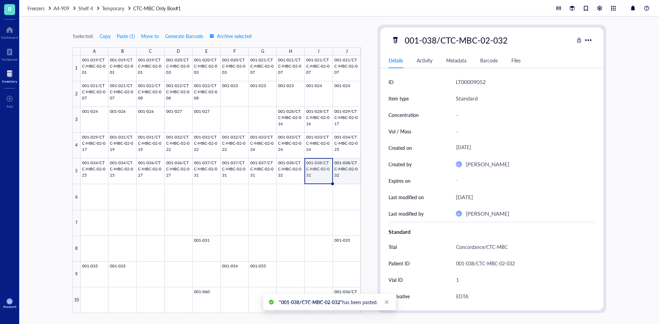
click at [341, 172] on div at bounding box center [221, 185] width 280 height 258
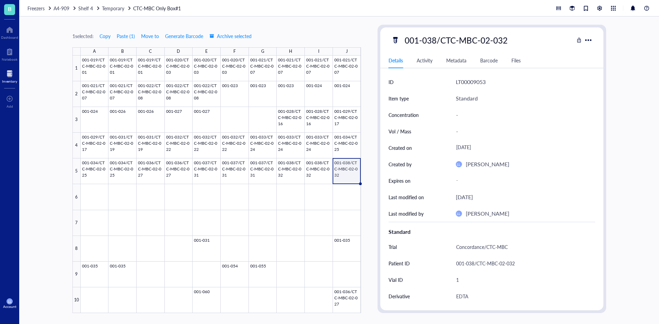
click at [355, 178] on div at bounding box center [221, 185] width 280 height 258
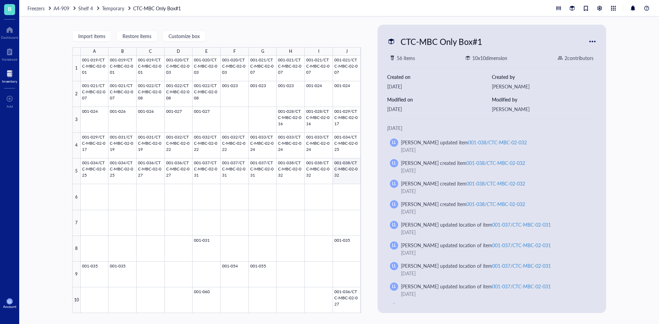
click at [357, 179] on div at bounding box center [221, 185] width 280 height 258
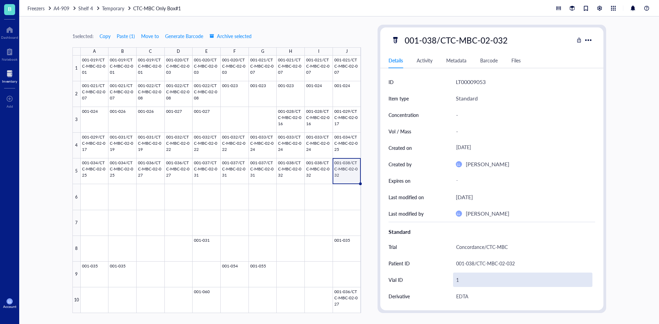
click at [464, 282] on div "1" at bounding box center [522, 280] width 139 height 14
type input "3"
click at [348, 176] on div at bounding box center [221, 185] width 280 height 258
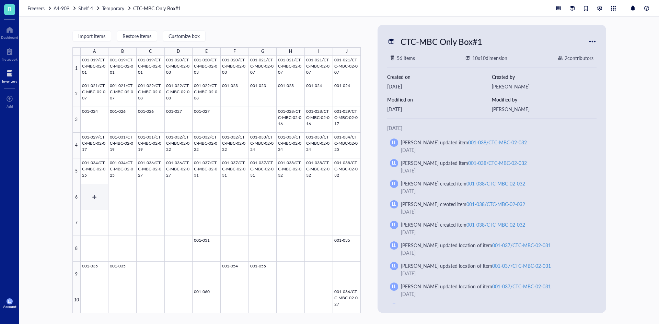
click at [89, 200] on div at bounding box center [221, 185] width 280 height 258
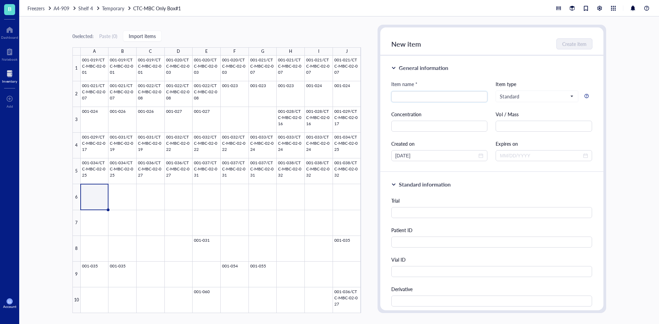
click at [99, 197] on div at bounding box center [221, 185] width 280 height 258
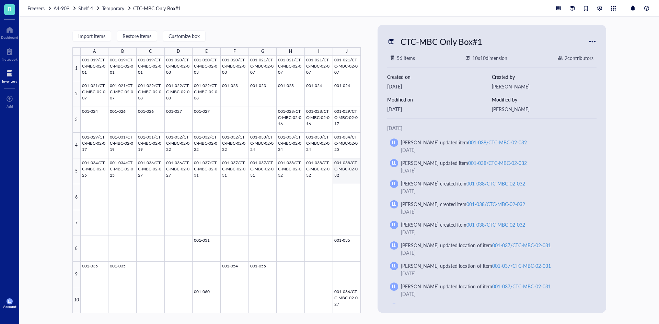
click at [345, 170] on div at bounding box center [221, 185] width 280 height 258
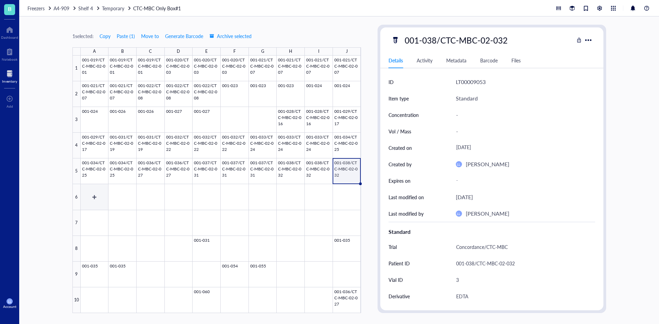
click at [91, 203] on div at bounding box center [221, 185] width 280 height 258
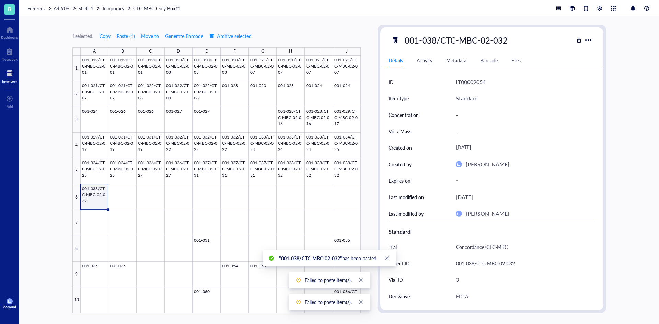
click at [120, 199] on div at bounding box center [221, 185] width 280 height 258
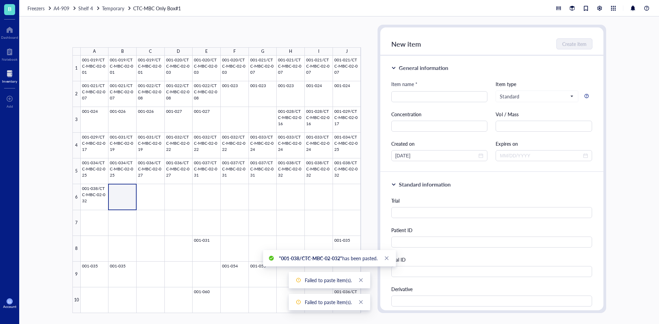
click at [94, 203] on div at bounding box center [221, 185] width 280 height 258
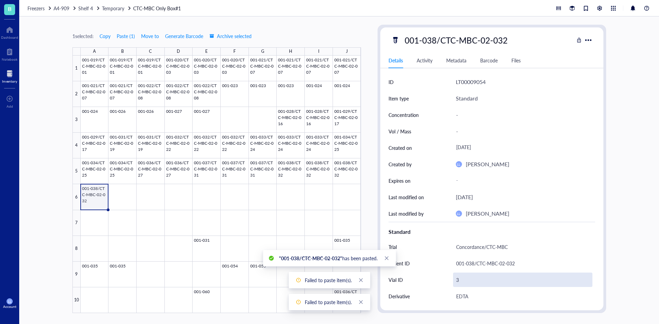
click at [454, 281] on div "3" at bounding box center [522, 280] width 139 height 14
type input "4"
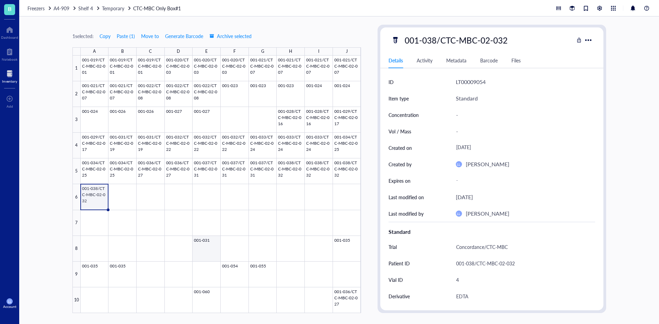
click at [212, 250] on div at bounding box center [221, 185] width 280 height 258
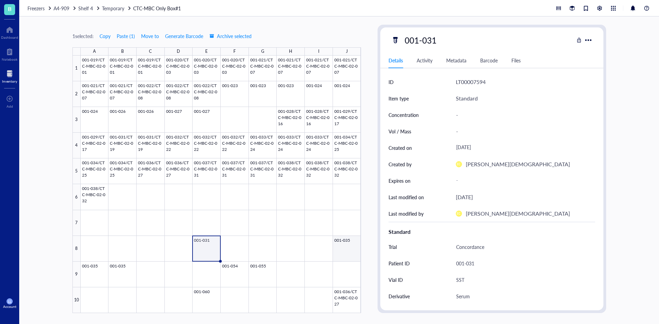
click at [342, 247] on div at bounding box center [221, 185] width 280 height 258
click at [232, 281] on div at bounding box center [221, 185] width 280 height 258
click at [265, 279] on div at bounding box center [221, 185] width 280 height 258
click at [198, 297] on div at bounding box center [221, 185] width 280 height 258
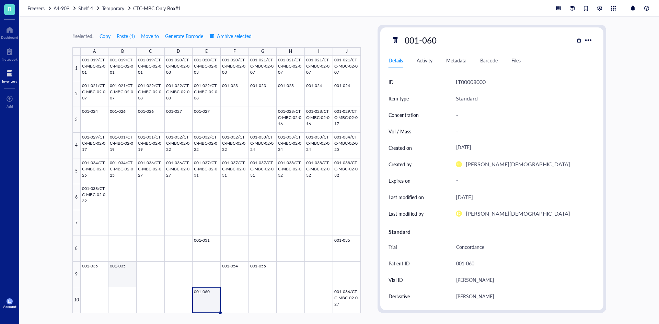
click at [121, 271] on div at bounding box center [221, 185] width 280 height 258
click at [87, 271] on div at bounding box center [221, 185] width 280 height 258
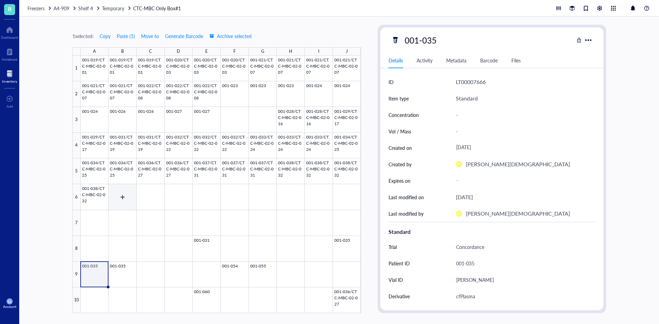
click at [118, 194] on div at bounding box center [221, 185] width 280 height 258
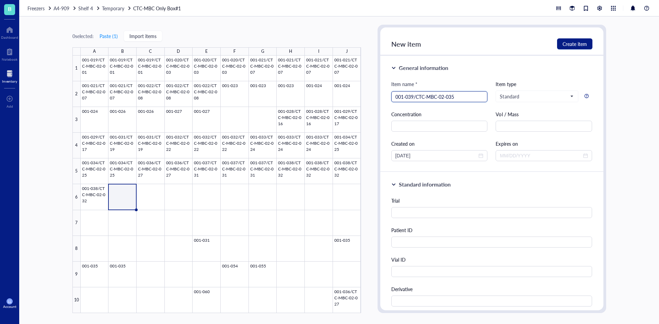
click at [393, 97] on div "001-039/CTC-MBC-02-035" at bounding box center [439, 96] width 96 height 11
drag, startPoint x: 460, startPoint y: 98, endPoint x: 388, endPoint y: 97, distance: 72.0
click at [388, 97] on div "General information Item name * 001-039/CTC-MBC-02-035 001-039/CTC-MBC-02-035 I…" at bounding box center [491, 114] width 223 height 117
type input "001-039/CTC-MBC-02-035"
click at [449, 237] on div "Patient ID" at bounding box center [491, 236] width 201 height 21
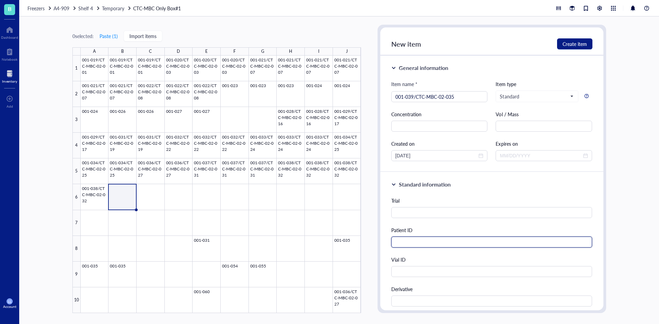
click at [447, 243] on input "text" at bounding box center [491, 242] width 201 height 11
paste input "001-039/CTC-MBC-02-035"
type input "001-039/CTC-MBC-02-035"
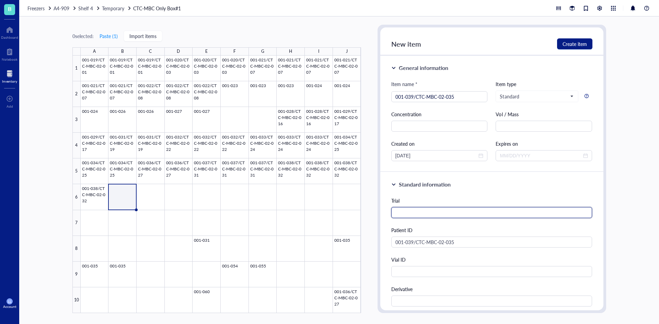
click at [420, 214] on input "text" at bounding box center [491, 212] width 201 height 11
type input "Concordance/CTC-MBC"
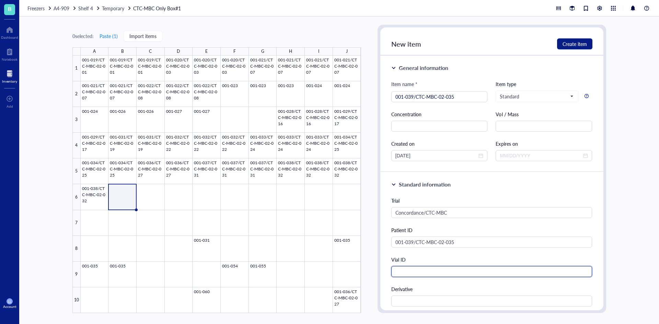
click at [434, 271] on input "text" at bounding box center [491, 271] width 201 height 11
type input "1"
click at [433, 299] on input "text" at bounding box center [491, 301] width 201 height 11
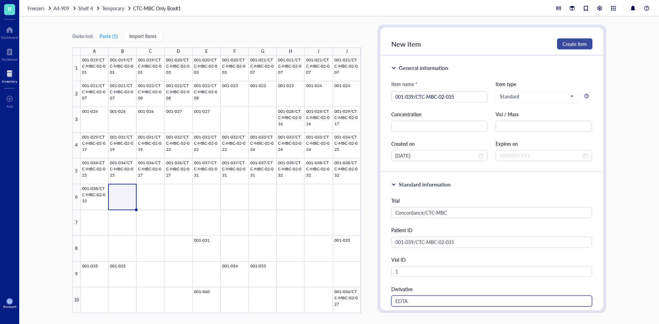
type input "EDTA"
click at [582, 48] on button "Create item" at bounding box center [574, 43] width 35 height 11
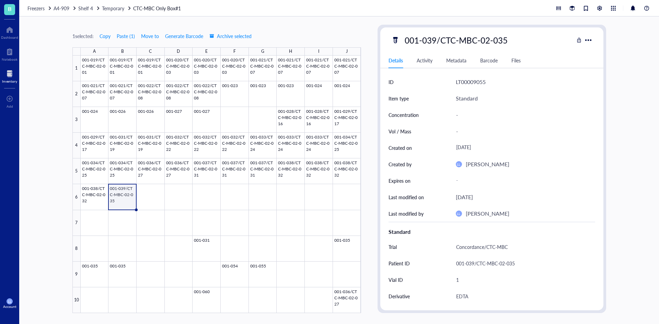
click at [117, 198] on div at bounding box center [221, 185] width 280 height 258
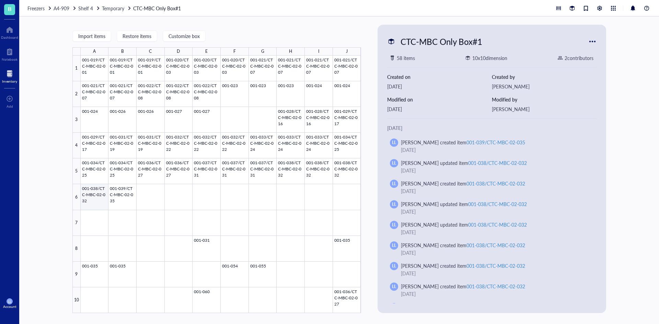
click at [108, 190] on div at bounding box center [221, 185] width 280 height 258
click at [125, 191] on div at bounding box center [221, 185] width 280 height 258
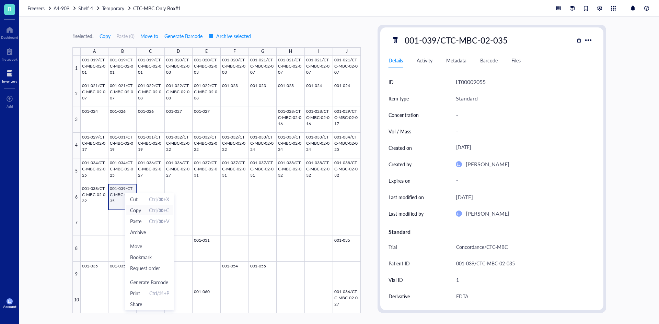
click at [138, 211] on span "Copy" at bounding box center [135, 211] width 11 height 8
click at [152, 192] on div at bounding box center [221, 185] width 280 height 258
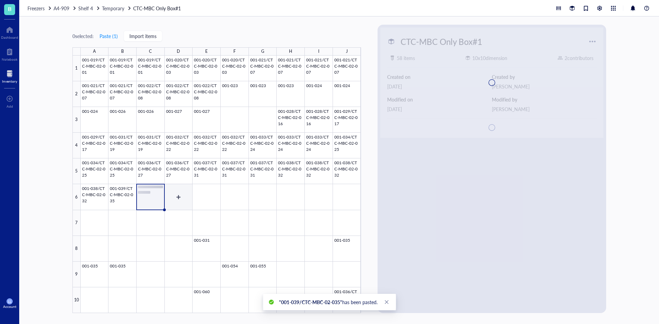
click at [180, 192] on div at bounding box center [221, 185] width 280 height 258
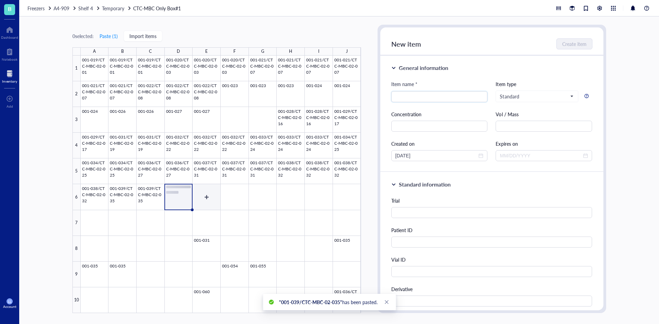
click at [207, 193] on div at bounding box center [221, 185] width 280 height 258
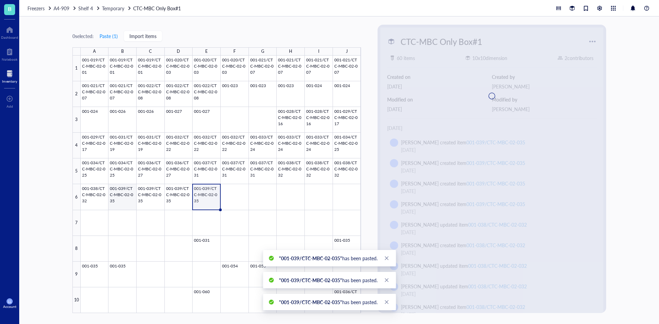
click at [144, 198] on div at bounding box center [221, 185] width 280 height 258
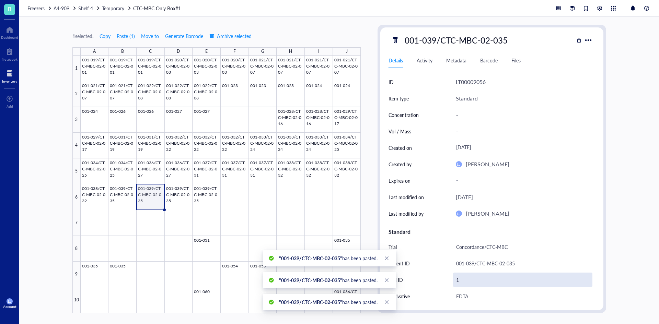
click at [463, 282] on div "1" at bounding box center [522, 280] width 139 height 14
type input "2"
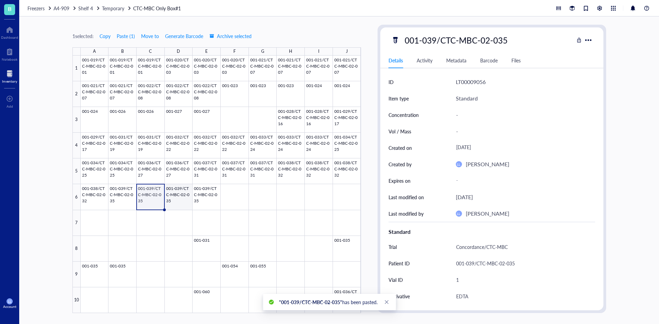
click at [174, 197] on div at bounding box center [221, 185] width 280 height 258
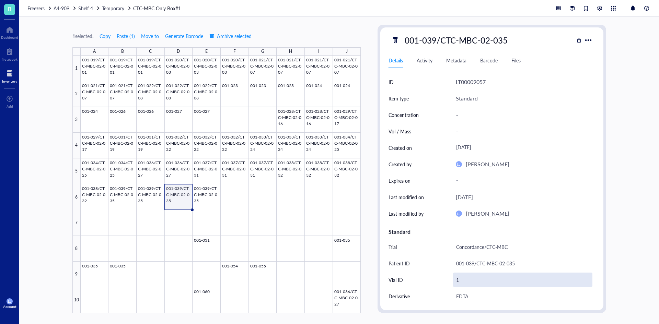
click at [456, 282] on div "1" at bounding box center [522, 280] width 139 height 14
type input "3"
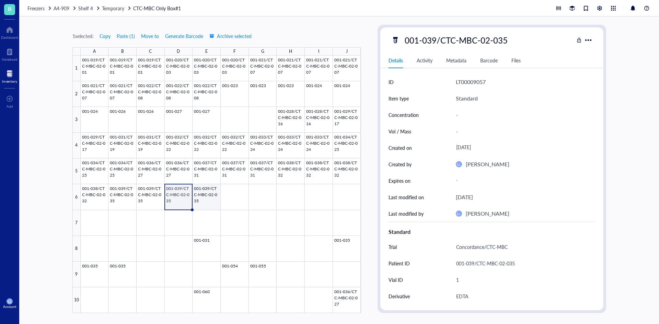
click at [208, 196] on div at bounding box center [221, 185] width 280 height 258
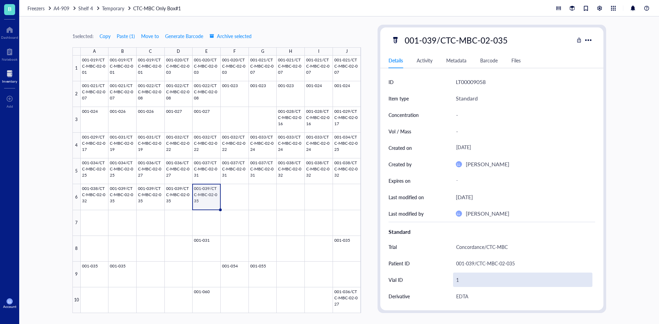
click at [465, 278] on div "1" at bounding box center [522, 280] width 139 height 14
type input "4"
click at [126, 192] on div at bounding box center [221, 185] width 280 height 258
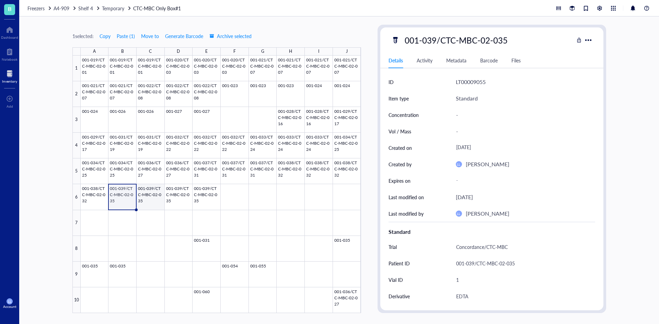
click at [148, 193] on div at bounding box center [221, 185] width 280 height 258
click at [171, 194] on div at bounding box center [221, 185] width 280 height 258
click at [209, 194] on div at bounding box center [221, 185] width 280 height 258
click at [239, 198] on div at bounding box center [221, 185] width 280 height 258
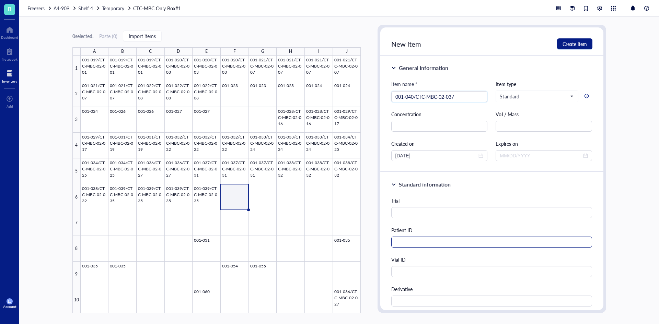
type input "001-040/CTC-MBC-02-037"
click at [422, 244] on input "text" at bounding box center [491, 242] width 201 height 11
paste input "001-040/CTC-MBC-02-037"
type input "001-040/CTC-MBC-02-037"
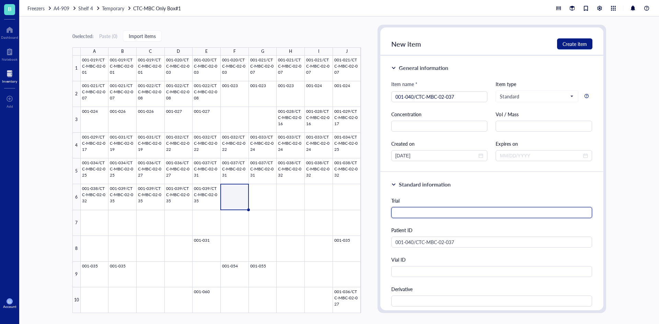
click at [434, 218] on input "text" at bounding box center [491, 212] width 201 height 11
type input "Concordance/CTC-MBC"
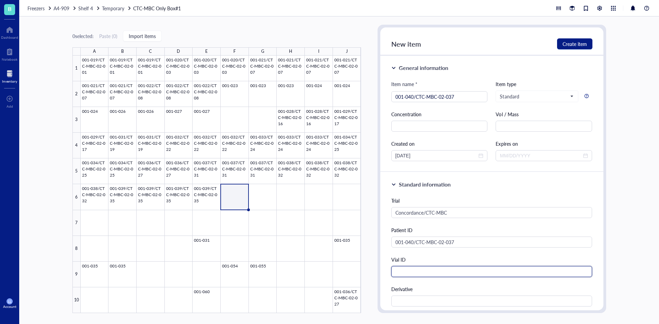
click at [417, 274] on input "text" at bounding box center [491, 271] width 201 height 11
type input "1"
click at [415, 297] on input "text" at bounding box center [491, 301] width 201 height 11
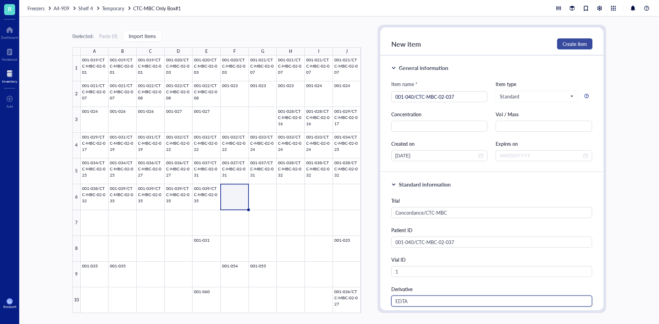
type input "EDTA"
click at [574, 43] on span "Create item" at bounding box center [574, 43] width 24 height 5
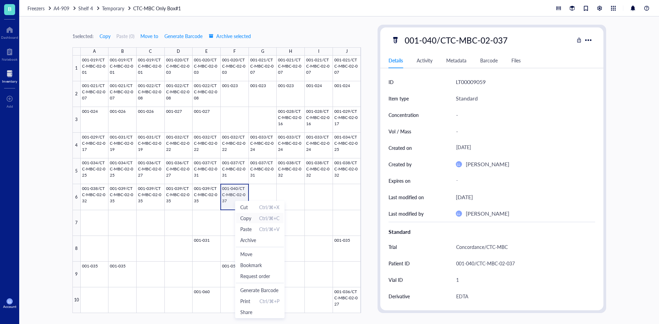
click at [249, 221] on span "Copy" at bounding box center [245, 218] width 11 height 8
click at [262, 196] on div at bounding box center [221, 185] width 280 height 258
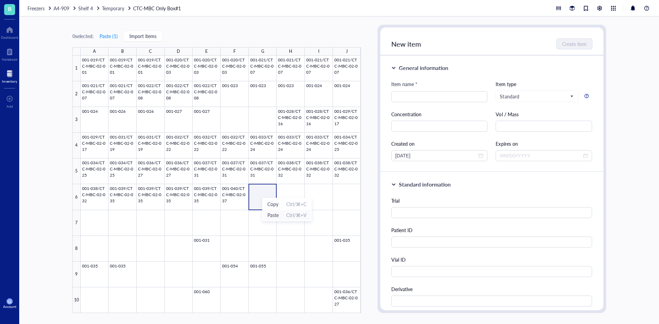
click at [279, 218] on span "Paste Ctrl/⌘+V" at bounding box center [286, 215] width 39 height 8
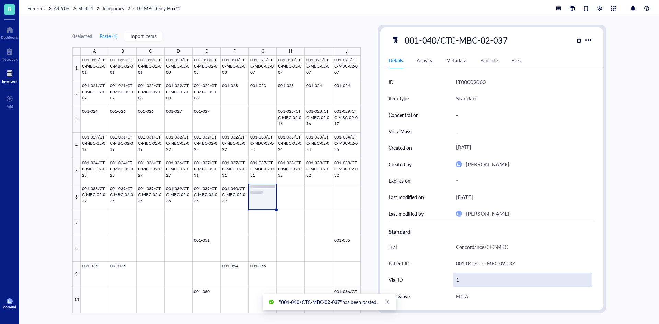
click at [476, 284] on div "1" at bounding box center [522, 280] width 139 height 14
type input "2"
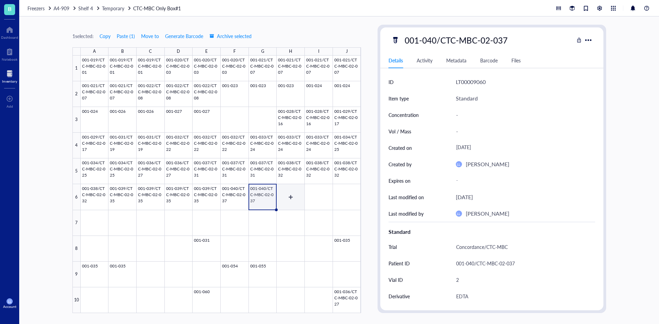
click at [289, 199] on div at bounding box center [221, 185] width 280 height 258
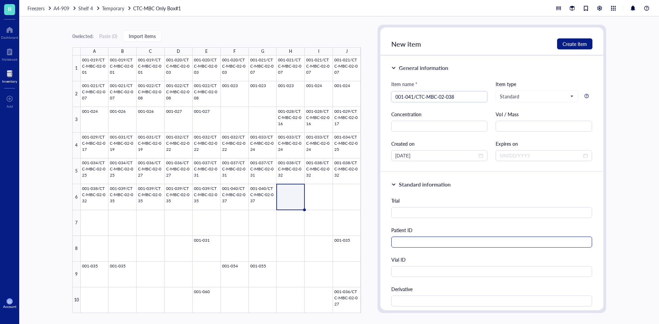
type input "001-041/CTC-MBC-02-038"
click at [429, 242] on input "text" at bounding box center [491, 242] width 201 height 11
paste input "001-041/CTC-MBC-02-038"
type input "001-041/CTC-MBC-02-038"
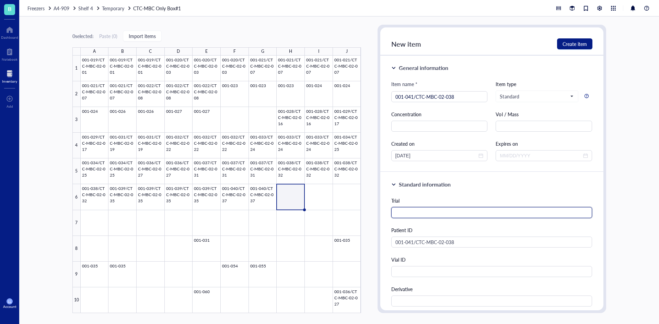
click at [438, 216] on input "text" at bounding box center [491, 212] width 201 height 11
type input "Concordance/CTC-MBC"
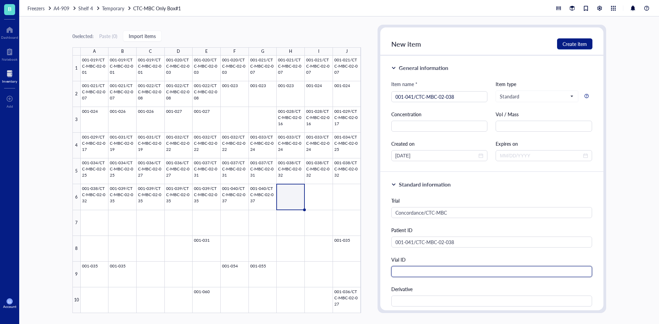
click at [413, 271] on input "text" at bounding box center [491, 271] width 201 height 11
type input "1"
click at [415, 300] on input "text" at bounding box center [491, 301] width 201 height 11
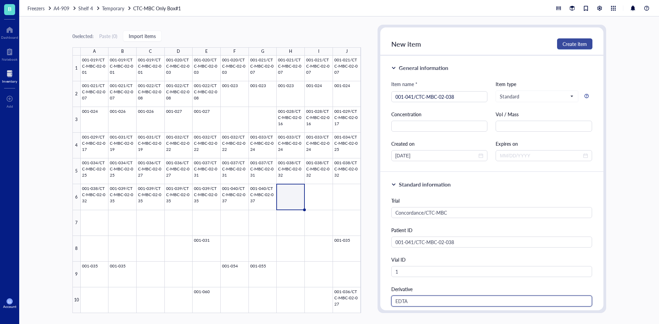
type input "EDTA"
click at [579, 46] on span "Create item" at bounding box center [574, 43] width 24 height 5
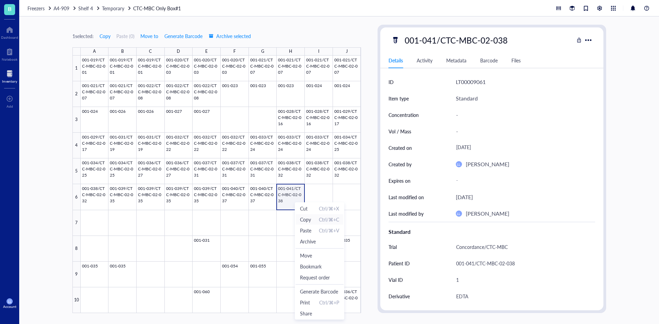
click at [306, 222] on span "Copy" at bounding box center [305, 220] width 11 height 8
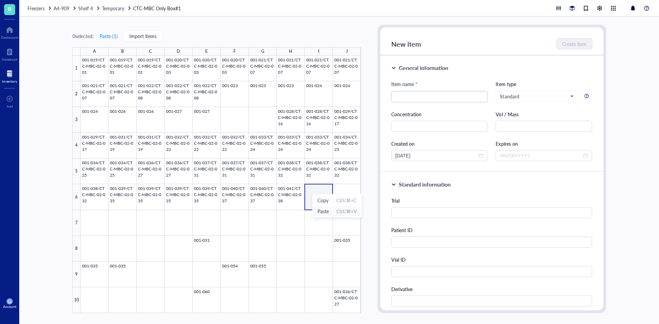
click at [324, 209] on span "Paste" at bounding box center [322, 212] width 11 height 8
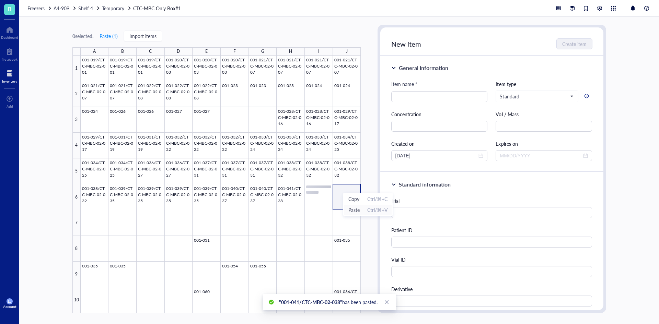
click at [356, 210] on span "Paste" at bounding box center [353, 210] width 11 height 8
click at [321, 209] on div at bounding box center [221, 185] width 280 height 258
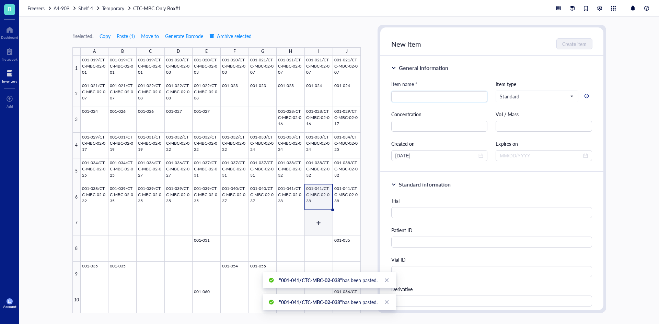
click at [321, 223] on div at bounding box center [221, 185] width 280 height 258
click at [320, 199] on div at bounding box center [221, 185] width 280 height 258
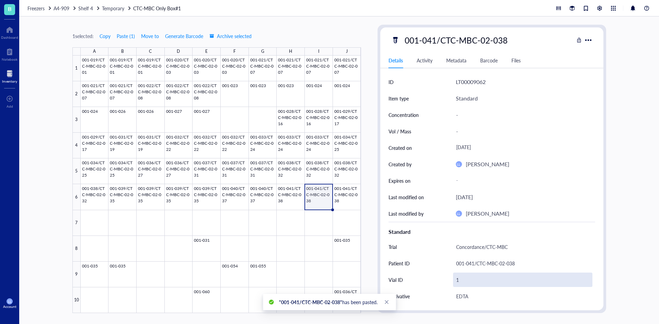
click at [453, 279] on div "1" at bounding box center [522, 280] width 139 height 14
type input "2"
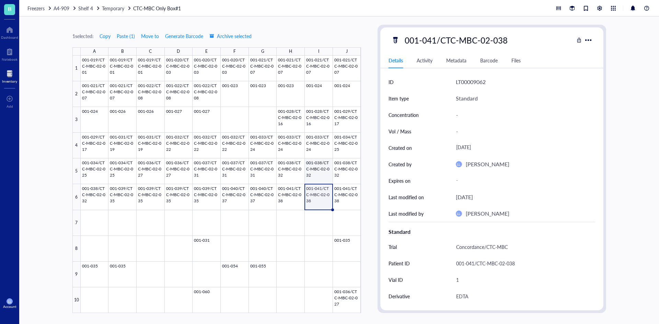
click at [334, 195] on div at bounding box center [221, 185] width 280 height 258
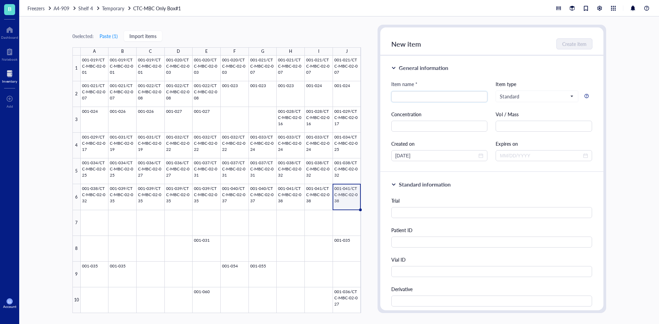
click at [354, 200] on div at bounding box center [221, 185] width 280 height 258
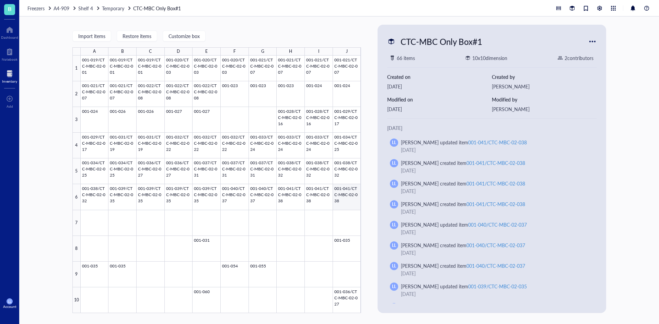
drag, startPoint x: 357, startPoint y: 193, endPoint x: 377, endPoint y: 202, distance: 21.0
click at [357, 193] on div at bounding box center [221, 185] width 280 height 258
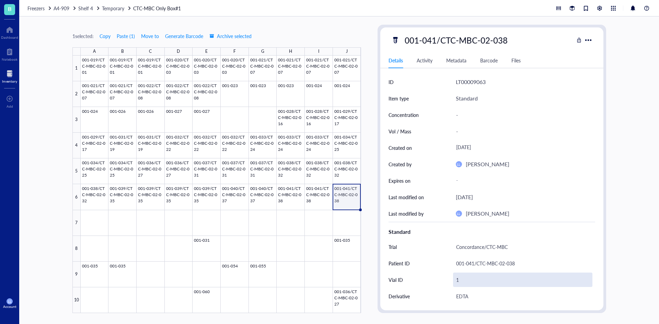
click at [473, 280] on div "1" at bounding box center [522, 280] width 139 height 14
type input "3"
click at [348, 198] on div at bounding box center [221, 185] width 280 height 258
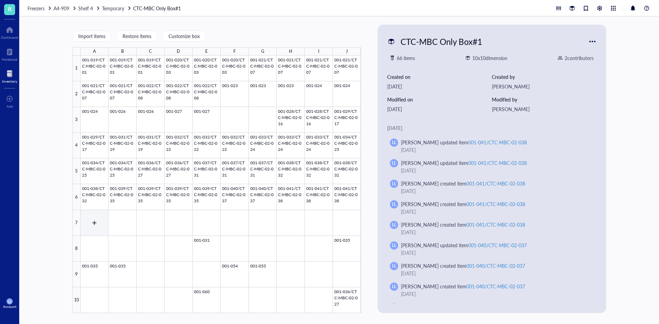
click at [100, 219] on div at bounding box center [221, 185] width 280 height 258
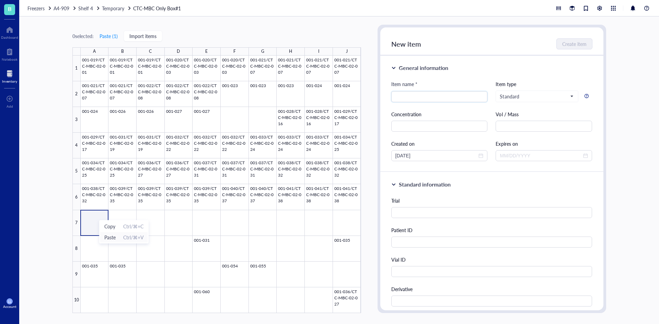
click at [117, 235] on span "Paste Ctrl/⌘+V" at bounding box center [123, 238] width 39 height 8
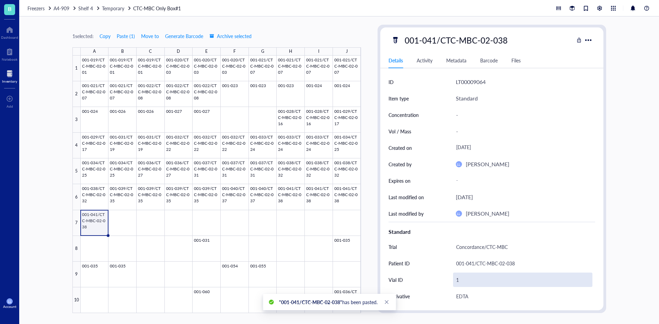
click at [478, 281] on div "1" at bounding box center [522, 280] width 139 height 14
type input "4"
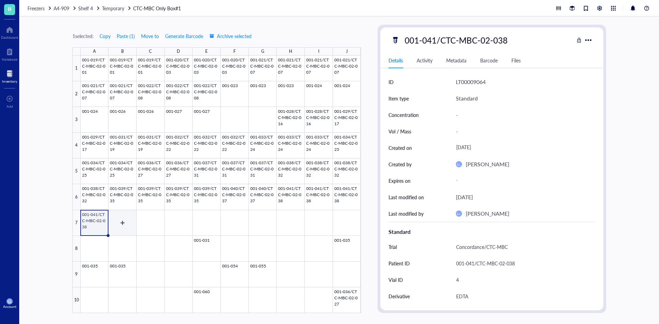
click at [128, 219] on div at bounding box center [221, 185] width 280 height 258
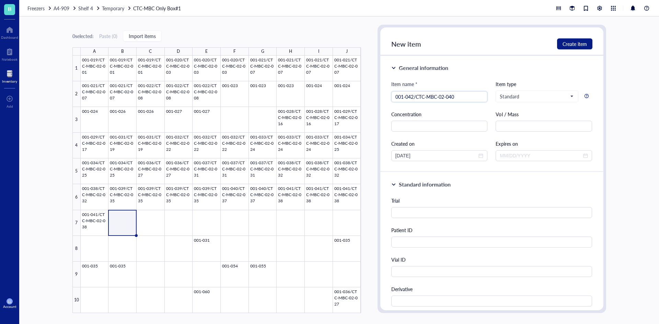
type input "001-042/CTC-MBC-02-040"
click at [407, 246] on input "text" at bounding box center [491, 242] width 201 height 11
paste input "001-042/CTC-MBC-02-040"
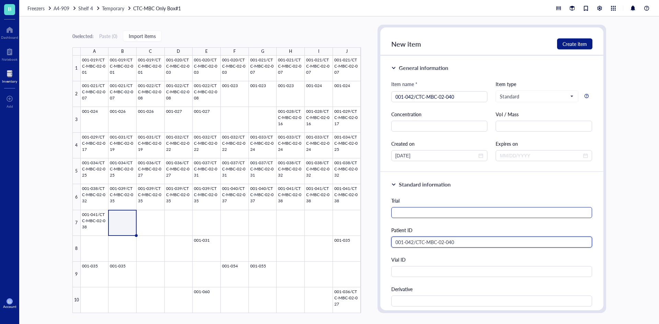
type input "001-042/CTC-MBC-02-040"
click at [397, 215] on input "text" at bounding box center [491, 212] width 201 height 11
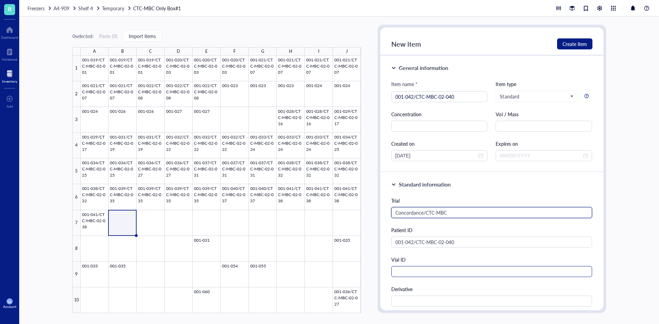
type input "Concordance/CTC-MBC"
click at [428, 271] on input "text" at bounding box center [491, 271] width 201 height 11
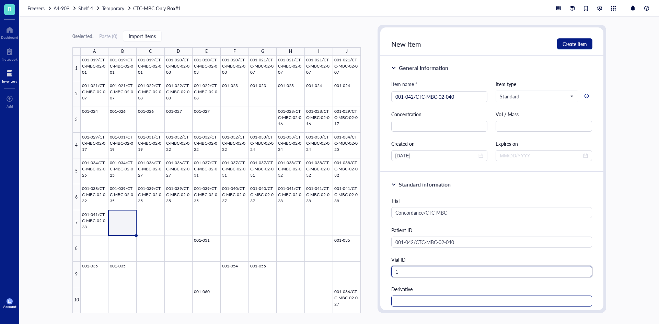
type input "1"
click at [439, 300] on input "text" at bounding box center [491, 301] width 201 height 11
type input "EDTA"
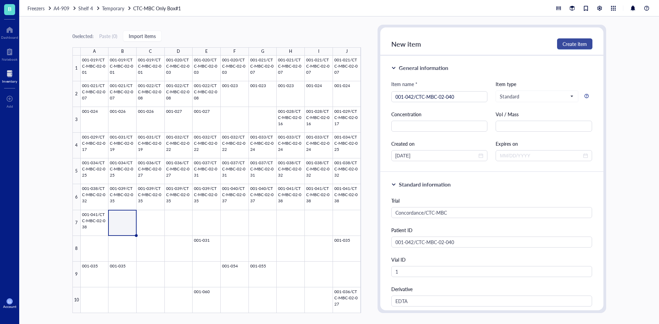
click at [560, 44] on button "Create item" at bounding box center [574, 43] width 35 height 11
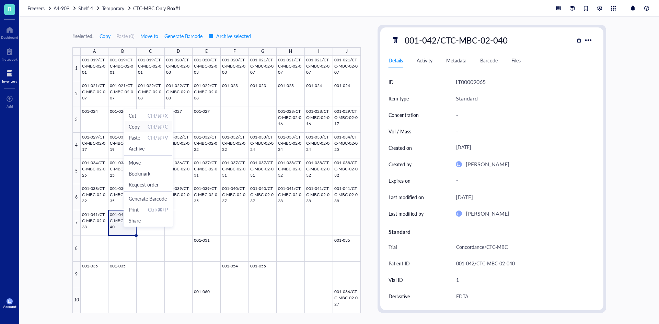
click at [141, 127] on span "Copy Ctrl/⌘+C" at bounding box center [148, 127] width 39 height 8
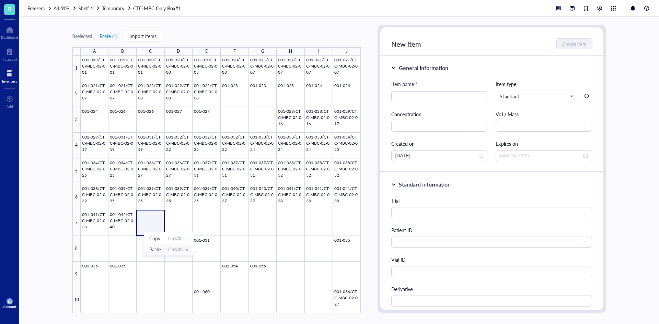
click at [164, 249] on span "Paste Ctrl/⌘+V" at bounding box center [168, 250] width 39 height 8
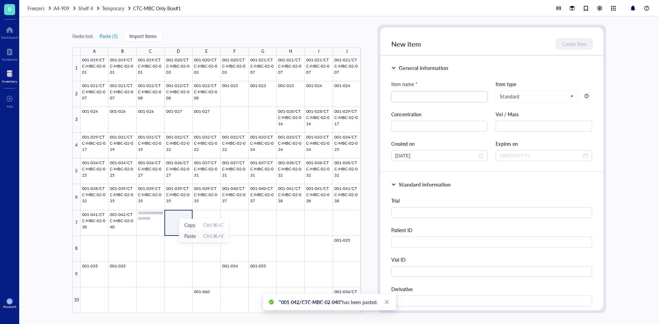
click at [200, 236] on span "Paste Ctrl/⌘+V" at bounding box center [203, 236] width 39 height 8
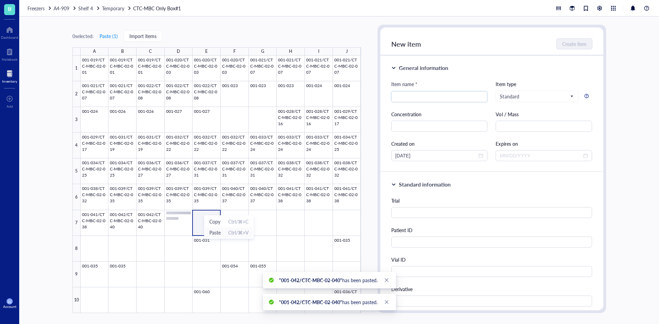
click at [225, 232] on span "Paste Ctrl/⌘+V" at bounding box center [228, 233] width 39 height 8
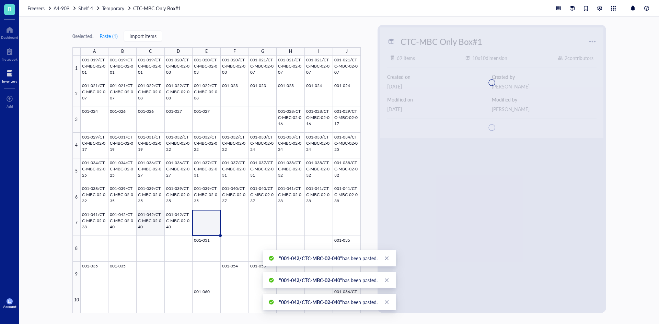
click at [153, 221] on div at bounding box center [221, 185] width 280 height 258
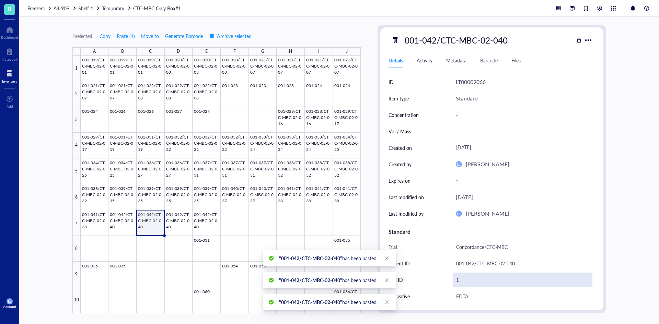
click at [464, 282] on div "1" at bounding box center [522, 280] width 139 height 14
type input "2"
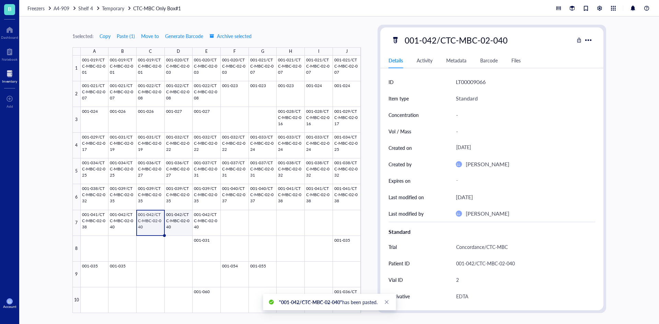
click at [185, 234] on div at bounding box center [221, 185] width 280 height 258
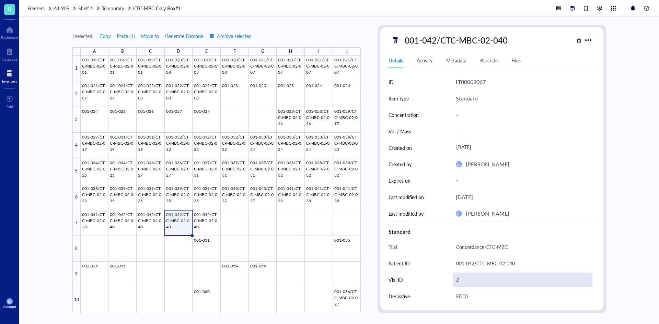
click at [465, 282] on div "2" at bounding box center [522, 280] width 139 height 14
type input "3"
click at [202, 225] on div at bounding box center [221, 185] width 280 height 258
click at [460, 281] on div "1" at bounding box center [522, 280] width 139 height 14
type input "4"
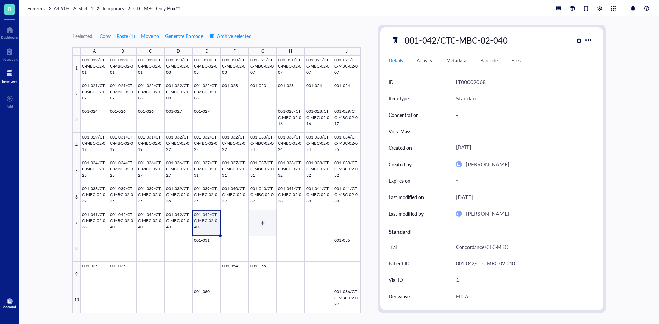
click at [227, 221] on div at bounding box center [221, 185] width 280 height 258
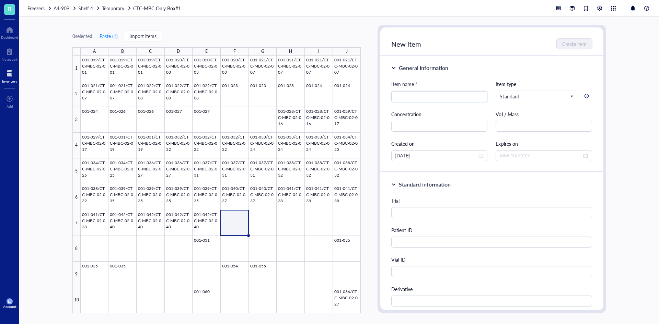
click at [233, 227] on div at bounding box center [221, 185] width 280 height 258
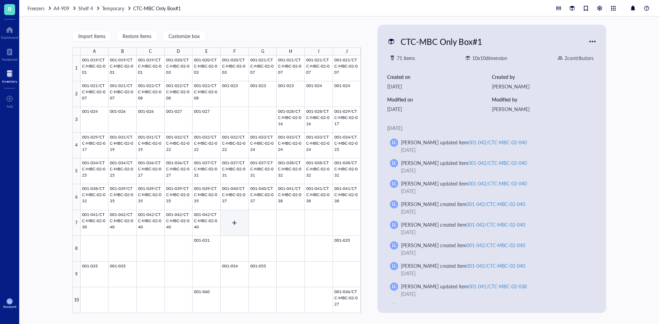
click at [233, 227] on div at bounding box center [221, 185] width 280 height 258
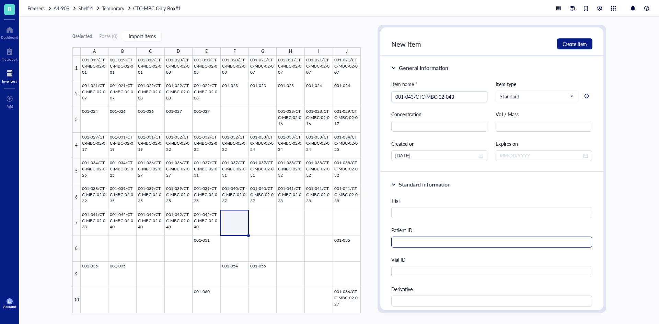
type input "001-043/CTC-MBC-02-043"
click at [404, 238] on input "text" at bounding box center [491, 242] width 201 height 11
paste input "001-043/CTC-MBC-02-043"
type input "001-043/CTC-MBC-02-043"
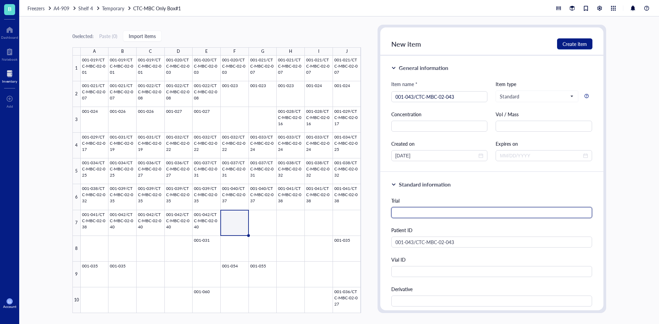
click at [440, 217] on input "text" at bounding box center [491, 212] width 201 height 11
type input "Concordance/CTC-MBC"
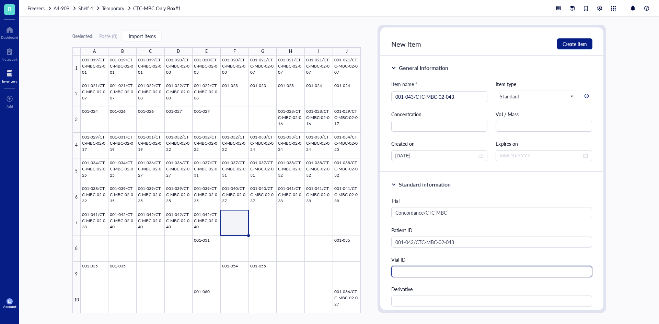
click at [438, 272] on input "text" at bounding box center [491, 271] width 201 height 11
type input "1"
click at [431, 304] on input "text" at bounding box center [491, 301] width 201 height 11
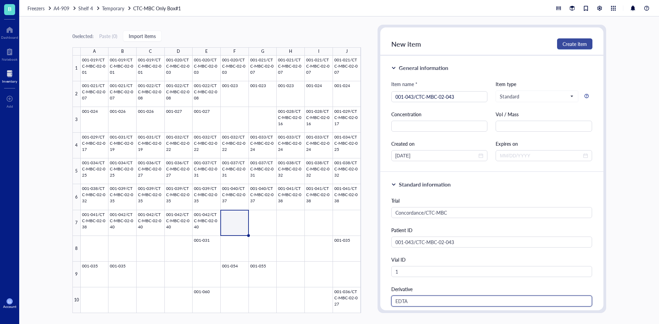
type input "EDTA"
click at [568, 48] on button "Create item" at bounding box center [574, 43] width 35 height 11
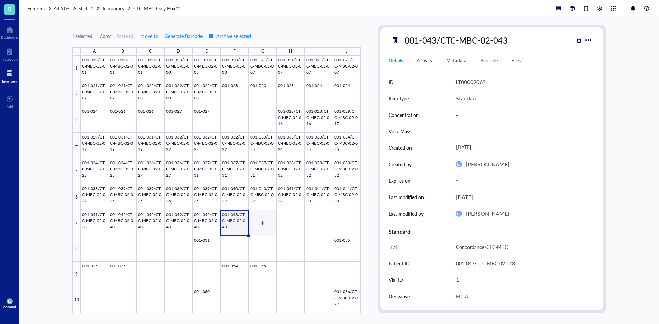
click at [262, 218] on div at bounding box center [221, 185] width 280 height 258
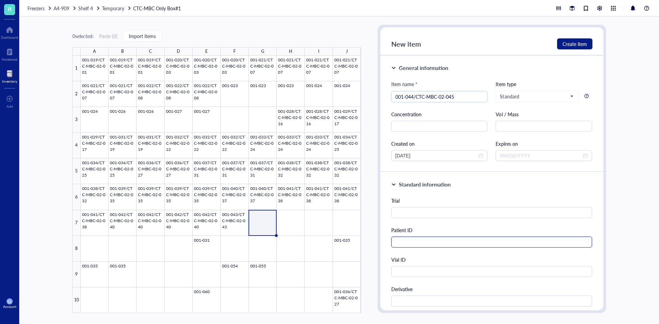
type input "001-044/CTC-MBC-02-045"
click at [414, 245] on input "text" at bounding box center [491, 242] width 201 height 11
paste input "001-044/CTC-MBC-02-045"
type input "001-044/CTC-MBC-02-045"
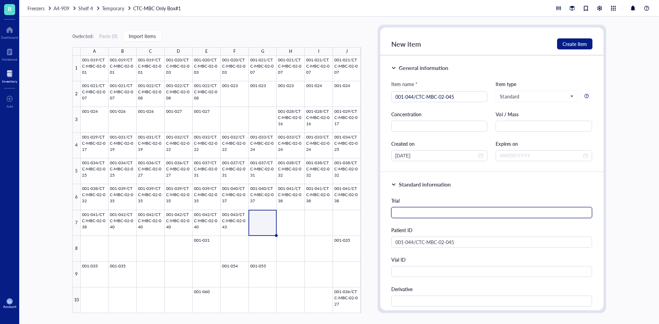
click at [420, 210] on input "text" at bounding box center [491, 212] width 201 height 11
type input "Concordance/CTC-MBC"
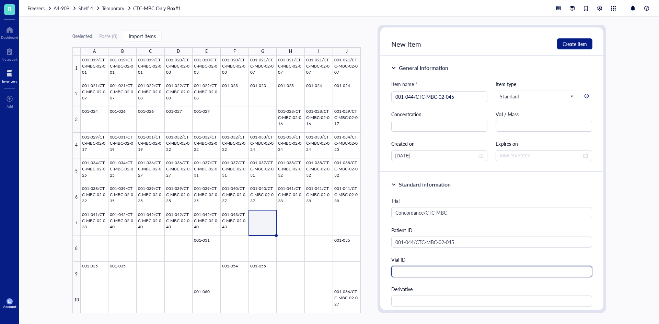
click at [403, 274] on input "text" at bounding box center [491, 271] width 201 height 11
type input "1"
click at [423, 304] on input "text" at bounding box center [491, 301] width 201 height 11
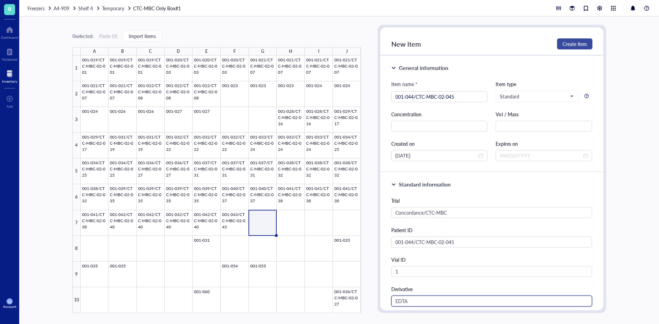
type input "EDTA"
click at [587, 46] on button "Create item" at bounding box center [574, 43] width 35 height 11
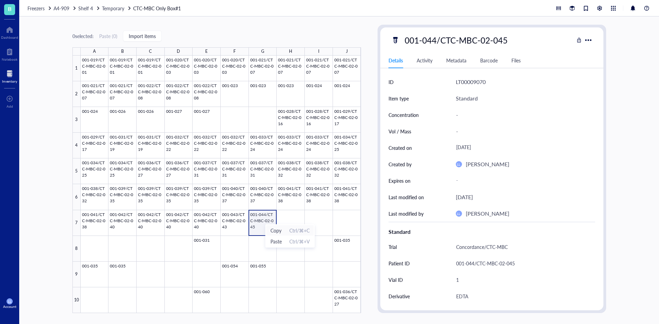
click at [281, 232] on span "Copy" at bounding box center [275, 231] width 11 height 8
click at [291, 218] on div at bounding box center [221, 185] width 280 height 258
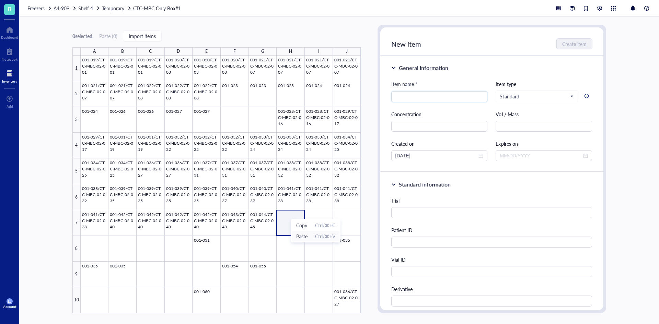
click at [312, 235] on span "Paste Ctrl/⌘+V" at bounding box center [315, 237] width 39 height 8
click at [329, 233] on span "Paste" at bounding box center [327, 234] width 11 height 8
click at [291, 219] on div at bounding box center [221, 185] width 280 height 258
click at [296, 235] on span "Paste" at bounding box center [297, 237] width 11 height 8
click at [269, 224] on div at bounding box center [221, 185] width 280 height 258
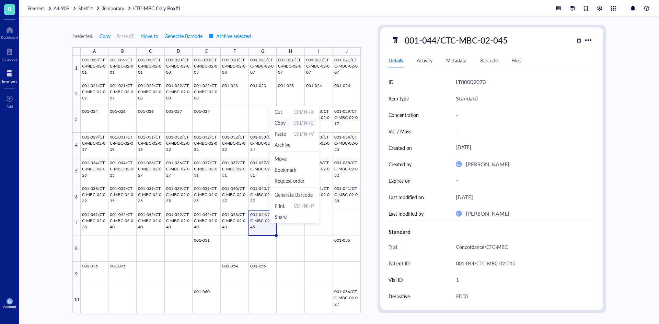
click at [285, 121] on span "Copy" at bounding box center [279, 123] width 11 height 8
click at [288, 223] on div at bounding box center [221, 185] width 280 height 258
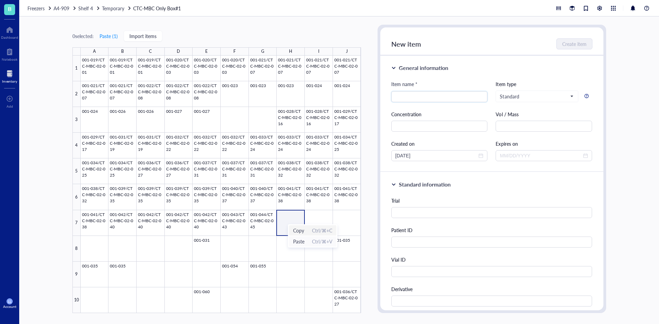
click at [300, 240] on span "Paste" at bounding box center [298, 242] width 11 height 8
click at [312, 220] on div at bounding box center [221, 185] width 280 height 258
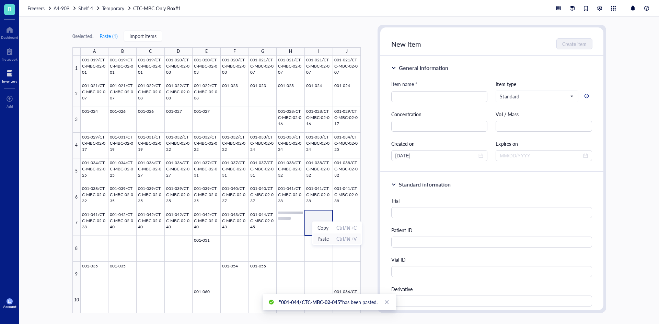
click at [327, 239] on span "Paste" at bounding box center [322, 239] width 11 height 8
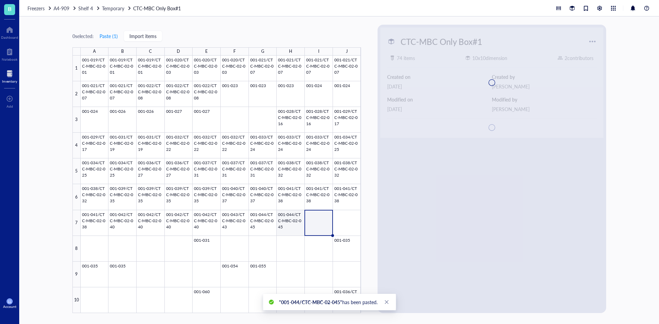
click at [295, 225] on div at bounding box center [221, 185] width 280 height 258
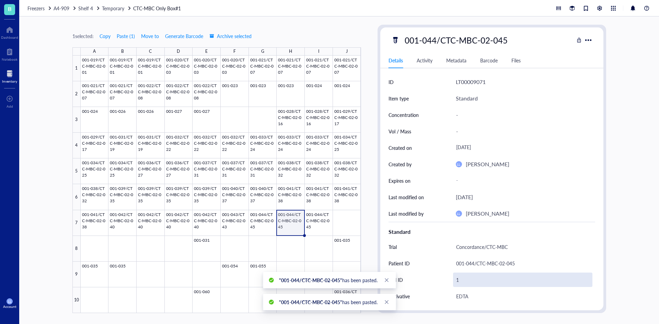
click at [456, 278] on div "1" at bounding box center [522, 280] width 139 height 14
type input "2"
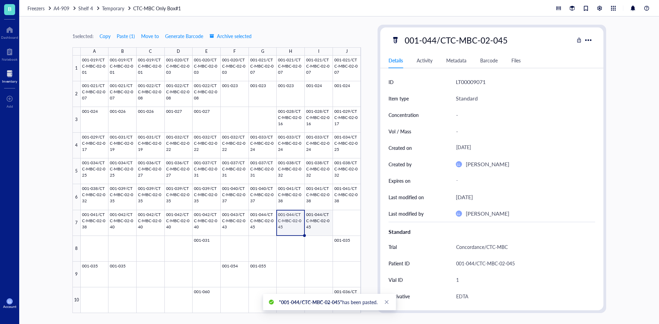
click at [318, 226] on div at bounding box center [221, 185] width 280 height 258
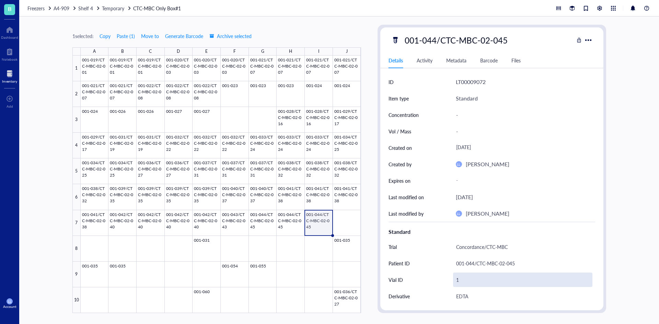
click at [460, 279] on div "1" at bounding box center [522, 280] width 139 height 14
type input "3"
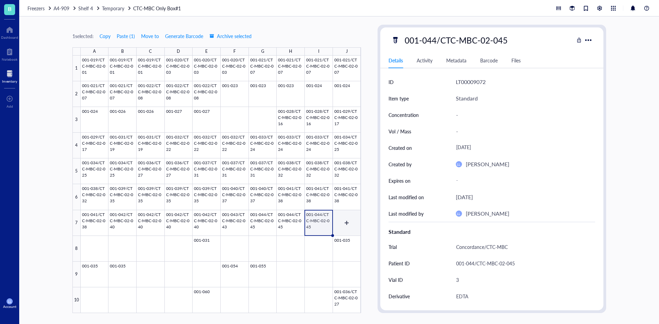
click at [352, 217] on div at bounding box center [221, 185] width 280 height 258
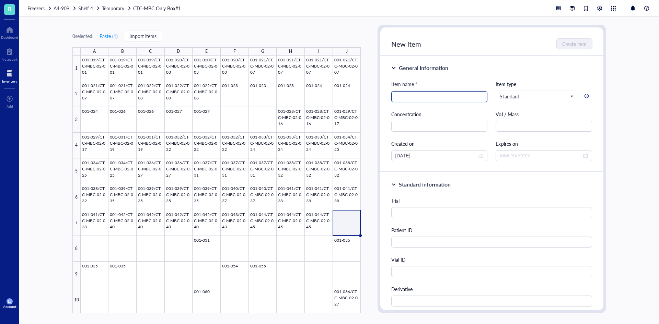
click at [430, 94] on input "search" at bounding box center [439, 97] width 88 height 10
type input "001-045/CTC-MBC-02-046"
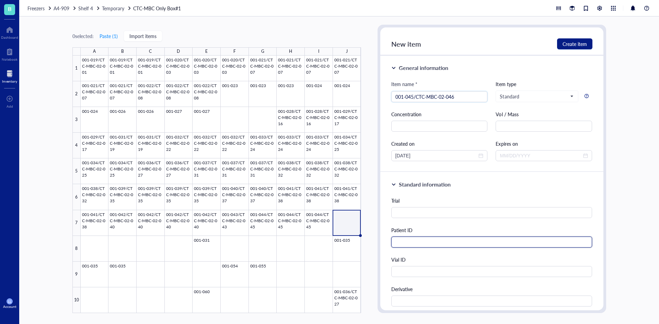
click at [426, 239] on input "text" at bounding box center [491, 242] width 201 height 11
paste input "001-045/CTC-MBC-02-046"
type input "001-045/CTC-MBC-02-046"
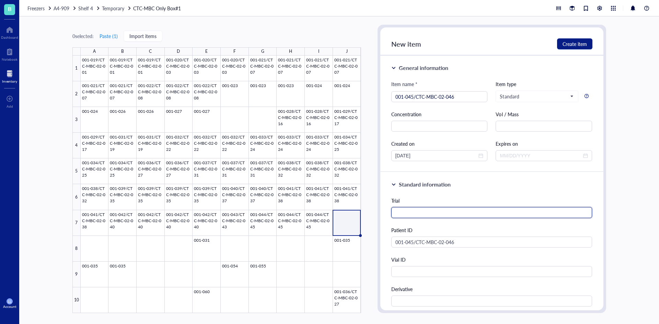
click at [420, 215] on input "text" at bounding box center [491, 212] width 201 height 11
type input "Concordance/CTC-MBC"
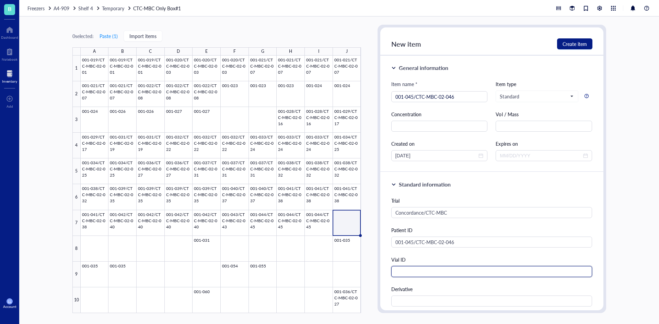
click at [424, 272] on input "text" at bounding box center [491, 271] width 201 height 11
type input "1"
click at [428, 304] on input "text" at bounding box center [491, 301] width 201 height 11
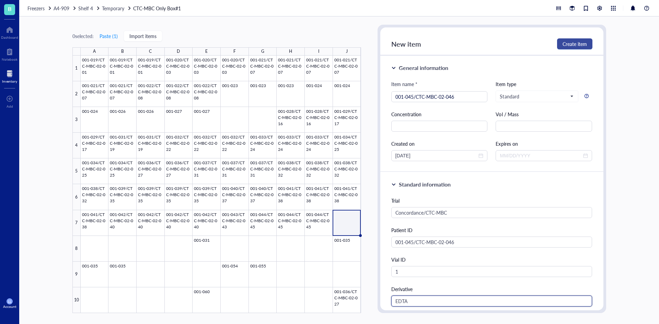
type input "EDTA"
click at [575, 44] on span "Create item" at bounding box center [574, 43] width 24 height 5
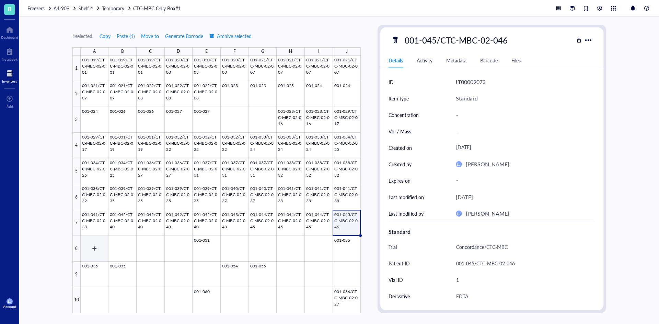
click at [96, 244] on div at bounding box center [221, 185] width 280 height 258
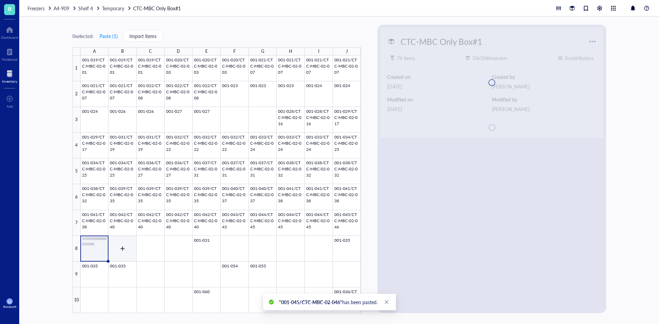
click at [118, 244] on div at bounding box center [221, 185] width 280 height 258
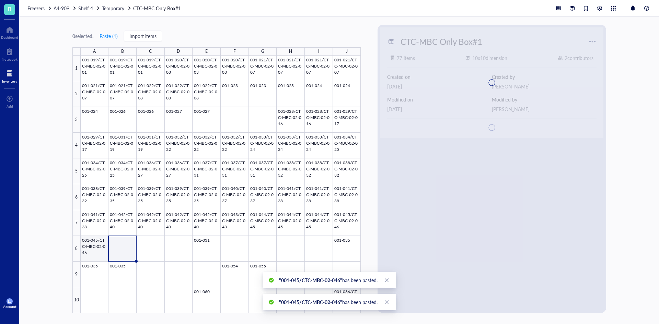
click at [92, 244] on div at bounding box center [221, 185] width 280 height 258
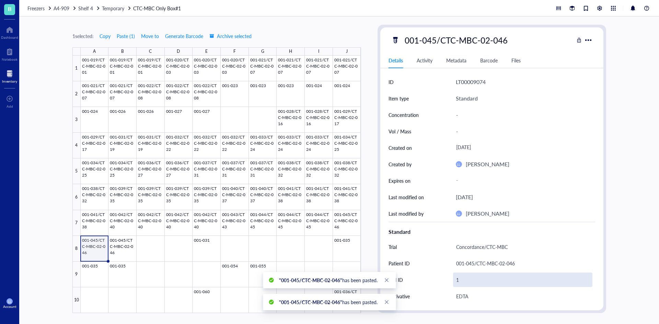
click at [461, 279] on div "1" at bounding box center [522, 280] width 139 height 14
type input "2"
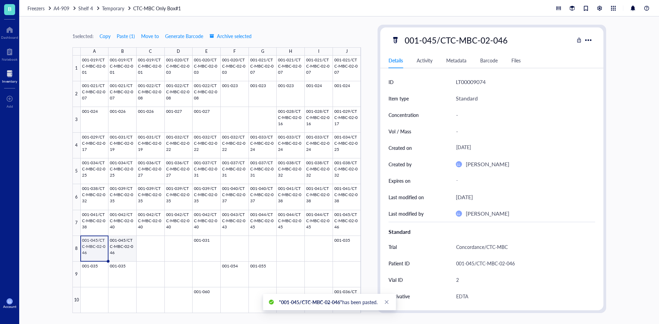
click at [134, 247] on div at bounding box center [221, 185] width 280 height 258
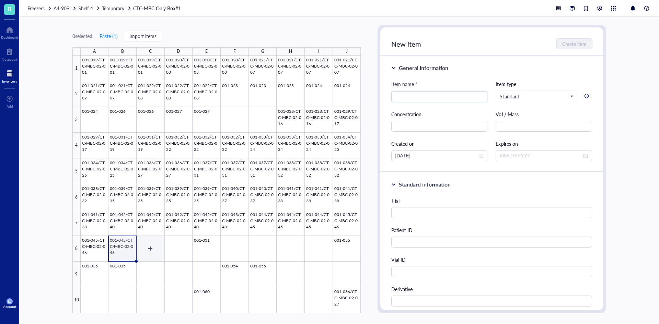
click at [163, 250] on div at bounding box center [221, 185] width 280 height 258
click at [121, 246] on div at bounding box center [221, 185] width 280 height 258
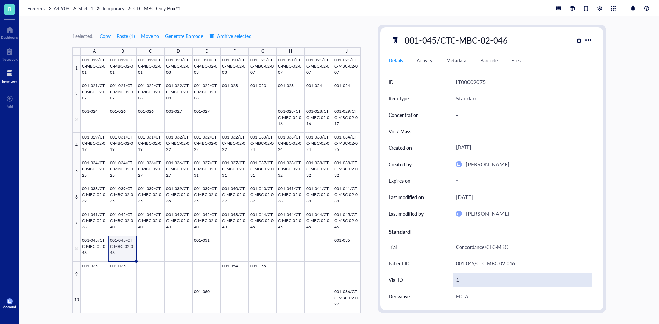
click at [465, 279] on div "1" at bounding box center [522, 280] width 139 height 14
type input "3"
click at [147, 247] on div at bounding box center [221, 185] width 280 height 258
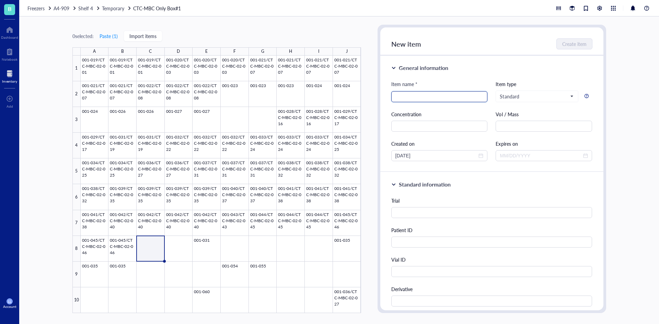
click at [423, 98] on input "search" at bounding box center [439, 97] width 88 height 10
type input "001-046/CTC-MBC-02-050"
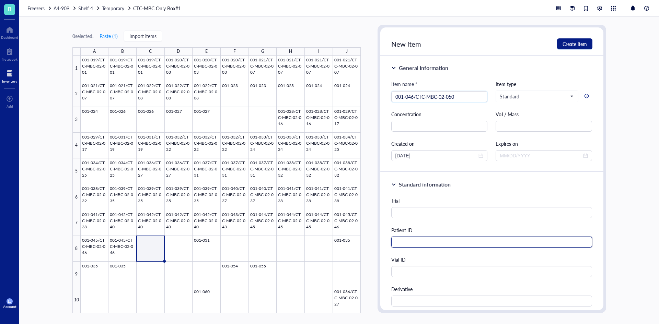
click at [468, 237] on input "text" at bounding box center [491, 242] width 201 height 11
paste input "001-046/CTC-MBC-02-050"
type input "001-046/CTC-MBC-02-050"
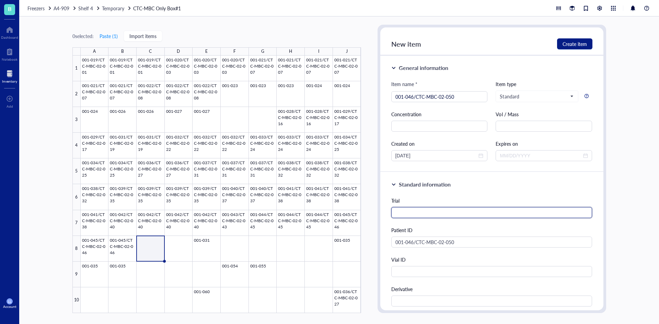
click at [441, 214] on input "text" at bounding box center [491, 212] width 201 height 11
type input "Concordance/CTC-MBC"
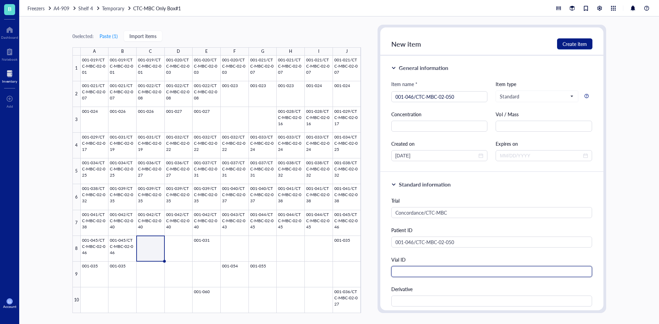
click at [429, 267] on input "text" at bounding box center [491, 271] width 201 height 11
type input "1"
click at [432, 298] on input "text" at bounding box center [491, 301] width 201 height 11
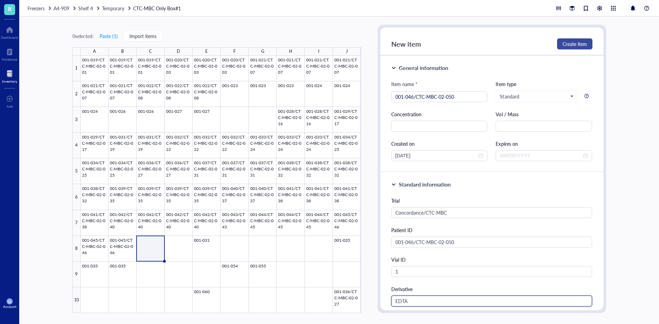
type input "EDTA"
click at [566, 46] on span "Create item" at bounding box center [574, 43] width 24 height 5
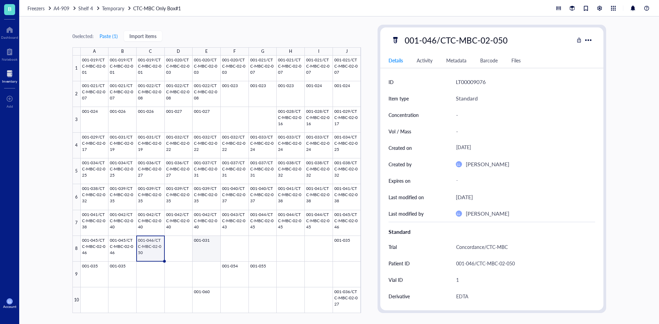
click at [206, 248] on div at bounding box center [221, 185] width 280 height 258
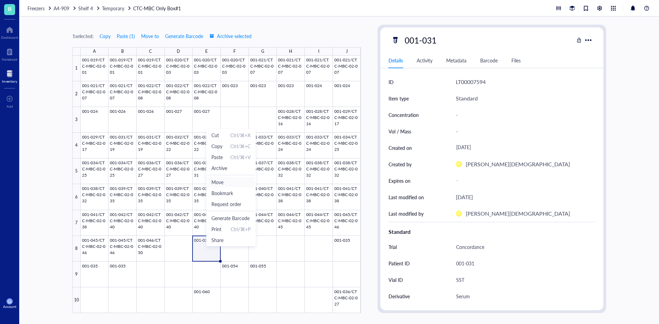
click at [226, 185] on span "Move" at bounding box center [230, 182] width 39 height 8
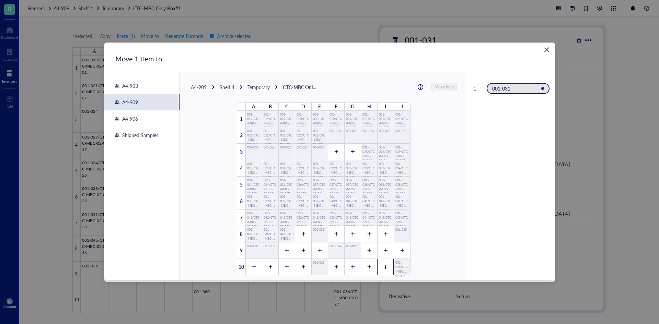
click at [383, 265] on icon at bounding box center [385, 267] width 5 height 5
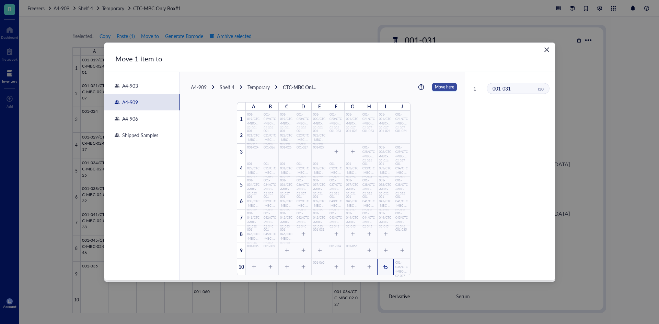
click at [436, 87] on span "Move here" at bounding box center [444, 87] width 19 height 9
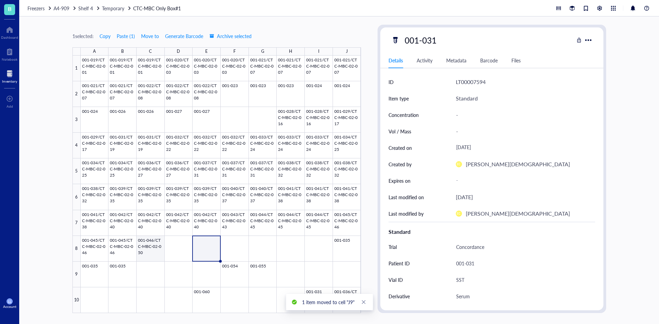
click at [150, 251] on div at bounding box center [221, 185] width 280 height 258
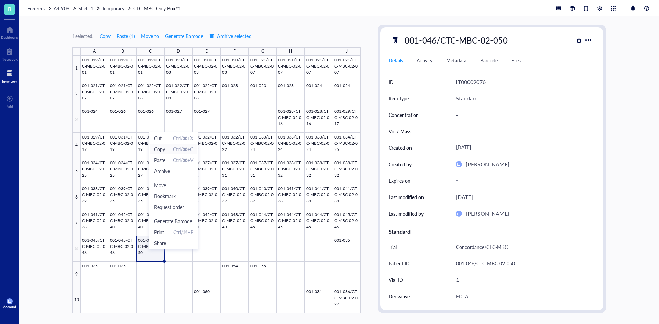
click at [165, 151] on span "Copy" at bounding box center [159, 149] width 11 height 8
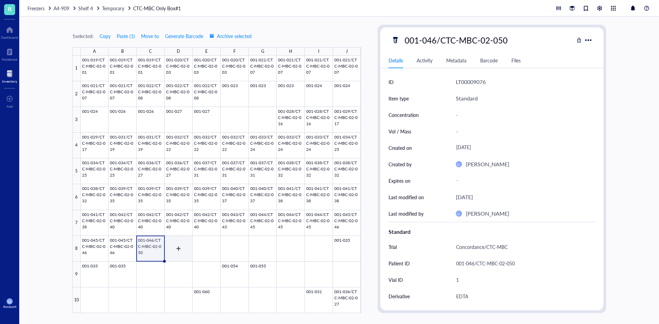
click at [174, 252] on div at bounding box center [221, 185] width 280 height 258
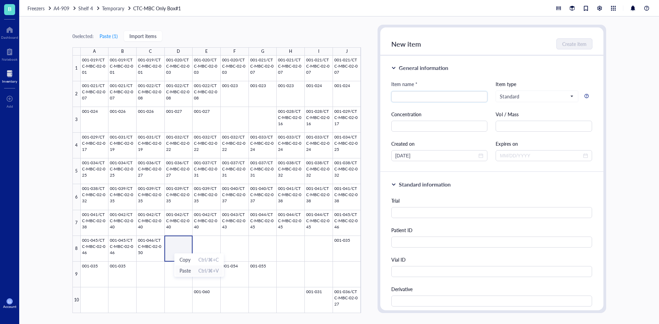
click at [185, 268] on span "Paste" at bounding box center [184, 271] width 11 height 8
click at [203, 238] on div at bounding box center [221, 185] width 280 height 258
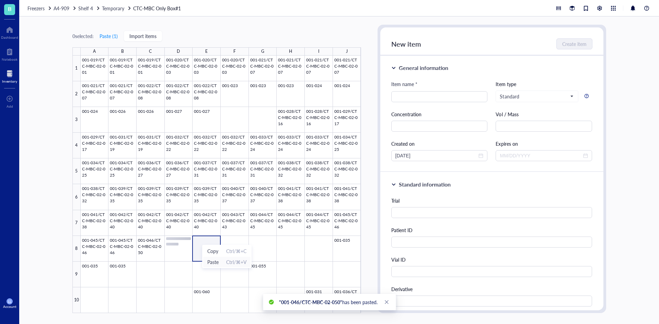
click at [212, 263] on span "Paste" at bounding box center [212, 262] width 11 height 8
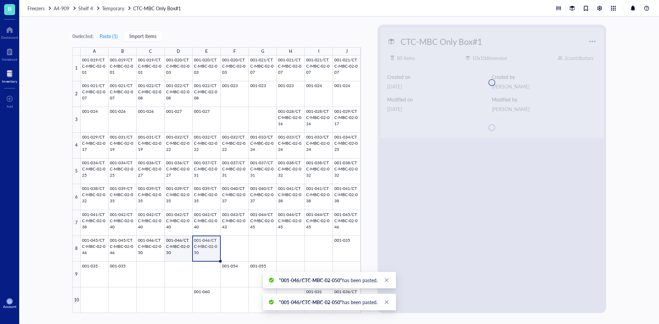
click at [183, 248] on div at bounding box center [221, 185] width 280 height 258
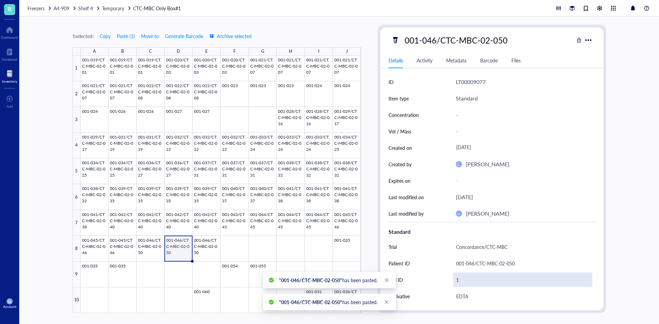
click at [476, 282] on div "1" at bounding box center [522, 280] width 139 height 14
type input "2"
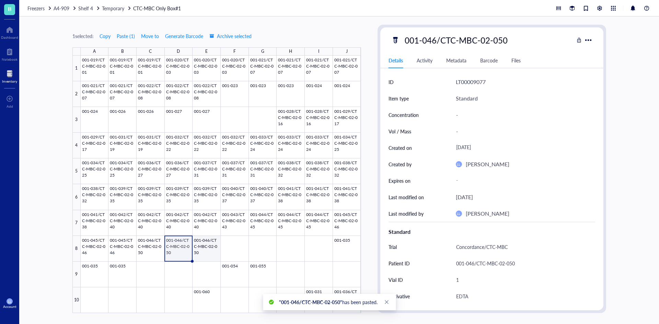
click at [213, 251] on div at bounding box center [221, 185] width 280 height 258
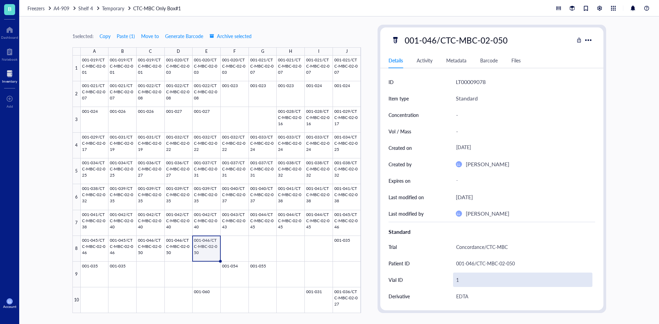
click at [463, 279] on div "1" at bounding box center [522, 280] width 139 height 14
type input "3"
click at [296, 247] on div at bounding box center [221, 185] width 280 height 258
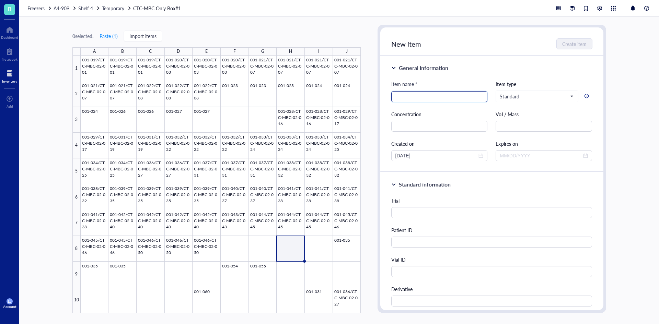
click at [428, 96] on input "search" at bounding box center [439, 97] width 88 height 10
type input "001-048/CTC-MBC-02-053"
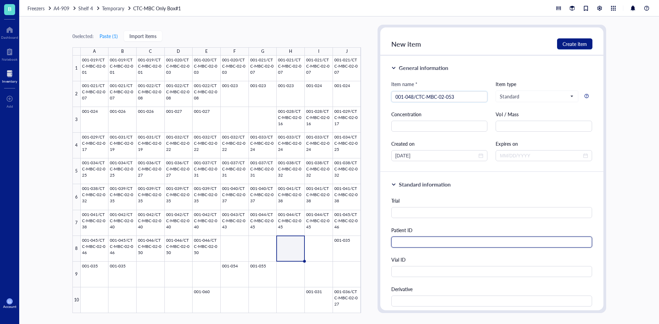
click at [395, 241] on input "text" at bounding box center [491, 242] width 201 height 11
paste input "001-048/CTC-MBC-02-053"
type input "001-048/CTC-MBC-02-053"
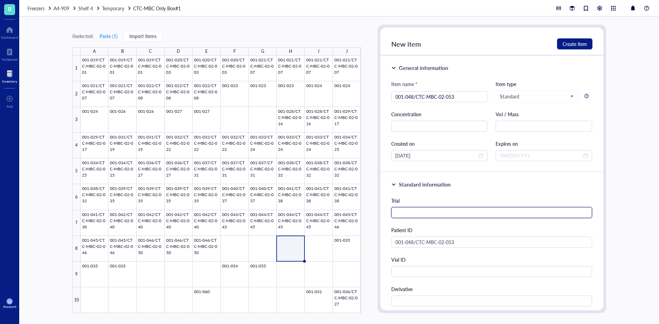
click at [418, 218] on input "text" at bounding box center [491, 212] width 201 height 11
type input "Concordance/CTC-MBC"
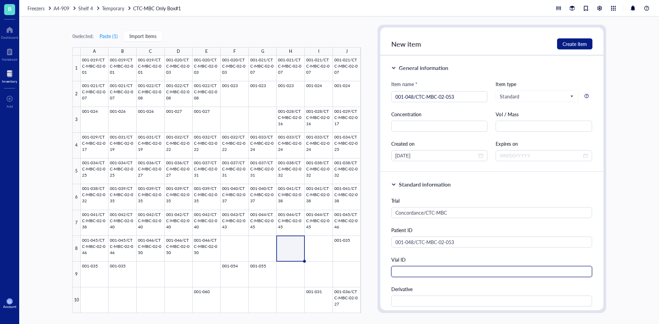
click at [406, 273] on input "text" at bounding box center [491, 271] width 201 height 11
type input "1"
click at [419, 300] on input "text" at bounding box center [491, 301] width 201 height 11
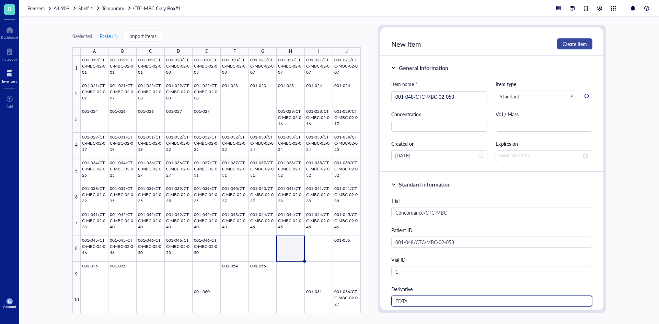
type input "EDTA"
click at [575, 42] on span "Create item" at bounding box center [574, 43] width 24 height 5
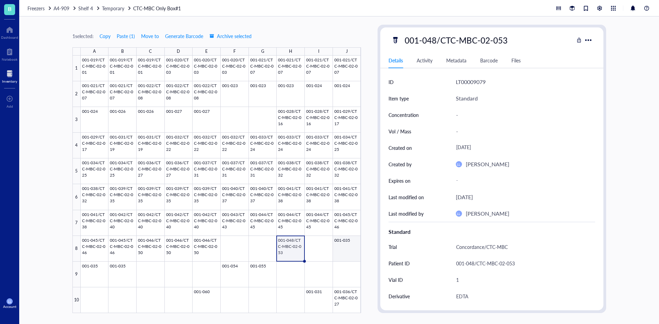
click at [340, 247] on div at bounding box center [221, 185] width 280 height 258
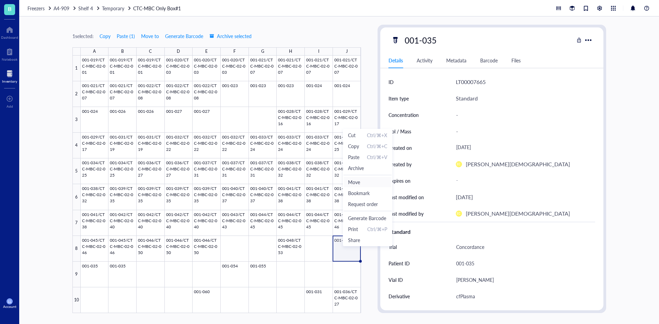
click at [362, 184] on span "Move" at bounding box center [367, 182] width 39 height 8
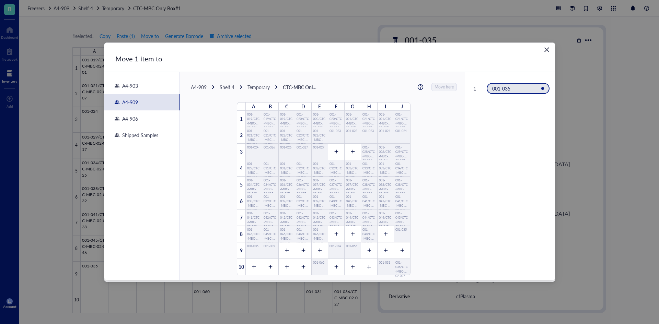
drag, startPoint x: 371, startPoint y: 264, endPoint x: 404, endPoint y: 239, distance: 42.4
click at [370, 264] on div at bounding box center [369, 267] width 16 height 16
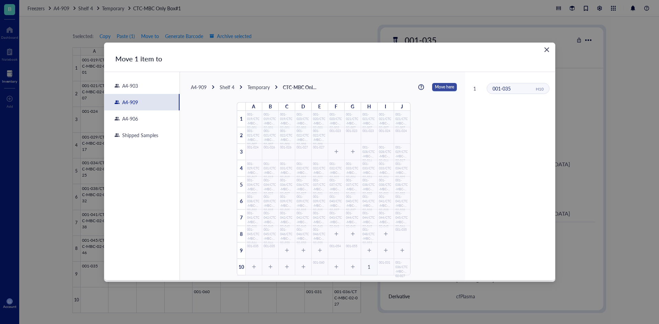
click at [439, 86] on span "Move here" at bounding box center [444, 87] width 19 height 9
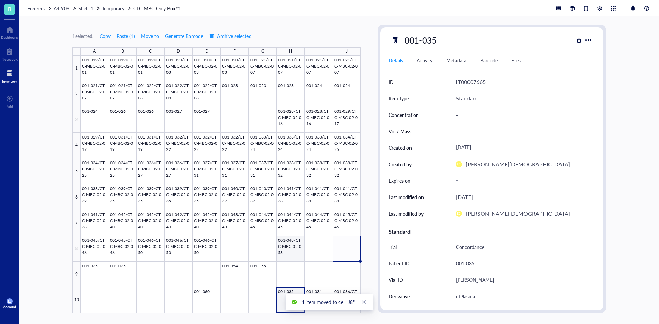
click at [291, 251] on div at bounding box center [221, 185] width 280 height 258
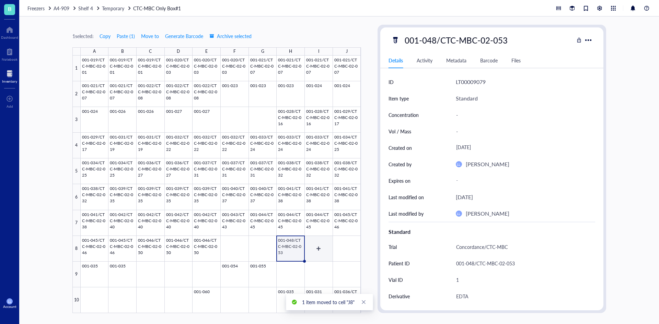
click at [311, 251] on div at bounding box center [221, 185] width 280 height 258
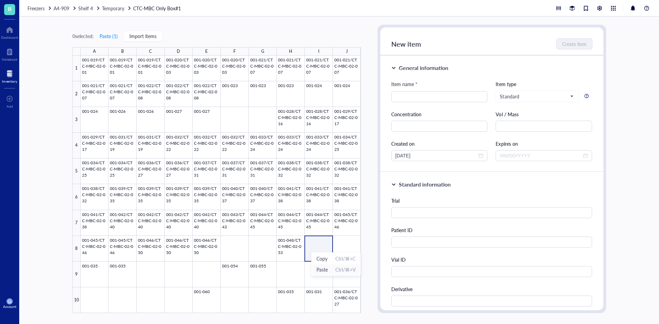
click at [321, 267] on span "Paste" at bounding box center [321, 270] width 11 height 8
click at [341, 240] on div at bounding box center [221, 185] width 280 height 258
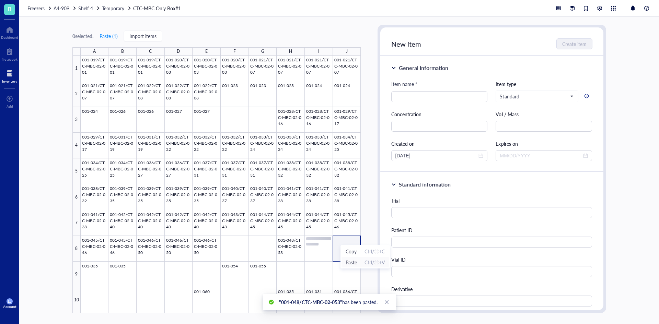
click at [354, 263] on span "Paste" at bounding box center [350, 263] width 11 height 8
click at [320, 253] on div at bounding box center [221, 185] width 280 height 258
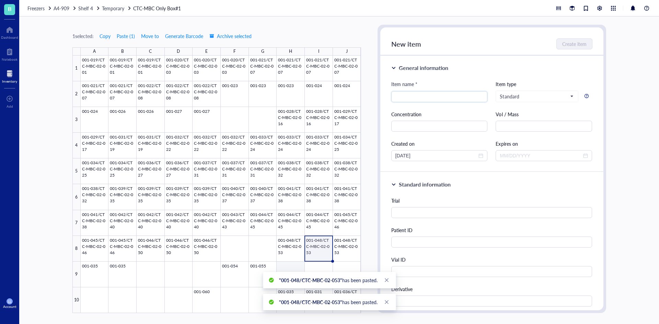
click at [293, 262] on div at bounding box center [221, 185] width 280 height 258
click at [320, 249] on div at bounding box center [221, 185] width 280 height 258
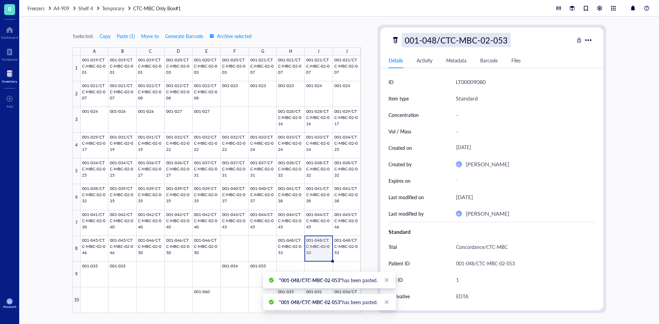
click at [505, 38] on div "001-048/CTC-MBC-02-053" at bounding box center [455, 40] width 109 height 14
click at [437, 42] on input "001-048/CTC-MBC-02-053" at bounding box center [459, 40] width 115 height 14
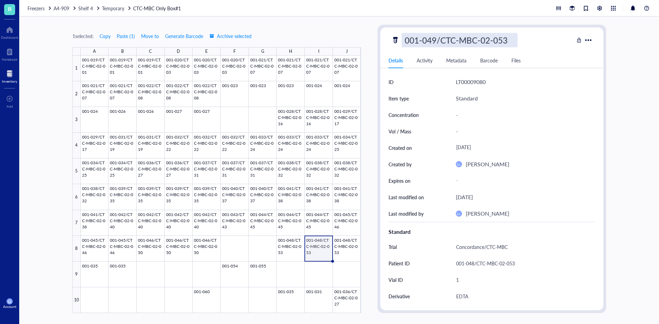
click at [501, 43] on input "001-049/CTC-MBC-02-053" at bounding box center [459, 40] width 115 height 14
type input "001-049/CTC-MBC-02-054"
click at [509, 42] on input "001-049/CTC-MBC-02-054" at bounding box center [459, 40] width 115 height 14
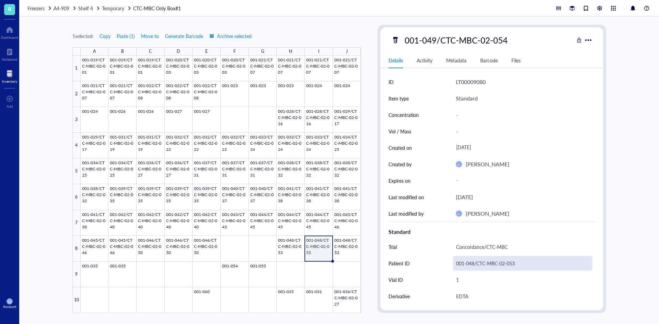
click at [484, 262] on div "001-048/CTC-MBC-02-053" at bounding box center [522, 263] width 139 height 14
drag, startPoint x: 524, startPoint y: 264, endPoint x: 433, endPoint y: 265, distance: 90.9
click at [456, 265] on div "001-048/CTC-MBC-02-053" at bounding box center [522, 263] width 139 height 14
drag, startPoint x: 515, startPoint y: 263, endPoint x: 456, endPoint y: 263, distance: 59.7
click at [456, 263] on input "001-048/CTC-MBC-02-053" at bounding box center [522, 264] width 139 height 14
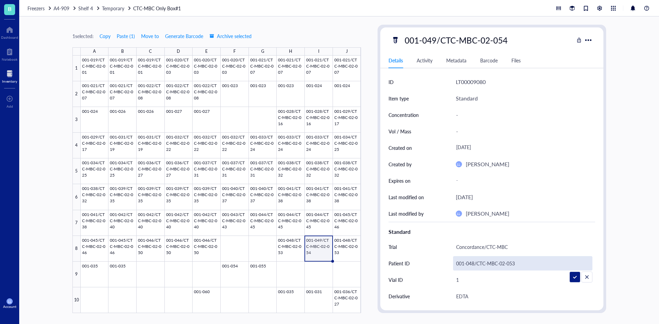
type input "001-049/CTC-MBC-02-054"
click at [314, 251] on div at bounding box center [221, 185] width 280 height 258
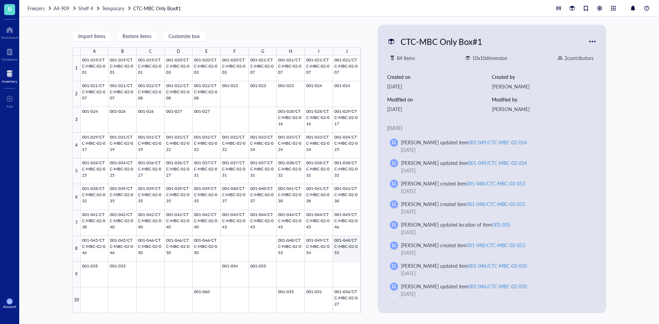
click at [338, 252] on div at bounding box center [221, 185] width 280 height 258
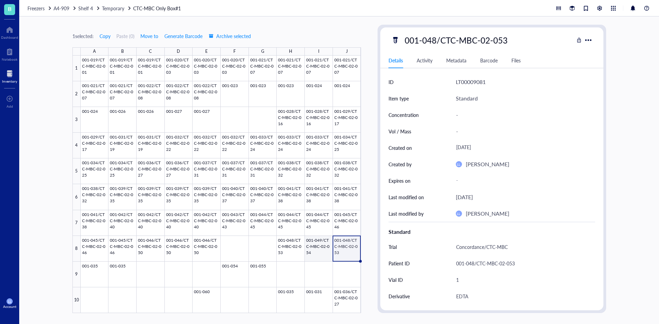
click at [317, 251] on div at bounding box center [221, 185] width 280 height 258
click at [345, 250] on div at bounding box center [221, 185] width 280 height 258
drag, startPoint x: 345, startPoint y: 250, endPoint x: 340, endPoint y: 248, distance: 6.0
click at [351, 157] on span "Paste" at bounding box center [350, 158] width 11 height 8
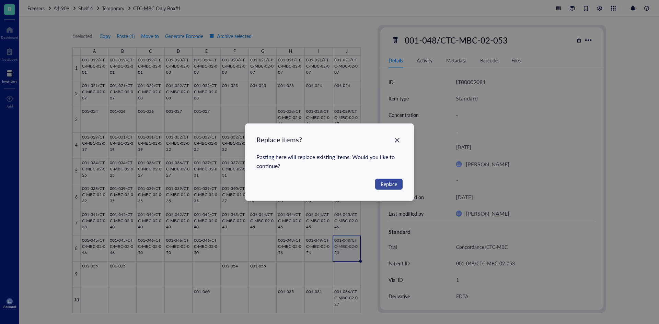
click at [388, 182] on span "Replace" at bounding box center [388, 184] width 16 height 8
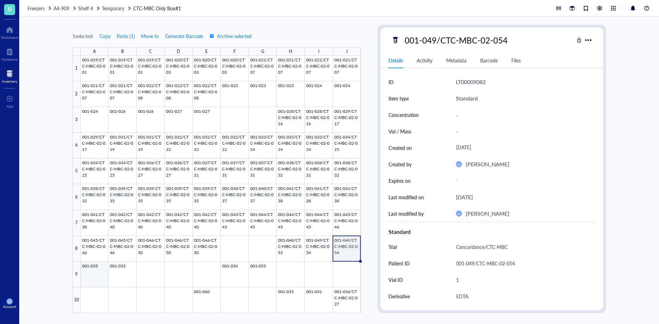
click at [88, 273] on div at bounding box center [221, 185] width 280 height 258
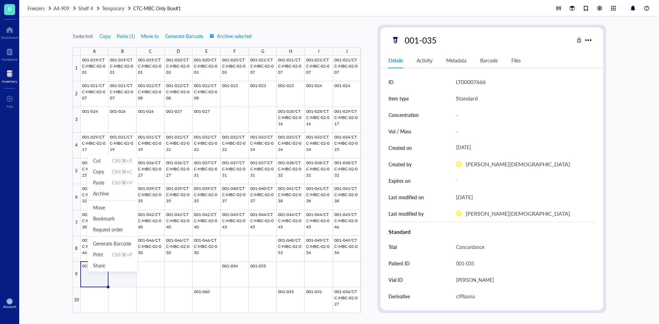
click at [127, 278] on div at bounding box center [221, 185] width 280 height 258
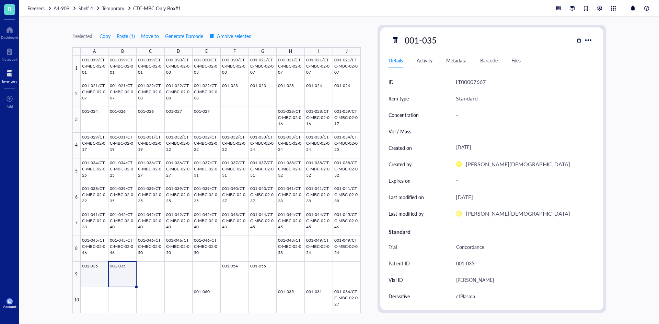
click at [95, 270] on div at bounding box center [221, 185] width 280 height 258
click at [262, 272] on div at bounding box center [221, 185] width 280 height 258
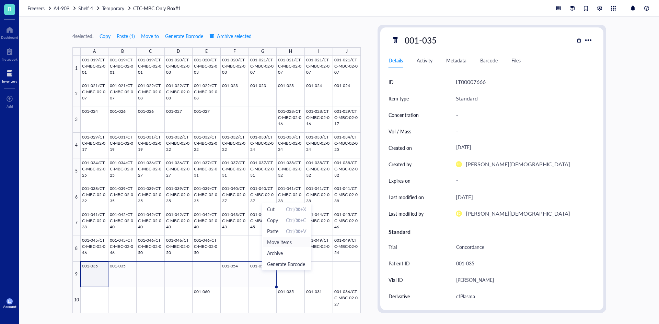
click at [278, 240] on span "Move items" at bounding box center [286, 242] width 39 height 8
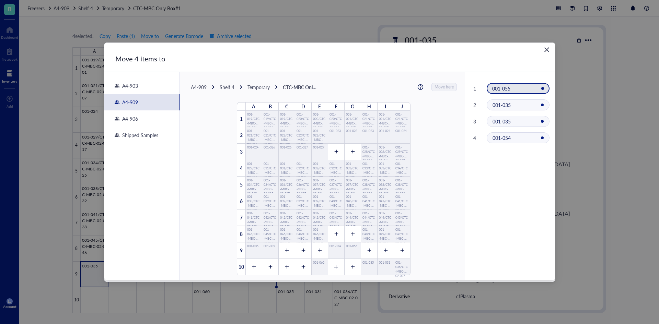
click at [335, 270] on div at bounding box center [336, 267] width 16 height 16
click at [345, 270] on div at bounding box center [352, 267] width 16 height 16
click at [281, 269] on div at bounding box center [286, 267] width 16 height 16
click at [304, 267] on div at bounding box center [303, 267] width 16 height 16
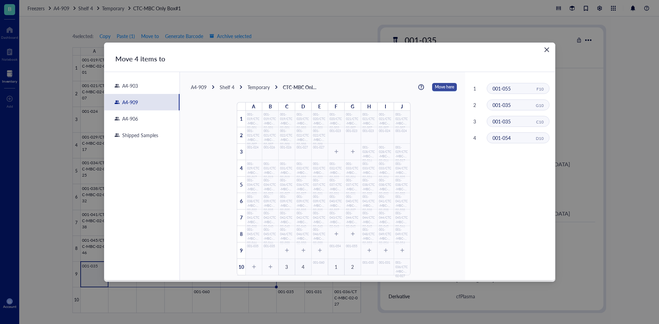
click at [435, 87] on span "Move here" at bounding box center [444, 87] width 19 height 9
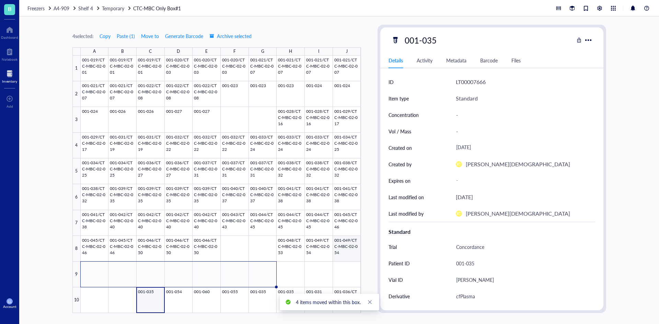
click at [343, 251] on div at bounding box center [221, 185] width 280 height 258
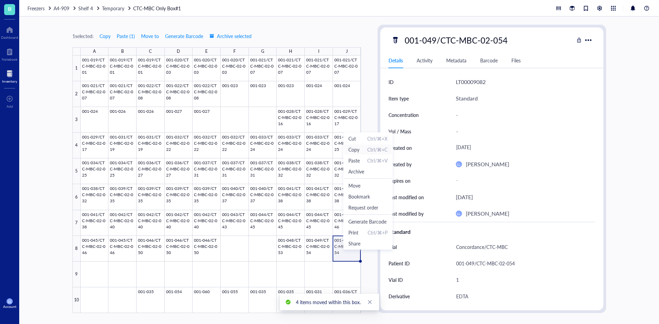
click at [361, 147] on span "Copy Ctrl/⌘+C" at bounding box center [367, 150] width 39 height 8
click at [96, 277] on div at bounding box center [221, 185] width 280 height 258
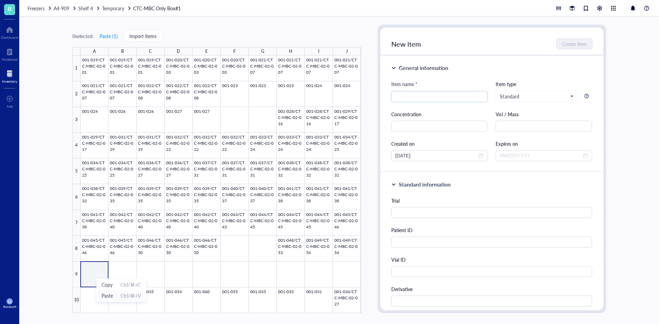
click at [120, 295] on span "Ctrl/⌘+V" at bounding box center [130, 296] width 20 height 8
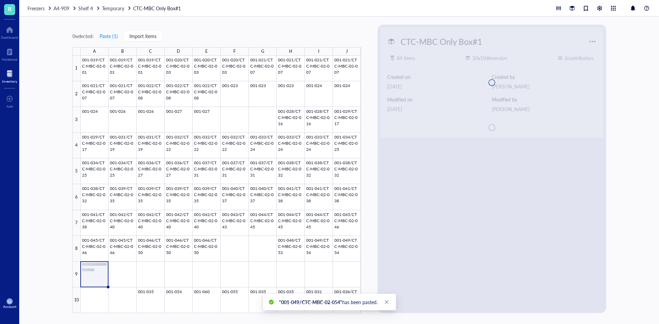
click at [92, 273] on div at bounding box center [221, 185] width 280 height 258
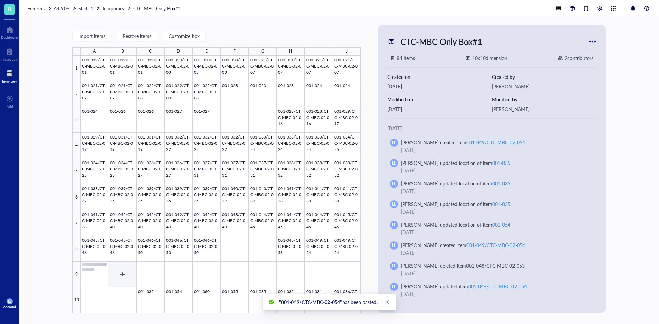
click at [111, 276] on div at bounding box center [221, 185] width 280 height 258
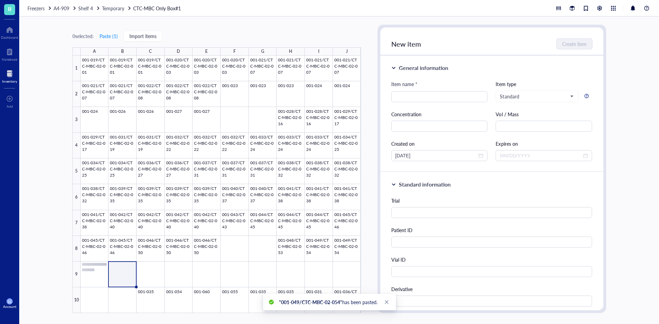
click at [98, 278] on div at bounding box center [221, 185] width 280 height 258
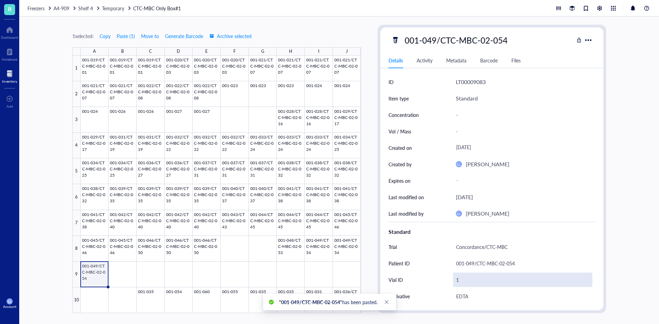
click at [462, 281] on div "1" at bounding box center [522, 280] width 139 height 14
type input "3"
click at [343, 251] on div at bounding box center [221, 185] width 280 height 258
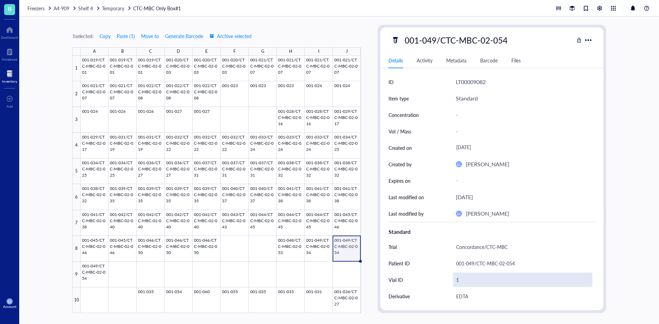
click at [460, 280] on div "1" at bounding box center [522, 280] width 139 height 14
type input "3"
click at [463, 273] on div "3" at bounding box center [522, 280] width 139 height 14
type input "2"
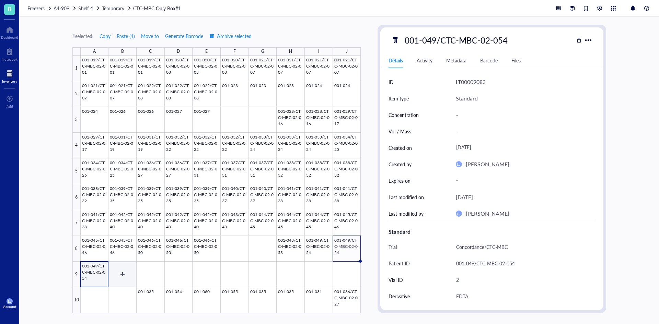
click at [129, 273] on div at bounding box center [221, 185] width 280 height 258
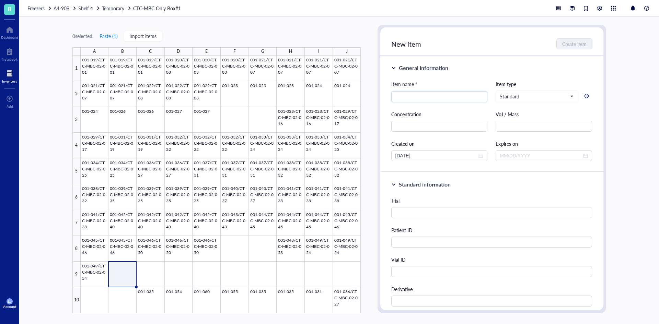
click at [122, 279] on div at bounding box center [221, 185] width 280 height 258
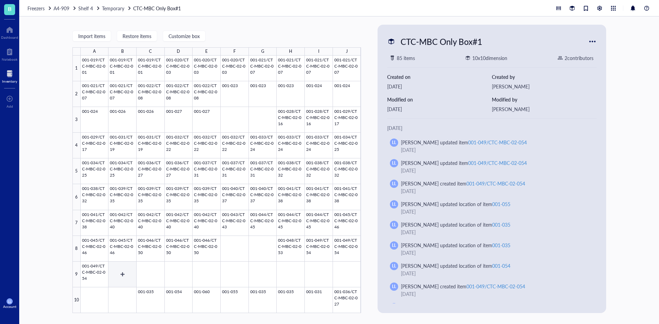
click at [131, 268] on div at bounding box center [221, 185] width 280 height 258
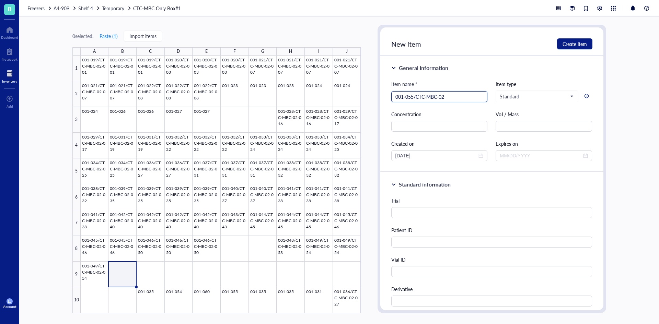
click at [413, 96] on input "001-055/CTC-MBC-02" at bounding box center [439, 97] width 88 height 10
click at [456, 97] on input "001-050/CTC-MBC-02" at bounding box center [439, 97] width 88 height 10
type input "001-050/CTC-MBC-02-055"
click at [440, 245] on input "text" at bounding box center [491, 242] width 201 height 11
paste input "001-050/CTC-MBC-02-055"
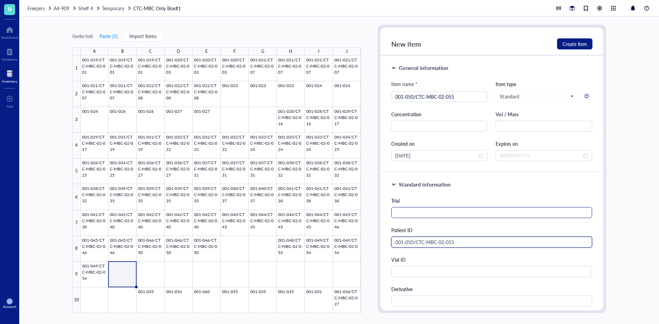
type input "001-050/CTC-MBC-02-055"
click at [432, 213] on input "text" at bounding box center [491, 212] width 201 height 11
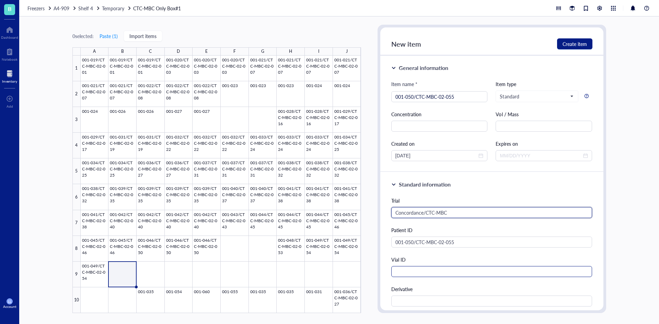
type input "Concordance/CTC-MBC"
click at [428, 267] on input "text" at bounding box center [491, 271] width 201 height 11
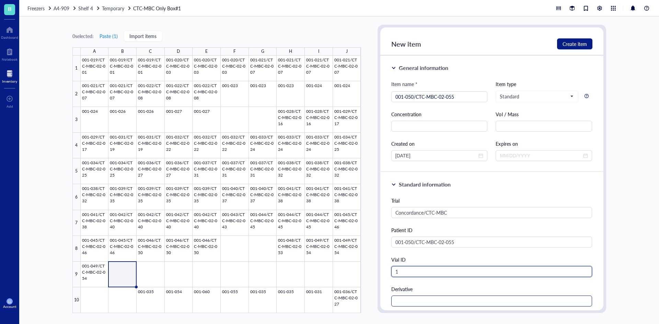
type input "1"
click at [426, 299] on input "text" at bounding box center [491, 301] width 201 height 11
type input "EDTA"
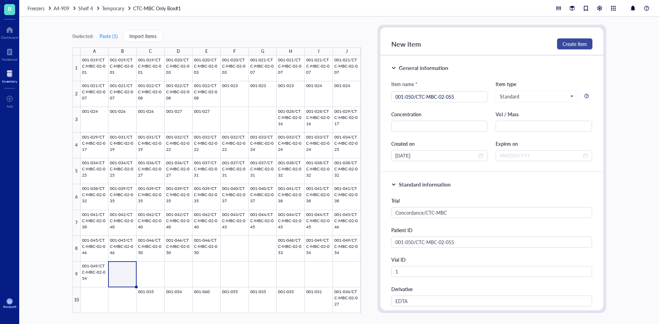
click at [572, 40] on button "Create item" at bounding box center [574, 43] width 35 height 11
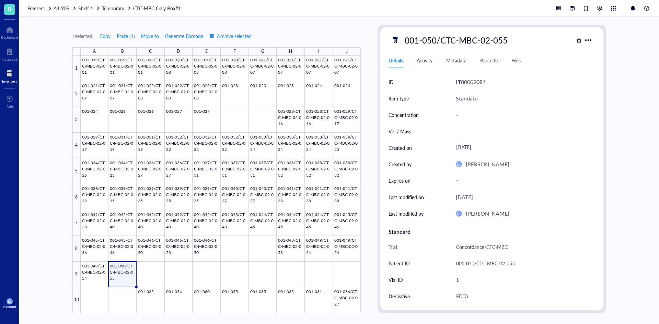
click at [126, 281] on div at bounding box center [221, 185] width 280 height 258
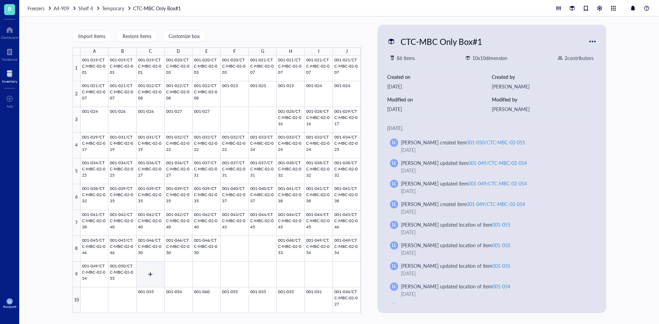
click at [145, 276] on div at bounding box center [221, 185] width 280 height 258
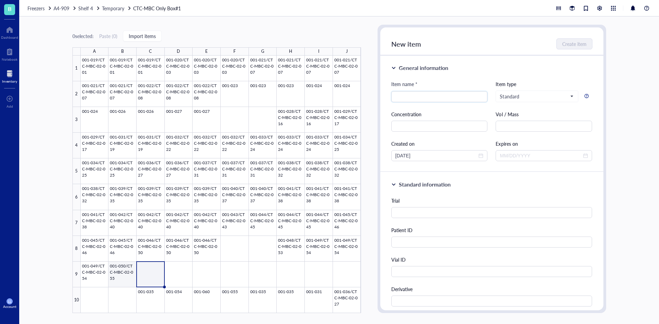
click at [124, 276] on div at bounding box center [221, 185] width 280 height 258
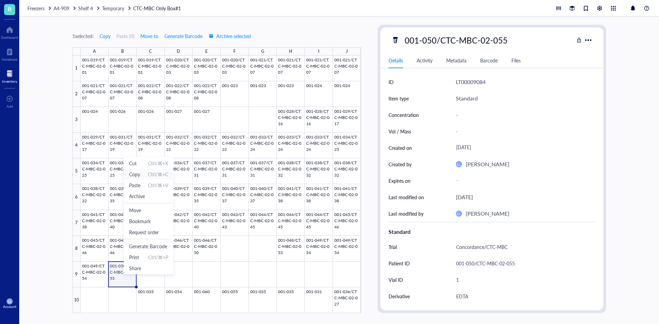
click at [142, 173] on span "Copy Ctrl/⌘+C" at bounding box center [148, 175] width 39 height 8
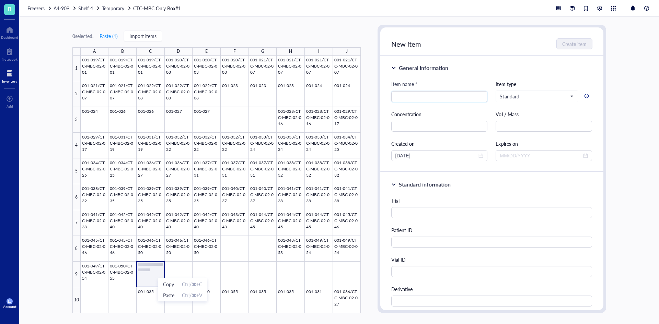
click at [169, 296] on span "Paste" at bounding box center [168, 296] width 11 height 8
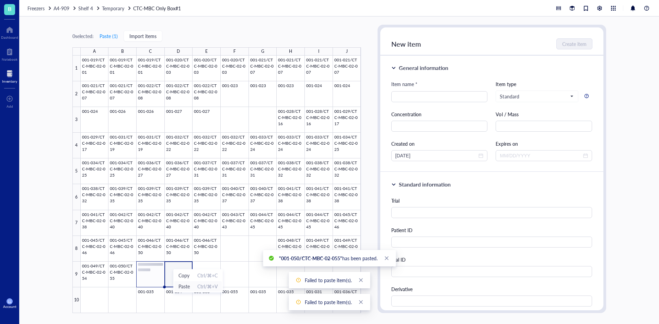
click at [189, 284] on span "Paste" at bounding box center [183, 287] width 11 height 8
click at [149, 275] on div at bounding box center [221, 185] width 280 height 258
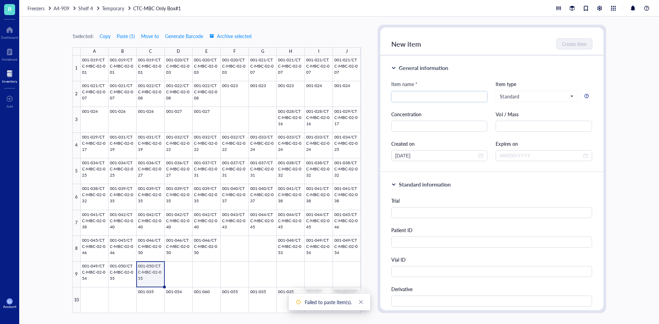
click at [156, 273] on div at bounding box center [221, 185] width 280 height 258
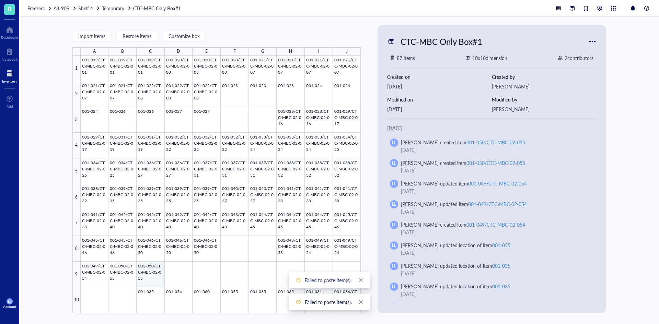
click at [155, 277] on div at bounding box center [221, 185] width 280 height 258
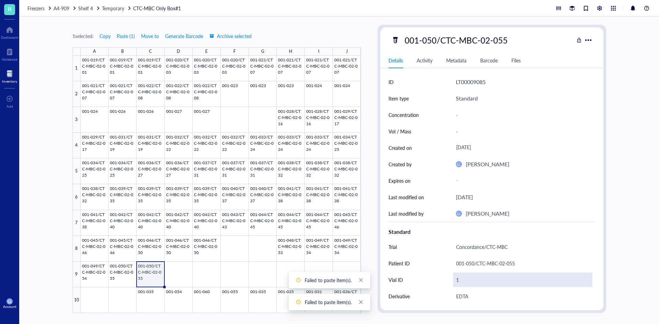
click at [464, 281] on div "1" at bounding box center [522, 280] width 139 height 14
type input "2"
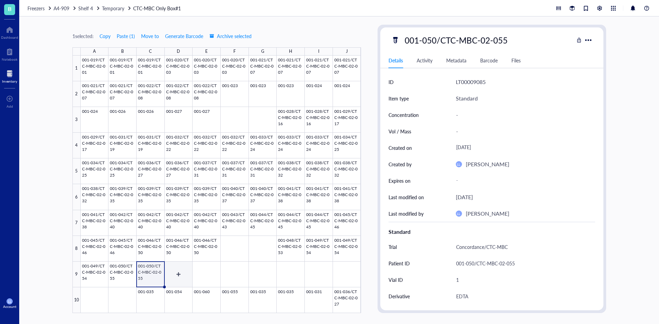
click at [178, 274] on div at bounding box center [221, 185] width 280 height 258
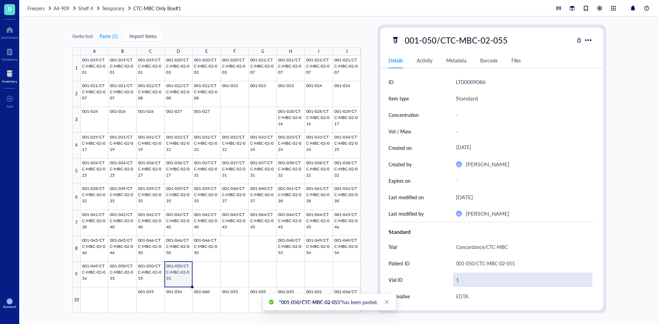
click at [477, 278] on div "1" at bounding box center [522, 280] width 139 height 14
type input "4"
type input "3"
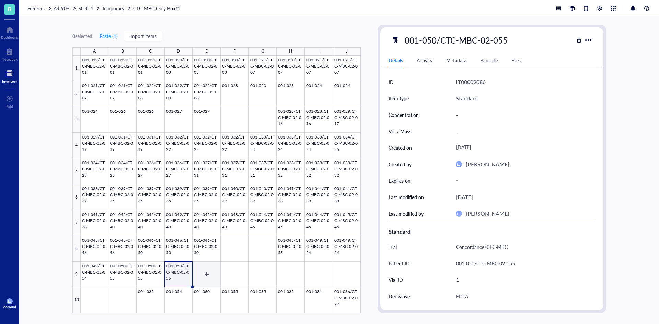
click at [201, 276] on div at bounding box center [221, 185] width 280 height 258
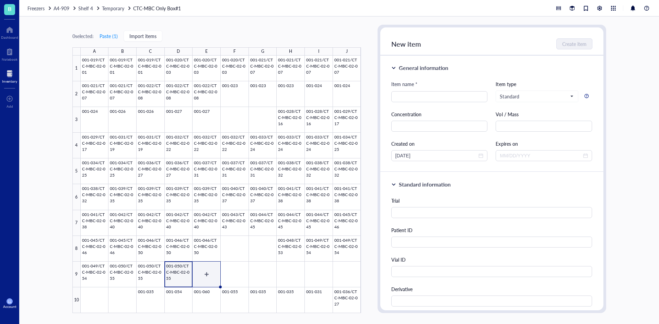
click at [202, 278] on div at bounding box center [221, 185] width 280 height 258
click at [453, 93] on input "search" at bounding box center [439, 97] width 88 height 10
drag, startPoint x: 457, startPoint y: 98, endPoint x: 368, endPoint y: 98, distance: 89.2
click at [368, 98] on div "0 selected: Paste ( 1 ) Import items A B C D E F G H I J 1 2 3 4 5 6 7 8 9 10 0…" at bounding box center [338, 170] width 639 height 308
type input "001-051/CTC-MBC-02-060"
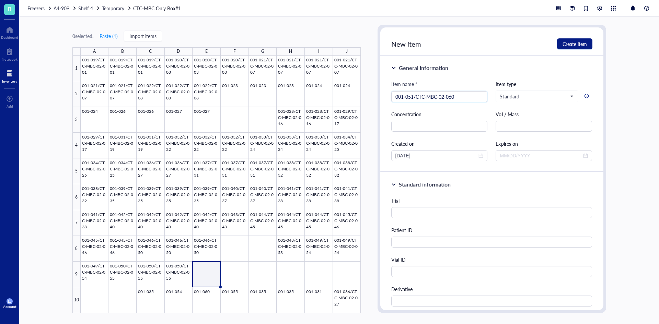
click at [422, 236] on div "Patient ID" at bounding box center [491, 236] width 201 height 21
click at [420, 240] on input "text" at bounding box center [491, 242] width 201 height 11
paste input "001-051/CTC-MBC-02-060"
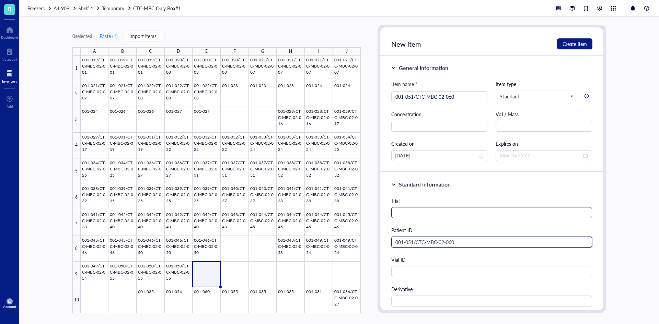
type input "001-051/CTC-MBC-02-060"
click at [432, 208] on input "text" at bounding box center [491, 212] width 201 height 11
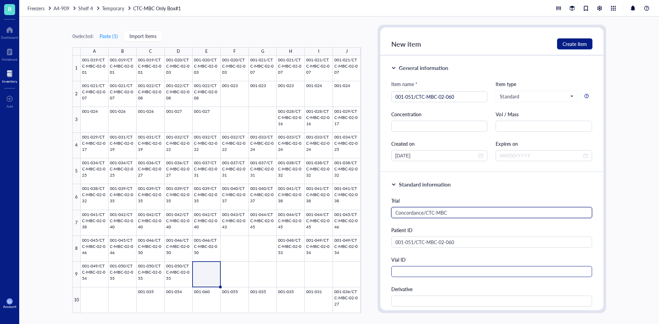
type input "Concordance/CTC-MBC"
click at [418, 272] on input "text" at bounding box center [491, 271] width 201 height 11
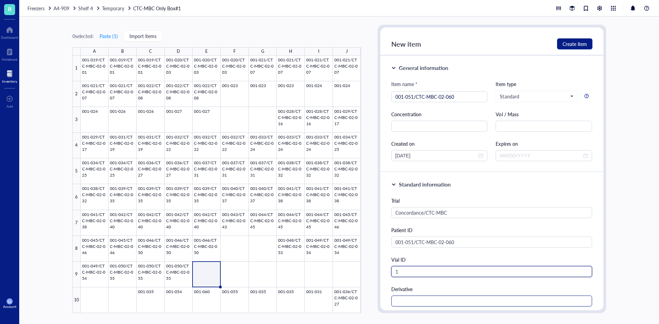
type input "1"
click at [421, 297] on input "text" at bounding box center [491, 301] width 201 height 11
type input "EDTA"
click at [181, 281] on div at bounding box center [221, 185] width 280 height 258
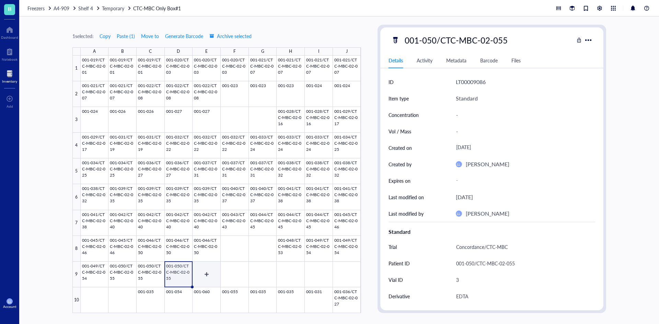
click at [201, 274] on div at bounding box center [221, 185] width 280 height 258
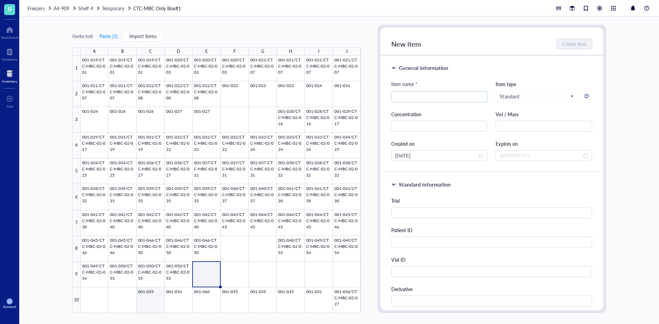
click at [155, 302] on div at bounding box center [221, 185] width 280 height 258
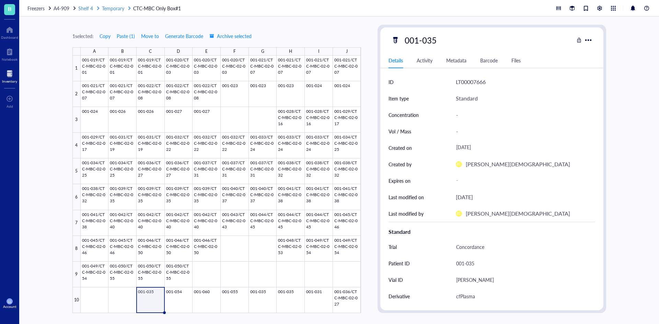
click at [117, 10] on span "Temporary" at bounding box center [113, 8] width 22 height 7
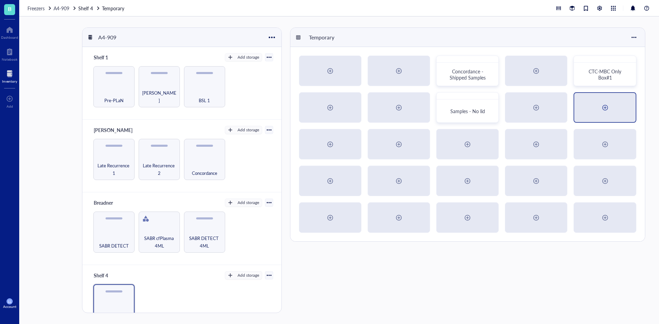
click at [610, 108] on div at bounding box center [604, 107] width 11 height 11
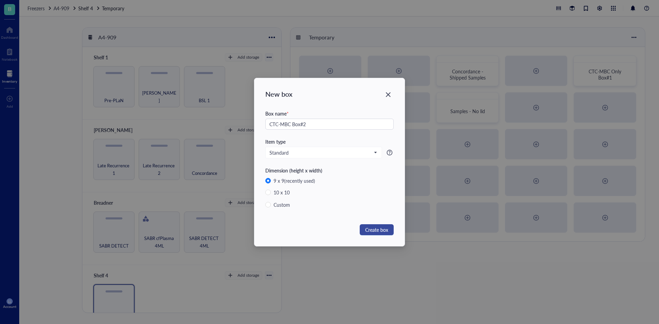
type input "CTC-MBC Box#2"
click at [379, 226] on span "Create box" at bounding box center [376, 230] width 23 height 8
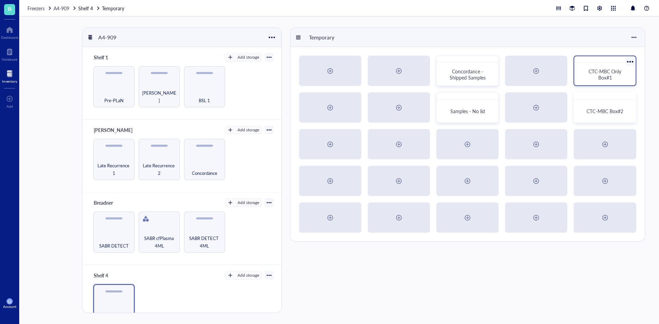
drag, startPoint x: 628, startPoint y: 63, endPoint x: 633, endPoint y: 61, distance: 5.5
click at [634, 60] on div at bounding box center [630, 62] width 10 height 10
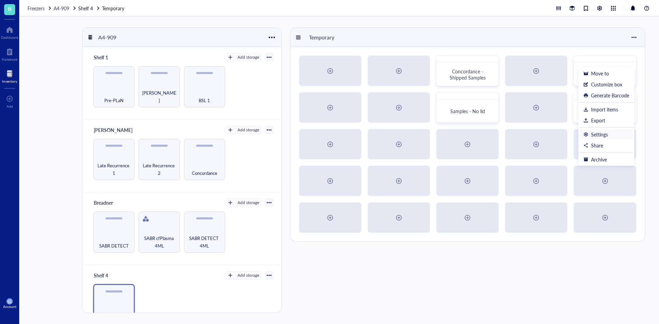
click at [610, 132] on div "Settings" at bounding box center [606, 134] width 46 height 6
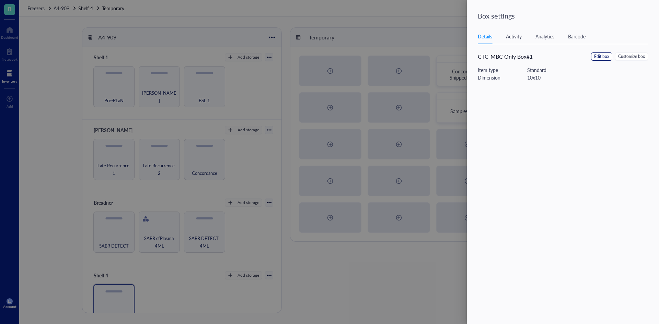
click at [607, 56] on span "Edit box" at bounding box center [601, 57] width 15 height 7
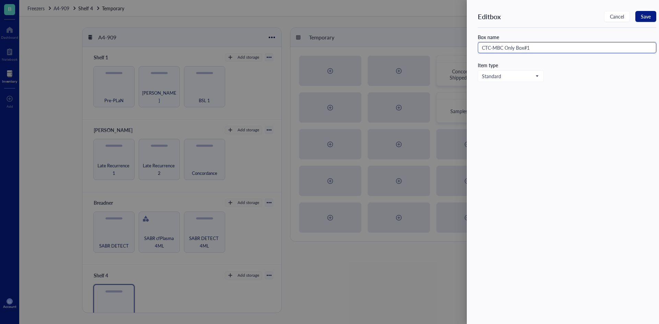
drag, startPoint x: 505, startPoint y: 47, endPoint x: 516, endPoint y: 47, distance: 11.0
click at [516, 47] on input "CTC-MBC Only Box#1" at bounding box center [567, 47] width 178 height 11
type input "CTC-MBC Box#1"
click at [641, 19] on span "Save" at bounding box center [646, 16] width 10 height 5
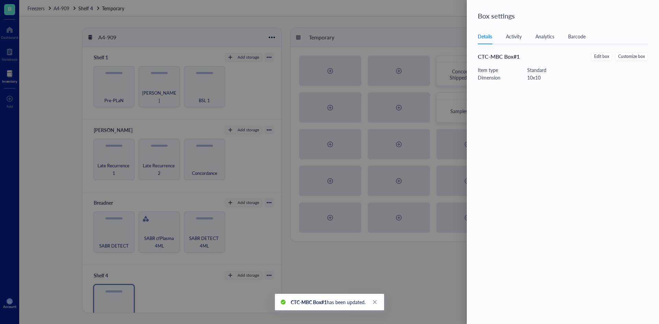
click at [427, 31] on div at bounding box center [329, 162] width 659 height 324
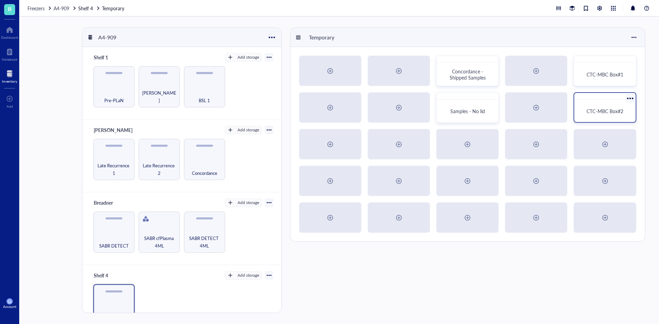
click at [633, 102] on div at bounding box center [630, 98] width 10 height 10
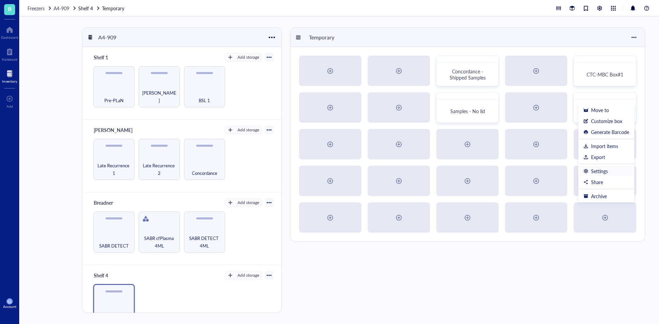
click at [610, 174] on li "Settings" at bounding box center [606, 171] width 55 height 11
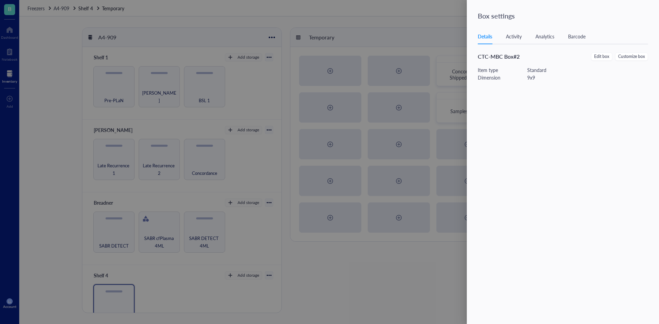
click at [423, 34] on div at bounding box center [329, 162] width 659 height 324
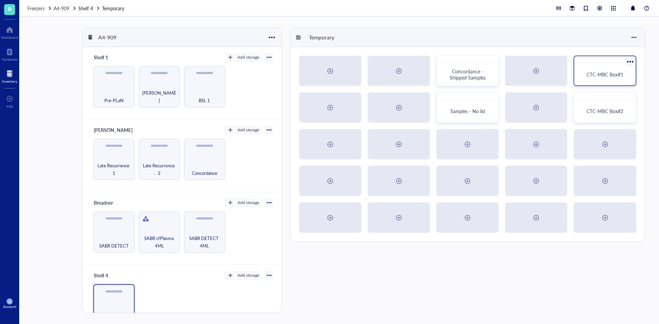
click at [606, 79] on div "CTC-MBC Box#1" at bounding box center [605, 74] width 56 height 17
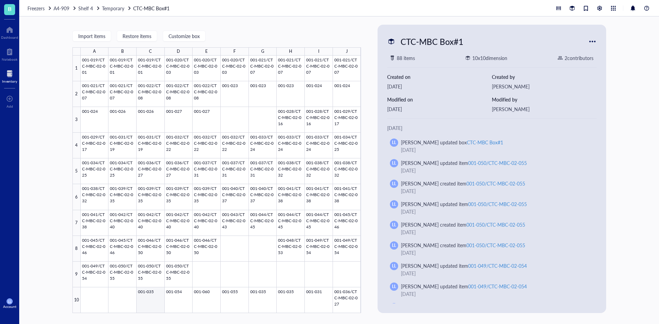
click at [147, 294] on div at bounding box center [221, 185] width 280 height 258
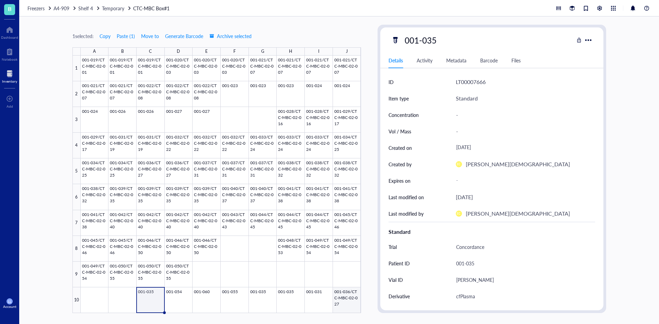
click at [353, 298] on div at bounding box center [221, 185] width 280 height 258
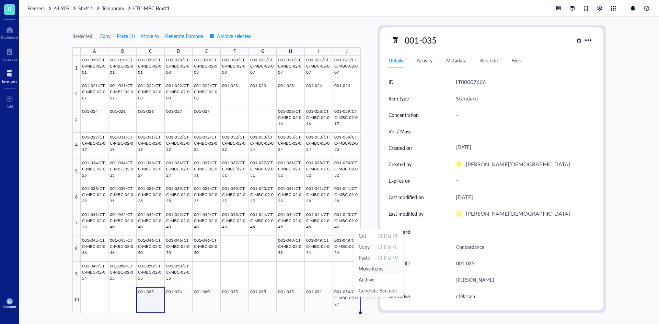
click at [369, 267] on span "Move items" at bounding box center [378, 269] width 39 height 8
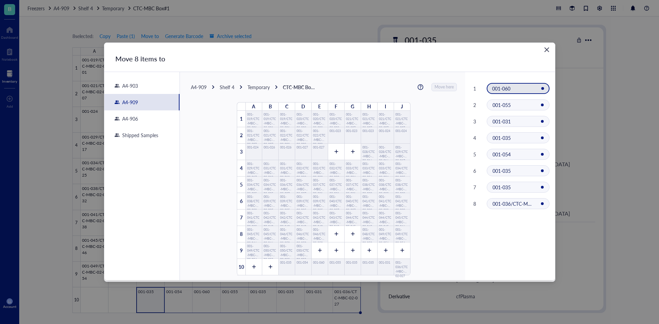
click at [255, 84] on div "Temporary" at bounding box center [258, 87] width 22 height 6
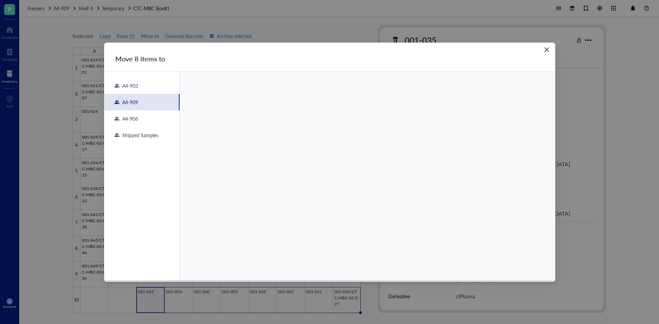
click at [155, 106] on div "A4-909" at bounding box center [141, 102] width 75 height 16
click at [214, 109] on div "Shelf 4" at bounding box center [241, 107] width 97 height 8
click at [251, 116] on div "21 slots available" at bounding box center [241, 114] width 97 height 8
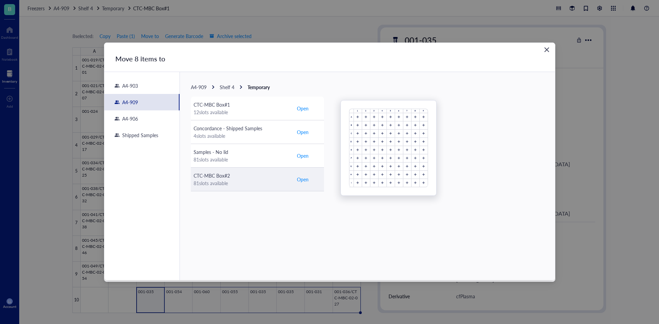
click at [268, 185] on div "81 slots available" at bounding box center [241, 183] width 97 height 8
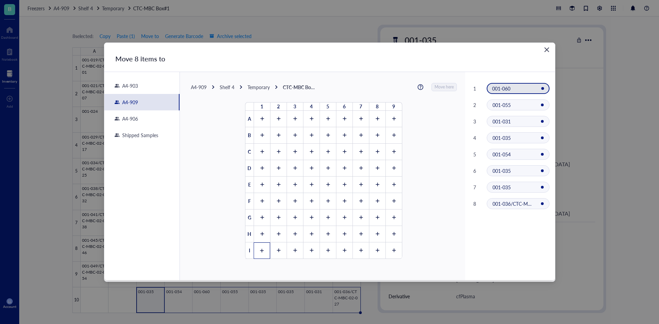
click at [267, 245] on div at bounding box center [262, 251] width 16 height 16
click at [277, 249] on icon at bounding box center [279, 251] width 4 height 4
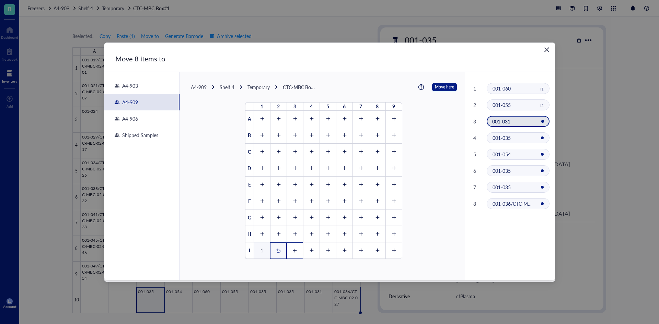
click at [292, 250] on icon at bounding box center [294, 250] width 5 height 5
click at [309, 250] on icon at bounding box center [311, 250] width 5 height 5
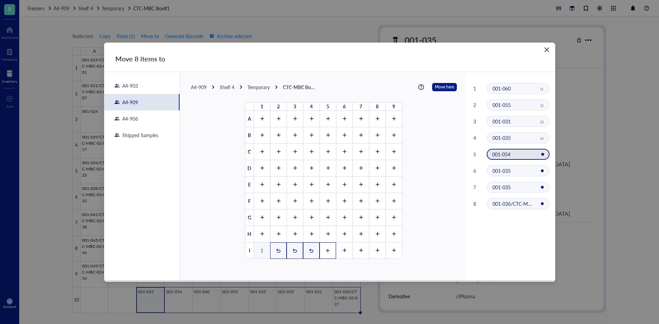
click at [325, 250] on icon at bounding box center [327, 250] width 5 height 5
click at [342, 250] on icon at bounding box center [344, 250] width 5 height 5
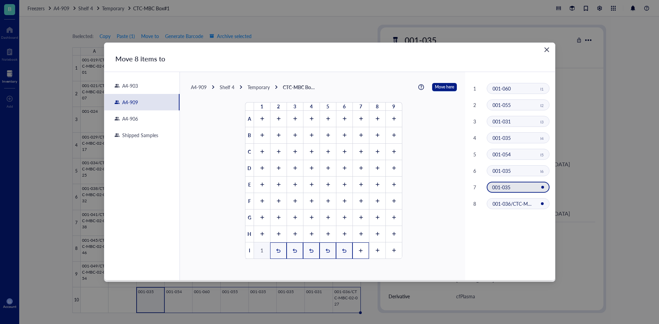
click at [358, 250] on icon at bounding box center [360, 250] width 5 height 5
click at [371, 250] on div at bounding box center [377, 251] width 16 height 16
click at [440, 90] on span "Move here" at bounding box center [444, 87] width 19 height 9
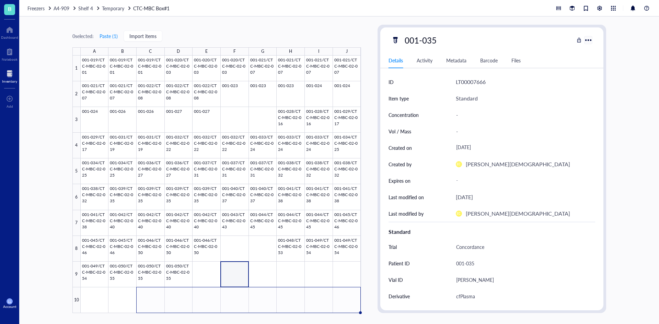
click at [589, 41] on div at bounding box center [588, 40] width 10 height 10
drag, startPoint x: 106, startPoint y: 8, endPoint x: 113, endPoint y: 7, distance: 6.6
click at [107, 8] on span "Temporary" at bounding box center [113, 8] width 22 height 7
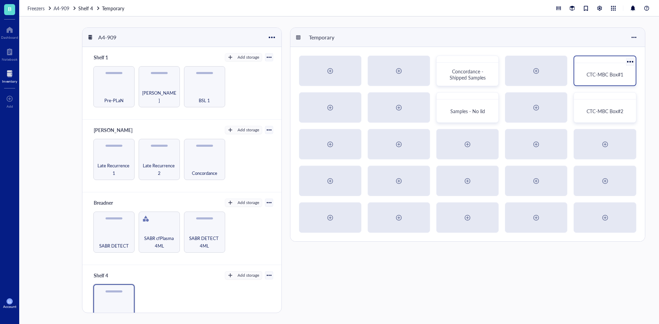
click at [610, 80] on div "CTC-MBC Box#1" at bounding box center [605, 74] width 56 height 17
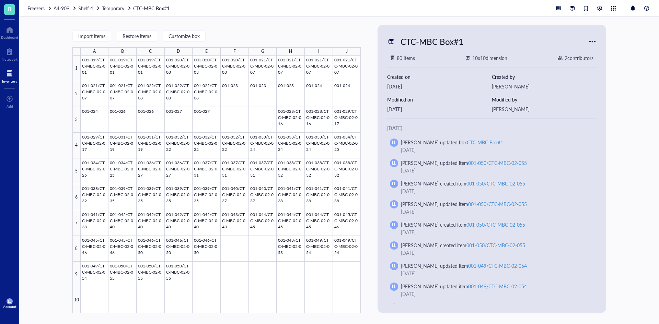
click at [118, 5] on span "Temporary" at bounding box center [113, 8] width 22 height 7
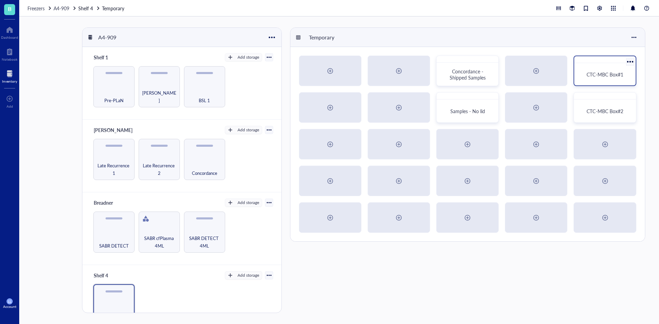
click at [629, 63] on div at bounding box center [630, 62] width 10 height 10
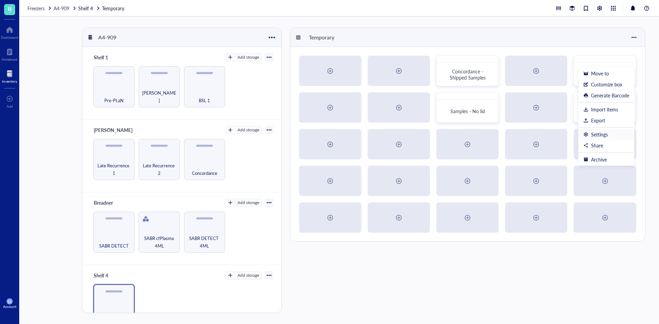
click at [602, 132] on div "Settings" at bounding box center [599, 134] width 17 height 6
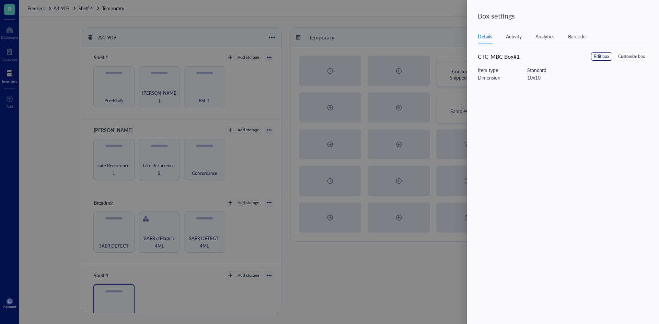
click at [604, 55] on span "Edit box" at bounding box center [601, 57] width 15 height 7
click at [496, 77] on span "Standard" at bounding box center [510, 76] width 56 height 6
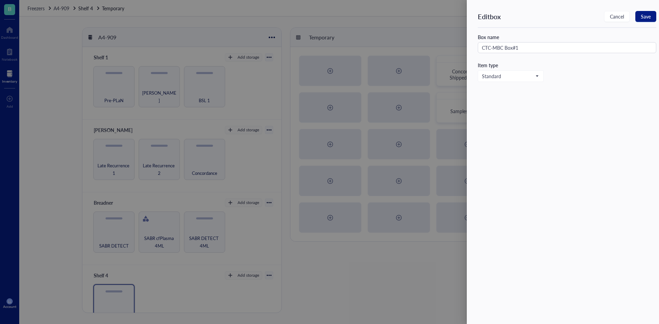
click at [580, 75] on div "Standard Standard Default Primer Strain Antibody Chemical Chemical probe Plasmi…" at bounding box center [567, 76] width 178 height 12
click at [611, 17] on span "Cancel" at bounding box center [617, 16] width 14 height 5
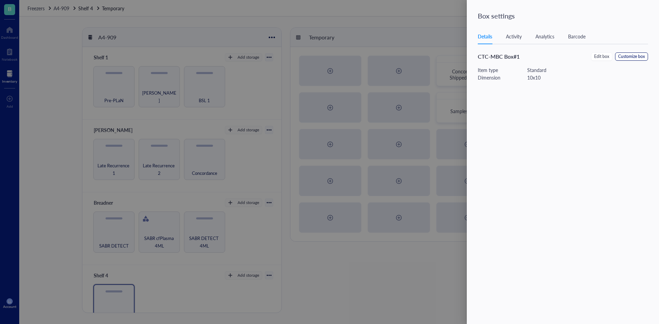
click at [636, 58] on span "Customize box" at bounding box center [631, 57] width 27 height 7
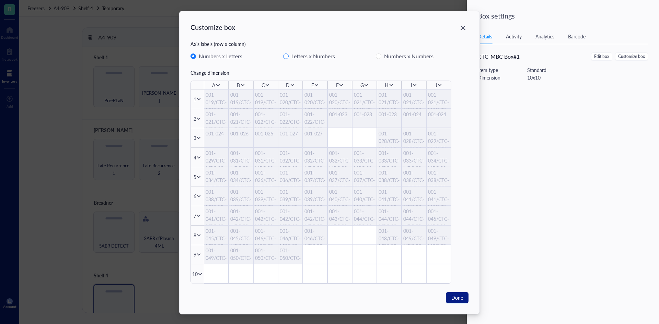
click at [289, 54] on span "Letters x Numbers" at bounding box center [313, 56] width 49 height 9
click at [289, 54] on input "Letters x Numbers" at bounding box center [285, 56] width 5 height 5
radio input "false"
radio input "true"
click at [451, 298] on span "Done" at bounding box center [457, 298] width 12 height 8
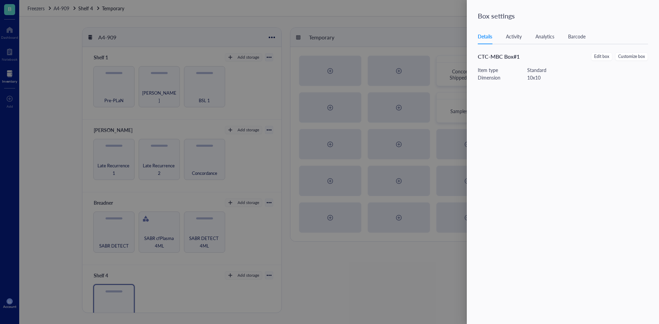
click at [454, 24] on div at bounding box center [329, 162] width 659 height 324
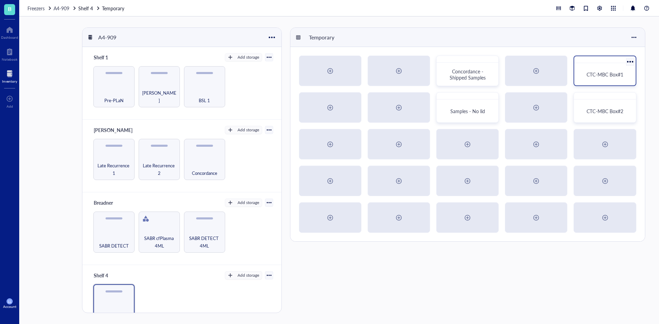
click at [614, 77] on span "CTC-MBC Box#1" at bounding box center [604, 74] width 36 height 7
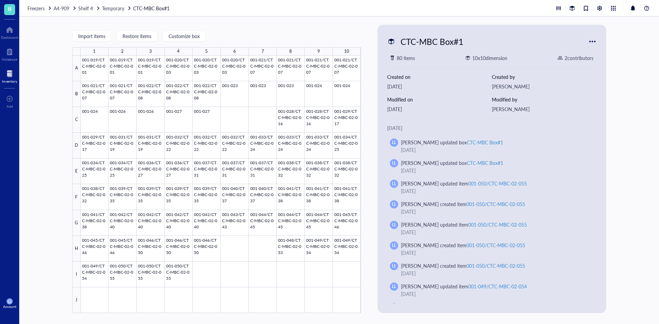
click at [56, 152] on div "Import items Restore items Customize box 1 2 3 4 5 6 7 8 9 10 A B C D E F G H I…" at bounding box center [338, 170] width 639 height 308
click at [104, 36] on span "Import items" at bounding box center [91, 35] width 27 height 5
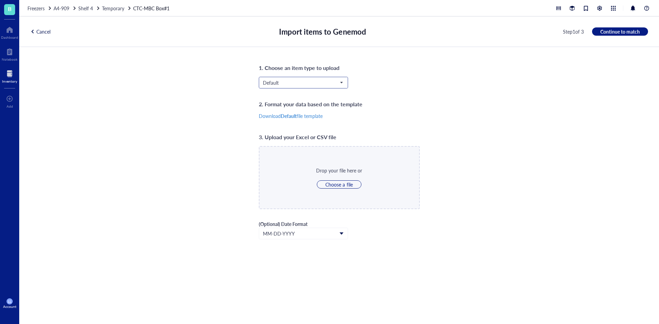
click at [301, 87] on input "search" at bounding box center [300, 83] width 75 height 10
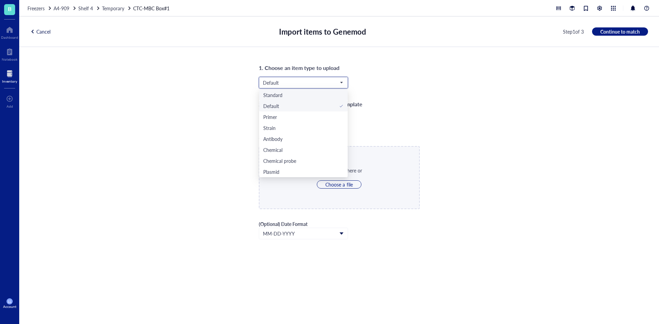
click at [296, 96] on div "Standard" at bounding box center [303, 95] width 80 height 8
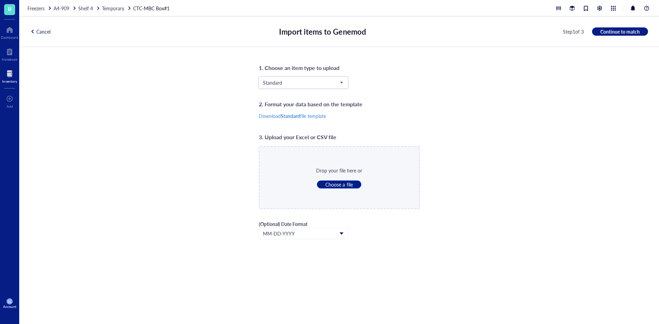
click at [346, 184] on span "Choose a file" at bounding box center [338, 184] width 27 height 6
type input "C:\fakepath\Concondance Box Maps.csv"
click at [611, 31] on span "Continue to match" at bounding box center [619, 31] width 39 height 6
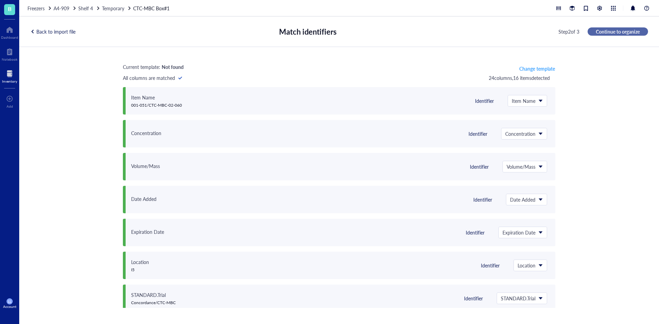
click at [611, 31] on span "Continue to organize" at bounding box center [618, 31] width 44 height 6
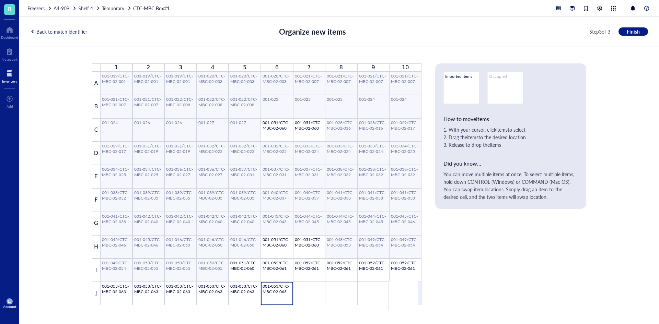
drag, startPoint x: 277, startPoint y: 297, endPoint x: 405, endPoint y: 296, distance: 128.3
drag, startPoint x: 242, startPoint y: 296, endPoint x: 324, endPoint y: 298, distance: 82.0
click at [357, 297] on div "1 2 3 4 5 6 7 8 9 10 A 001-019/CTC-MBC-02-001 001-019/CTC-MBC-02-001 001-019/CT…" at bounding box center [256, 184] width 329 height 242
drag, startPoint x: 237, startPoint y: 290, endPoint x: 330, endPoint y: 290, distance: 92.6
click at [371, 290] on div "1 2 3 4 5 6 7 8 9 10 A 001-019/CTC-MBC-02-001 001-019/CTC-MBC-02-001 001-019/CT…" at bounding box center [256, 184] width 329 height 242
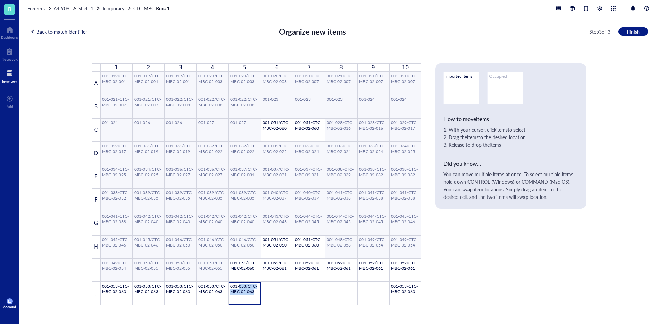
drag, startPoint x: 238, startPoint y: 285, endPoint x: 306, endPoint y: 287, distance: 68.0
click at [365, 287] on div "1 2 3 4 5 6 7 8 9 10 A 001-019/CTC-MBC-02-001 001-019/CTC-MBC-02-001 001-019/CT…" at bounding box center [256, 184] width 329 height 242
drag, startPoint x: 251, startPoint y: 285, endPoint x: 262, endPoint y: 287, distance: 11.8
click at [357, 287] on div "1 2 3 4 5 6 7 8 9 10 A 001-019/CTC-MBC-02-001 001-019/CTC-MBC-02-001 001-019/CT…" at bounding box center [256, 184] width 329 height 242
drag, startPoint x: 233, startPoint y: 283, endPoint x: 361, endPoint y: 283, distance: 128.0
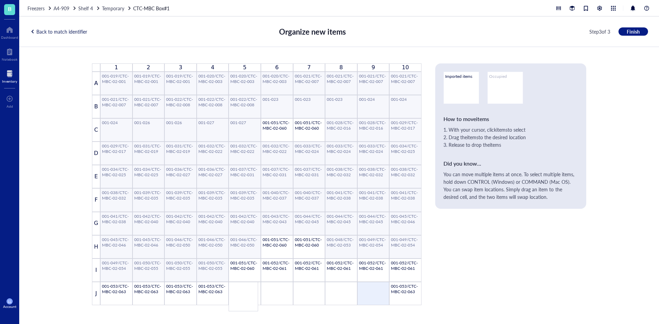
click at [360, 283] on div "1 2 3 4 5 6 7 8 9 10 A 001-019/CTC-MBC-02-001 001-019/CTC-MBC-02-001 001-019/CT…" at bounding box center [256, 184] width 329 height 242
drag, startPoint x: 245, startPoint y: 284, endPoint x: 291, endPoint y: 284, distance: 46.3
click at [315, 285] on div "1 2 3 4 5 6 7 8 9 10 A 001-019/CTC-MBC-02-001 001-019/CTC-MBC-02-001 001-019/CT…" at bounding box center [256, 184] width 329 height 242
drag, startPoint x: 235, startPoint y: 285, endPoint x: 370, endPoint y: 284, distance: 134.8
click at [370, 284] on div "1 2 3 4 5 6 7 8 9 10 A 001-019/CTC-MBC-02-001 001-019/CTC-MBC-02-001 001-019/CT…" at bounding box center [256, 184] width 329 height 242
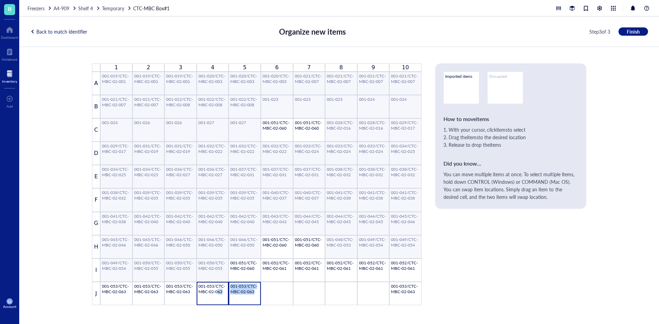
drag, startPoint x: 217, startPoint y: 290, endPoint x: 229, endPoint y: 290, distance: 12.0
click at [336, 290] on div "1 2 3 4 5 6 7 8 9 10 A 001-019/CTC-MBC-02-001 001-019/CTC-MBC-02-001 001-019/CT…" at bounding box center [256, 184] width 329 height 242
drag, startPoint x: 211, startPoint y: 284, endPoint x: 324, endPoint y: 287, distance: 112.9
click at [324, 287] on div "1 2 3 4 5 6 7 8 9 10 A 001-019/CTC-MBC-02-001 001-019/CTC-MBC-02-001 001-019/CT…" at bounding box center [256, 184] width 329 height 242
click at [179, 289] on div "001-053/CTC-MBC-02-063" at bounding box center [180, 294] width 29 height 20
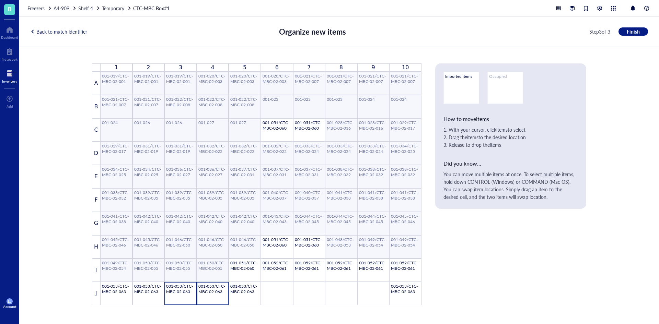
click at [205, 291] on div "001-053/CTC-MBC-02-063" at bounding box center [212, 294] width 29 height 20
click at [236, 291] on div "001-053/CTC-MBC-02-063" at bounding box center [244, 294] width 29 height 20
drag, startPoint x: 233, startPoint y: 286, endPoint x: 362, endPoint y: 284, distance: 128.7
click at [362, 284] on div "1 2 3 4 5 6 7 8 9 10 A 001-019/CTC-MBC-02-001 001-019/CTC-MBC-02-001 001-019/CT…" at bounding box center [256, 184] width 329 height 242
click at [39, 9] on span "Freezers" at bounding box center [35, 8] width 17 height 7
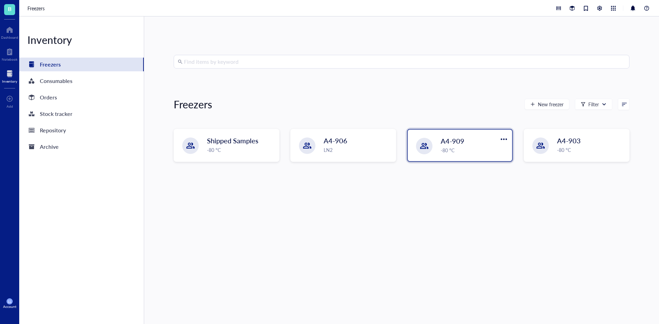
click at [449, 150] on div "-80 °C" at bounding box center [474, 150] width 67 height 8
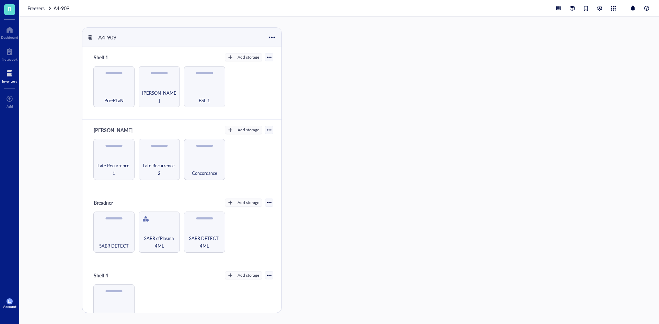
scroll to position [20, 0]
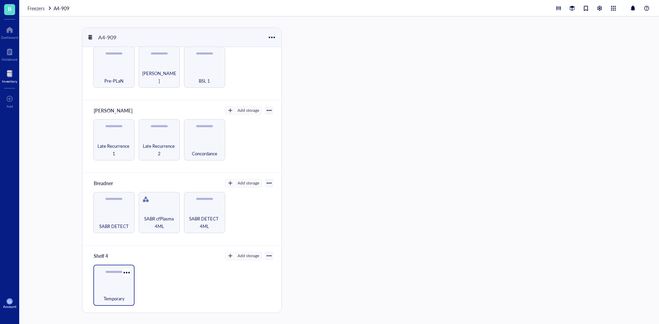
click at [125, 286] on div "Temporary" at bounding box center [113, 285] width 41 height 41
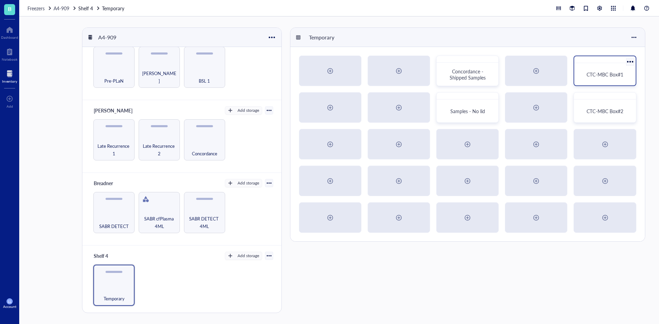
click at [590, 71] on span "CTC-MBC Box#1" at bounding box center [604, 74] width 36 height 7
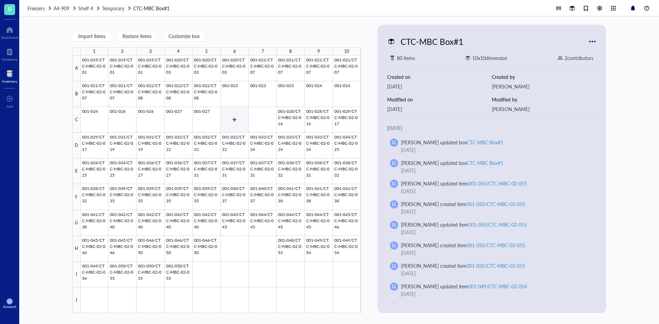
click at [238, 115] on div at bounding box center [221, 185] width 280 height 258
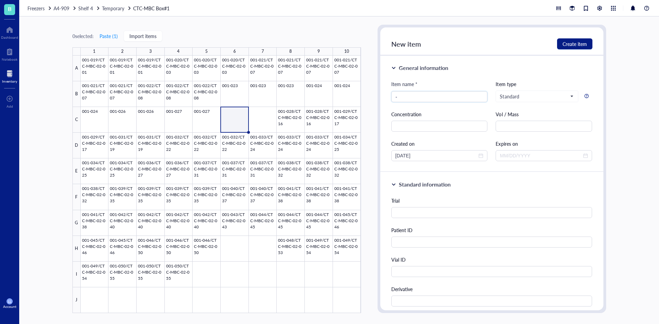
type input "--"
click at [258, 122] on div at bounding box center [221, 185] width 280 height 258
click at [224, 122] on div at bounding box center [221, 185] width 280 height 258
click at [407, 100] on input "search" at bounding box center [439, 97] width 88 height 10
type input "Blank"
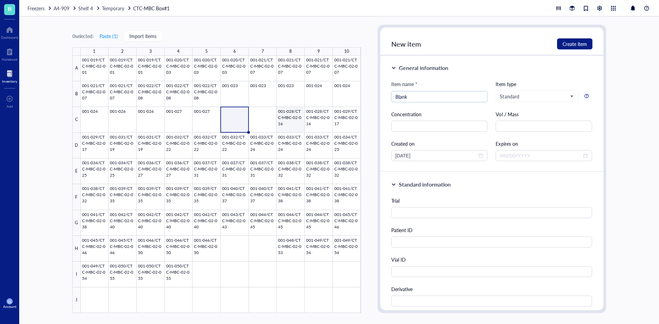
click at [258, 118] on div at bounding box center [221, 185] width 280 height 258
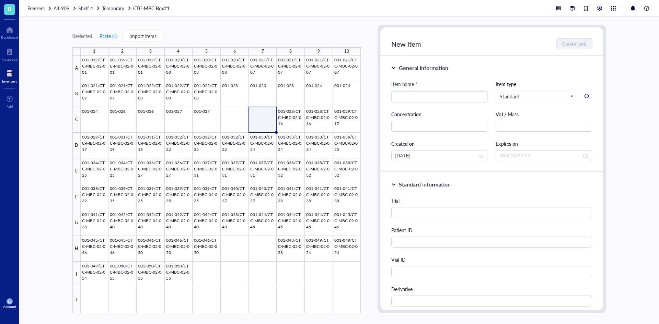
click at [242, 118] on div at bounding box center [221, 185] width 280 height 258
click at [444, 93] on input "search" at bounding box center [439, 97] width 88 height 10
type input "Blank"
click at [579, 43] on span "Create item" at bounding box center [574, 43] width 24 height 5
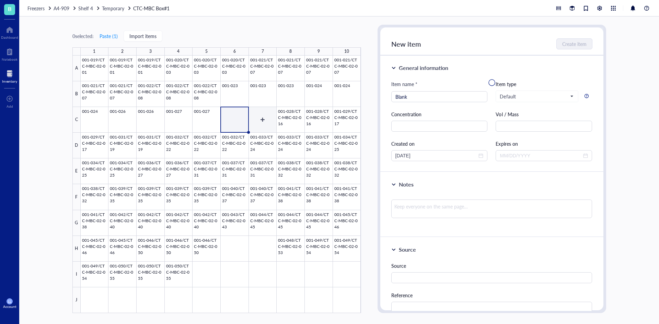
click at [267, 116] on div at bounding box center [221, 185] width 280 height 258
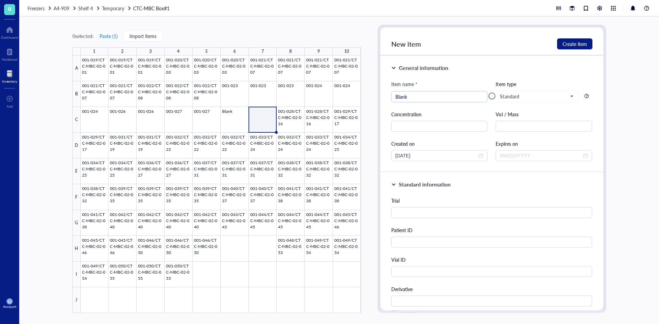
type input "Blank"
click at [569, 44] on div at bounding box center [491, 95] width 223 height 137
click at [232, 254] on div at bounding box center [221, 185] width 280 height 258
type input "Blank"
click at [581, 46] on div at bounding box center [491, 95] width 223 height 137
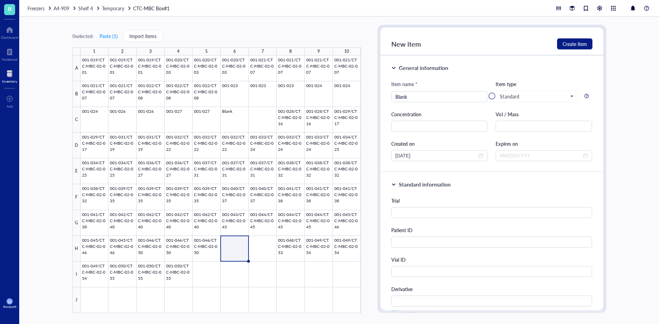
click at [575, 44] on div at bounding box center [491, 95] width 223 height 137
click at [247, 247] on div at bounding box center [221, 185] width 280 height 258
click at [460, 96] on div at bounding box center [491, 95] width 223 height 137
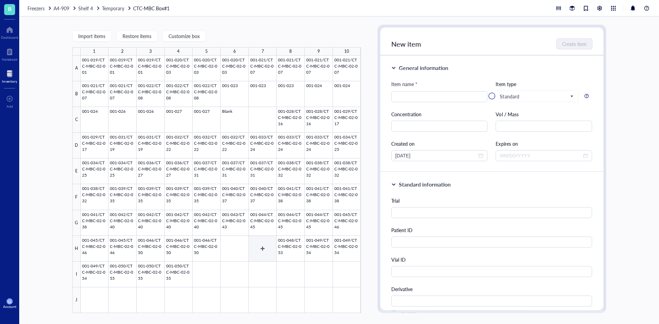
click at [242, 247] on div at bounding box center [221, 185] width 280 height 258
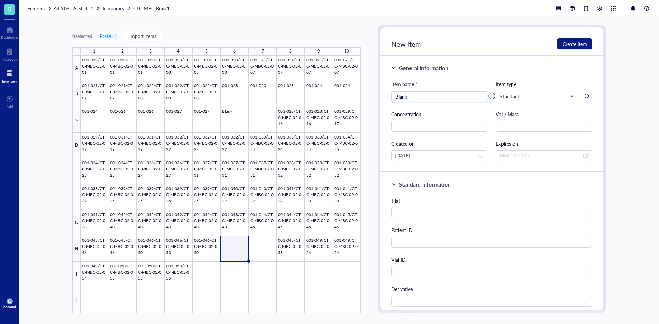
type input "Blank"
click at [584, 37] on div at bounding box center [491, 95] width 223 height 137
click at [583, 42] on div at bounding box center [491, 95] width 223 height 137
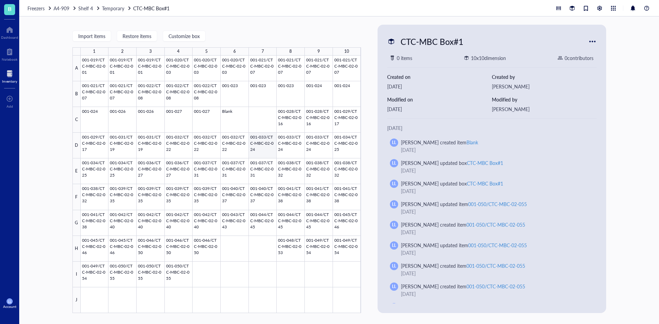
click at [258, 127] on div at bounding box center [221, 185] width 280 height 258
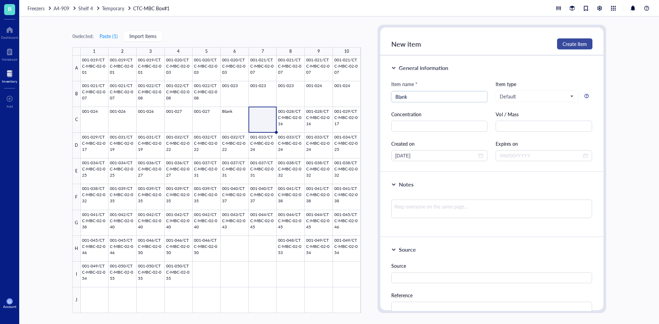
type input "Blank"
click at [568, 40] on button "Create item" at bounding box center [574, 43] width 35 height 11
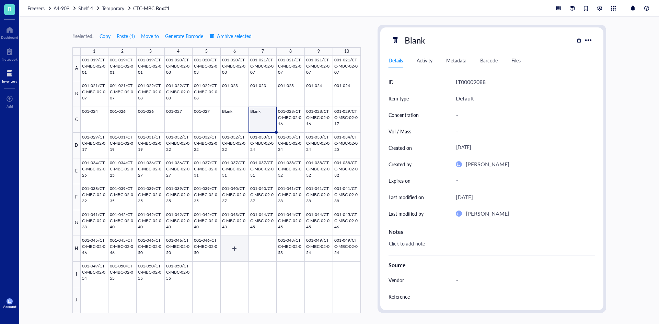
click at [235, 253] on div at bounding box center [221, 185] width 280 height 258
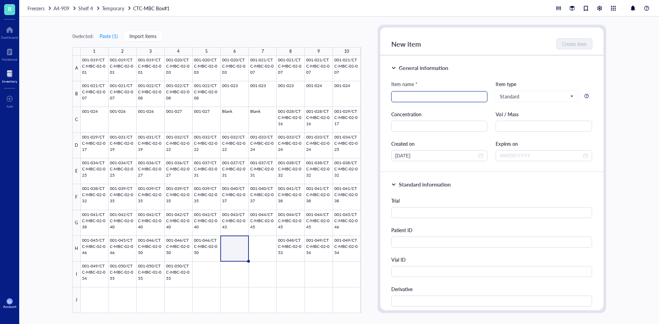
click at [453, 97] on input "search" at bounding box center [439, 97] width 88 height 10
type input "Blank"
click at [566, 42] on span "Create item" at bounding box center [574, 43] width 24 height 5
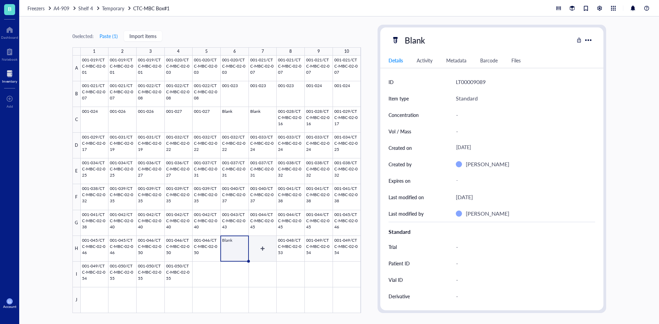
click at [257, 248] on div at bounding box center [221, 185] width 280 height 258
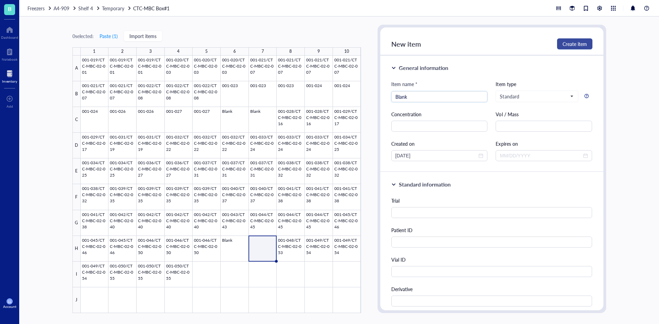
type input "Blank"
click at [587, 43] on button "Create item" at bounding box center [574, 43] width 35 height 11
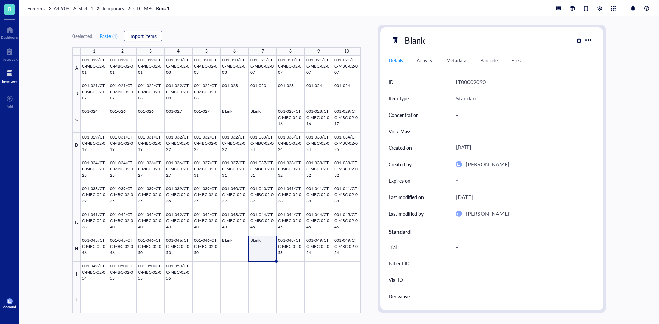
click at [145, 34] on span "Import items" at bounding box center [142, 35] width 27 height 5
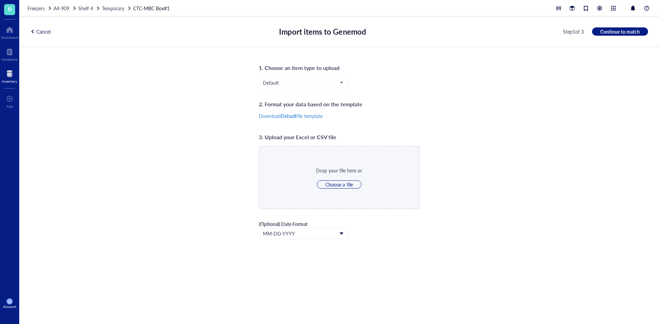
drag, startPoint x: 319, startPoint y: 59, endPoint x: 318, endPoint y: 73, distance: 13.8
click at [319, 60] on div "1. Choose an item type to upload Default 2. Format your data based on the templ…" at bounding box center [338, 185] width 639 height 277
click at [318, 75] on div "1. Choose an item type to upload Default 2. Format your data based on the templ…" at bounding box center [339, 185] width 161 height 245
click at [318, 81] on span "Default" at bounding box center [303, 83] width 80 height 6
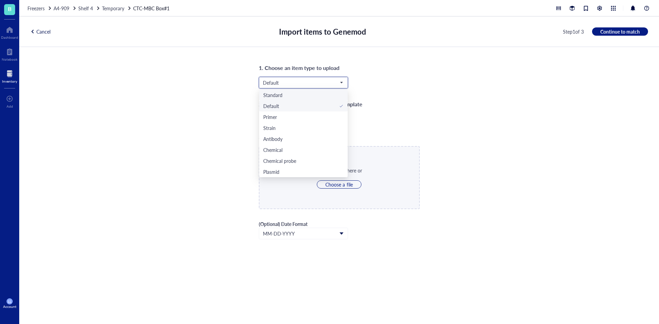
click at [308, 91] on div "Standard" at bounding box center [303, 95] width 80 height 8
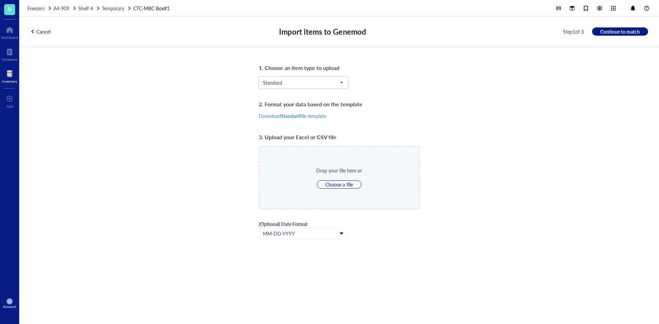
click at [327, 180] on div "Drop your file here or Choose a file" at bounding box center [339, 178] width 46 height 22
click at [329, 183] on span "Choose a file" at bounding box center [338, 184] width 27 height 6
type input "C:\fakepath\Concondance Box Maps.csv"
click at [627, 31] on span "Continue to match" at bounding box center [619, 31] width 39 height 6
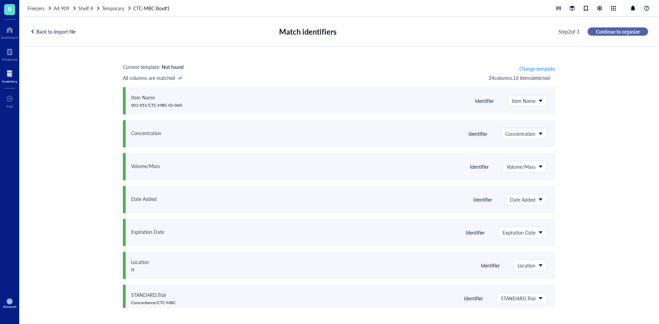
click at [606, 31] on span "Continue to organize" at bounding box center [618, 31] width 44 height 6
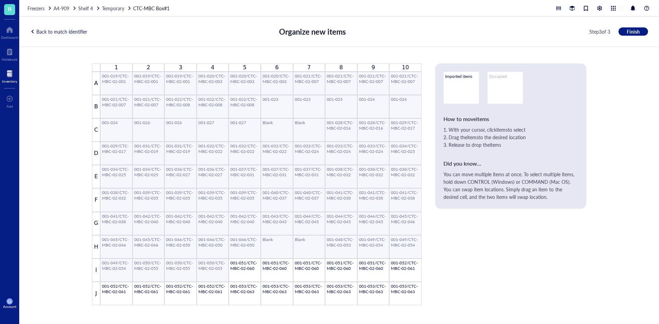
click at [626, 36] on div "Back to match identifier Organize new items Step 3 of 3 Finish" at bounding box center [338, 31] width 639 height 31
click at [628, 34] on span "Finish" at bounding box center [632, 31] width 13 height 6
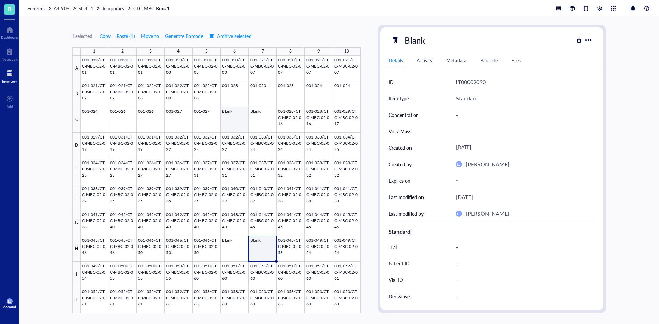
click at [236, 129] on div at bounding box center [221, 185] width 280 height 258
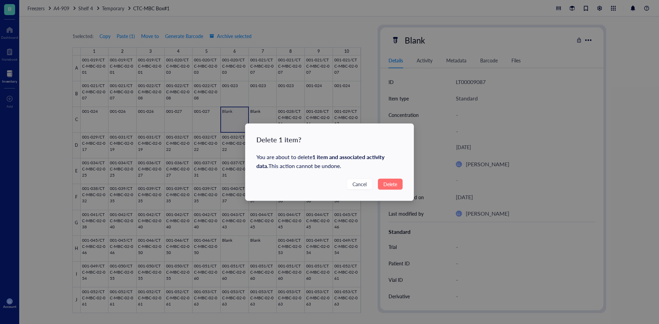
click at [387, 184] on span "Delete" at bounding box center [390, 184] width 14 height 8
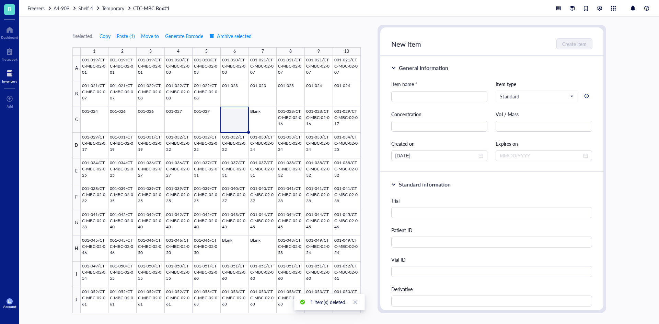
click at [265, 117] on div at bounding box center [221, 185] width 280 height 258
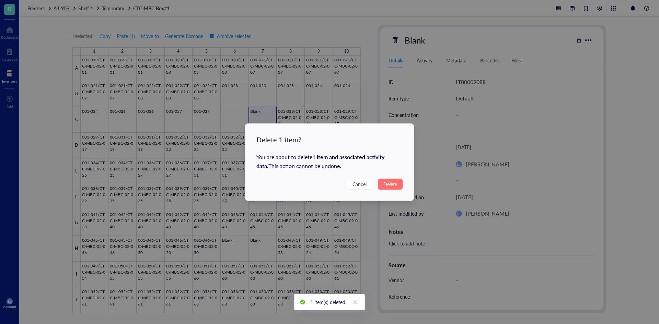
click at [383, 183] on button "Delete" at bounding box center [390, 184] width 25 height 11
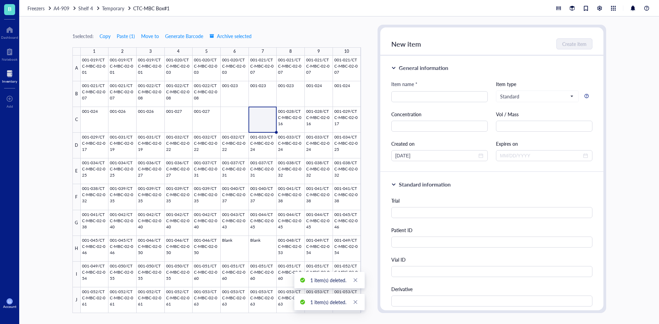
click at [236, 246] on div at bounding box center [221, 185] width 280 height 258
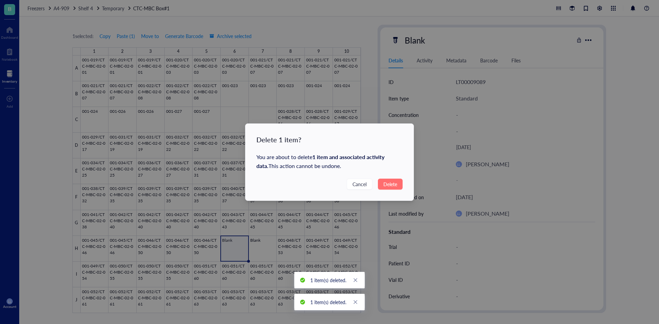
click at [400, 186] on button "Delete" at bounding box center [390, 184] width 25 height 11
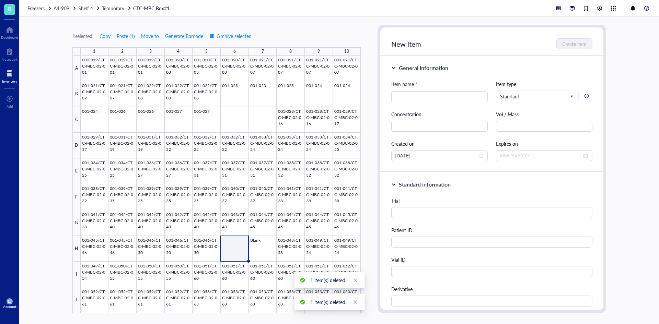
click at [272, 251] on div at bounding box center [221, 185] width 280 height 258
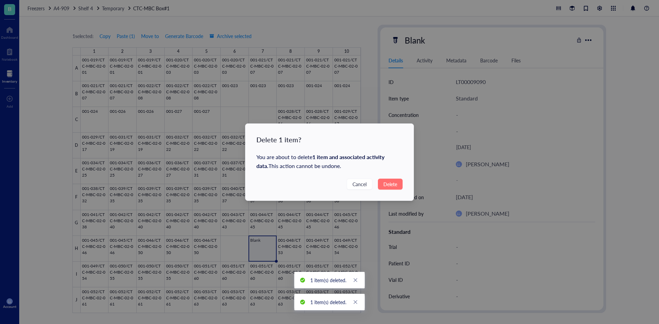
click at [387, 184] on span "Delete" at bounding box center [390, 184] width 14 height 8
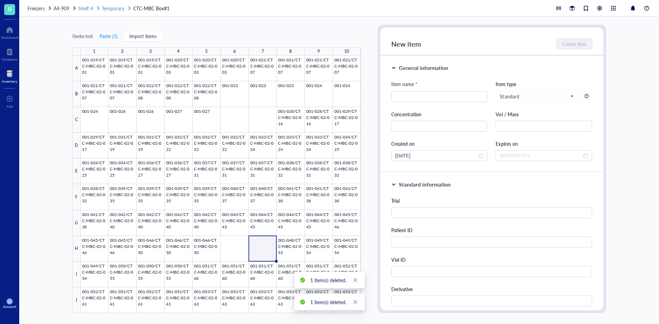
click at [116, 8] on span "Temporary" at bounding box center [113, 8] width 22 height 7
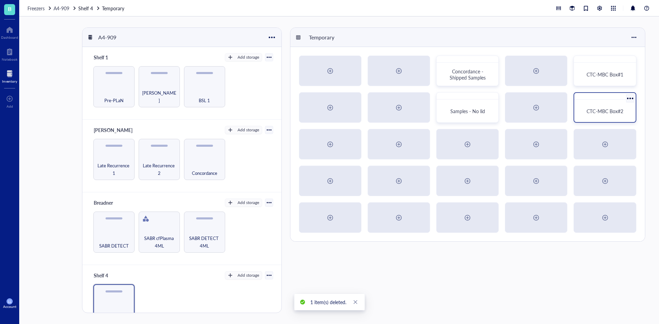
click at [610, 107] on div "CTC-MBC Box#2" at bounding box center [605, 111] width 56 height 17
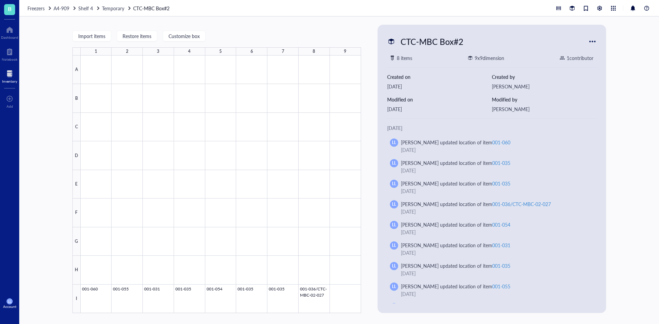
drag, startPoint x: 57, startPoint y: 101, endPoint x: 179, endPoint y: 84, distance: 122.9
click at [57, 101] on div "Import items Restore items Customize box 1 2 3 4 5 6 7 8 9 A B C D E F G H I 00…" at bounding box center [338, 170] width 639 height 308
click at [108, 38] on button "Import items" at bounding box center [91, 36] width 39 height 11
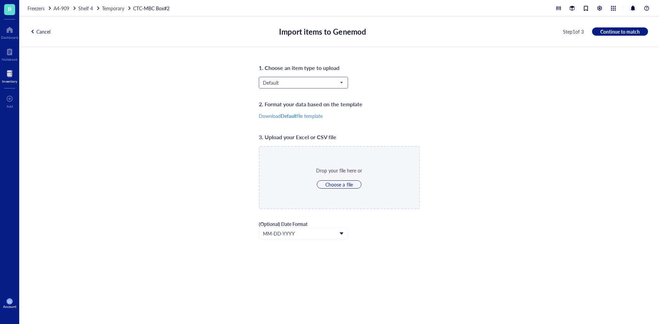
click at [305, 85] on span "Default" at bounding box center [303, 83] width 80 height 6
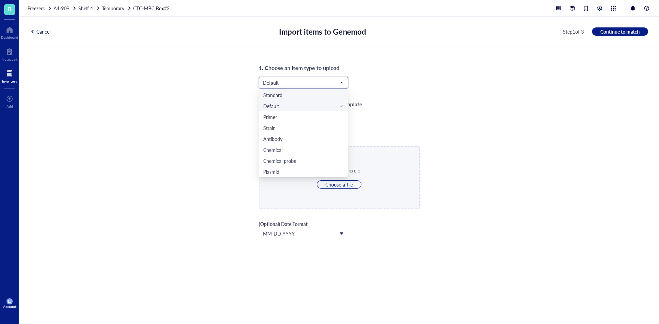
click at [302, 95] on div "Standard" at bounding box center [303, 95] width 80 height 8
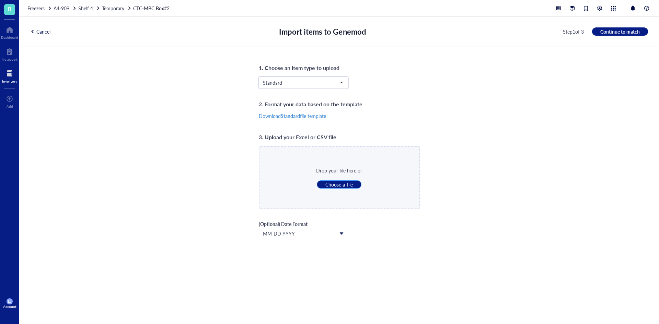
click at [342, 183] on span "Choose a file" at bounding box center [338, 184] width 27 height 6
type input "C:\fakepath\Concondance Box Maps.csv"
click at [615, 32] on span "Continue to match" at bounding box center [619, 31] width 39 height 6
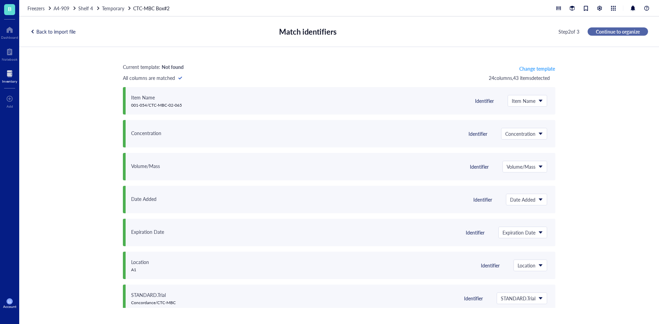
click at [617, 35] on button "Continue to organize" at bounding box center [617, 31] width 60 height 8
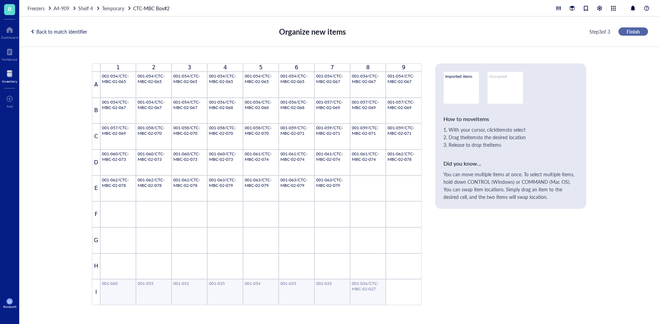
click at [626, 34] on button "Finish" at bounding box center [633, 31] width 30 height 8
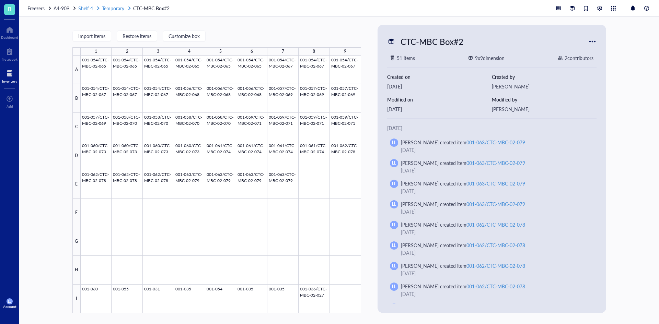
click at [118, 7] on span "Temporary" at bounding box center [113, 8] width 22 height 7
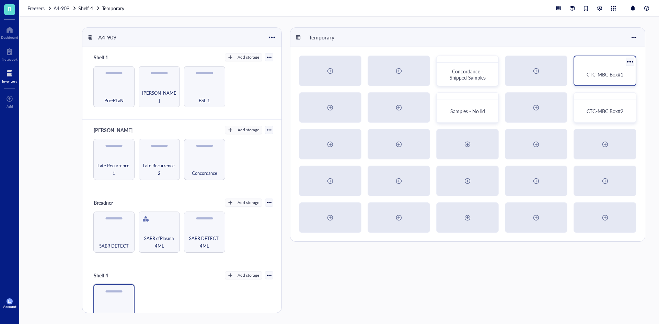
click at [614, 77] on span "CTC-MBC Box#1" at bounding box center [604, 74] width 36 height 7
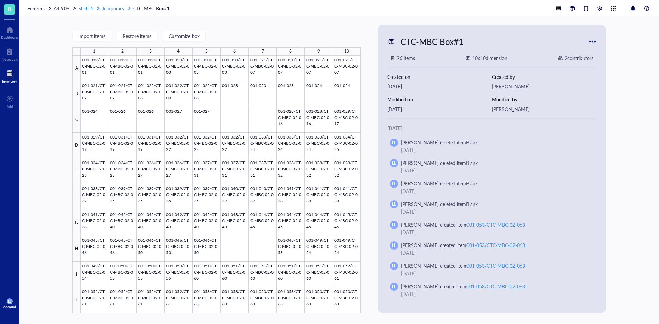
click at [122, 9] on span "Temporary" at bounding box center [113, 8] width 22 height 7
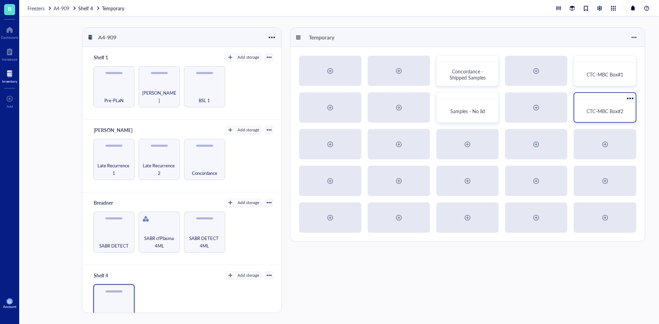
click at [587, 108] on span "CTC-MBC Box#2" at bounding box center [604, 111] width 36 height 7
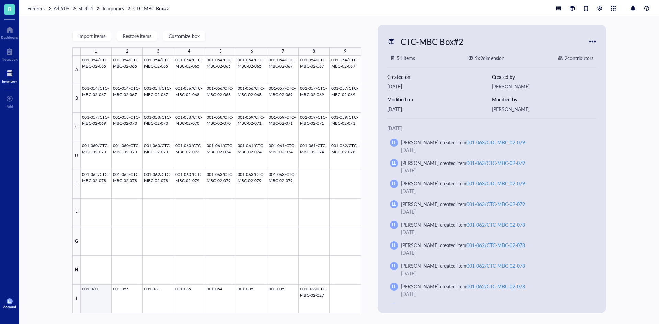
click at [103, 294] on div at bounding box center [221, 185] width 280 height 258
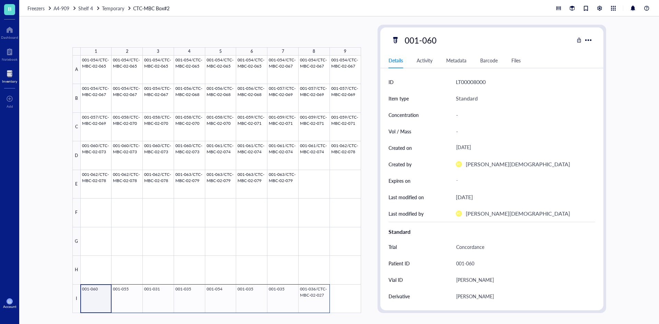
click at [315, 296] on div at bounding box center [221, 185] width 280 height 258
click at [120, 11] on span "Temporary" at bounding box center [113, 8] width 22 height 7
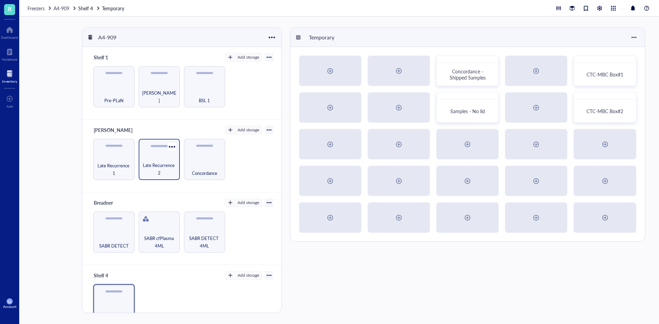
click at [163, 166] on span "Late Recurrence 2" at bounding box center [159, 169] width 34 height 15
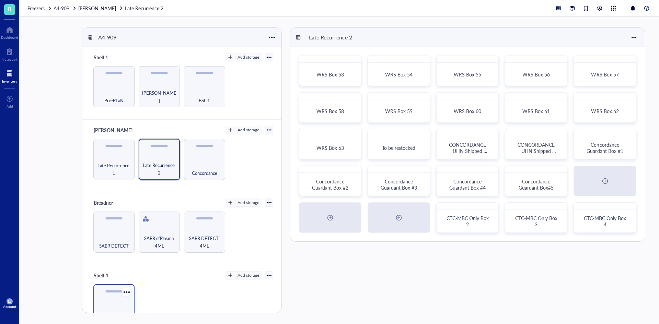
click at [118, 293] on div "Temporary" at bounding box center [113, 304] width 41 height 41
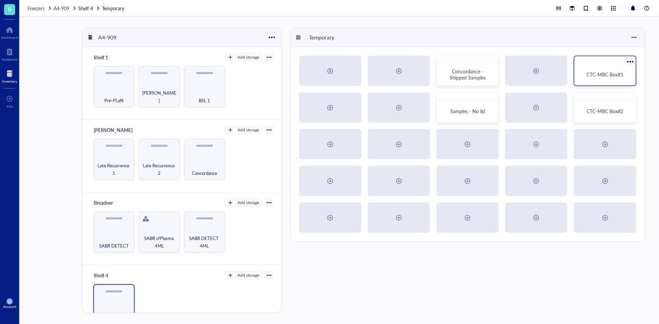
click at [589, 73] on span "CTC-MBC Box#1" at bounding box center [604, 74] width 36 height 7
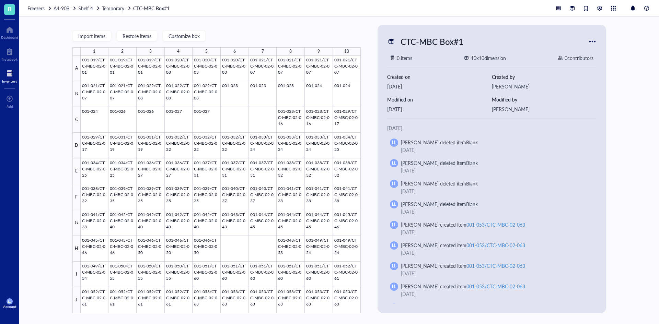
click at [587, 43] on div at bounding box center [592, 41] width 11 height 11
click at [610, 53] on div "Move to" at bounding box center [610, 53] width 18 height 6
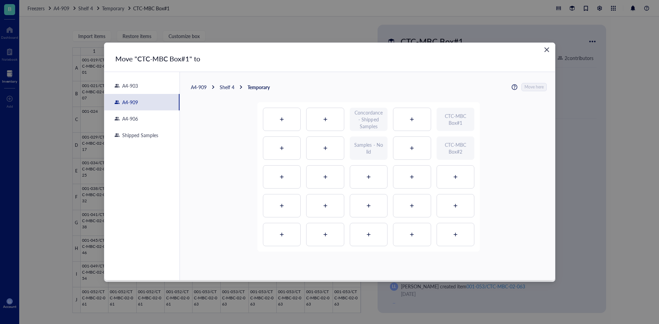
click at [149, 105] on div "A4-909" at bounding box center [141, 102] width 75 height 16
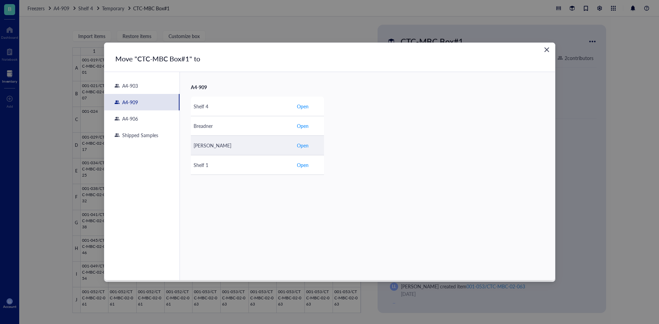
click at [240, 145] on div "[PERSON_NAME]" at bounding box center [241, 146] width 97 height 8
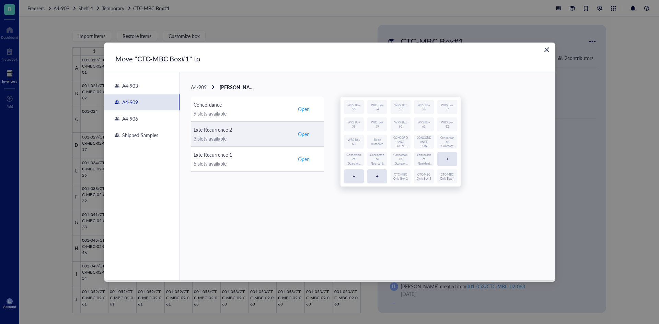
click at [262, 135] on div "3 slots available" at bounding box center [241, 139] width 97 height 8
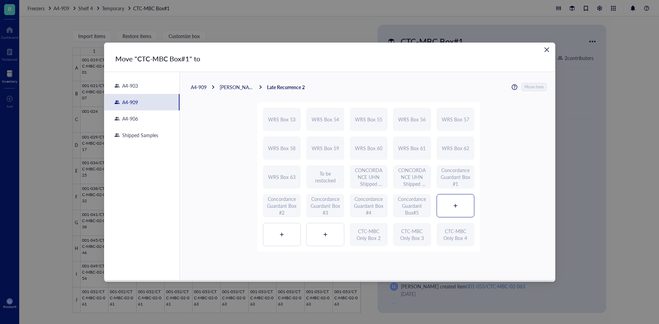
click at [453, 208] on icon at bounding box center [455, 205] width 5 height 5
click at [529, 87] on span "Move here" at bounding box center [534, 87] width 19 height 9
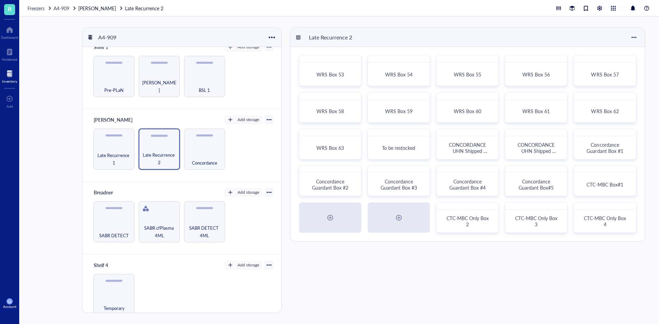
scroll to position [20, 0]
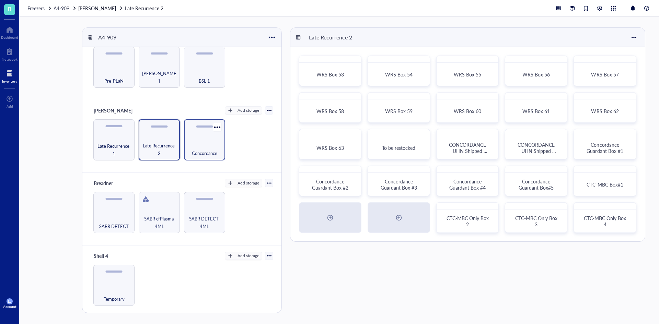
click at [210, 156] on div "Concordance" at bounding box center [204, 139] width 41 height 41
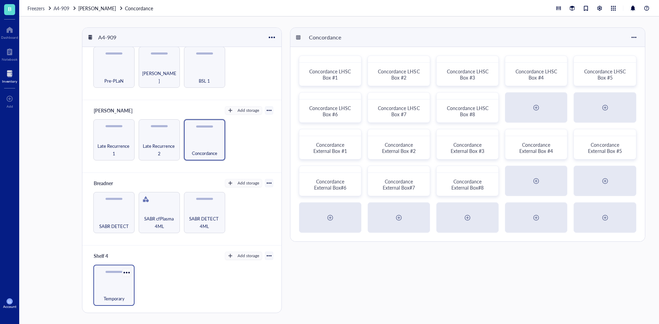
click at [126, 277] on div at bounding box center [126, 273] width 10 height 10
click at [116, 285] on div "Temporary" at bounding box center [113, 285] width 41 height 41
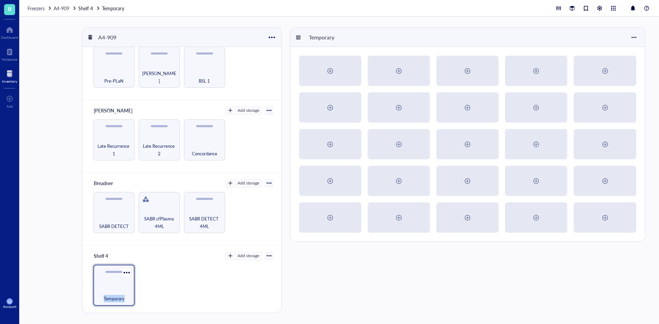
click at [116, 285] on div "Temporary" at bounding box center [113, 285] width 41 height 41
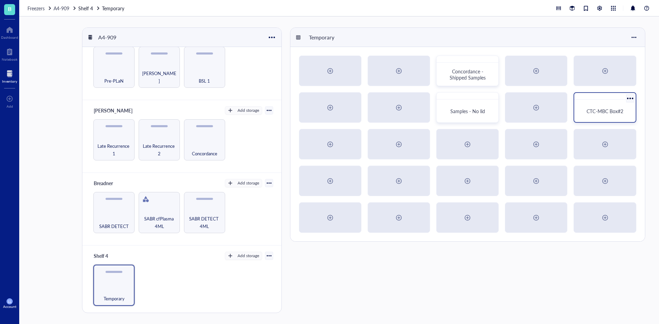
click at [587, 114] on div "CTC-MBC Box#2" at bounding box center [605, 111] width 56 height 17
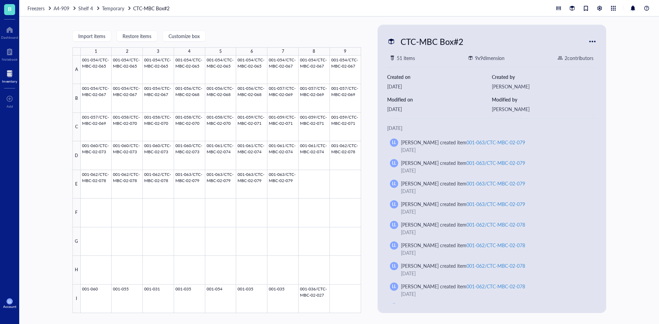
drag, startPoint x: 121, startPoint y: 8, endPoint x: 204, endPoint y: 8, distance: 82.3
click at [121, 8] on span "Temporary" at bounding box center [113, 8] width 22 height 7
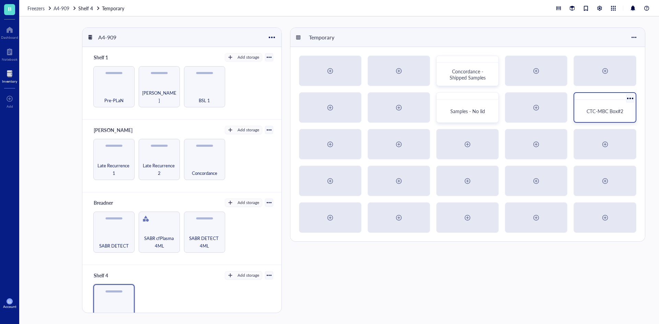
click at [632, 98] on div at bounding box center [630, 98] width 10 height 10
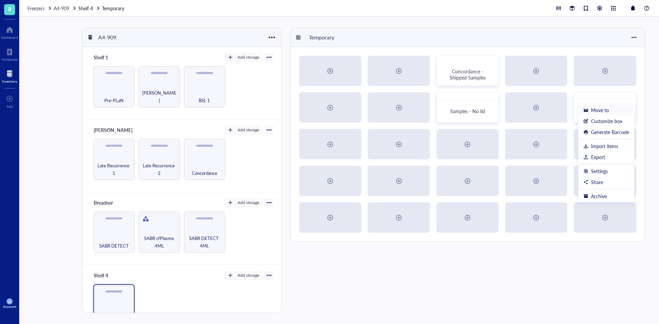
click at [608, 111] on div "Move to" at bounding box center [600, 110] width 18 height 6
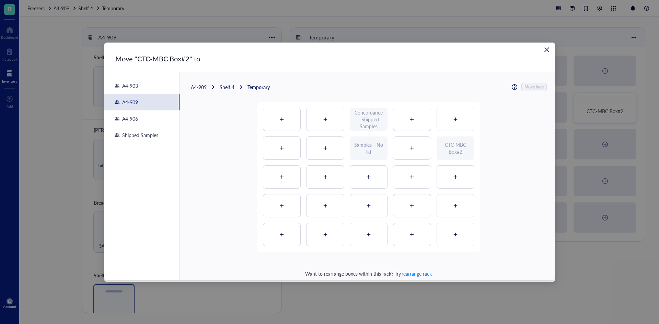
click at [158, 103] on div "A4-909" at bounding box center [141, 102] width 75 height 16
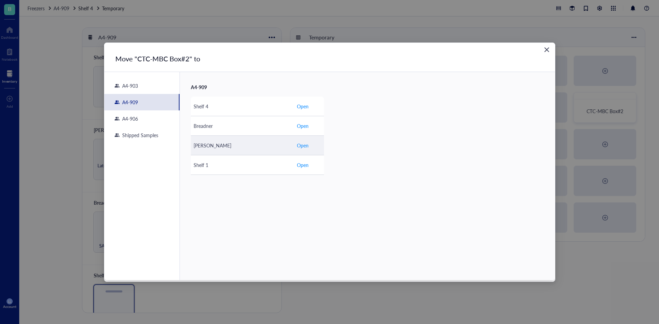
click at [263, 139] on td "[PERSON_NAME]" at bounding box center [242, 146] width 103 height 20
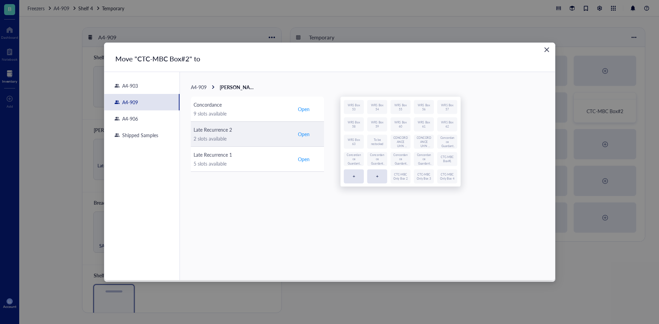
click at [262, 131] on div "Late Recurrence 2" at bounding box center [241, 130] width 97 height 8
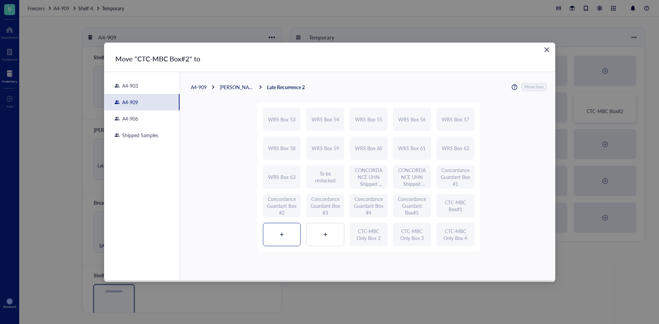
click at [277, 233] on div at bounding box center [281, 234] width 37 height 23
click at [532, 88] on span "Move here" at bounding box center [534, 87] width 19 height 9
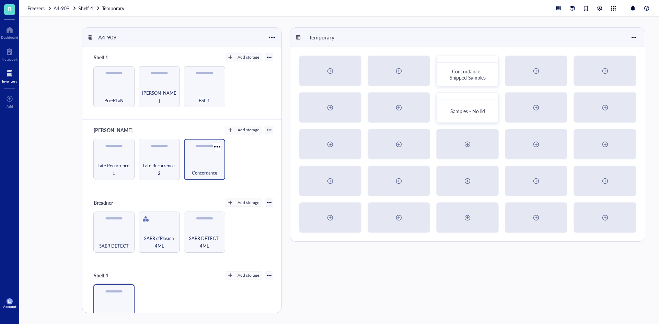
click at [206, 152] on div "Concordance" at bounding box center [204, 159] width 41 height 41
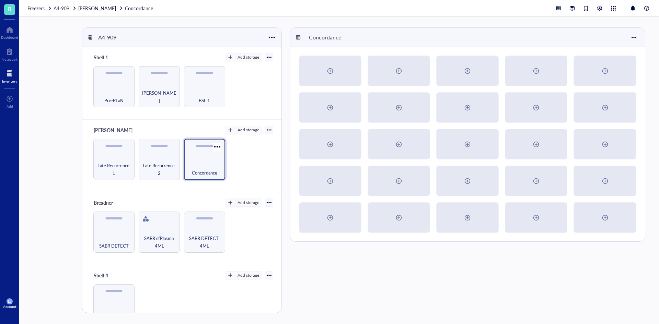
click at [195, 167] on div "Concordance" at bounding box center [204, 169] width 34 height 15
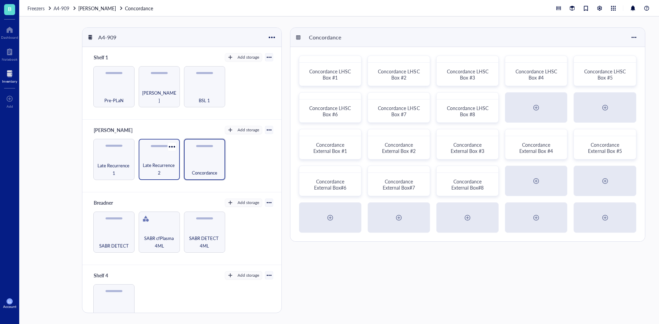
click at [173, 169] on span "Late Recurrence 2" at bounding box center [159, 169] width 34 height 15
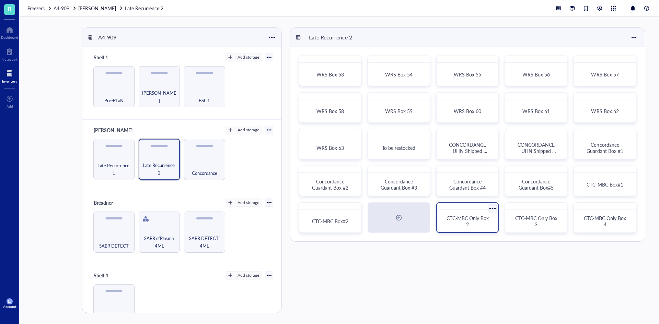
click at [482, 224] on div "CTC-MBC Only Box 2" at bounding box center [467, 221] width 45 height 12
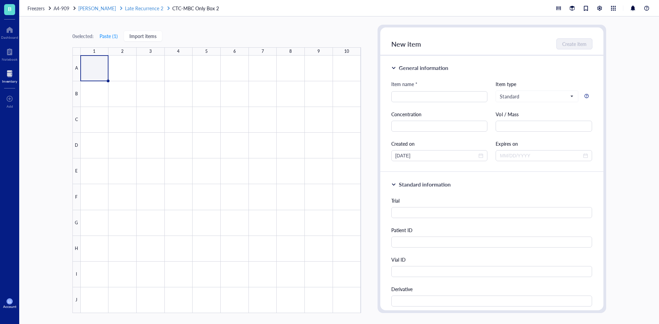
click at [125, 12] on div "Late Recurrence 2" at bounding box center [144, 8] width 38 height 8
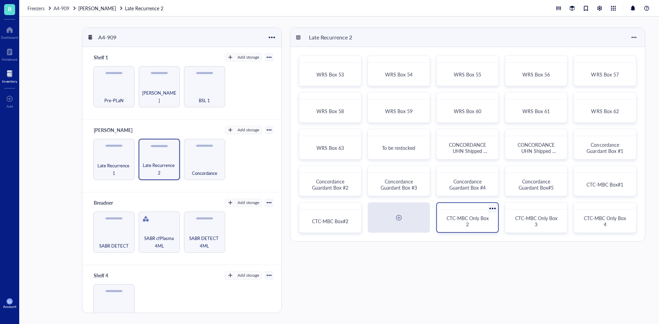
click at [490, 209] on div at bounding box center [493, 209] width 10 height 10
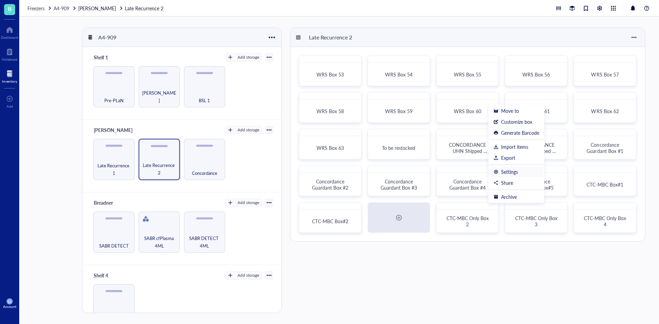
click at [518, 173] on div "Settings" at bounding box center [509, 172] width 17 height 6
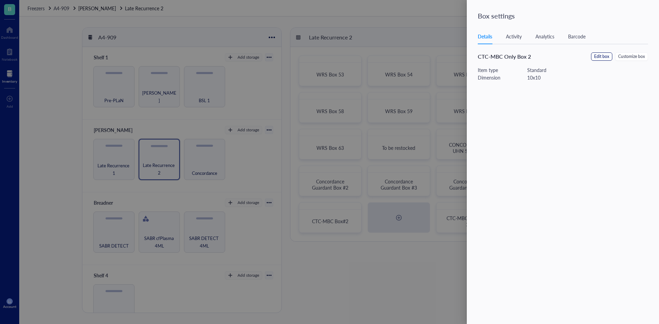
click at [600, 56] on span "Edit box" at bounding box center [601, 57] width 15 height 7
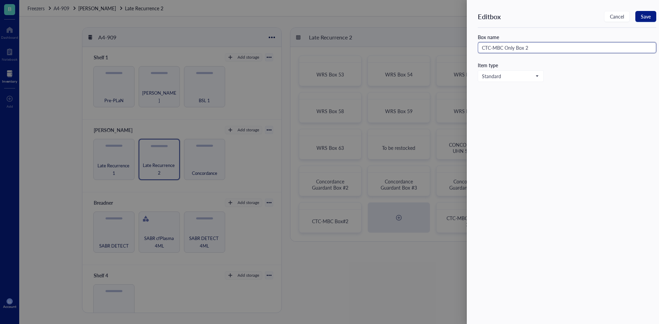
drag, startPoint x: 534, startPoint y: 47, endPoint x: 508, endPoint y: 48, distance: 25.4
click at [508, 48] on input "CTC-MBC Only Box 2" at bounding box center [567, 47] width 178 height 11
click at [514, 49] on input "CTC-MBC Only Box 2" at bounding box center [567, 47] width 178 height 11
click at [515, 48] on input "CTC-MBC Only Box 2" at bounding box center [567, 47] width 178 height 11
type input "CTC-MBC Box#3"
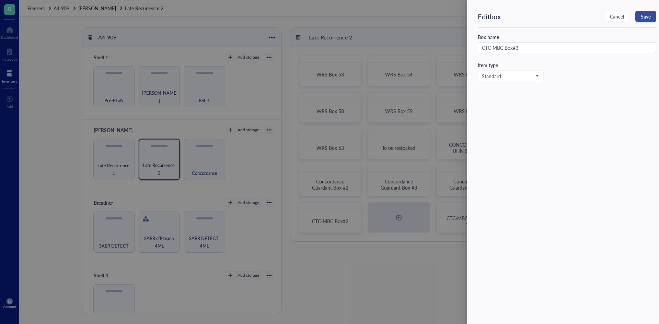
click at [636, 12] on button "Save" at bounding box center [645, 16] width 21 height 11
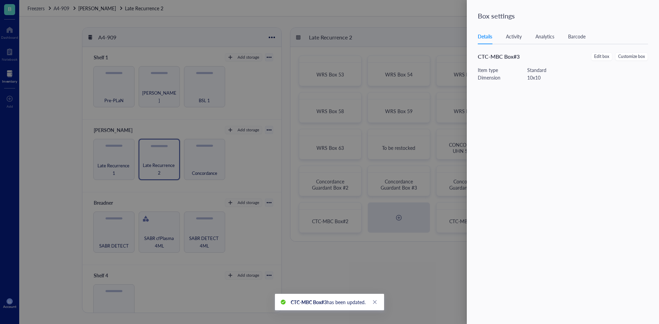
click at [442, 245] on div at bounding box center [329, 162] width 659 height 324
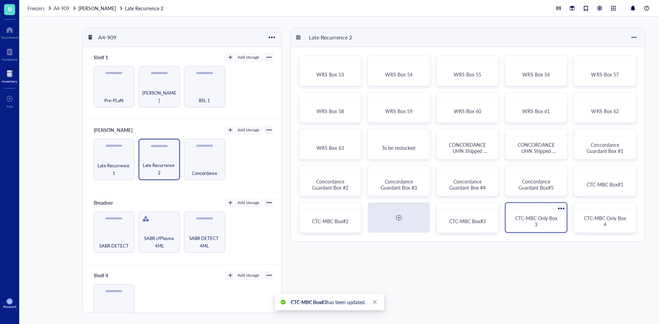
click at [538, 211] on div "CTC-MBC Only Box 3" at bounding box center [536, 217] width 62 height 31
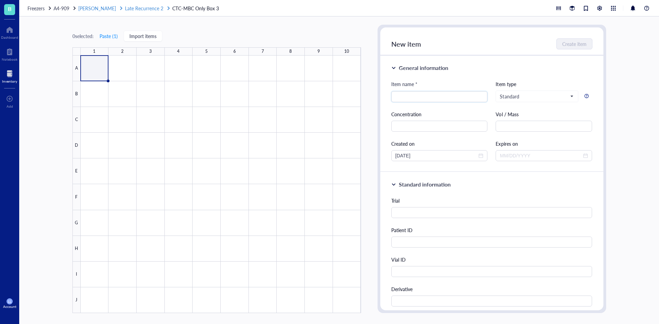
click at [144, 10] on span "Late Recurrence 2" at bounding box center [144, 8] width 38 height 7
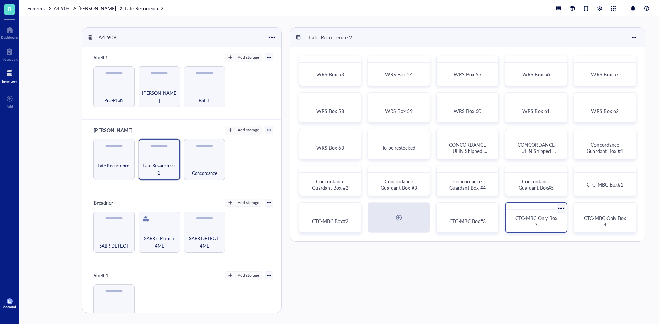
click at [557, 209] on div at bounding box center [561, 209] width 10 height 10
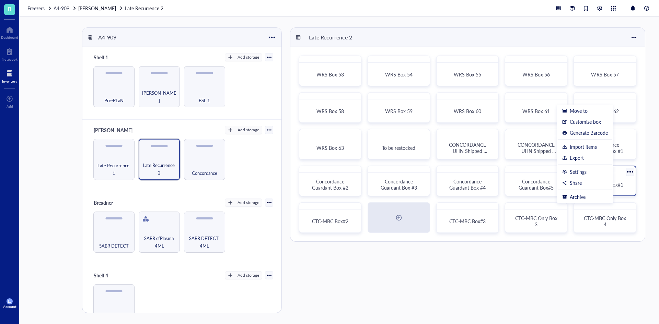
drag, startPoint x: 558, startPoint y: 209, endPoint x: 588, endPoint y: 178, distance: 43.2
click at [586, 182] on div "Share" at bounding box center [585, 183] width 46 height 6
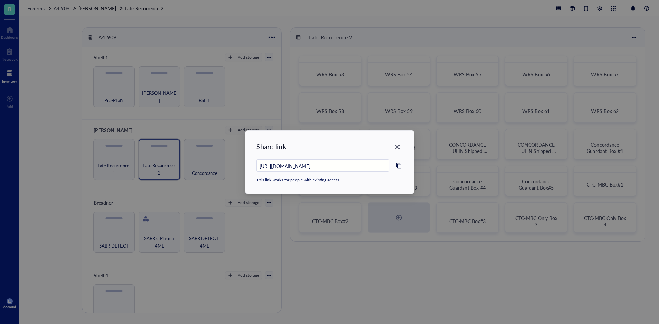
click at [589, 172] on div "Share link https://app.genemod.net/app/7a6eded3-fb29-4bb0-8ad5-2073438a2fc9/fre…" at bounding box center [329, 162] width 659 height 324
click at [395, 147] on icon "Close" at bounding box center [397, 147] width 7 height 7
type input "https://app.genemod.net/app/7a6eded3-fb29-4bb0-8ad5-2073438a2fc9/freezer/freeze…"
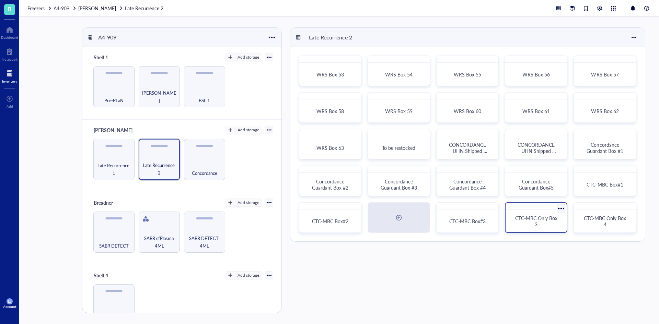
click at [561, 211] on div at bounding box center [561, 209] width 10 height 10
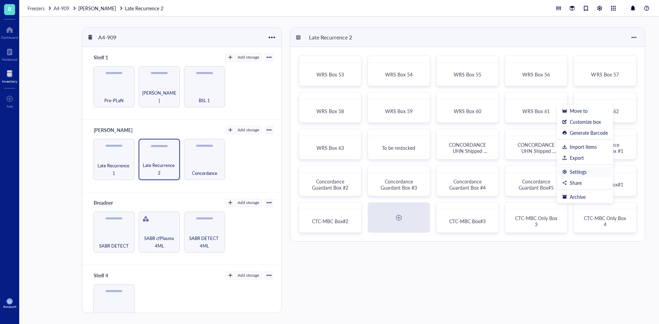
click at [580, 173] on div "Settings" at bounding box center [578, 172] width 17 height 6
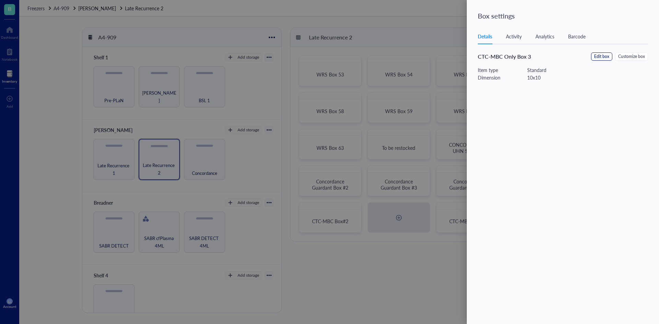
click at [603, 56] on span "Edit box" at bounding box center [601, 57] width 15 height 7
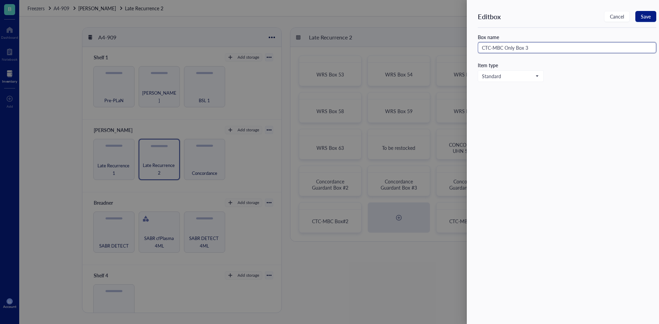
click at [517, 47] on input "CTC-MBC Only Box 3" at bounding box center [567, 47] width 178 height 11
type input "CTC-MBC Box#4"
click at [645, 17] on span "Save" at bounding box center [646, 16] width 10 height 5
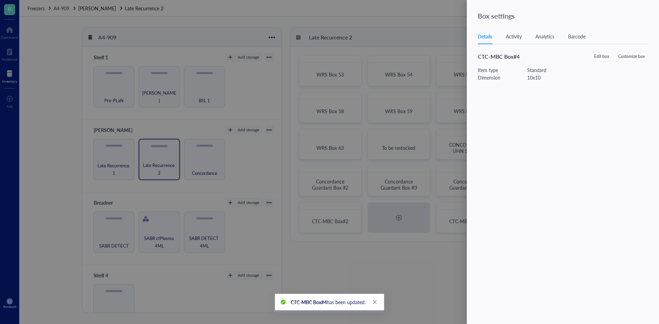
click at [394, 34] on div at bounding box center [329, 162] width 659 height 324
